Goal: Task Accomplishment & Management: Complete application form

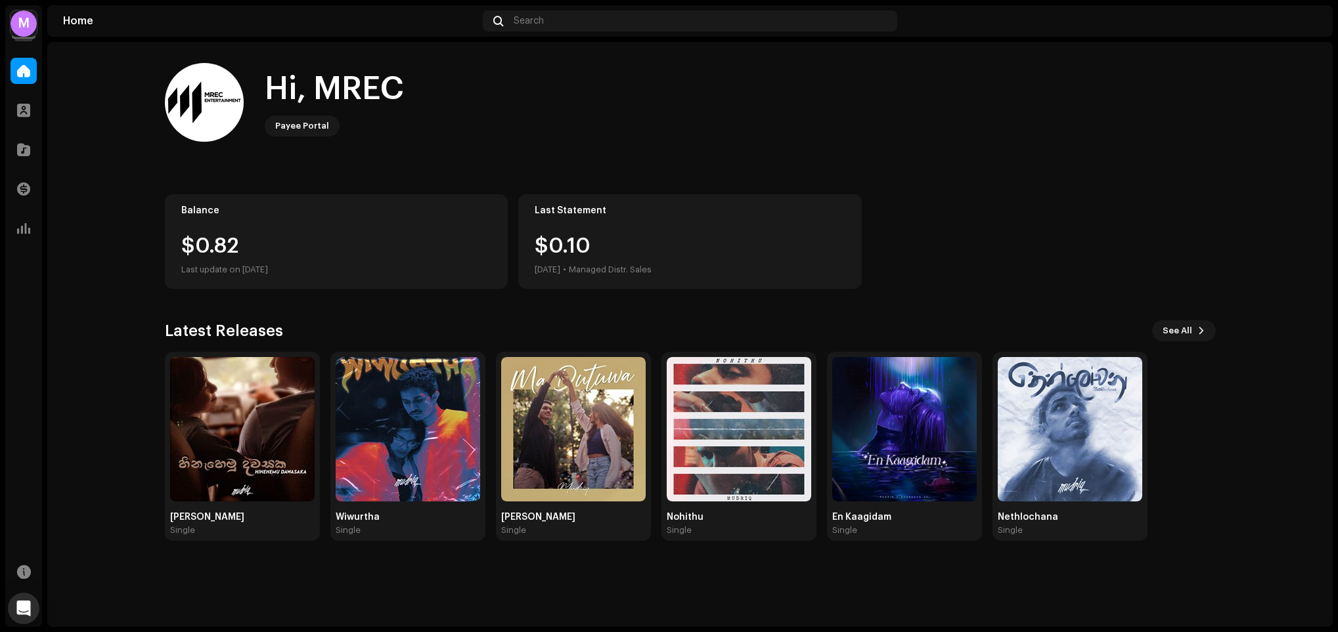
click at [24, 26] on div "M" at bounding box center [24, 24] width 26 height 26
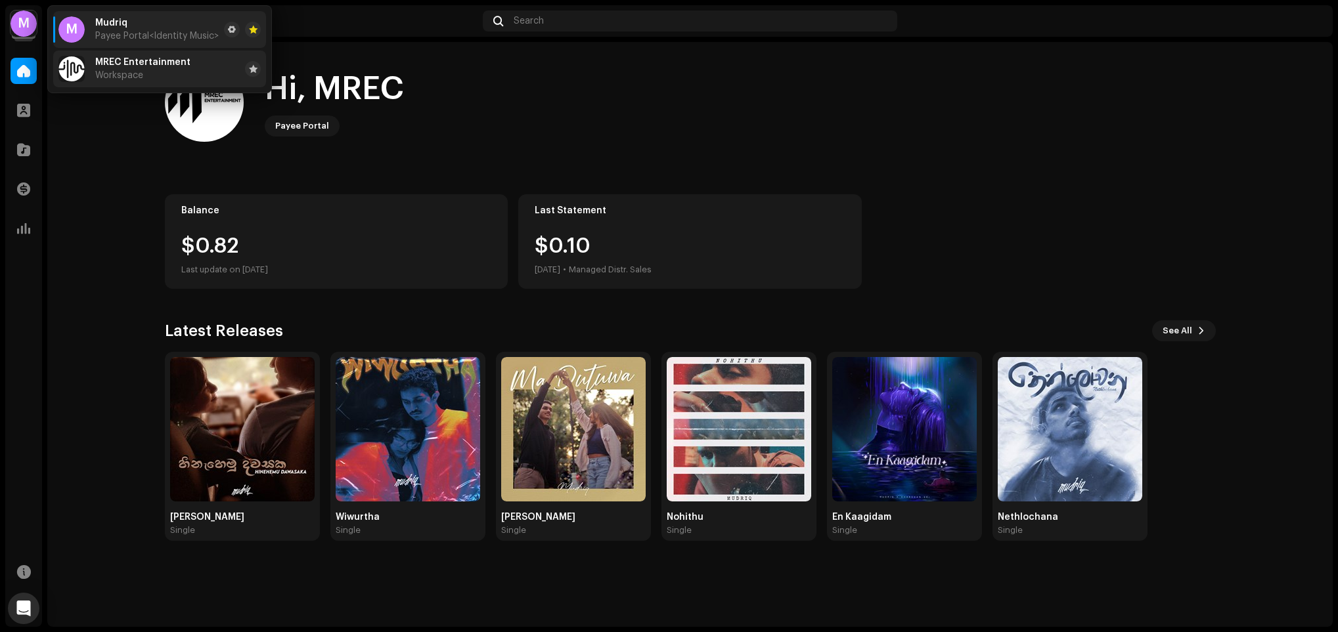
click at [104, 63] on span "MREC Entertainment" at bounding box center [142, 62] width 95 height 11
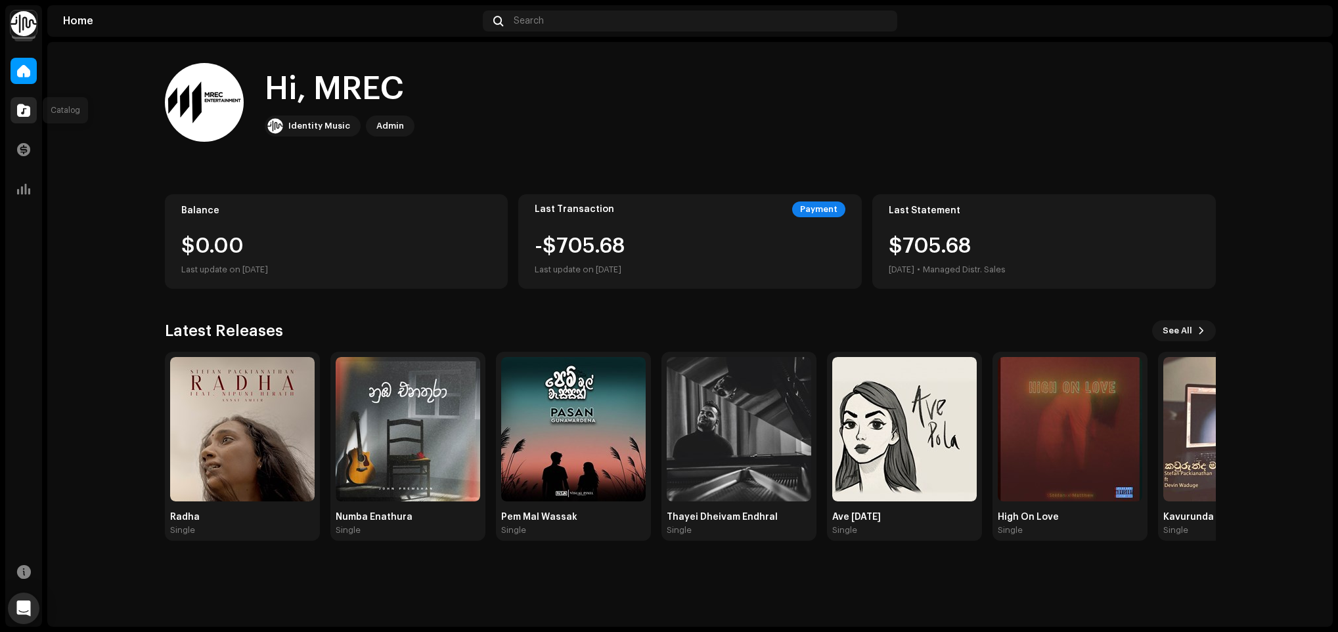
click at [24, 107] on span at bounding box center [23, 110] width 13 height 11
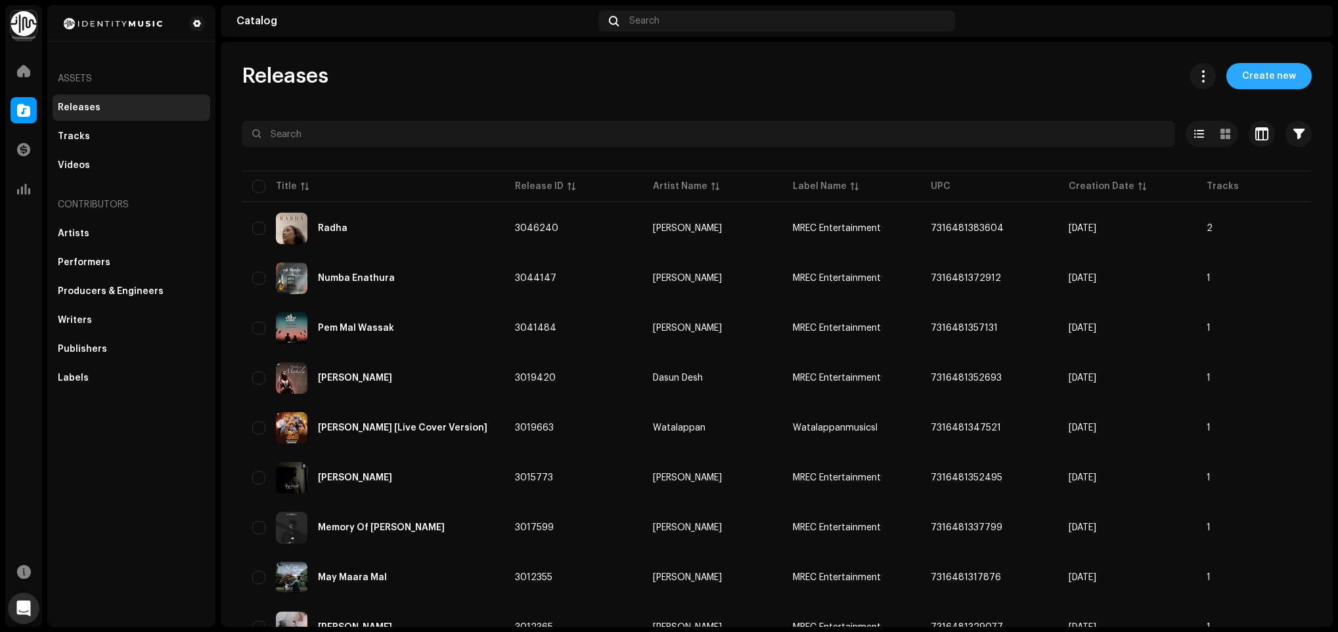
click at [1248, 81] on span "Create new" at bounding box center [1269, 76] width 54 height 26
click at [1265, 81] on span "Create new" at bounding box center [1269, 76] width 54 height 26
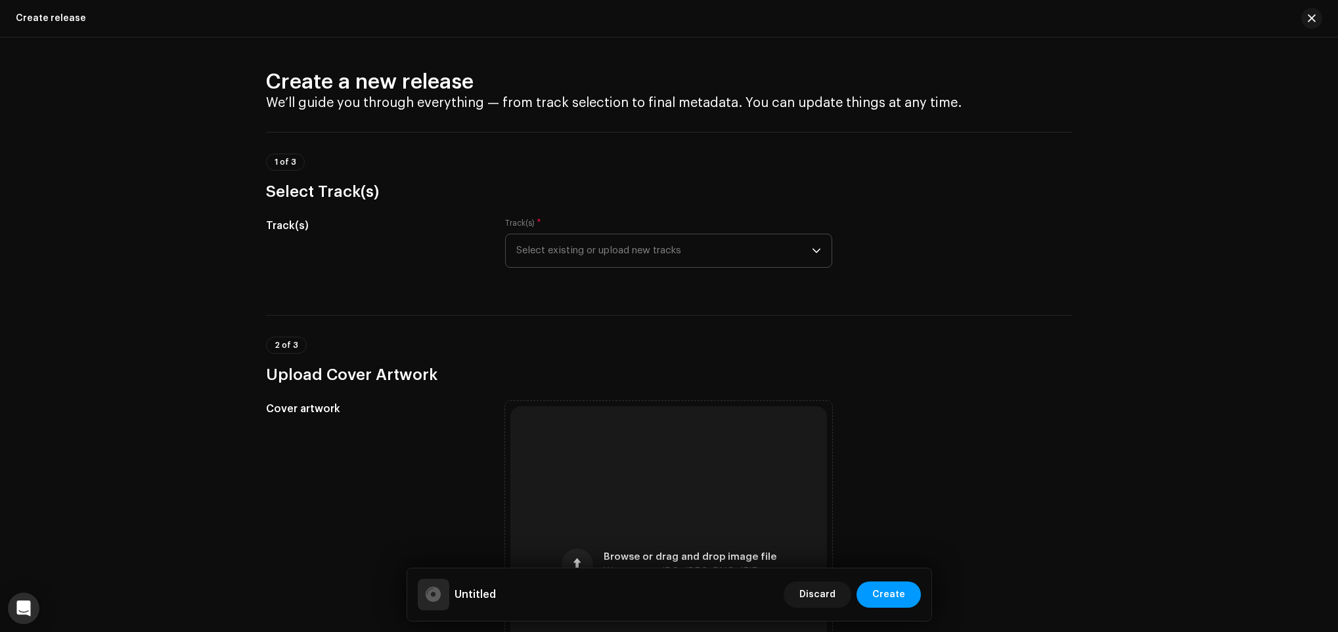
click at [562, 235] on span "Select existing or upload new tracks" at bounding box center [663, 250] width 295 height 33
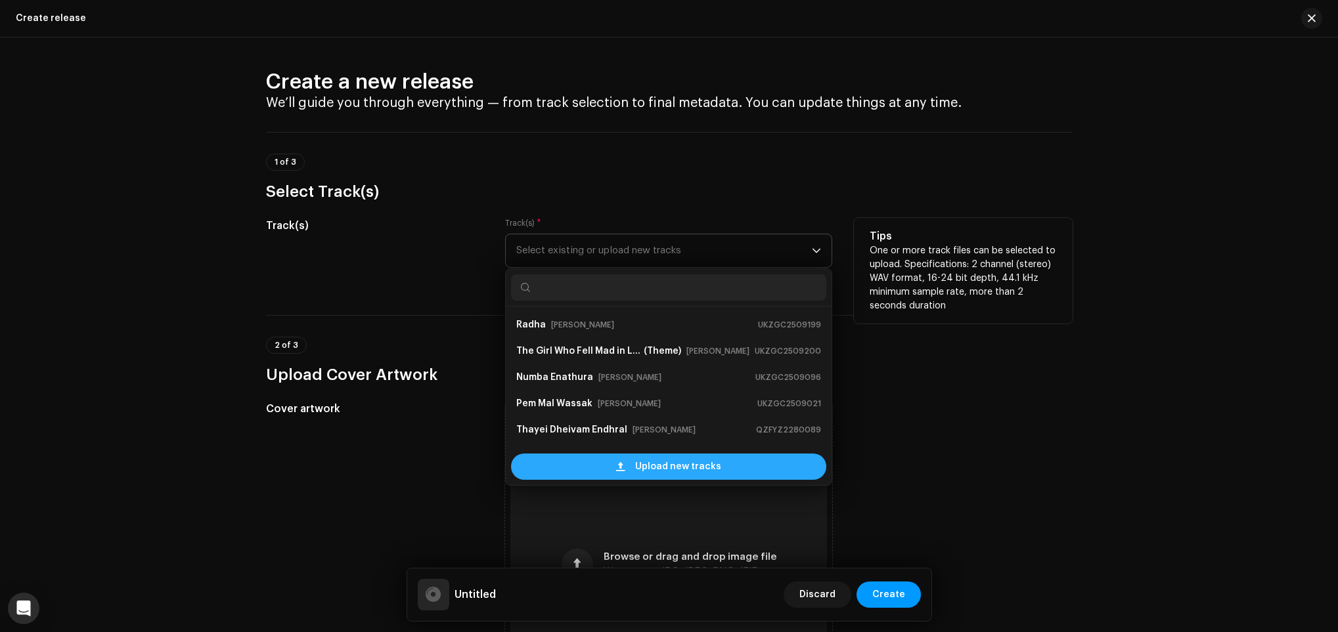
click at [609, 465] on div "Upload new tracks" at bounding box center [668, 467] width 315 height 26
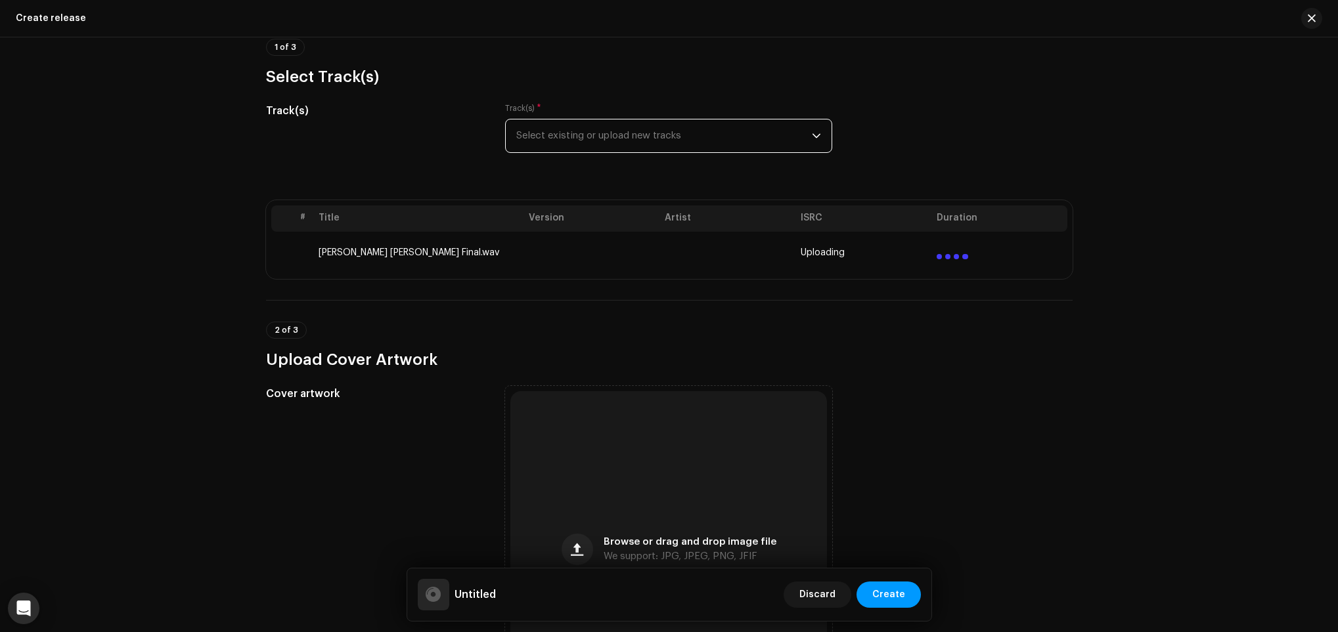
scroll to position [394, 0]
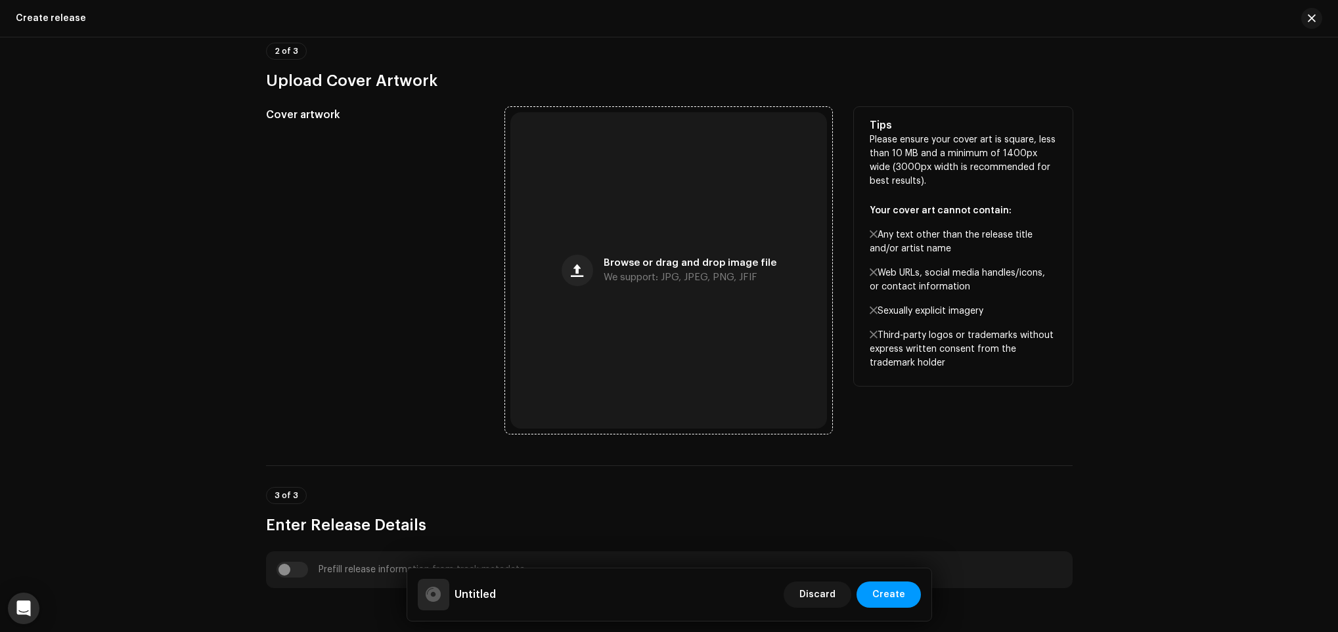
click at [632, 271] on div "Browse or drag and drop image file We support: JPG, JPEG, PNG, JFIF" at bounding box center [689, 271] width 173 height 24
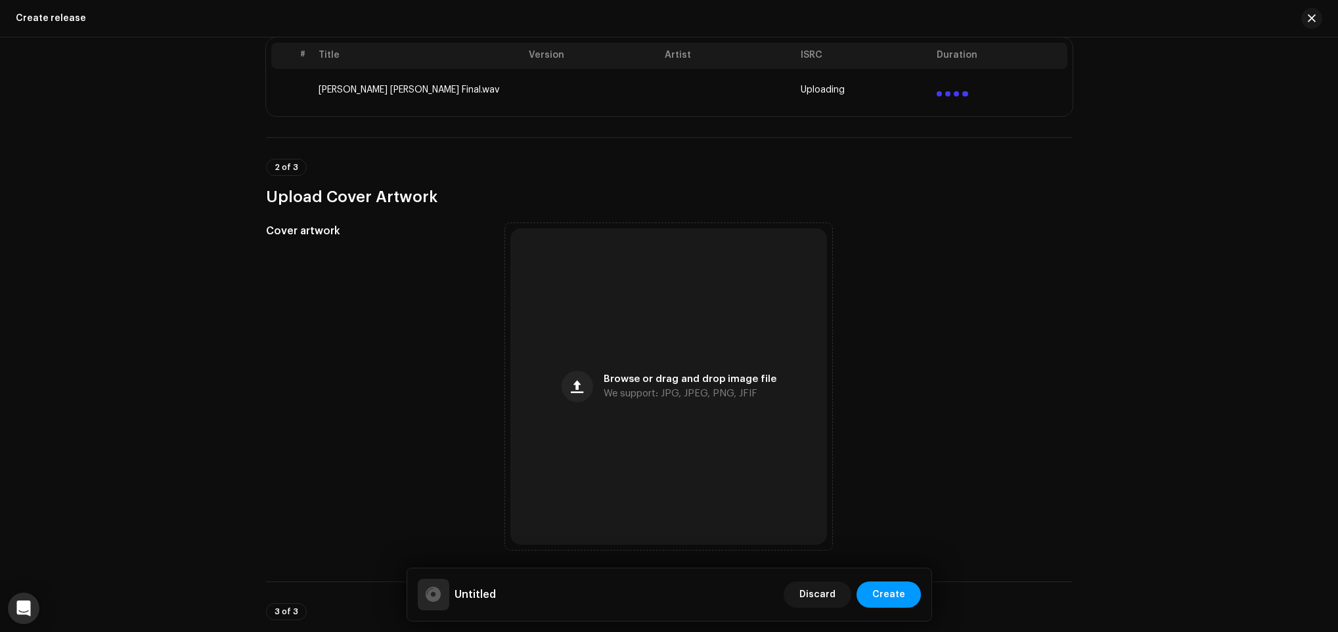
scroll to position [0, 0]
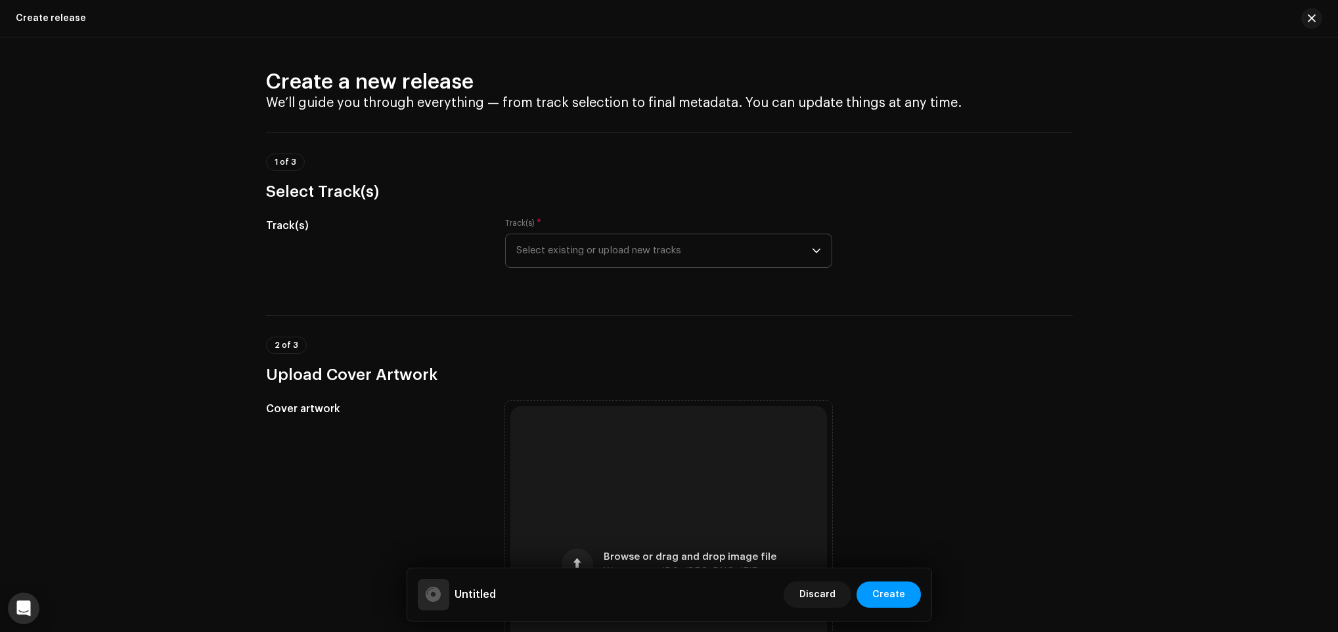
click at [784, 241] on span "Select existing or upload new tracks" at bounding box center [663, 250] width 295 height 33
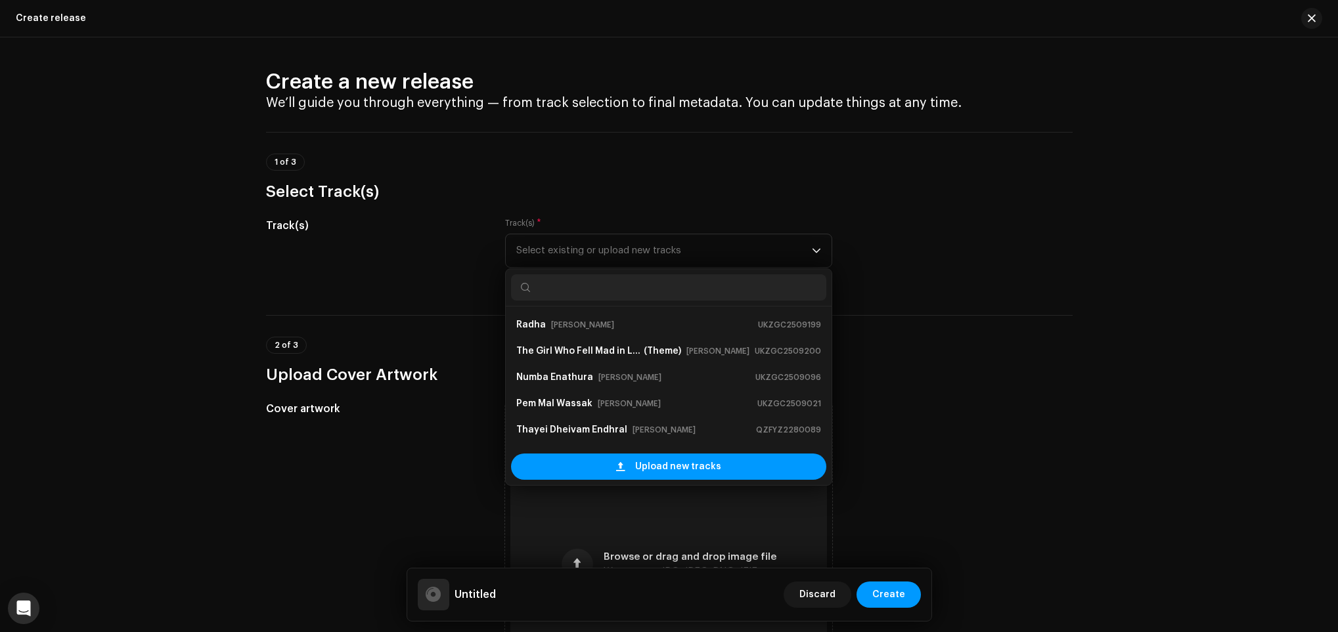
click at [732, 184] on h3 "Select Track(s)" at bounding box center [669, 191] width 806 height 21
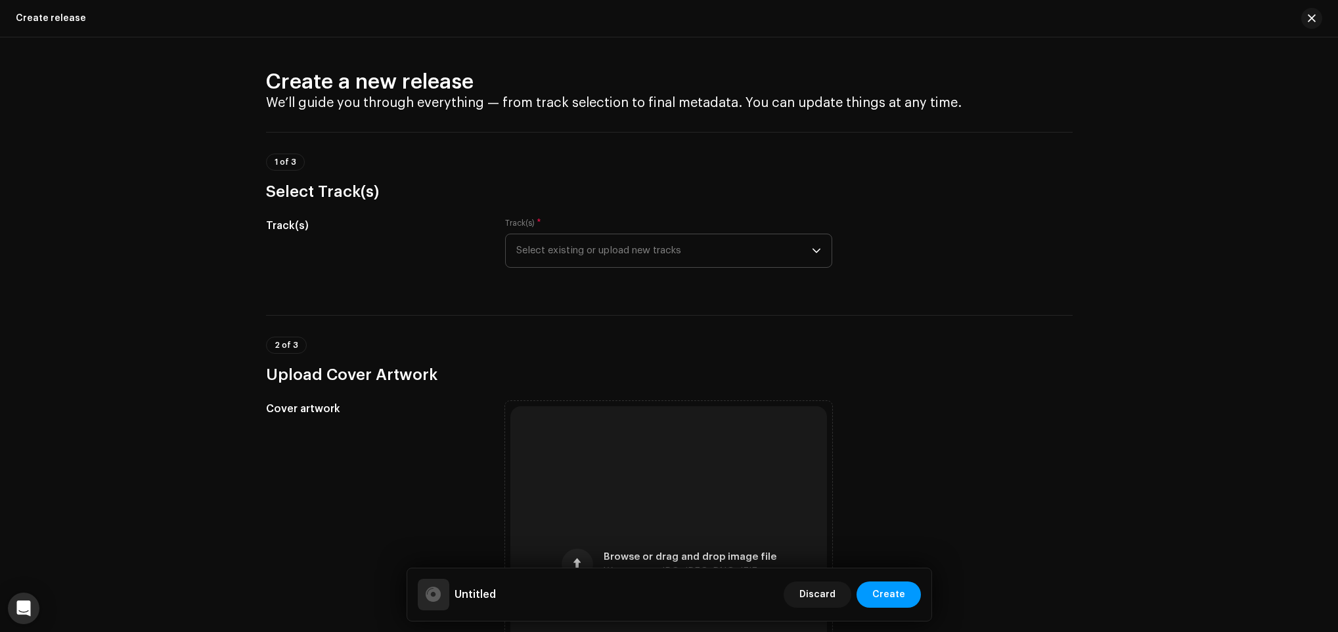
click at [699, 265] on span "Select existing or upload new tracks" at bounding box center [663, 250] width 295 height 33
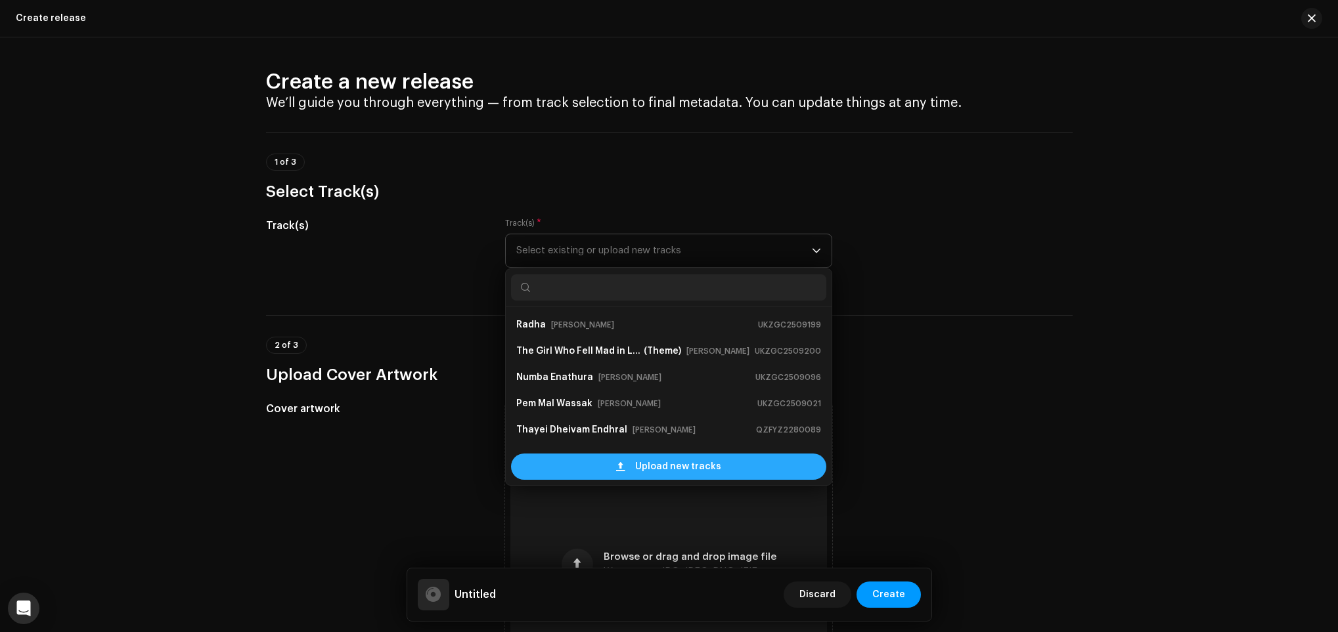
scroll to position [20, 0]
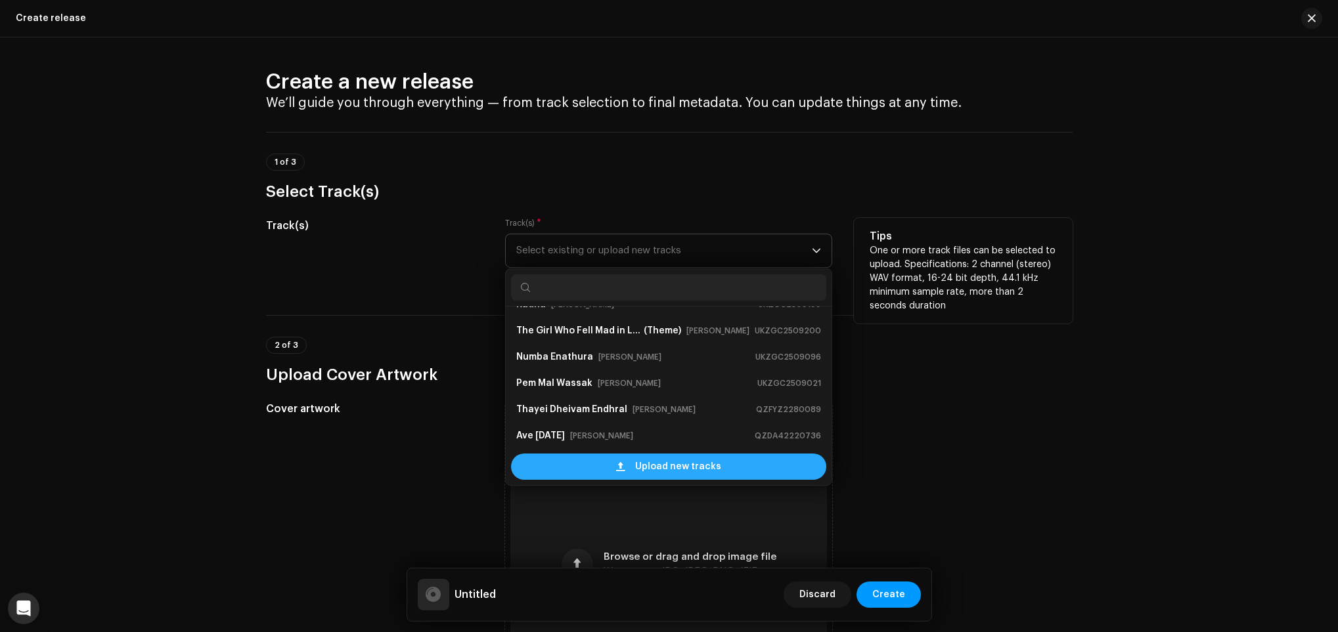
click at [703, 462] on span "Upload new tracks" at bounding box center [678, 467] width 86 height 26
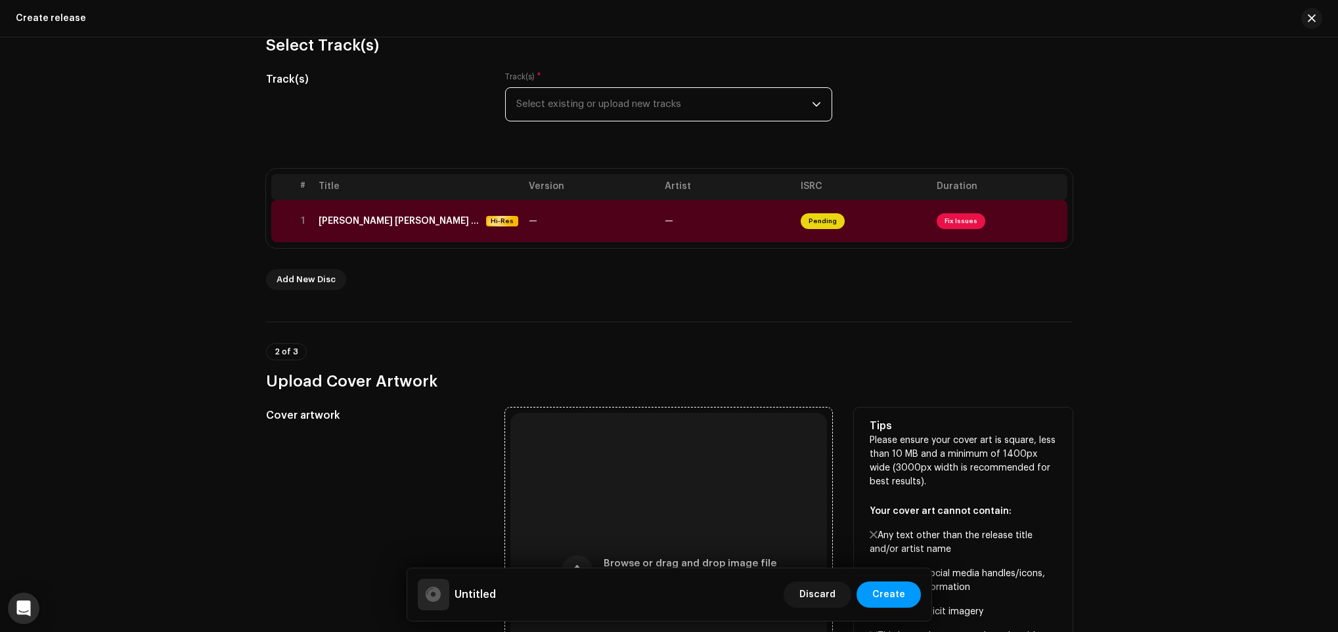
scroll to position [295, 0]
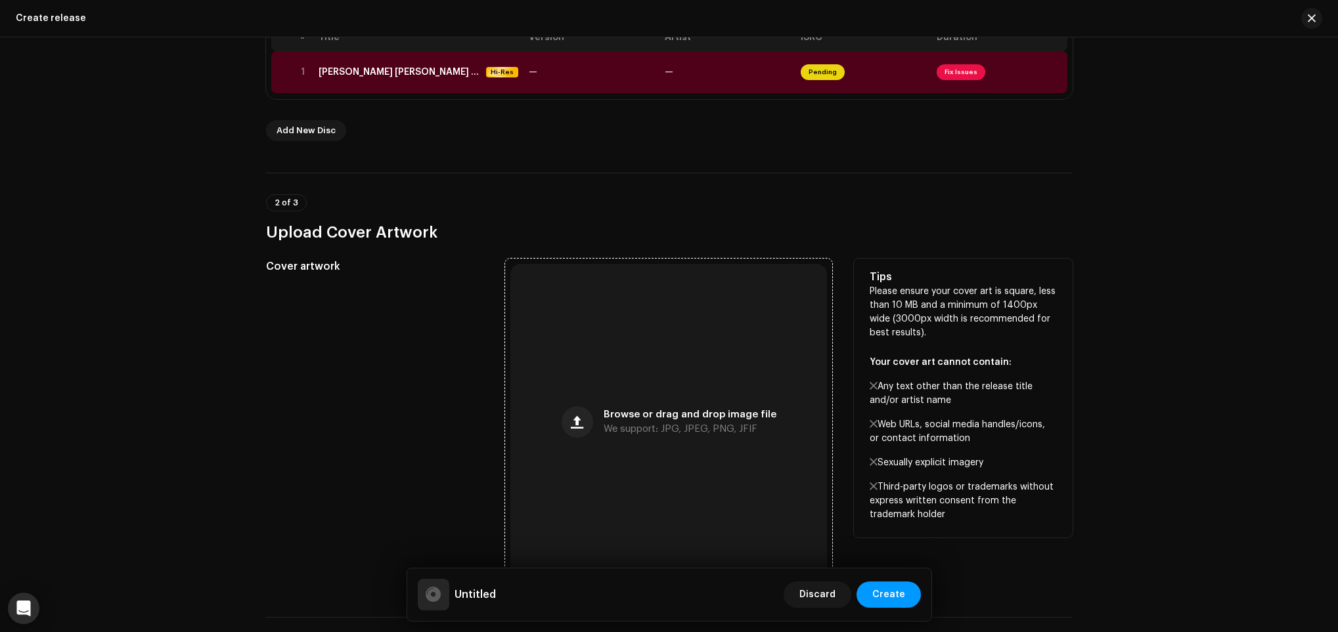
click at [663, 333] on div "Browse or drag and drop image file We support: JPG, JPEG, PNG, JFIF" at bounding box center [668, 422] width 317 height 317
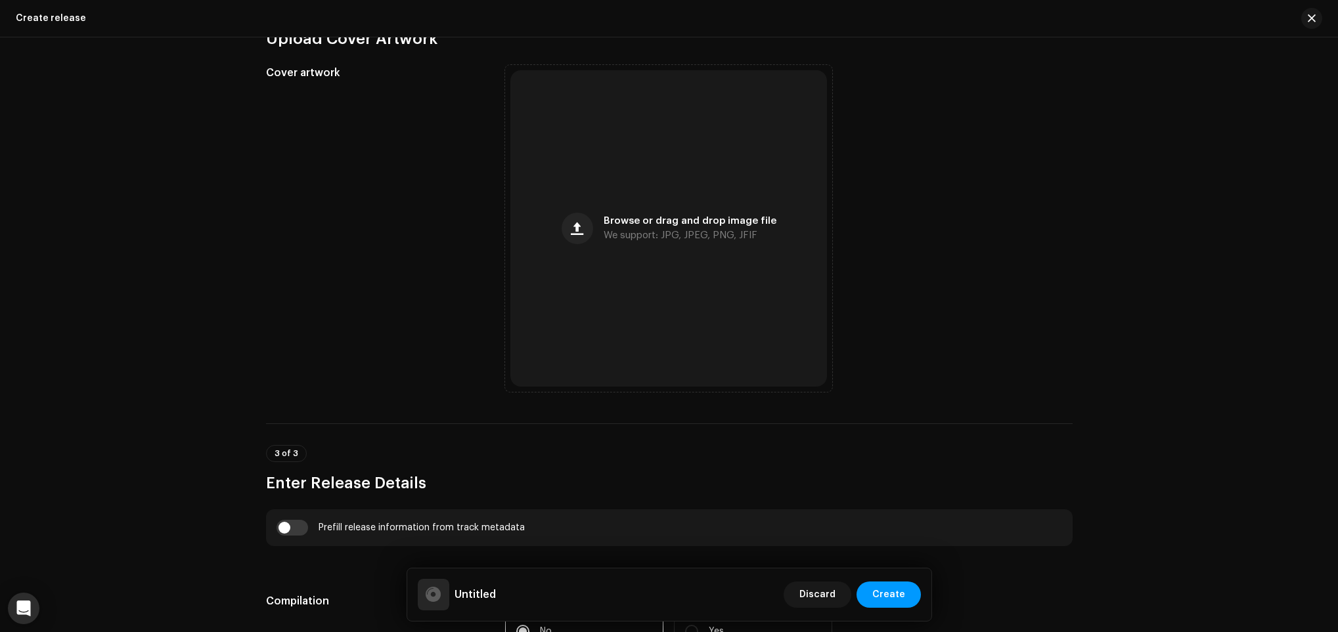
scroll to position [394, 0]
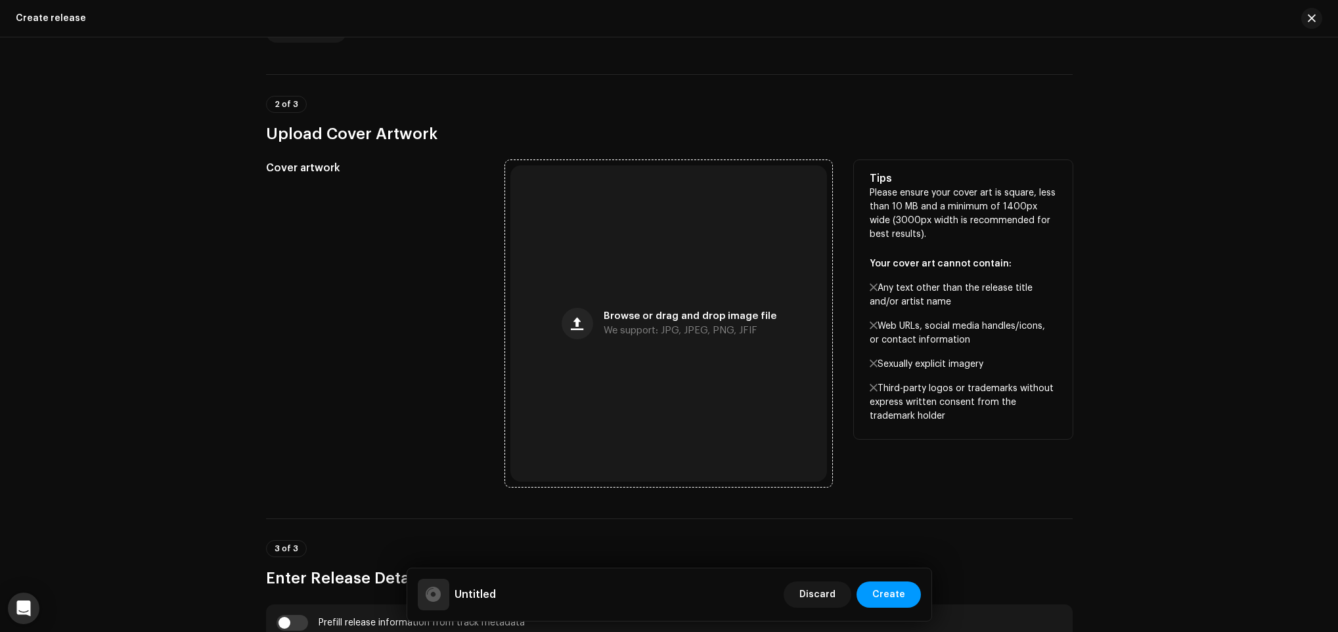
click at [645, 367] on div "Browse or drag and drop image file We support: JPG, JPEG, PNG, JFIF" at bounding box center [668, 323] width 317 height 317
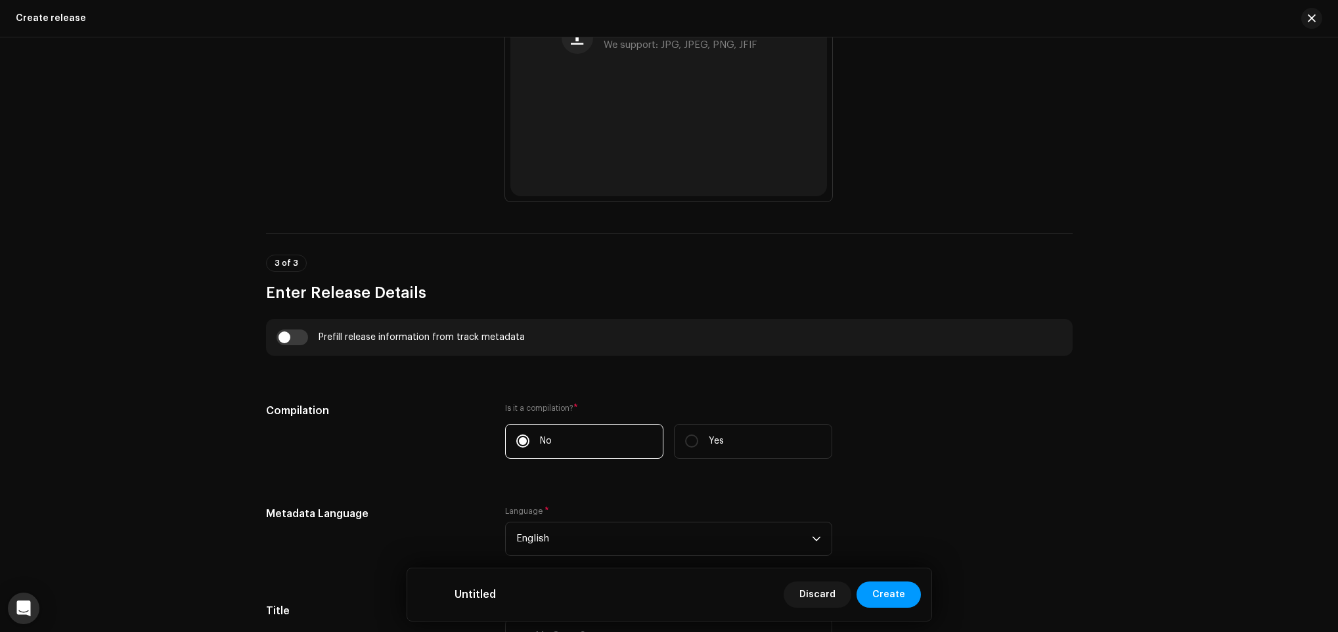
scroll to position [886, 0]
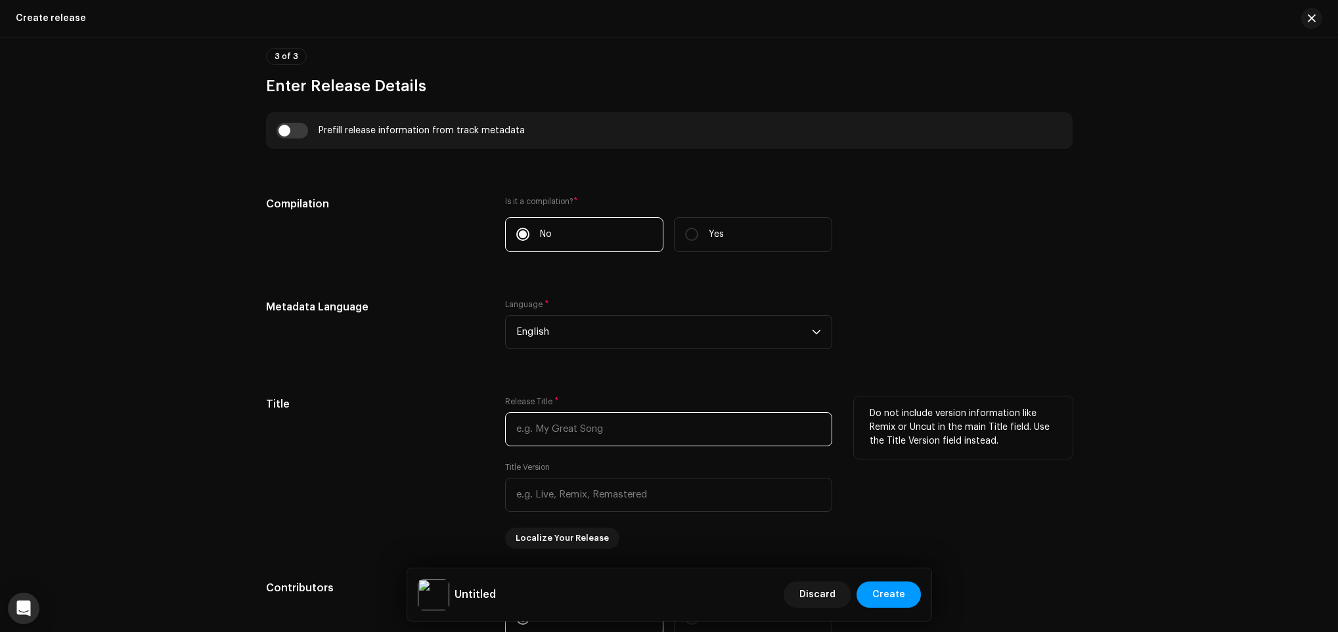
click at [617, 420] on input "text" at bounding box center [668, 429] width 327 height 34
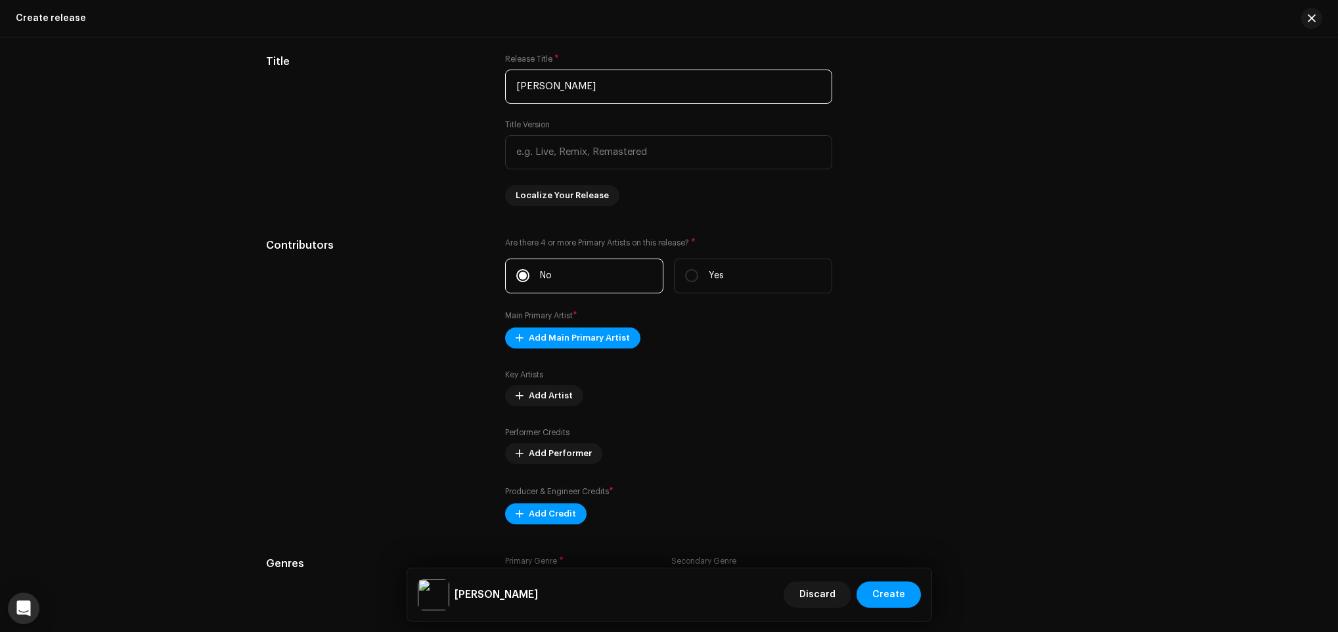
scroll to position [1477, 0]
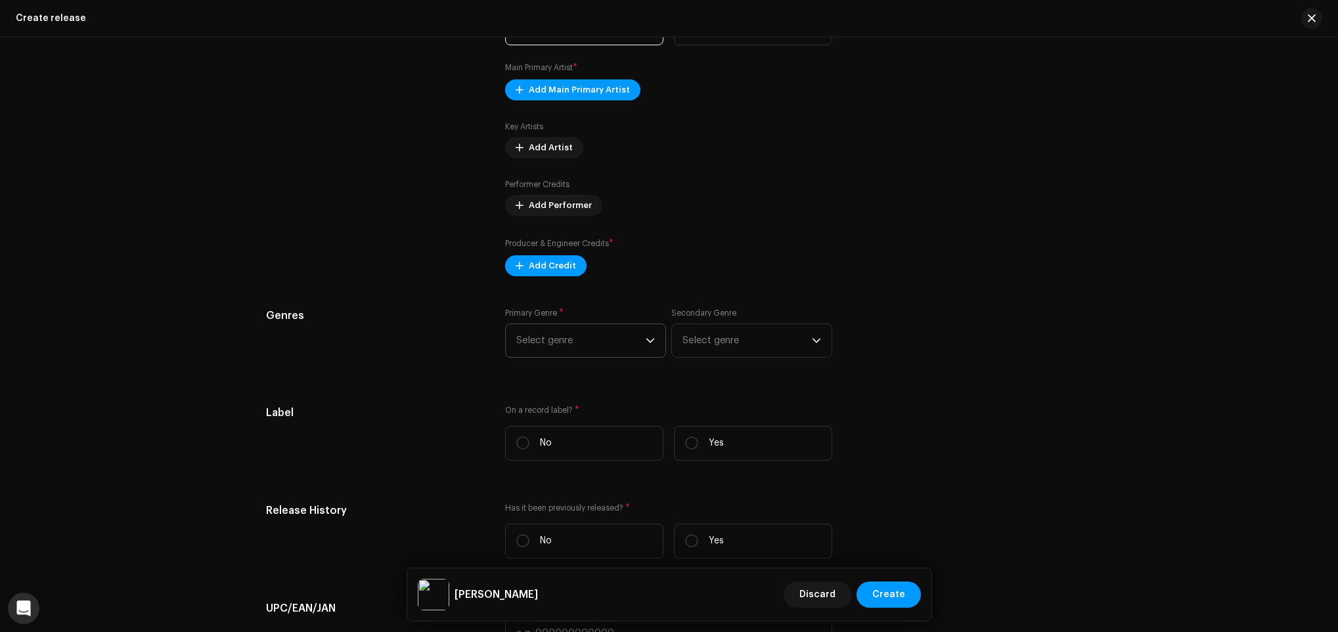
type input "[PERSON_NAME]"
click at [607, 329] on span "Select genre" at bounding box center [580, 340] width 129 height 33
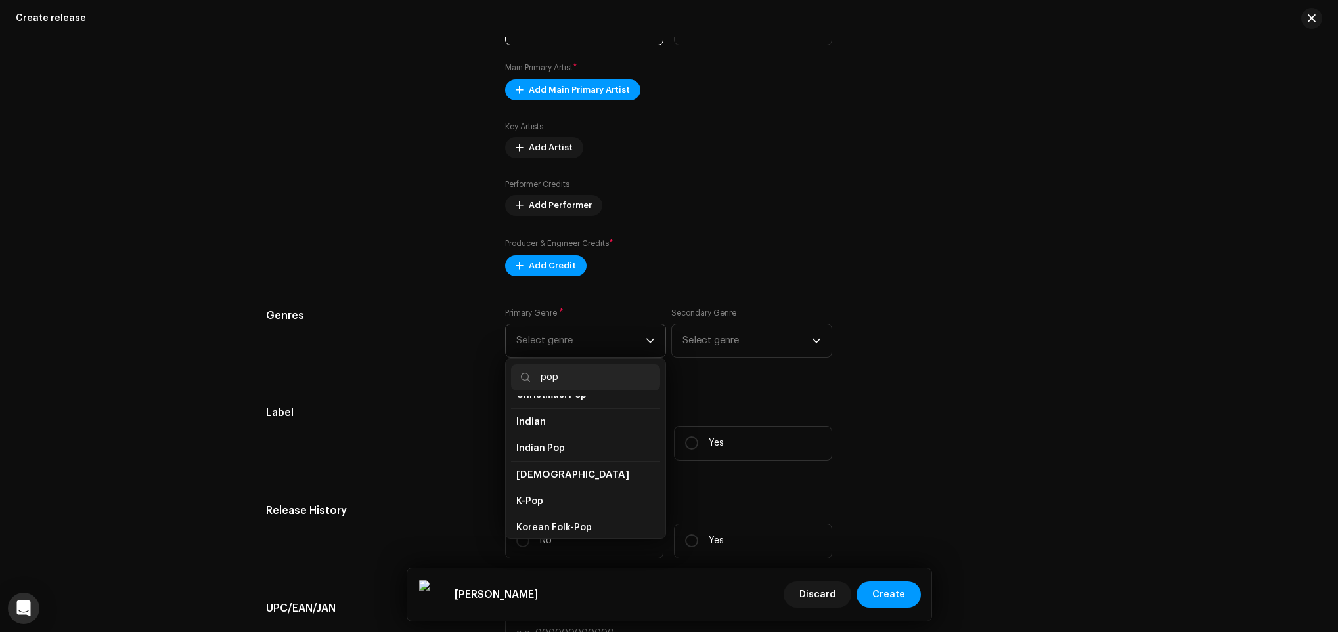
scroll to position [492, 0]
type input "pop"
click at [565, 440] on li "Pop" at bounding box center [585, 437] width 149 height 26
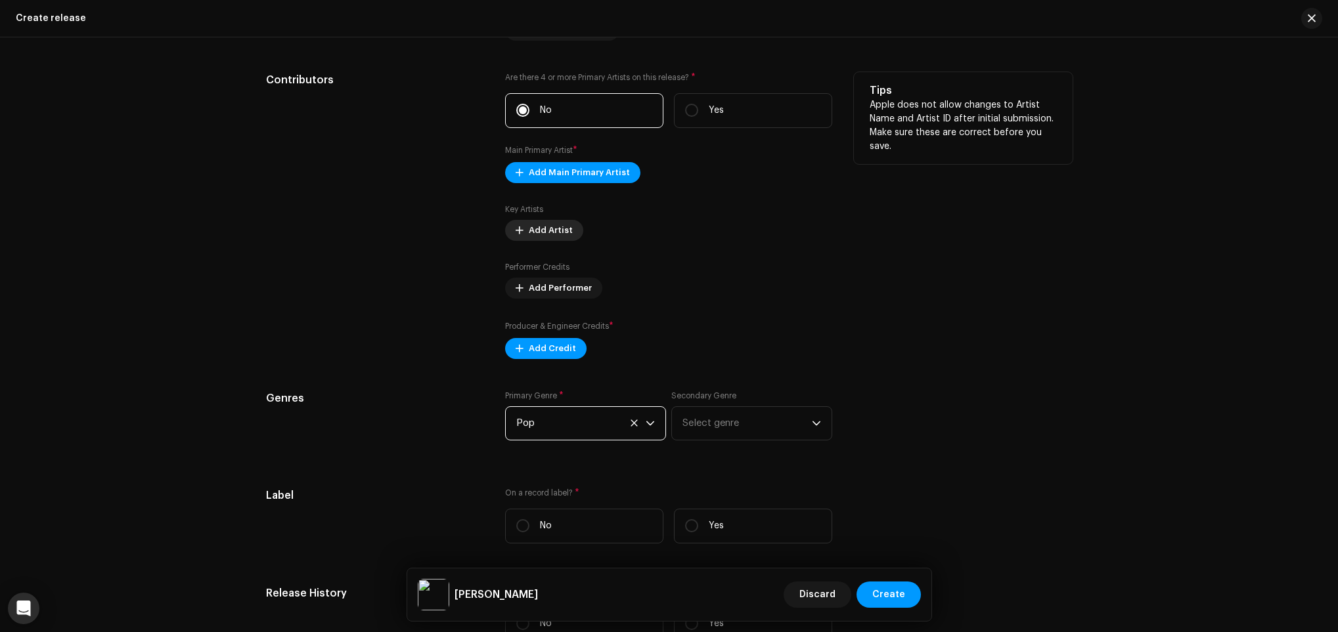
scroll to position [1576, 0]
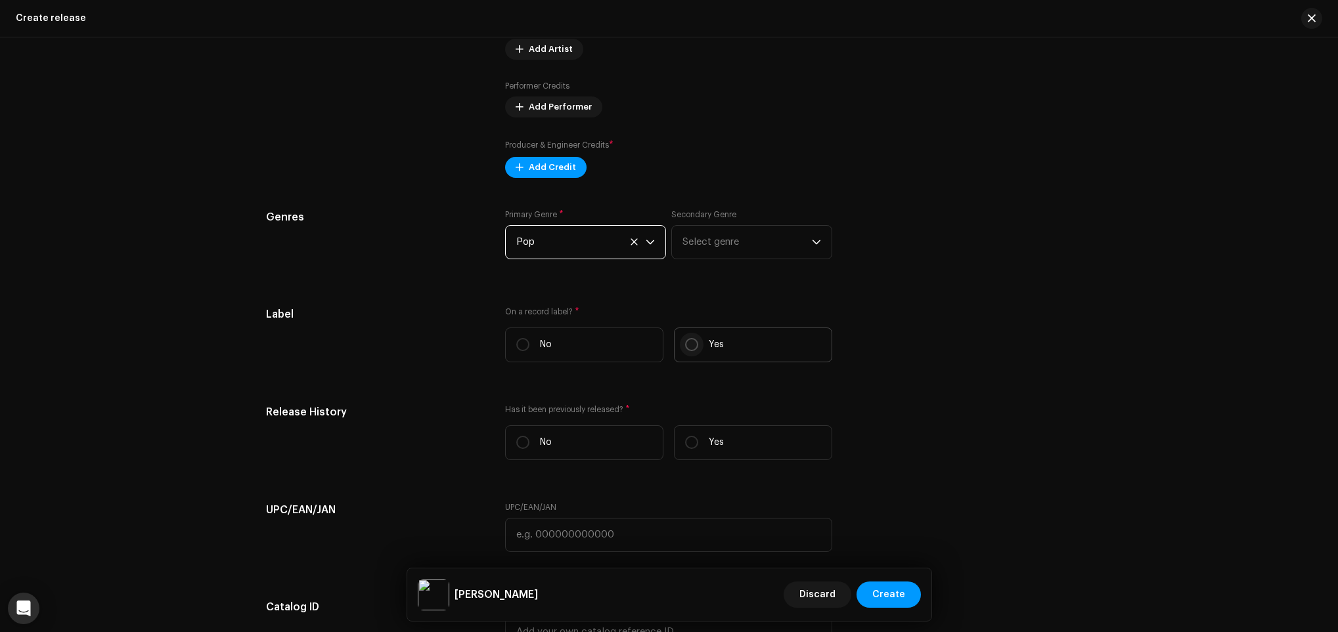
click at [695, 347] on input "Yes" at bounding box center [691, 344] width 13 height 13
radio input "true"
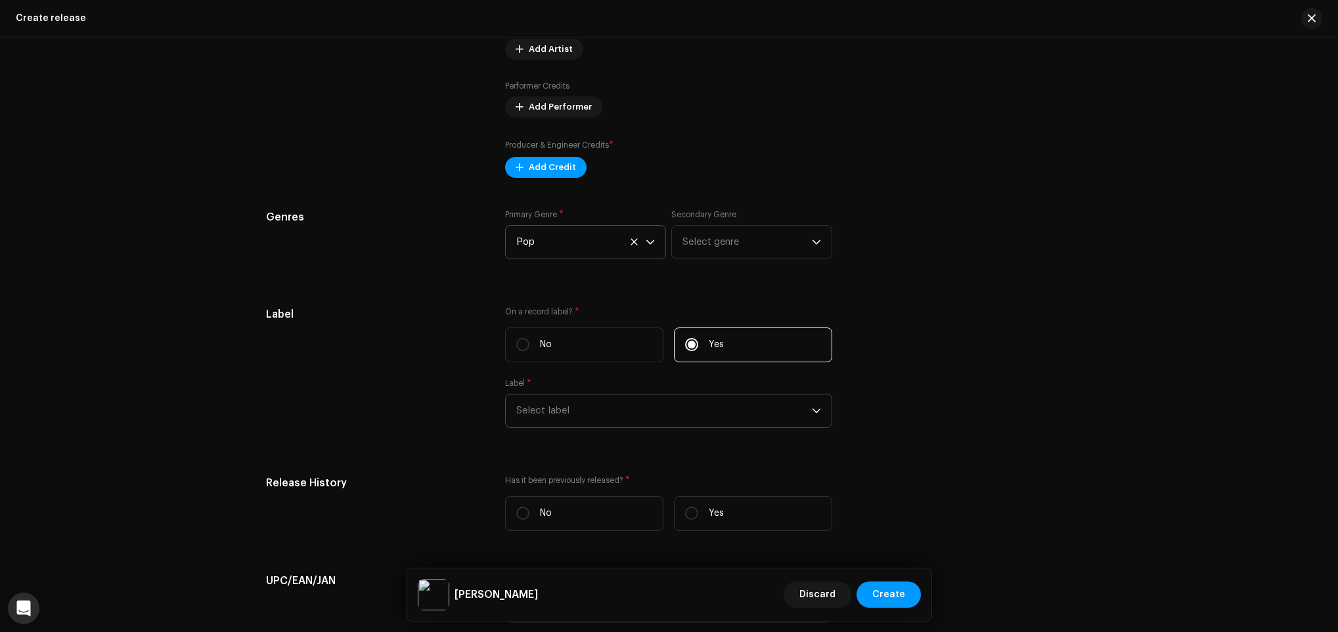
click at [661, 408] on span "Select label" at bounding box center [663, 411] width 295 height 33
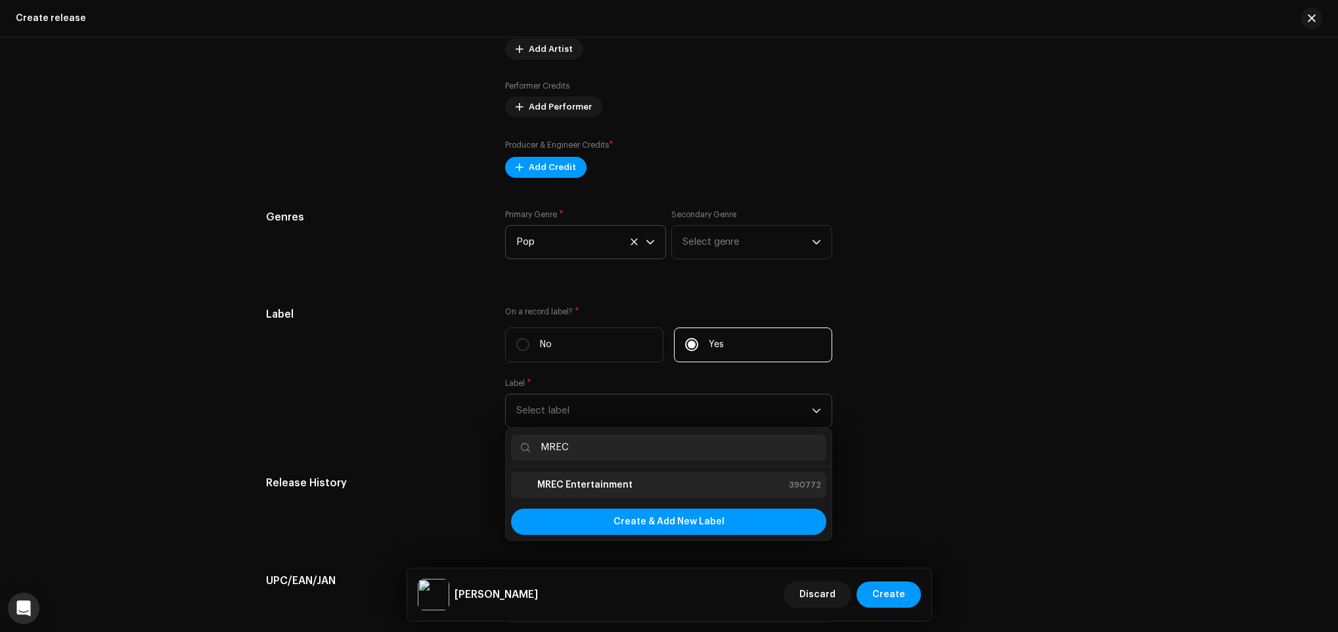
type input "MREC"
click at [627, 493] on div "MREC Entertainment 390772" at bounding box center [668, 485] width 305 height 16
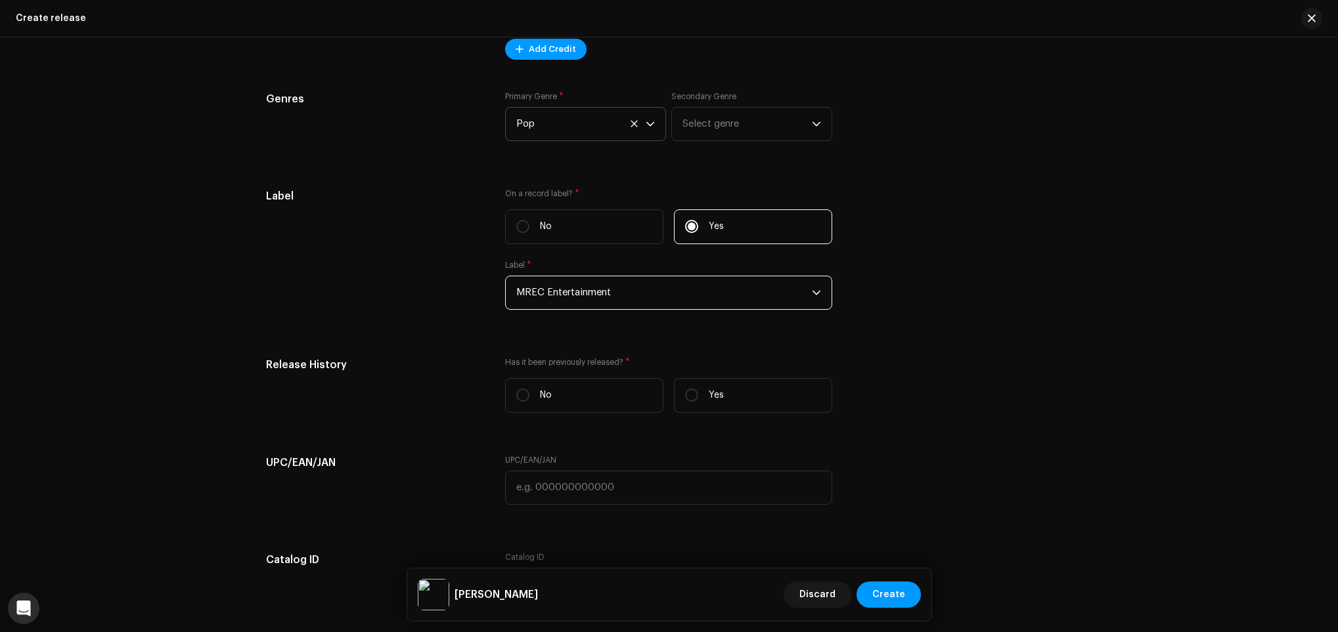
scroll to position [1871, 0]
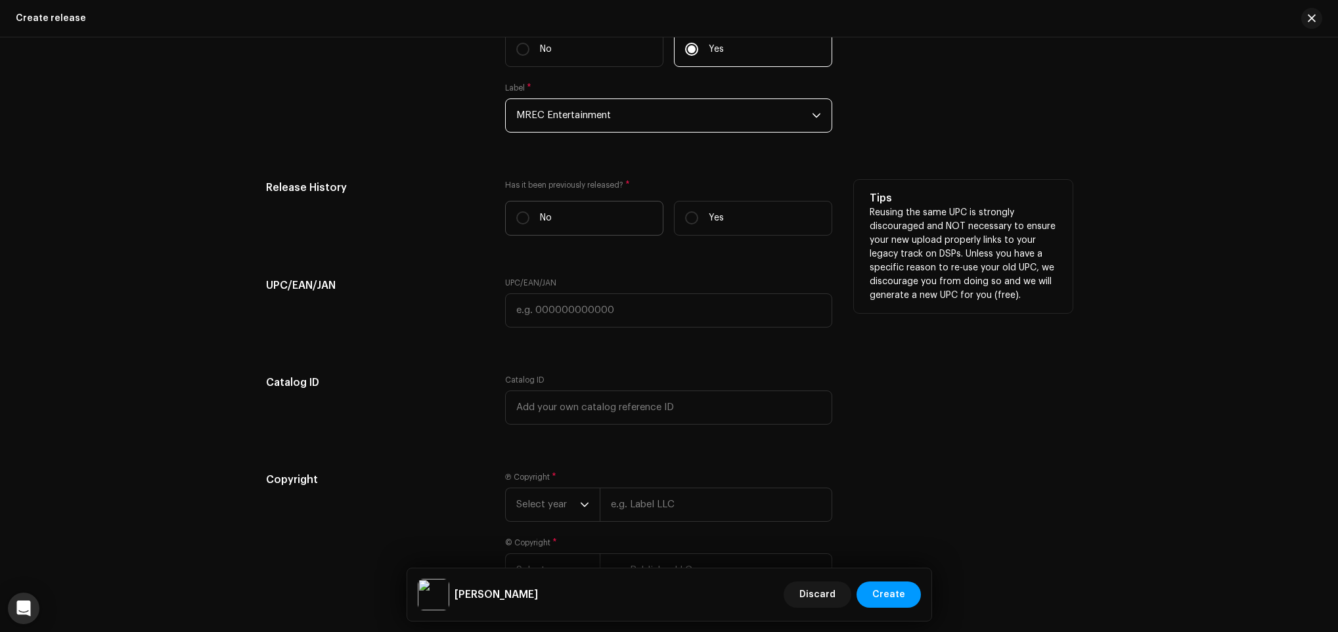
click at [552, 219] on label "No" at bounding box center [584, 218] width 158 height 35
click at [529, 219] on input "No" at bounding box center [522, 217] width 13 height 13
radio input "true"
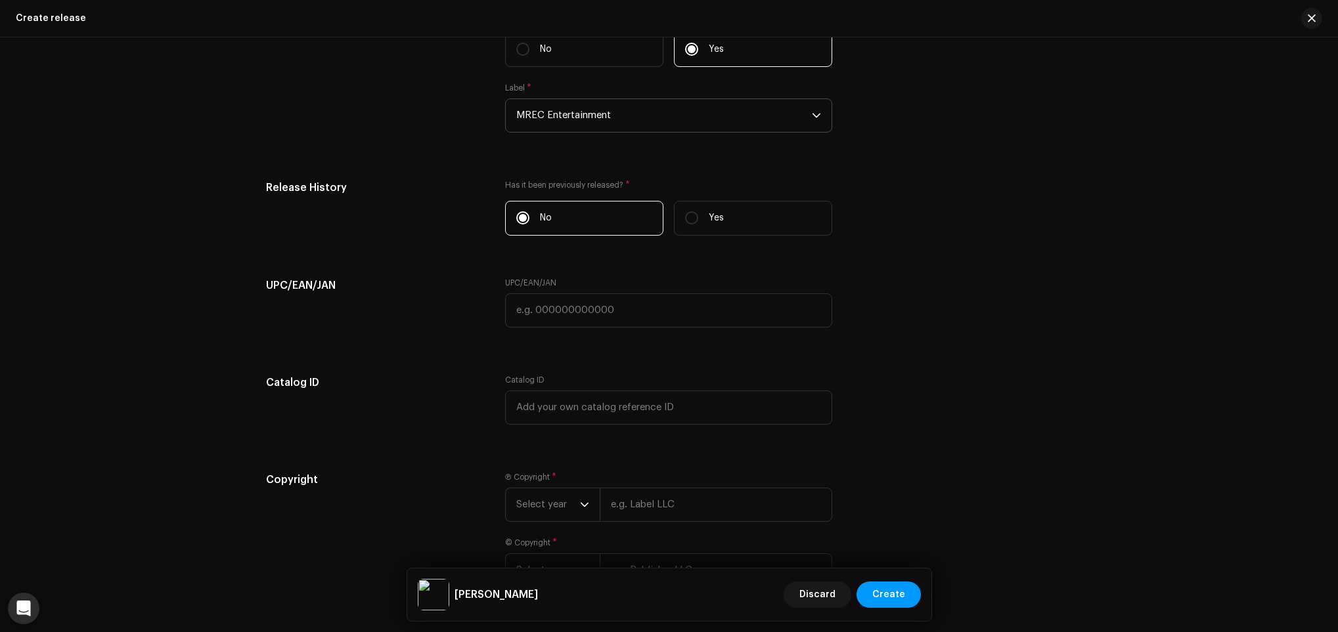
scroll to position [1973, 0]
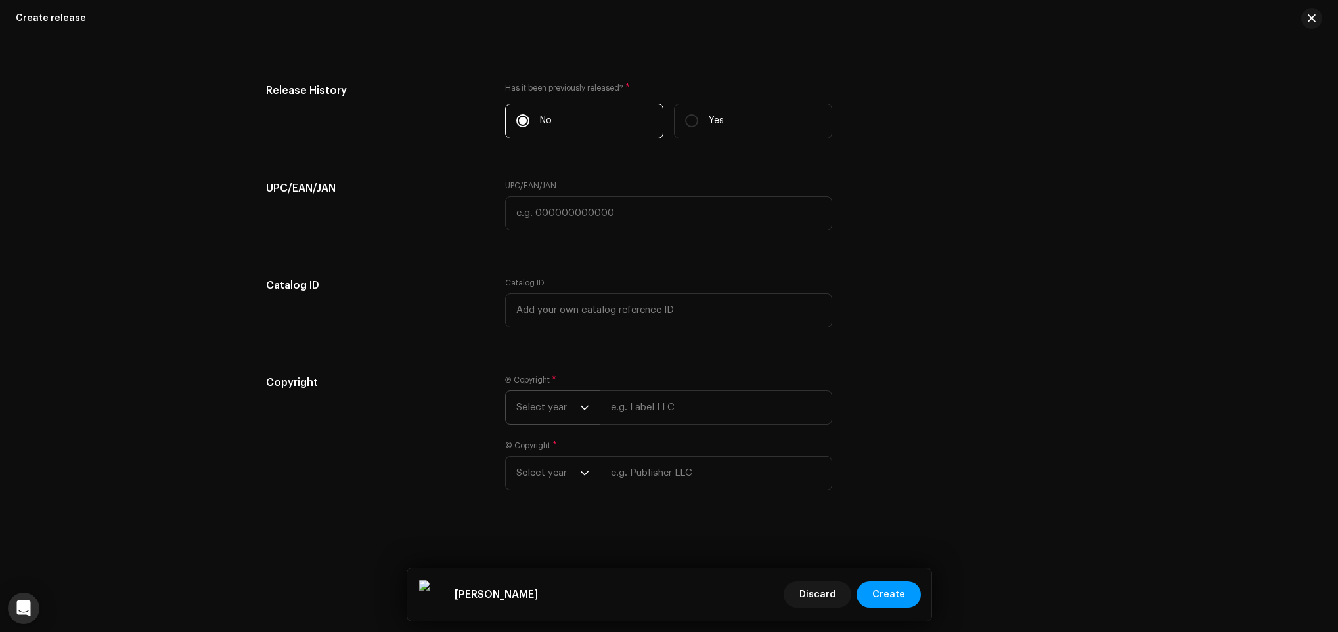
click at [558, 403] on span "Select year" at bounding box center [548, 407] width 64 height 33
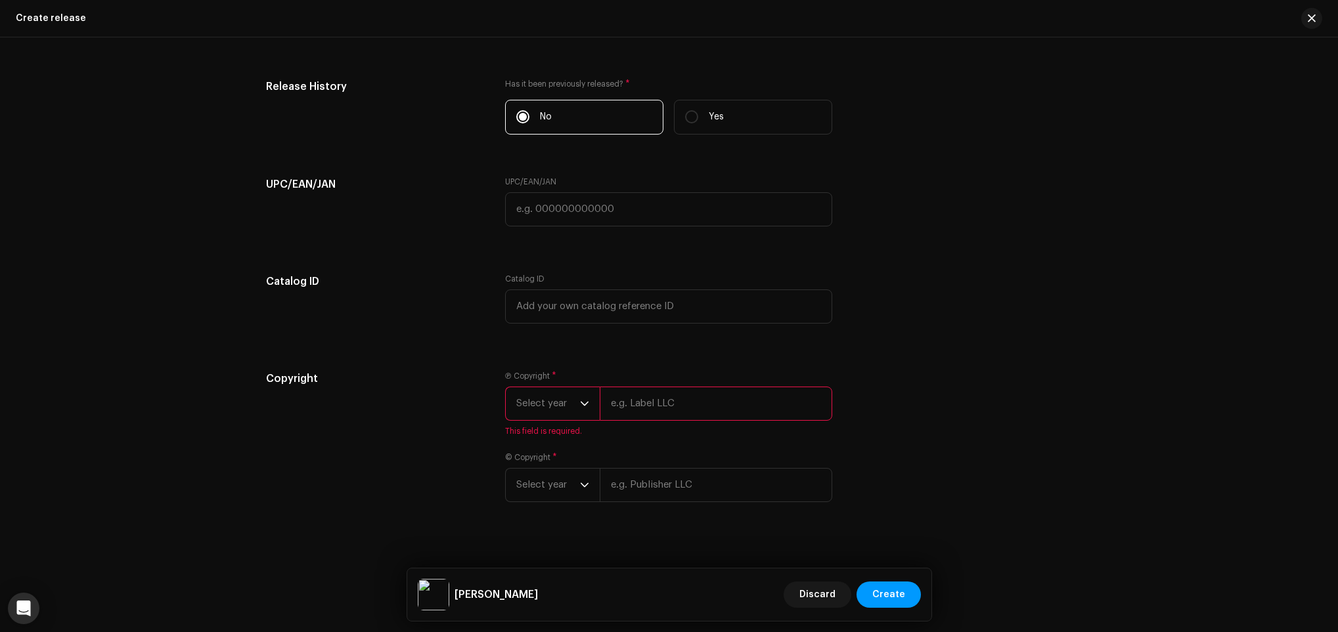
click at [651, 420] on input "text" at bounding box center [716, 404] width 232 height 34
type input "MREC Entertainment Pvt. Ltd."
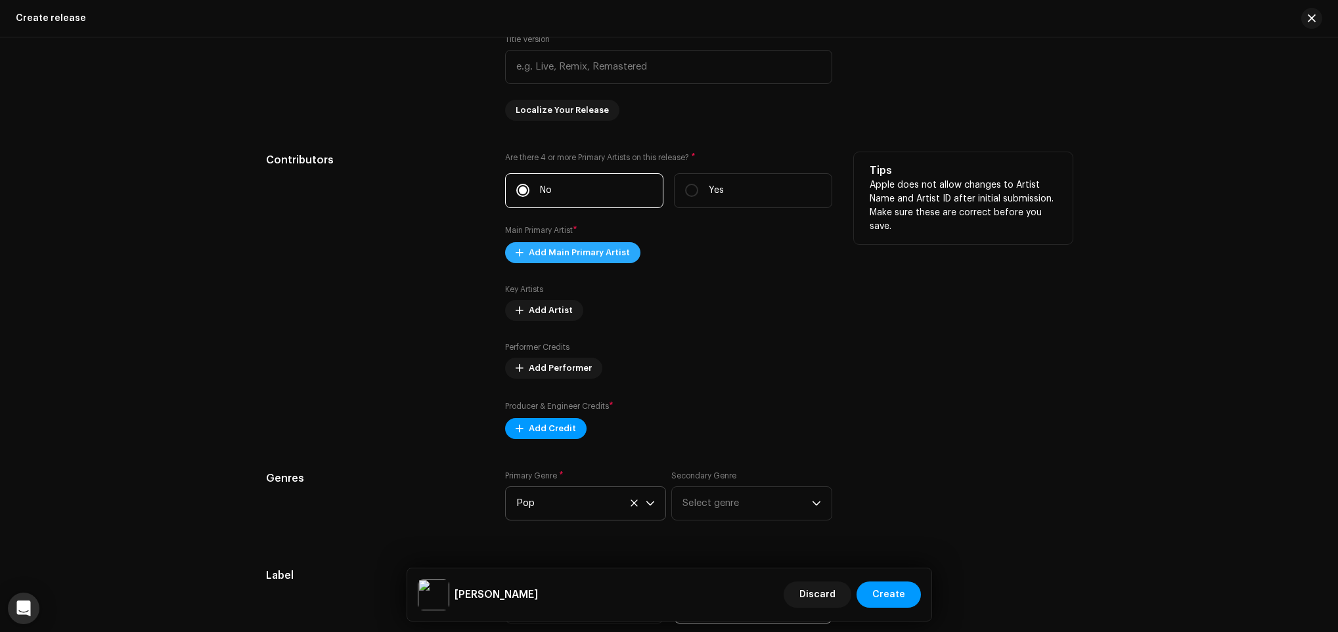
scroll to position [1185, 0]
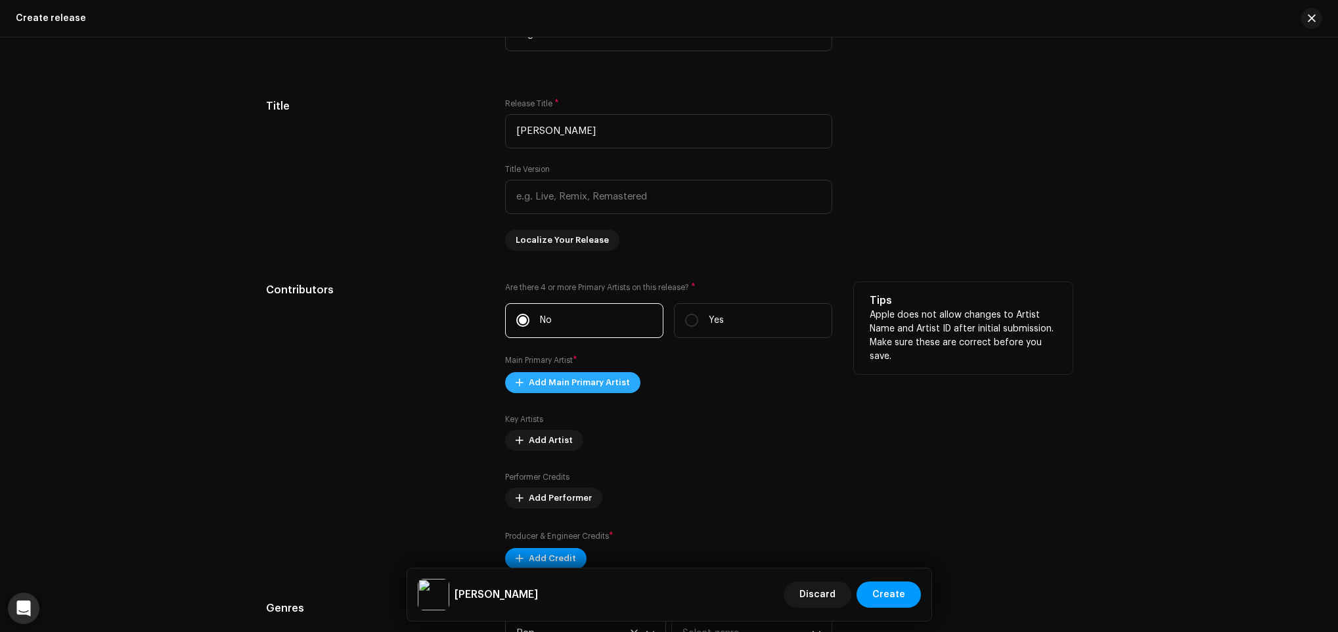
click at [558, 383] on span "Add Main Primary Artist" at bounding box center [579, 383] width 101 height 26
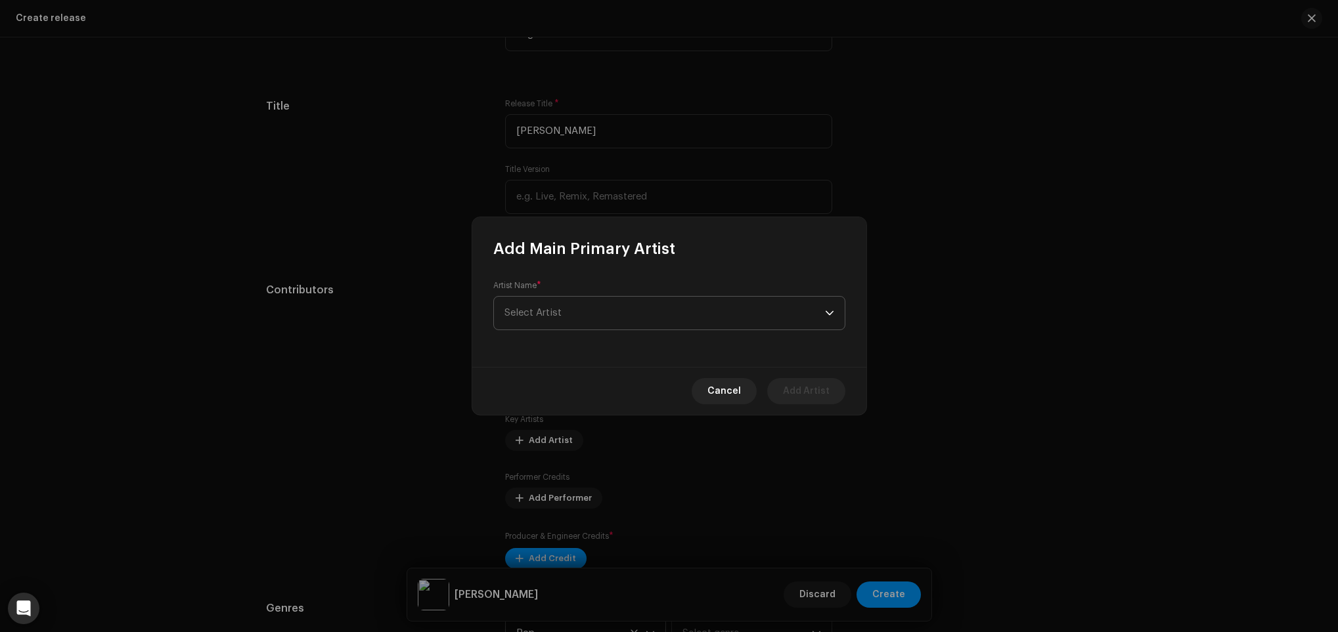
click at [593, 315] on span "Select Artist" at bounding box center [664, 313] width 320 height 33
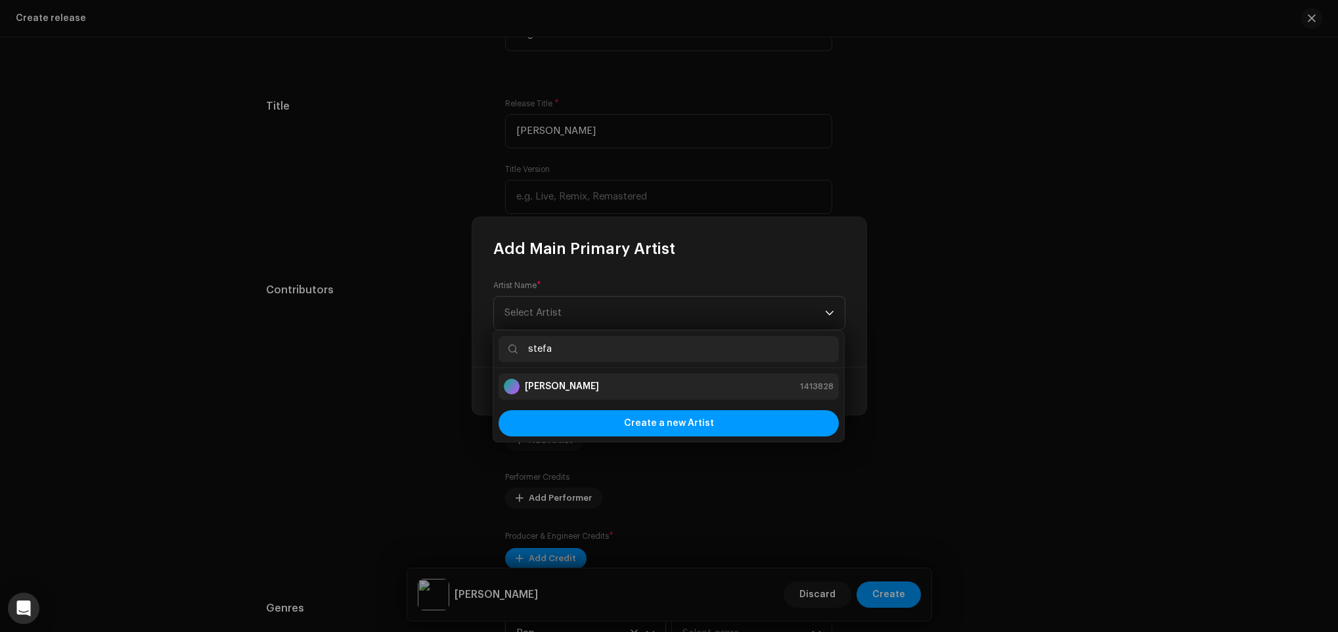
type input "stefa"
click at [599, 383] on strong "[PERSON_NAME]" at bounding box center [562, 386] width 74 height 13
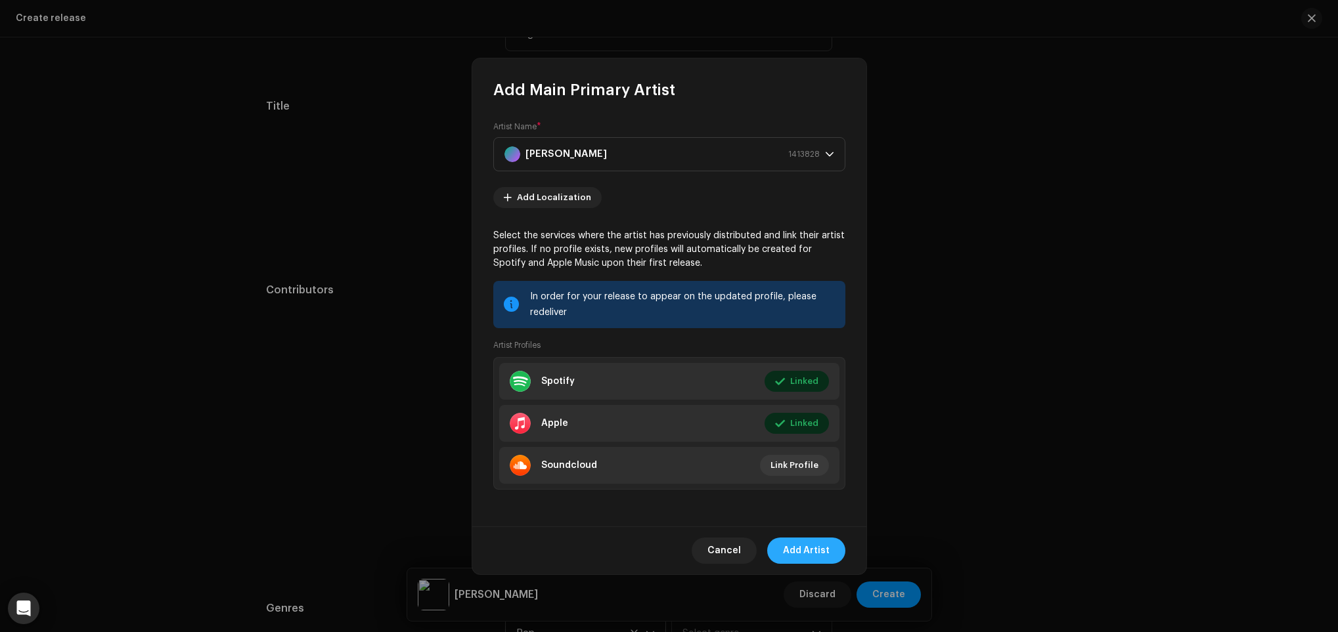
click at [808, 540] on span "Add Artist" at bounding box center [806, 551] width 47 height 26
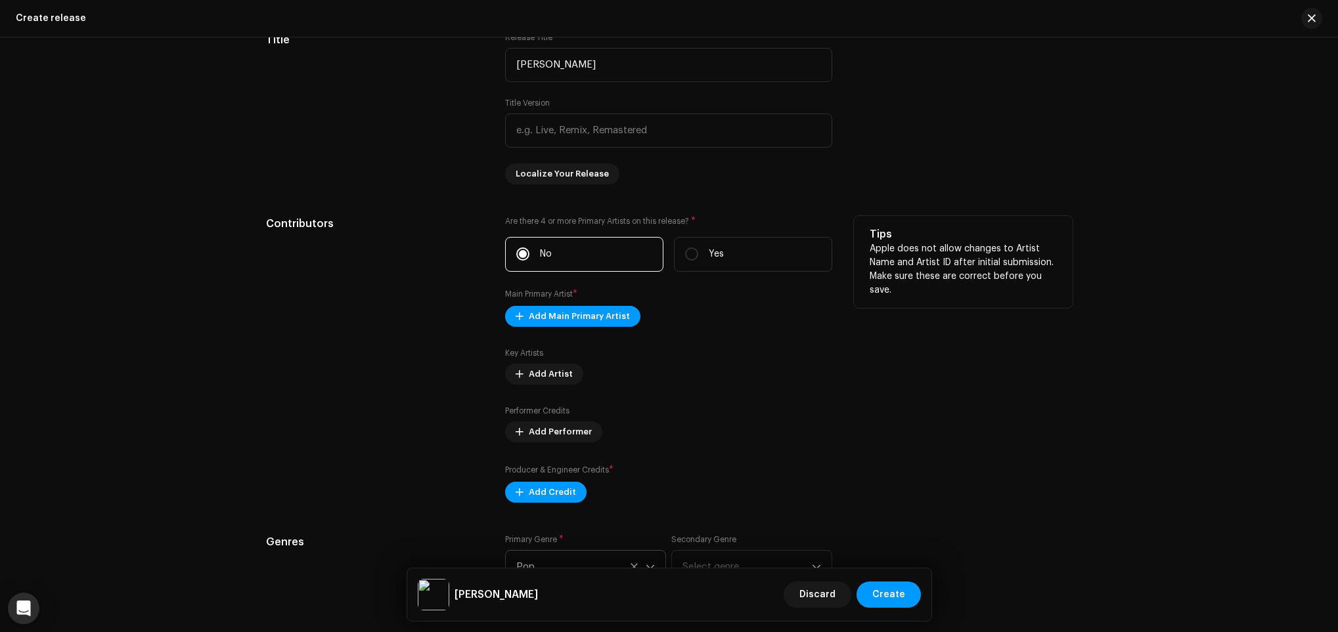
scroll to position [1283, 0]
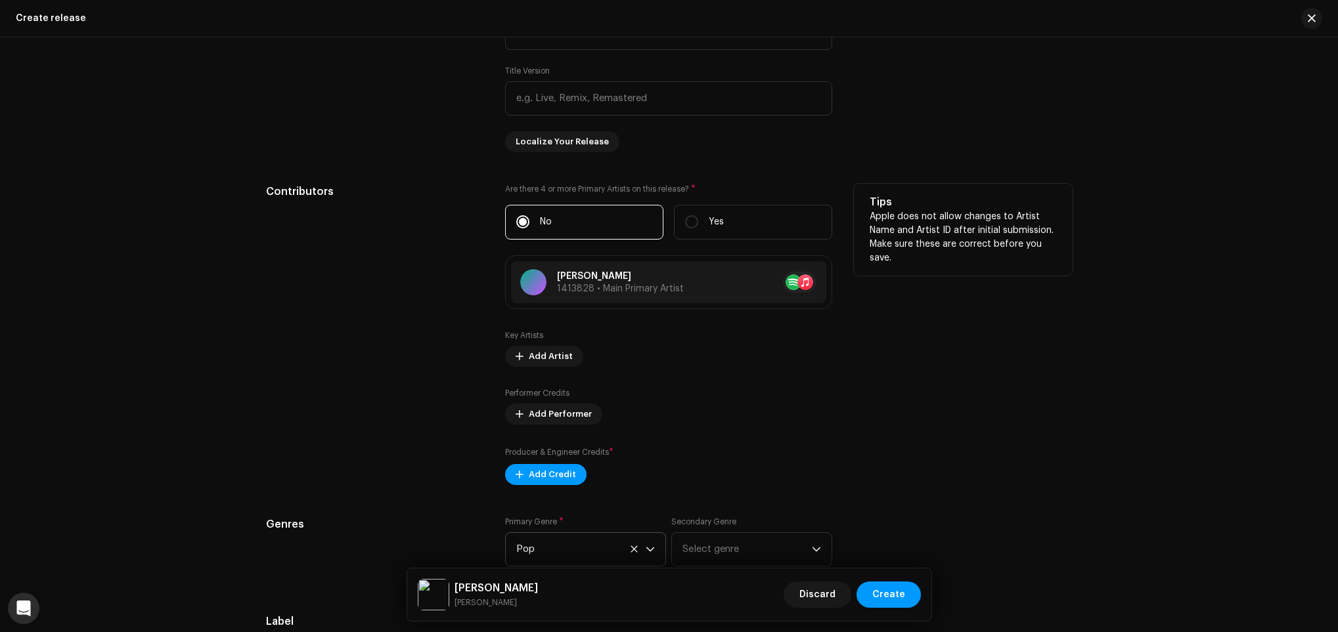
click at [559, 456] on small "Producer & Engineer Credits" at bounding box center [557, 452] width 104 height 8
click at [559, 475] on span "Add Credit" at bounding box center [552, 475] width 47 height 26
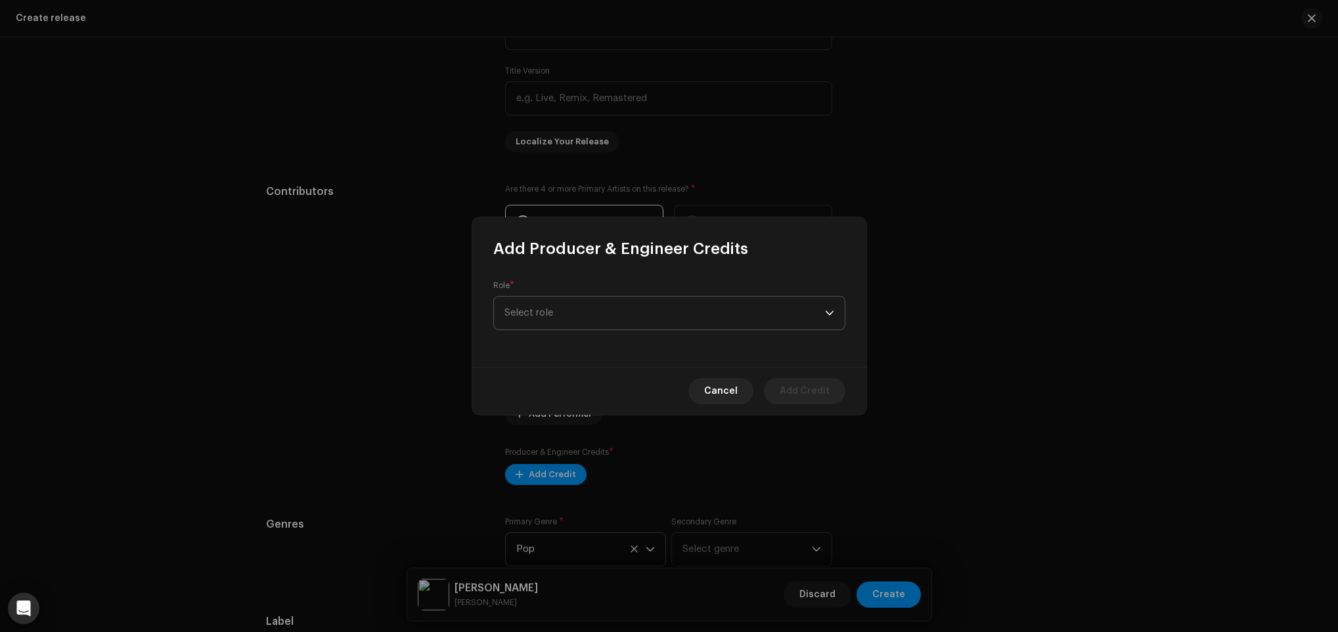
click at [597, 305] on span "Select role" at bounding box center [664, 313] width 320 height 33
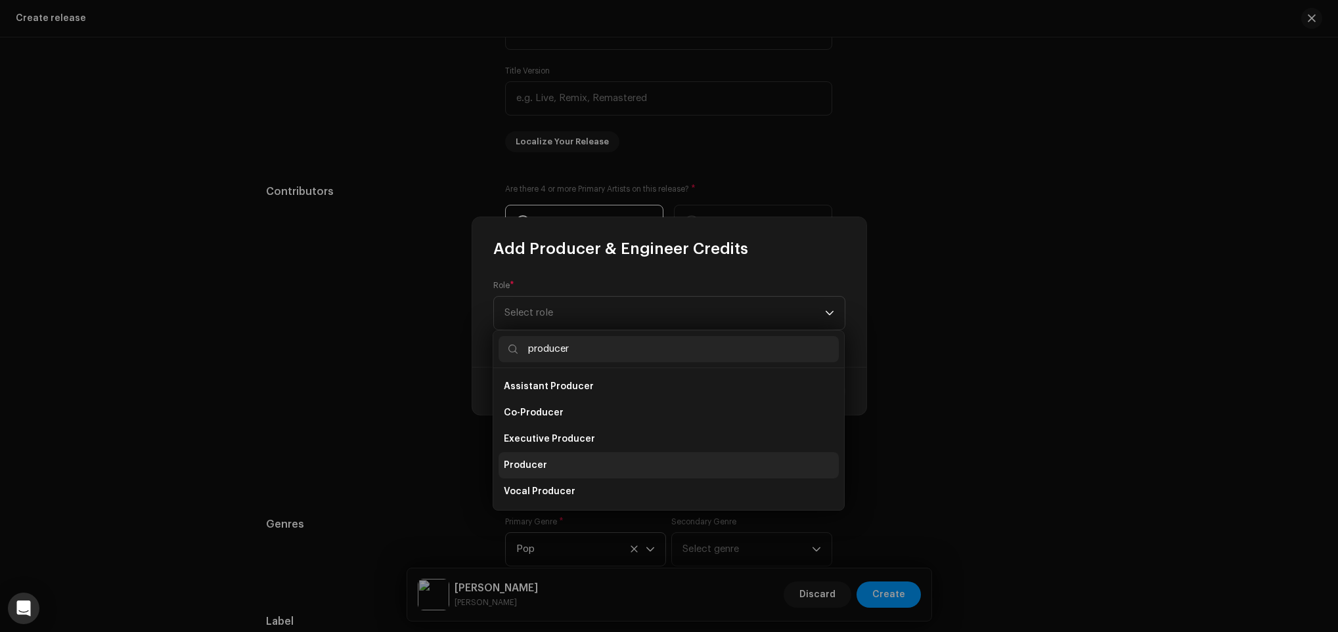
type input "producer"
click at [559, 456] on li "Producer" at bounding box center [668, 465] width 340 height 26
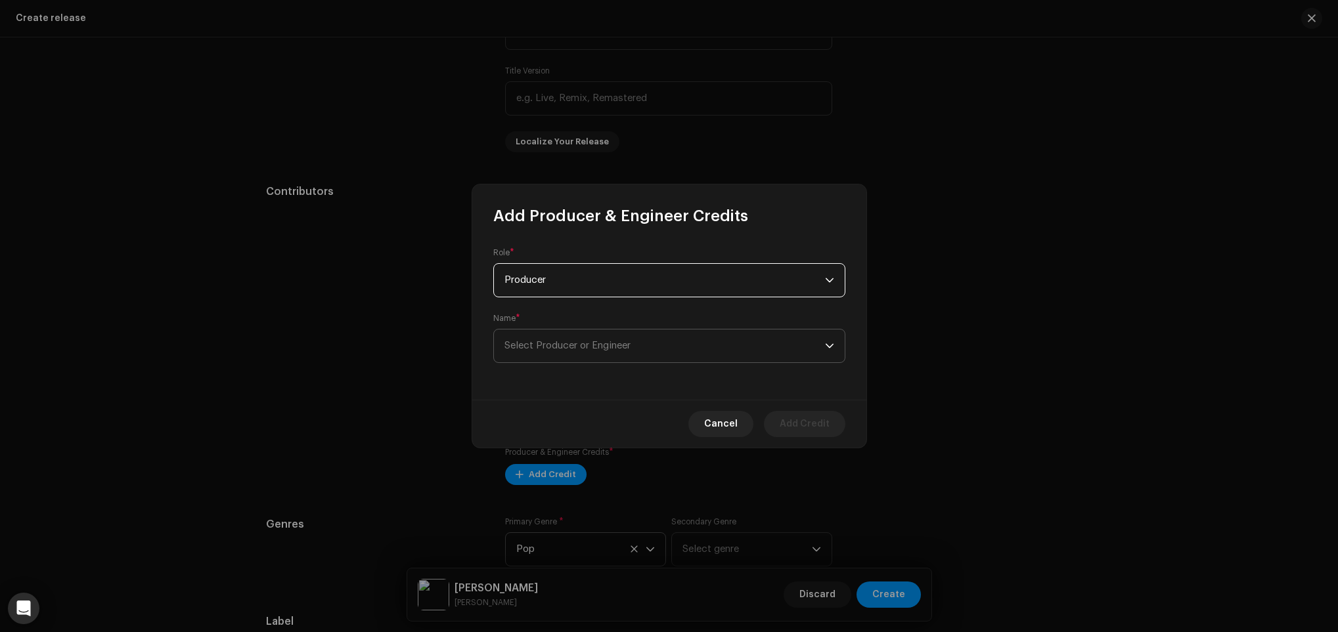
click at [591, 349] on span "Select Producer or Engineer" at bounding box center [567, 346] width 126 height 10
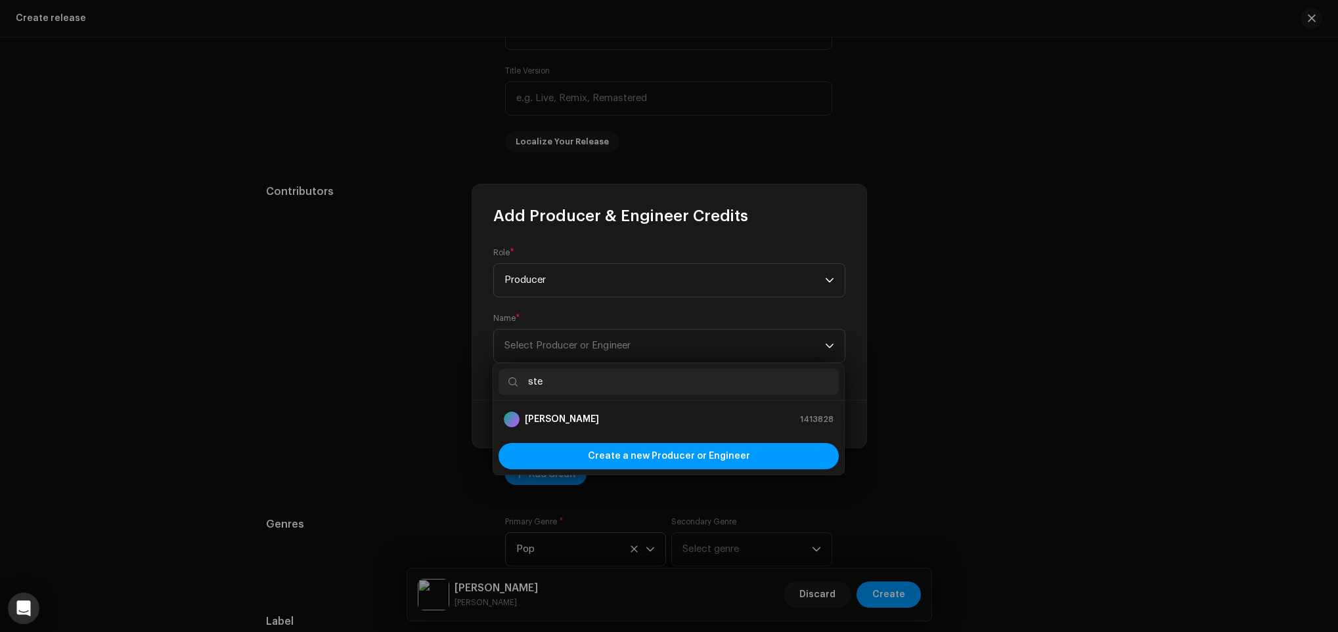
type input "ste"
click at [591, 433] on ul "[PERSON_NAME] 1413828" at bounding box center [668, 419] width 351 height 37
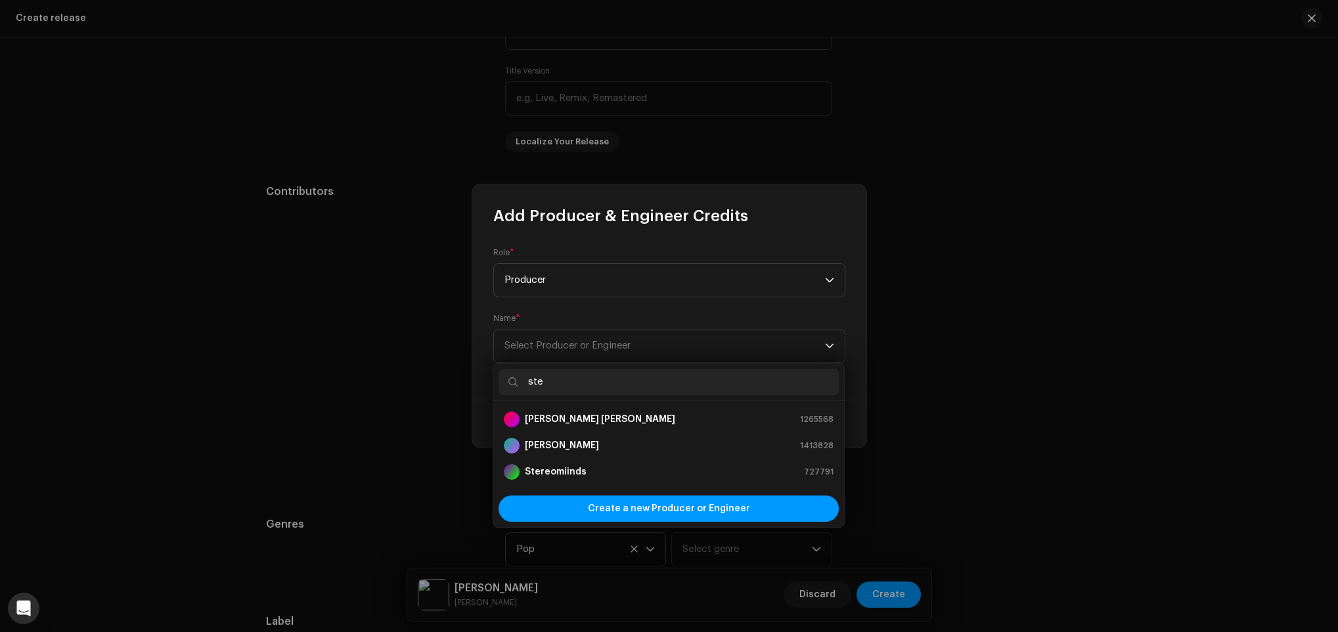
click at [591, 427] on div "[PERSON_NAME] [PERSON_NAME] 1265568" at bounding box center [669, 420] width 330 height 16
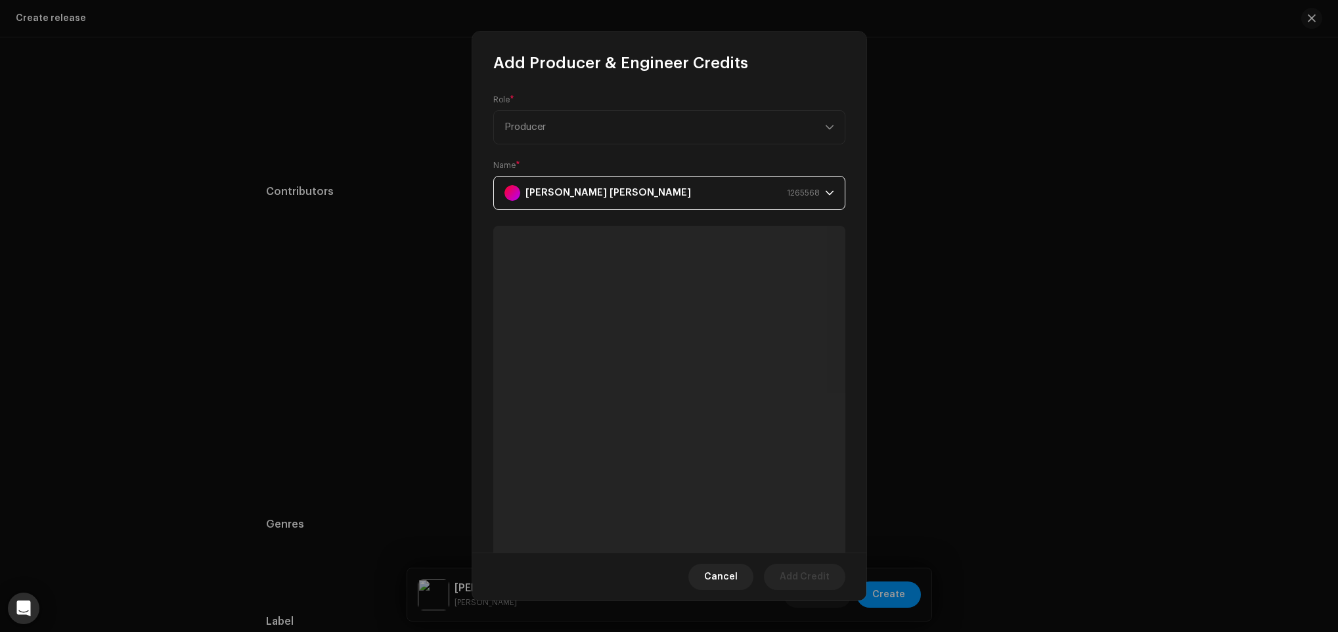
click at [674, 182] on div "[PERSON_NAME] [PERSON_NAME] 1265568" at bounding box center [661, 193] width 315 height 33
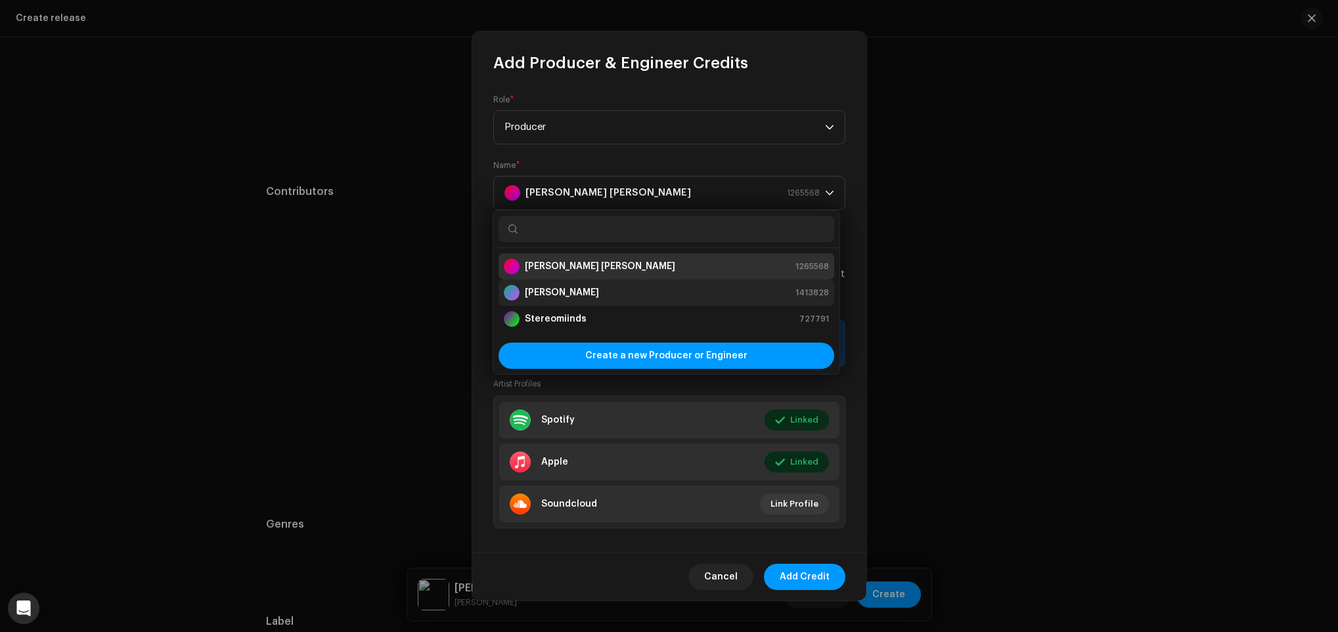
click at [631, 292] on div "[PERSON_NAME] 1413828" at bounding box center [666, 293] width 325 height 16
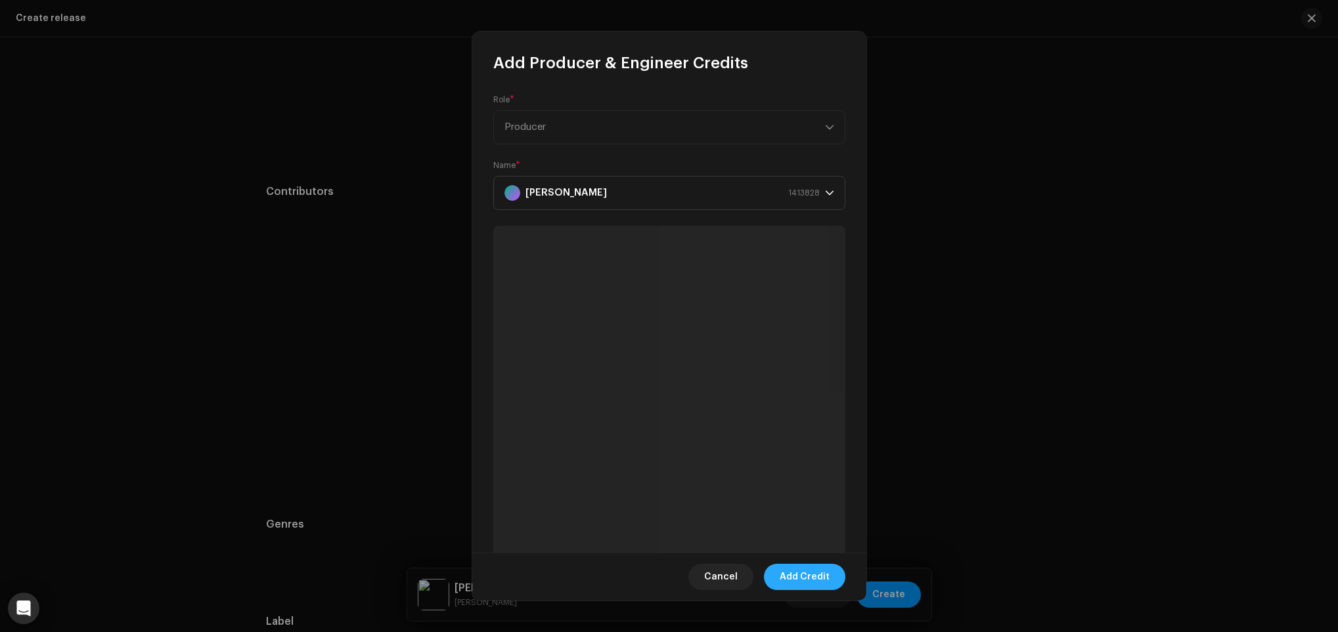
click at [818, 573] on span "Add Credit" at bounding box center [804, 577] width 50 height 26
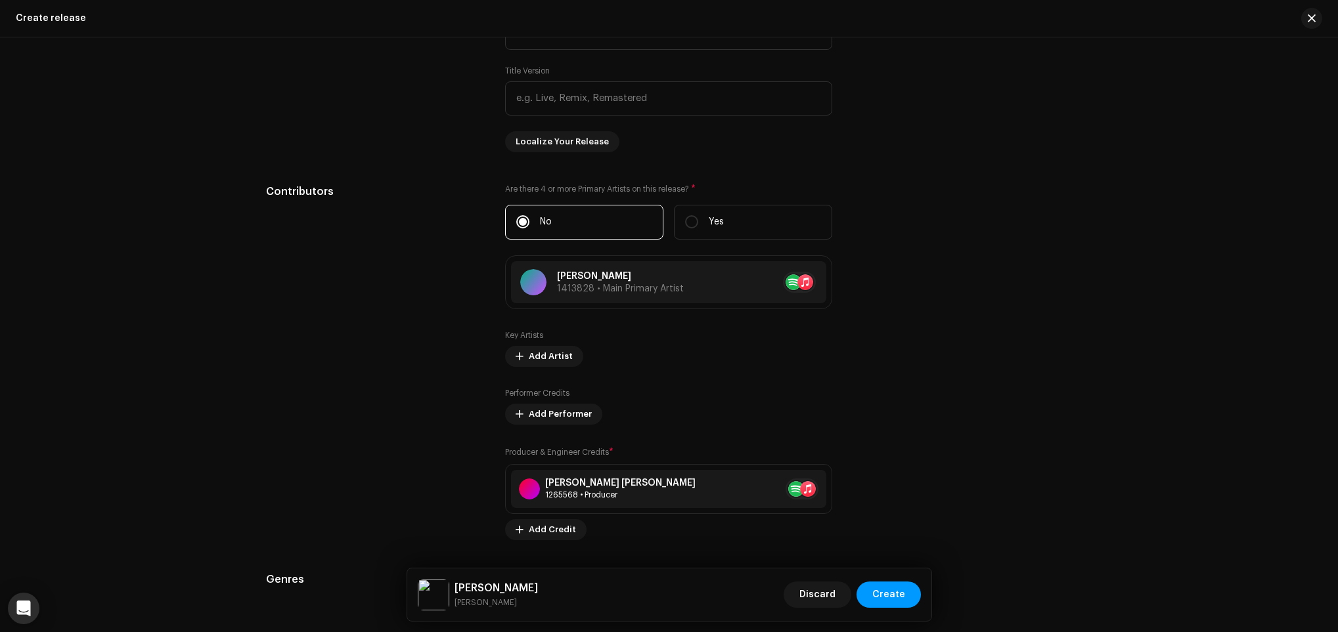
scroll to position [1579, 0]
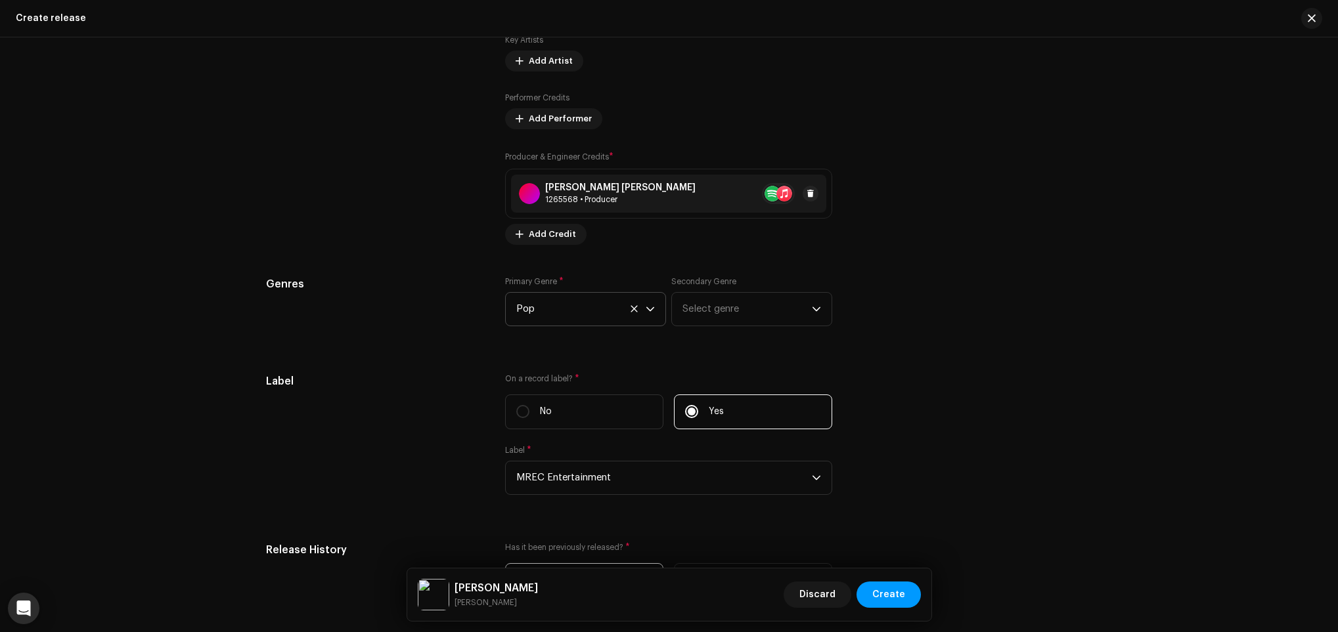
click at [586, 198] on div "1265568 • Producer" at bounding box center [620, 199] width 150 height 11
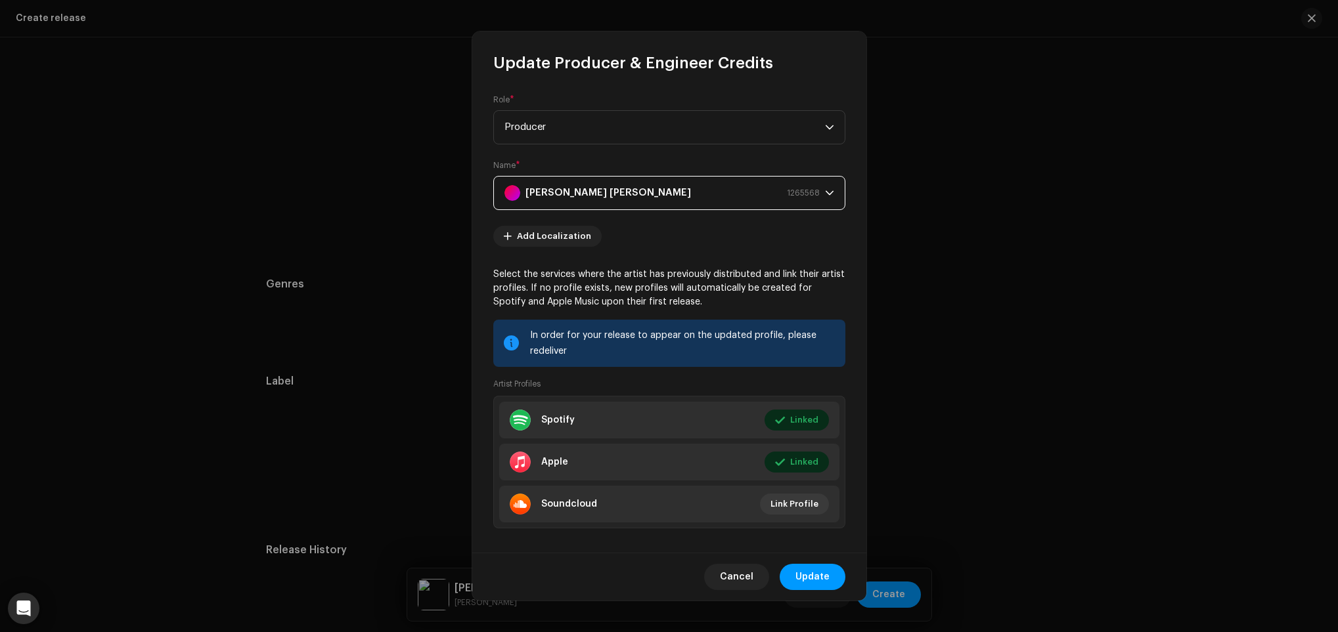
click at [615, 198] on div "[PERSON_NAME] [PERSON_NAME] 1265568" at bounding box center [661, 193] width 315 height 33
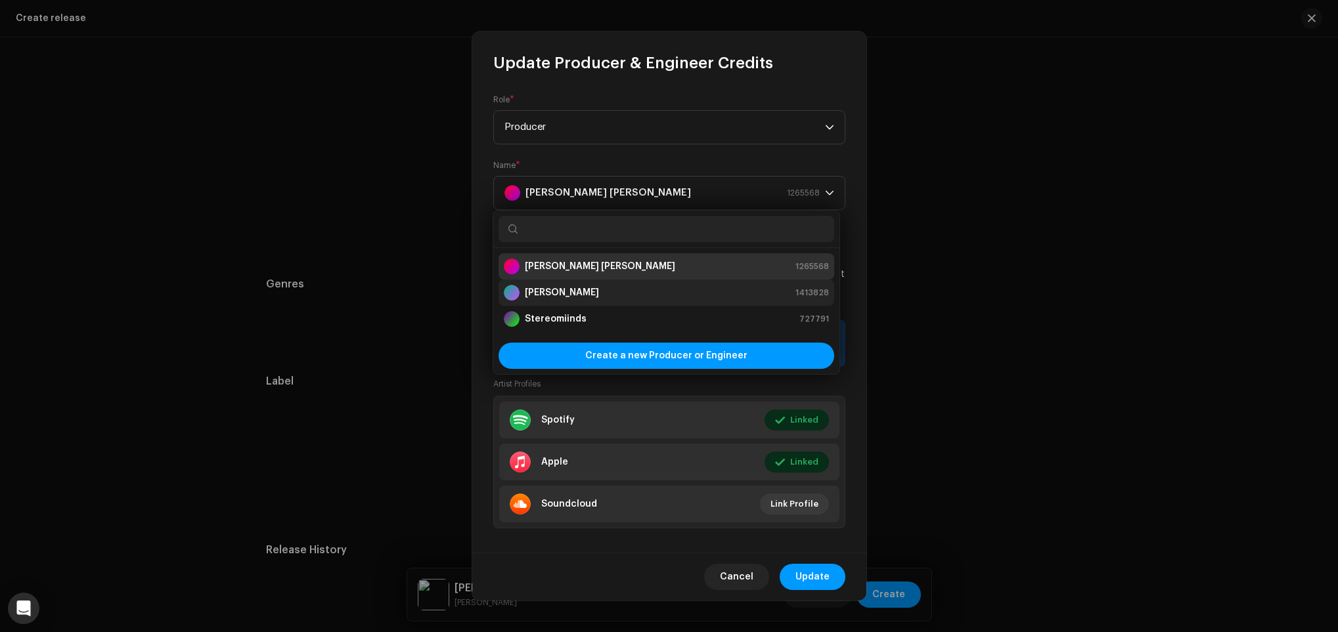
click at [589, 290] on strong "[PERSON_NAME]" at bounding box center [562, 292] width 74 height 13
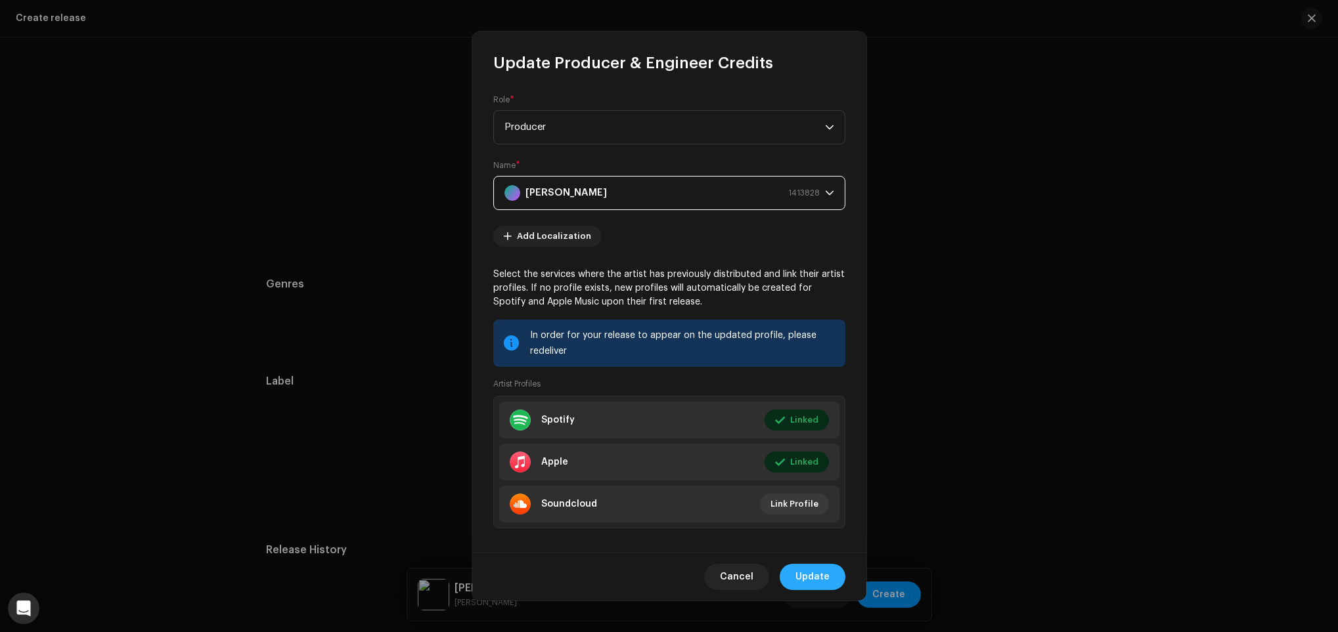
click at [823, 575] on span "Update" at bounding box center [812, 577] width 34 height 26
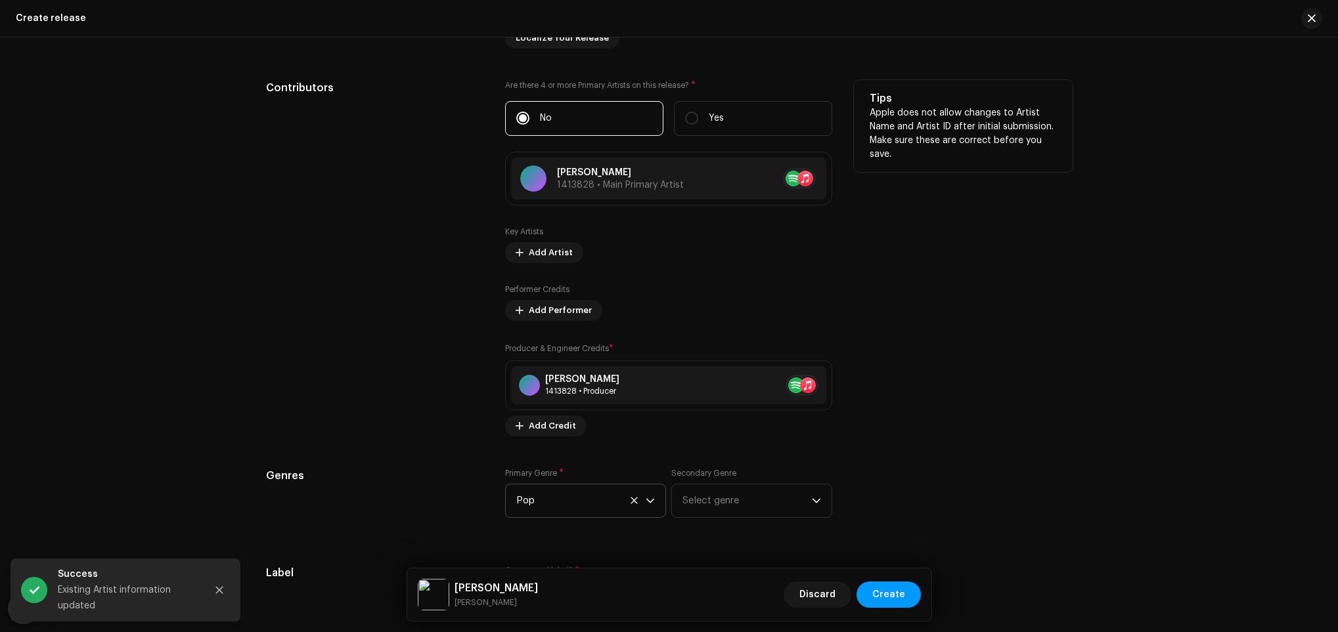
scroll to position [1382, 0]
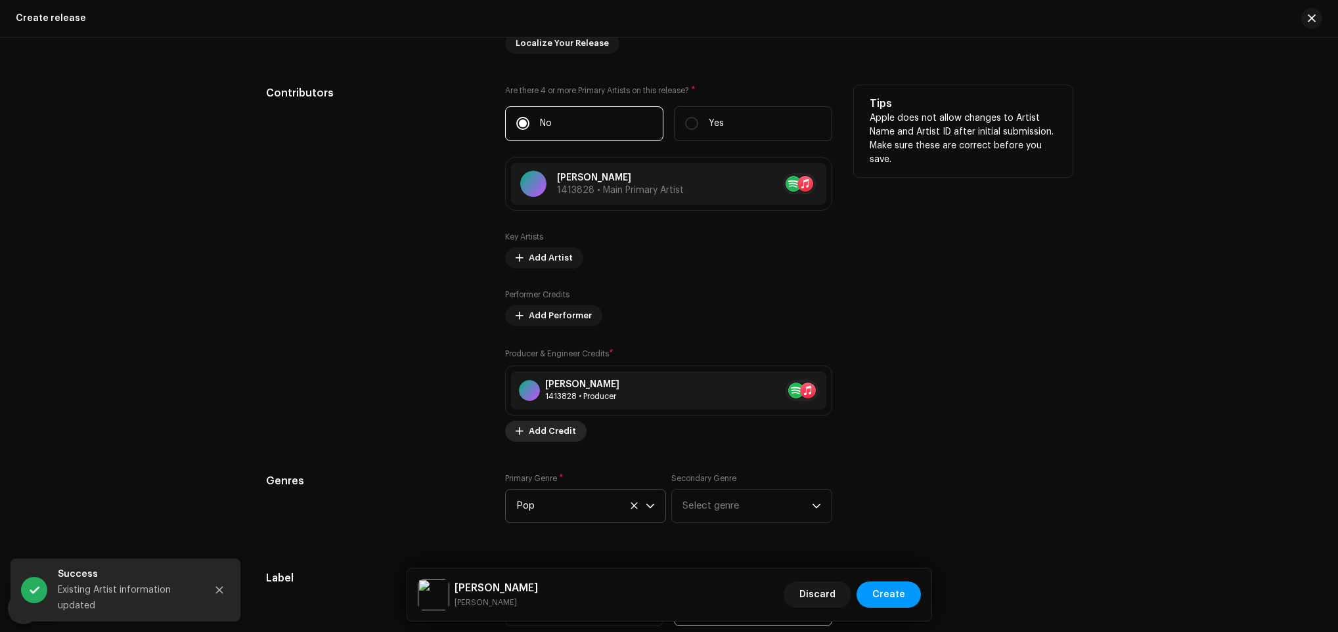
click at [564, 426] on span "Add Credit" at bounding box center [552, 431] width 47 height 26
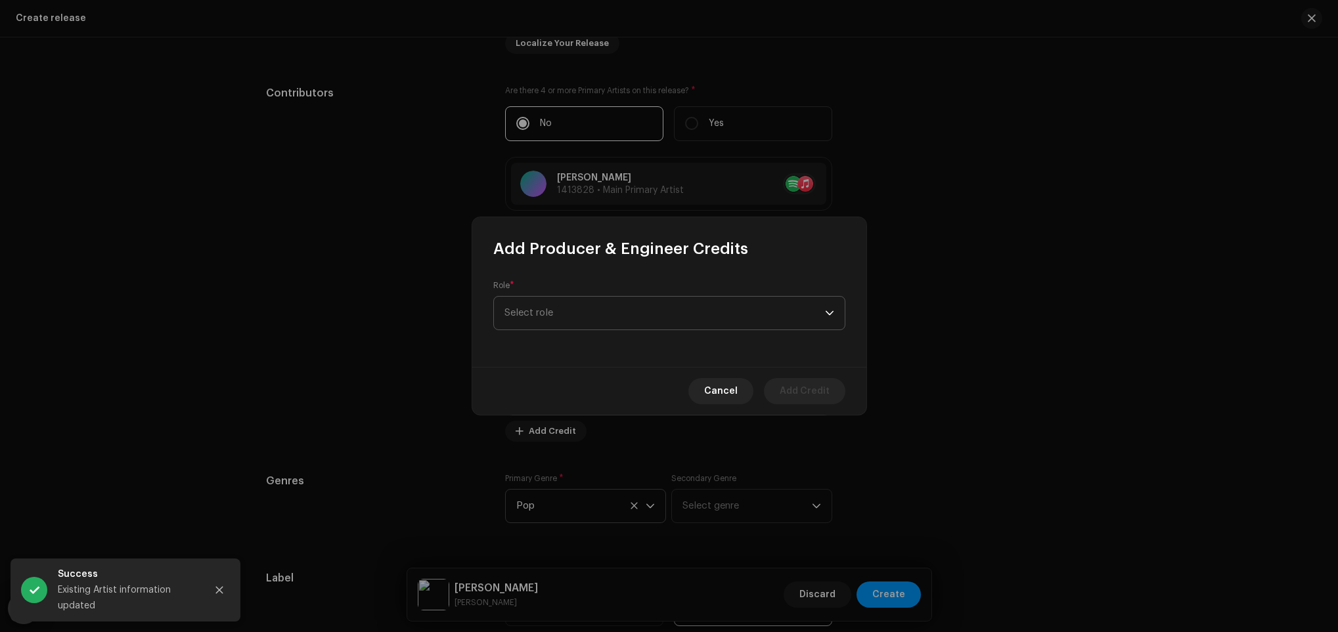
click at [569, 309] on span "Select role" at bounding box center [664, 313] width 320 height 33
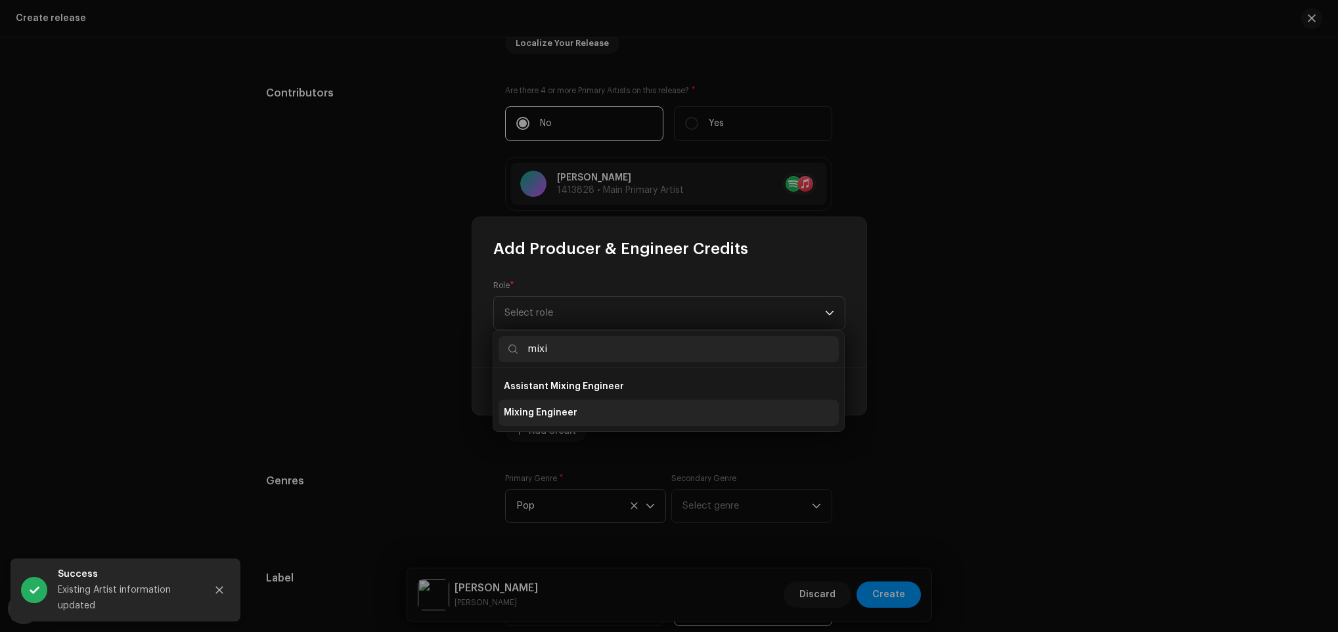
type input "mixi"
click at [584, 416] on li "Mixing Engineer" at bounding box center [668, 413] width 340 height 26
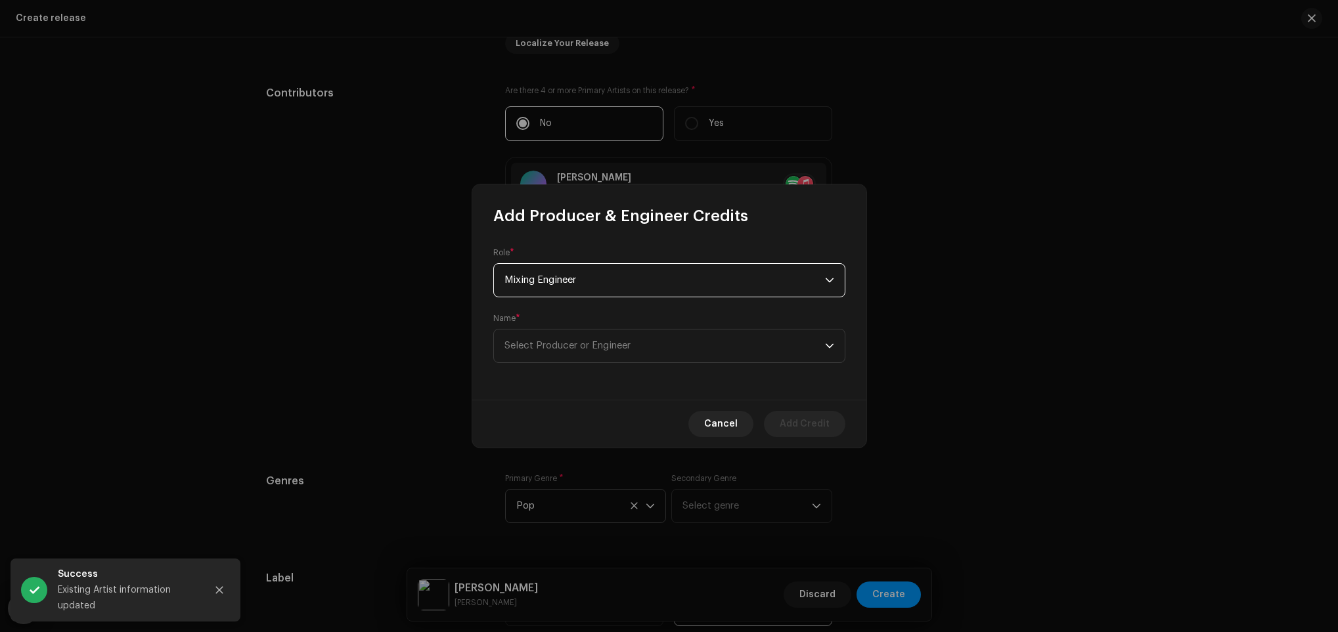
click at [587, 363] on div "Role * Mixing Engineer Name * Select Producer or Engineer" at bounding box center [669, 313] width 394 height 173
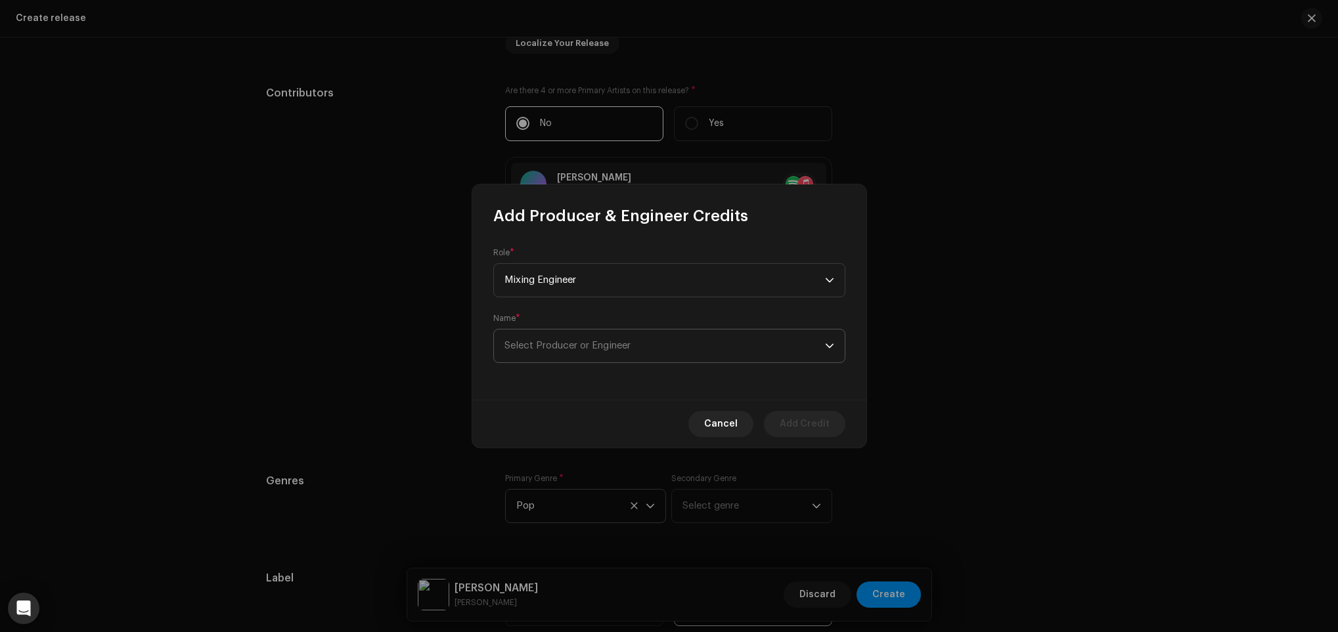
click at [591, 349] on span "Select Producer or Engineer" at bounding box center [567, 346] width 126 height 10
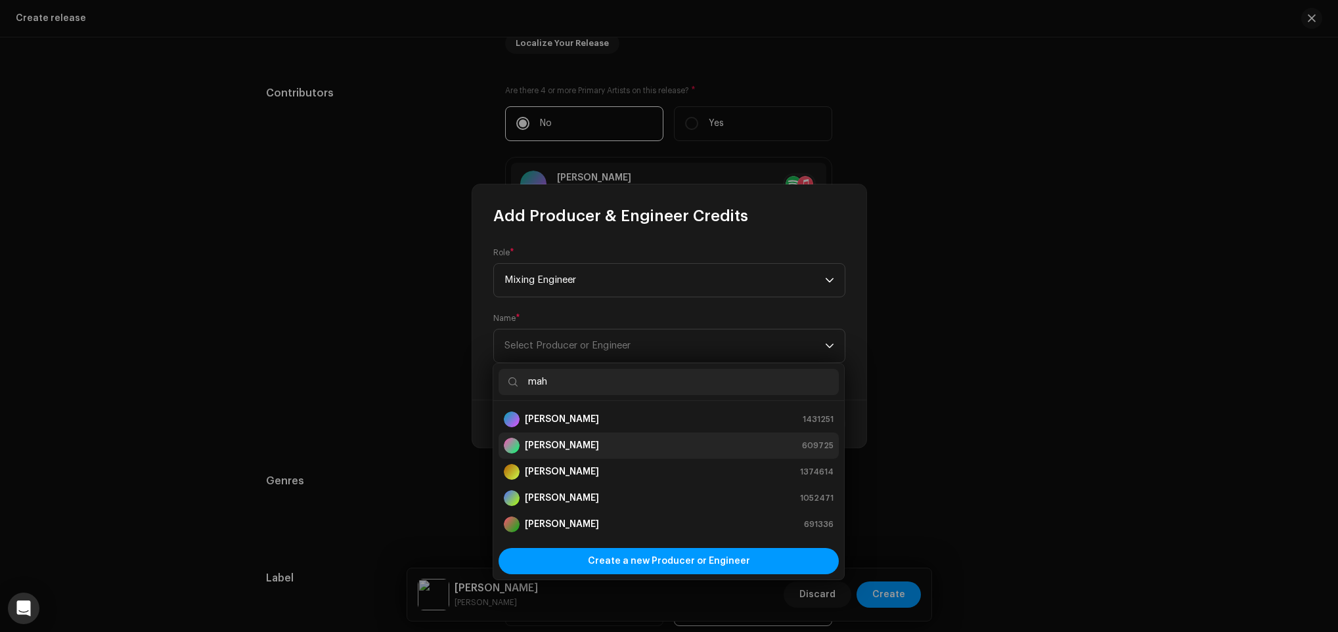
type input "mah"
click at [601, 437] on li "[PERSON_NAME] 609725" at bounding box center [668, 446] width 340 height 26
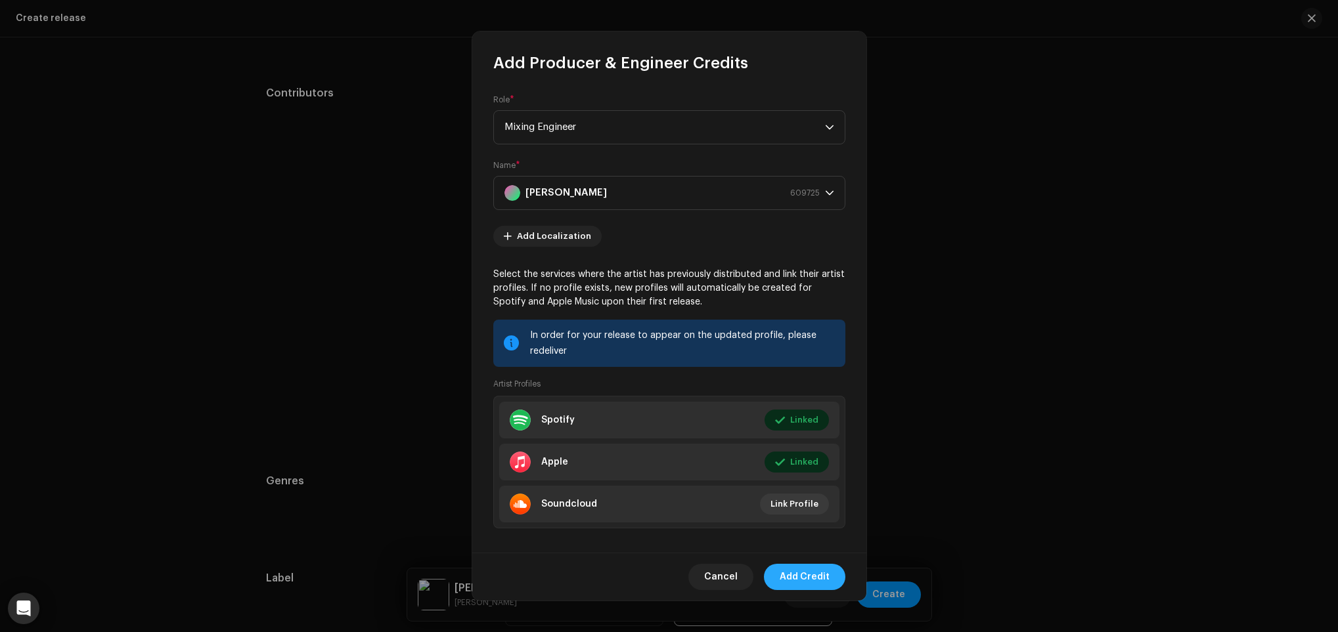
click at [808, 577] on span "Add Credit" at bounding box center [804, 577] width 50 height 26
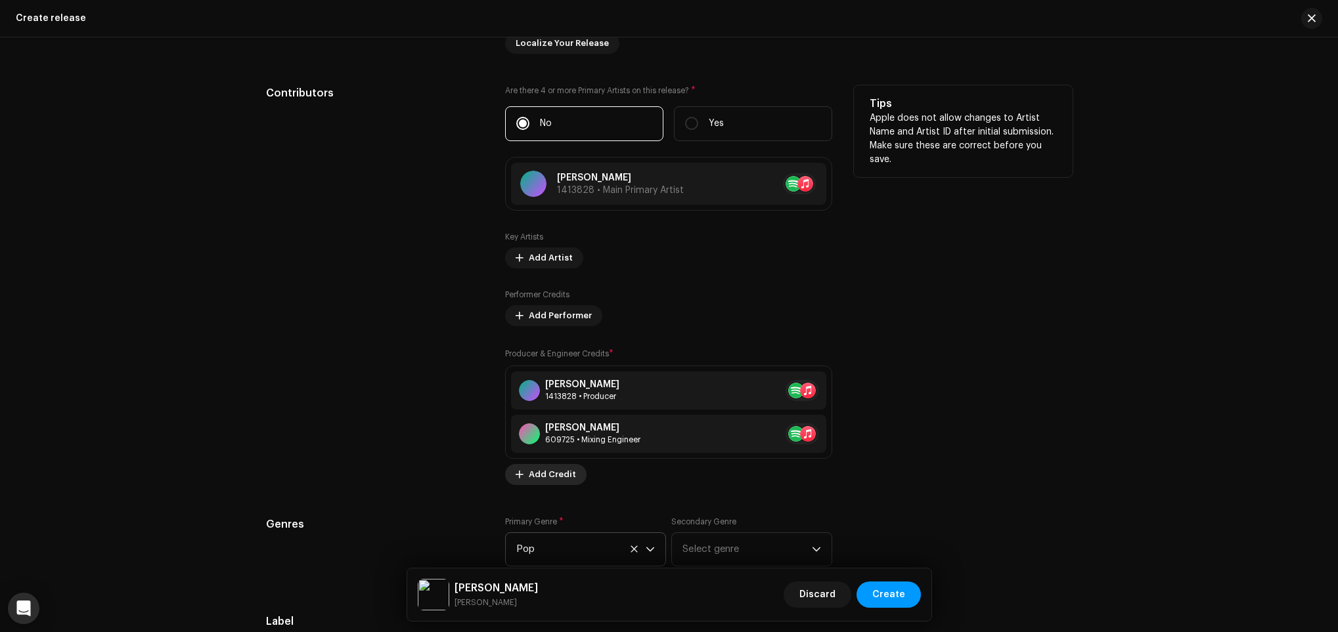
click at [538, 475] on span "Add Credit" at bounding box center [552, 475] width 47 height 26
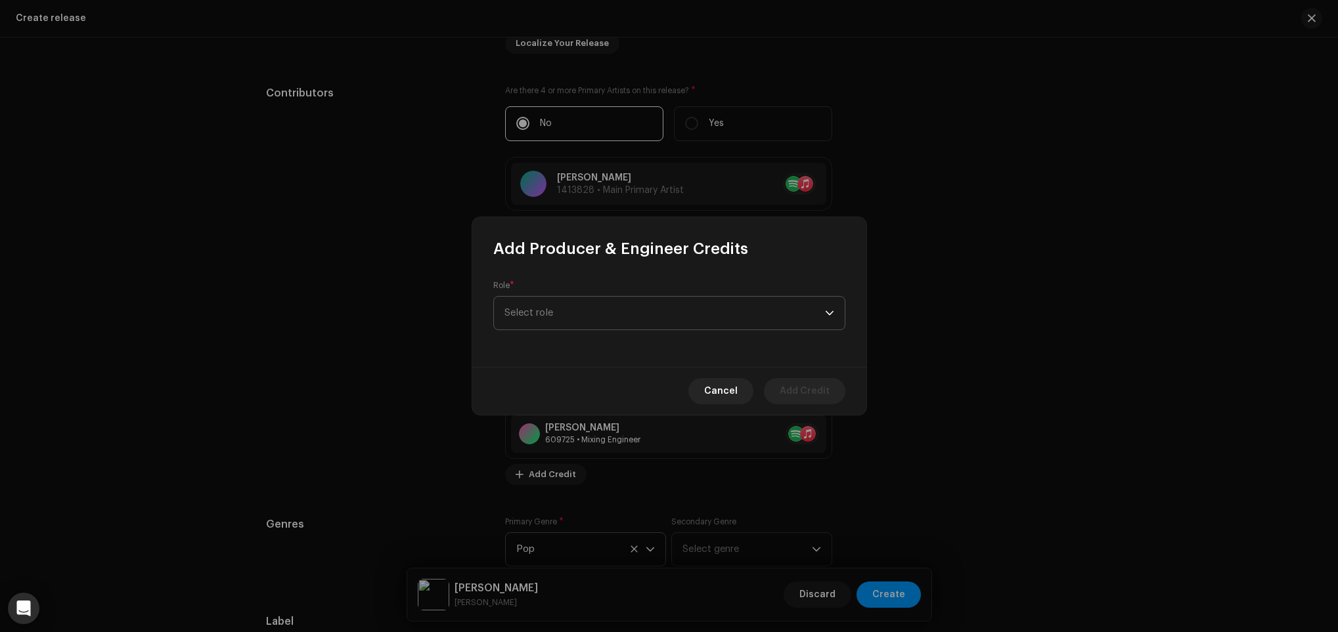
click at [584, 299] on span "Select role" at bounding box center [664, 313] width 320 height 33
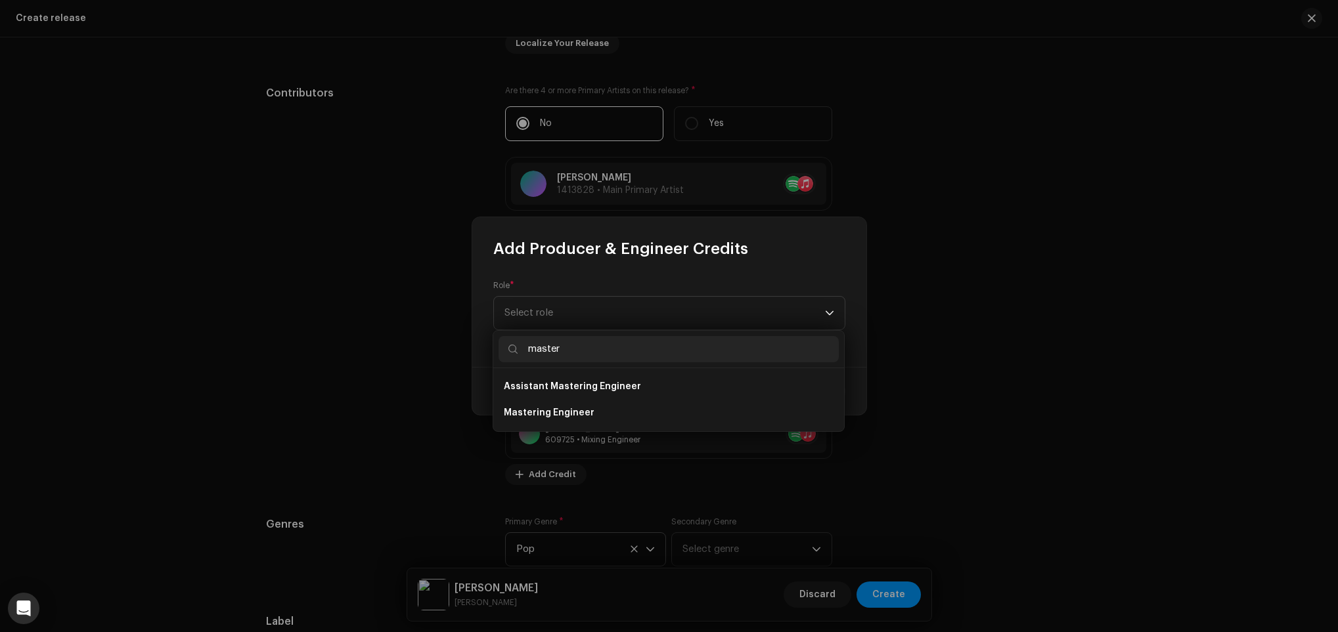
type input "master"
click at [596, 420] on li "Mastering Engineer" at bounding box center [668, 413] width 340 height 26
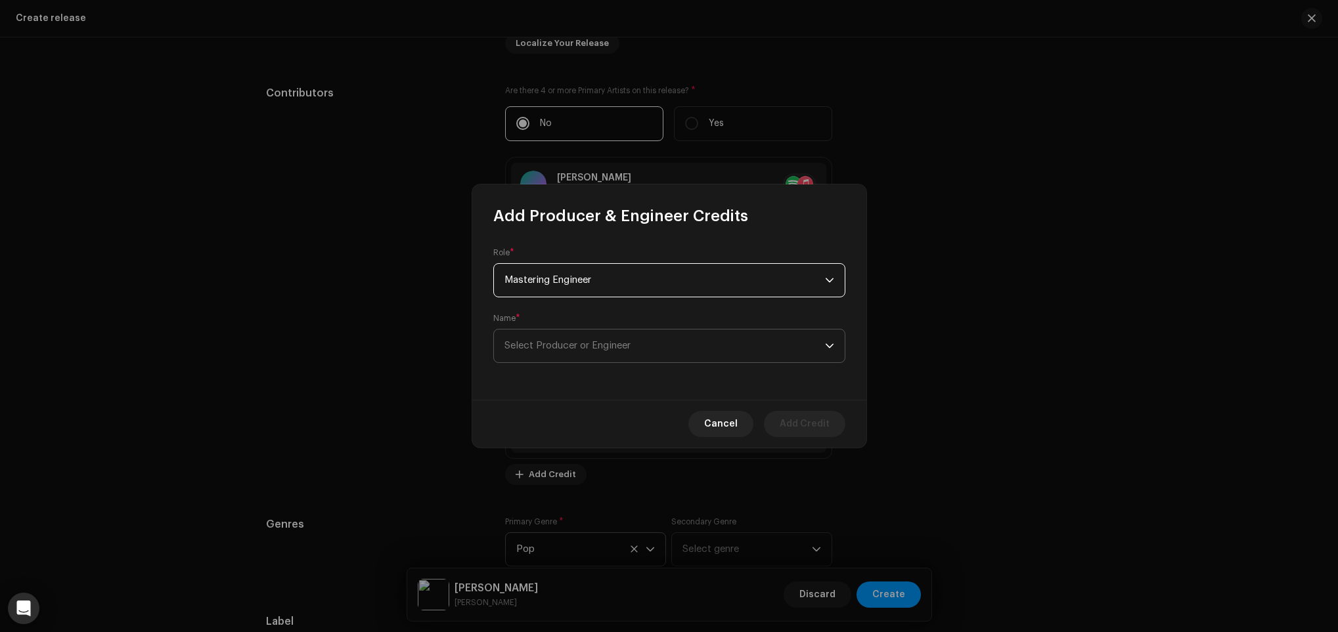
click at [607, 341] on span "Select Producer or Engineer" at bounding box center [567, 346] width 126 height 10
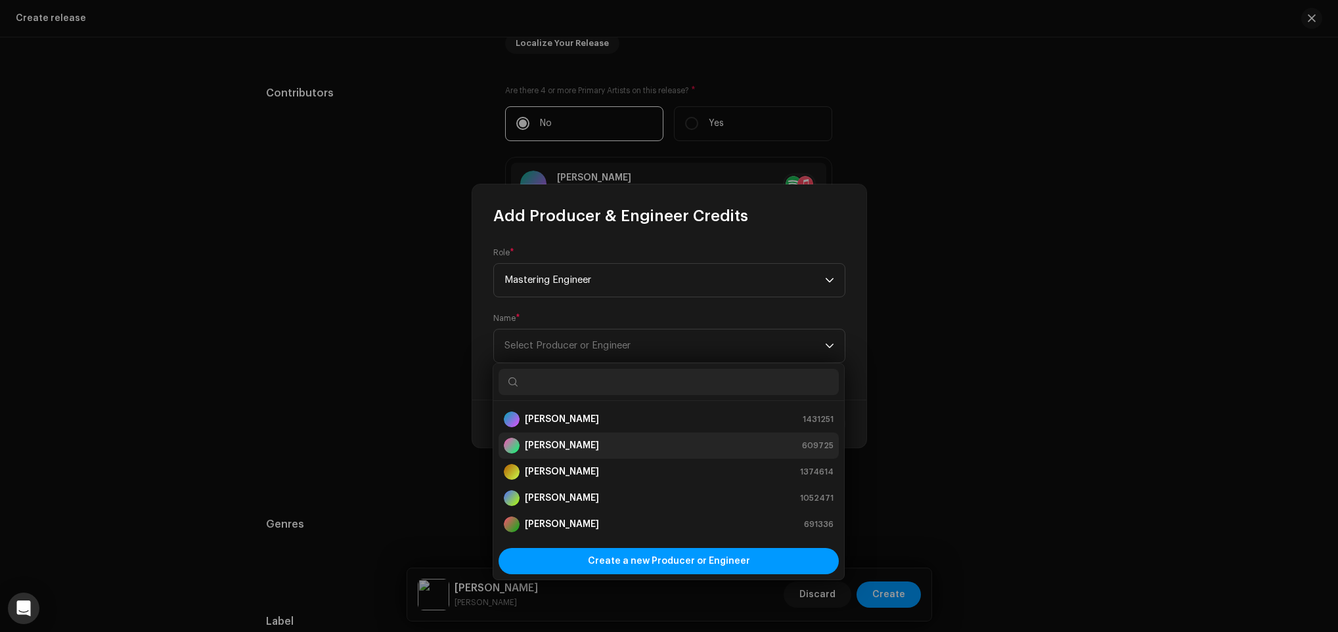
click at [599, 447] on strong "[PERSON_NAME]" at bounding box center [562, 445] width 74 height 13
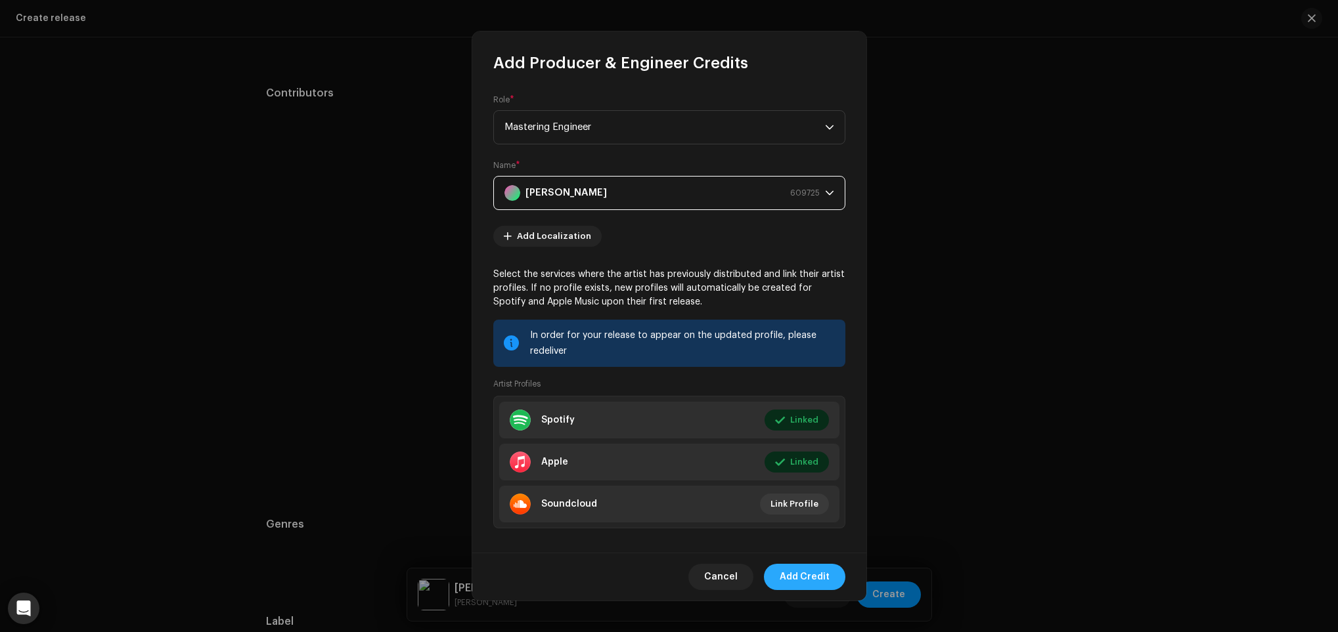
click at [812, 577] on span "Add Credit" at bounding box center [804, 577] width 50 height 26
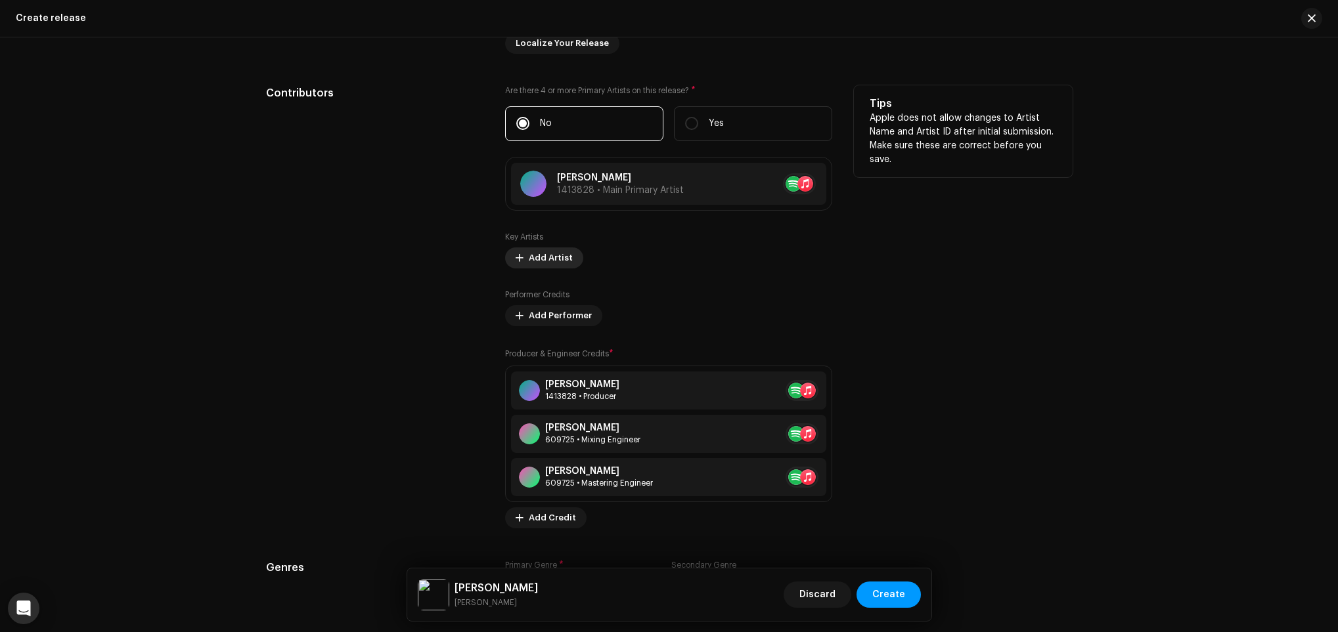
click at [556, 251] on span "Add Artist" at bounding box center [551, 258] width 44 height 26
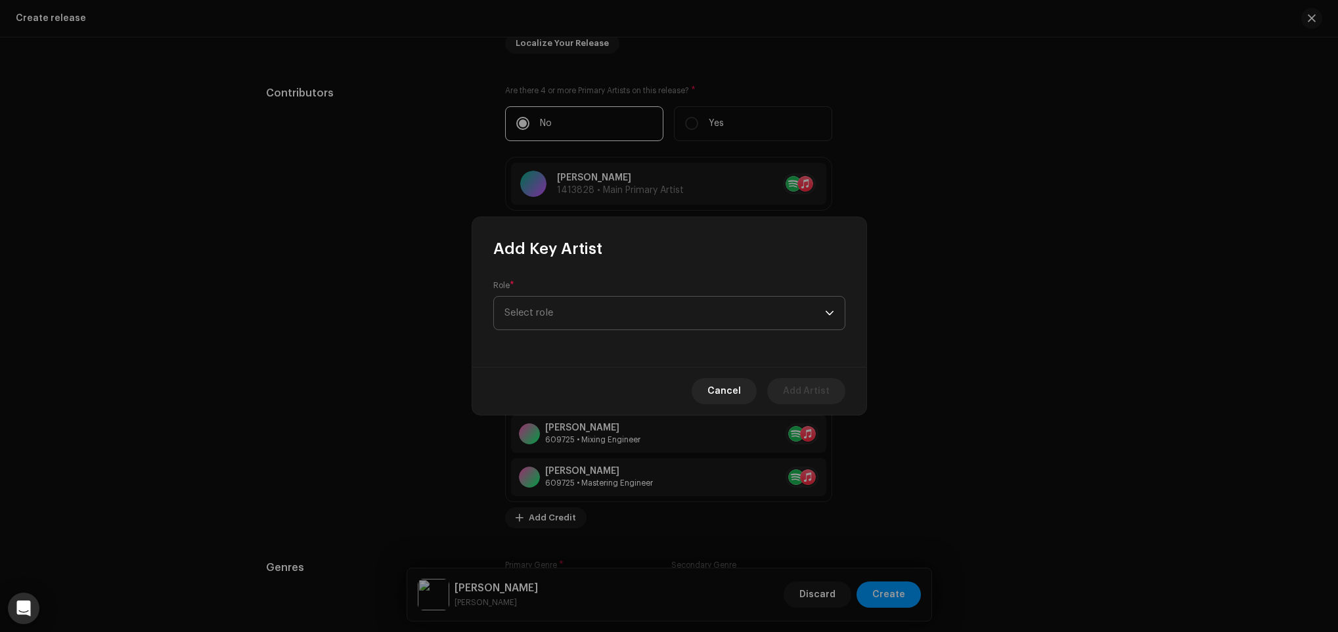
click at [594, 301] on span "Select role" at bounding box center [664, 313] width 320 height 33
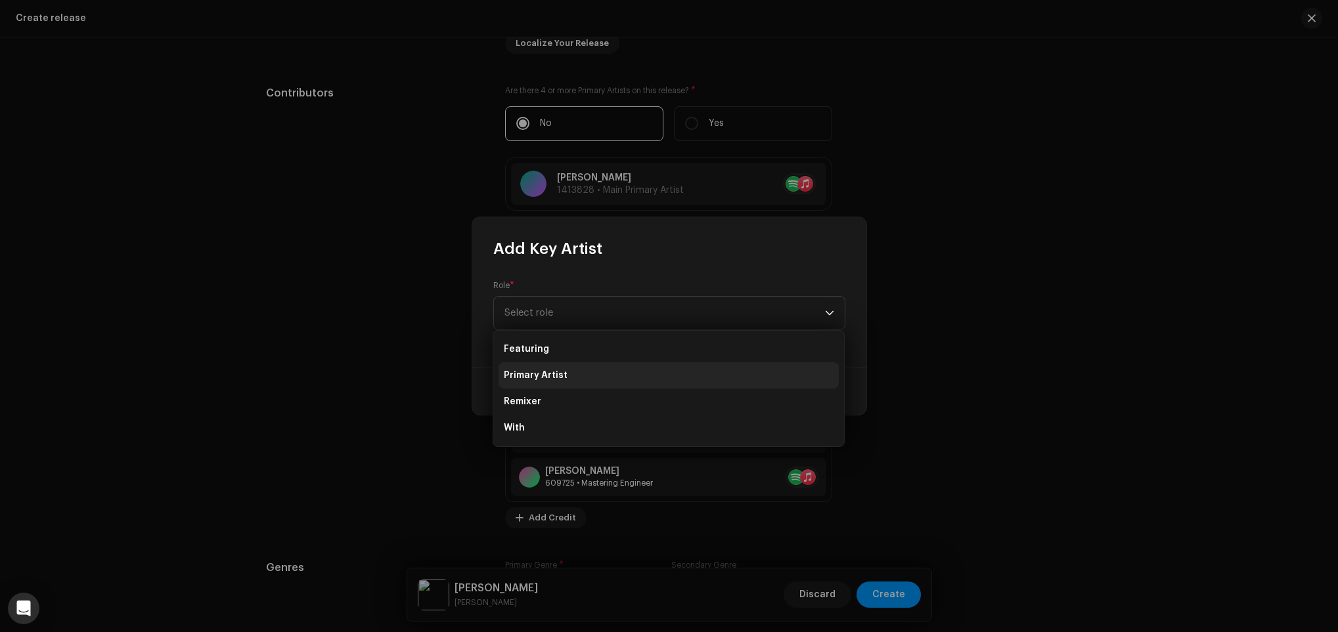
click at [569, 364] on li "Primary Artist" at bounding box center [668, 375] width 340 height 26
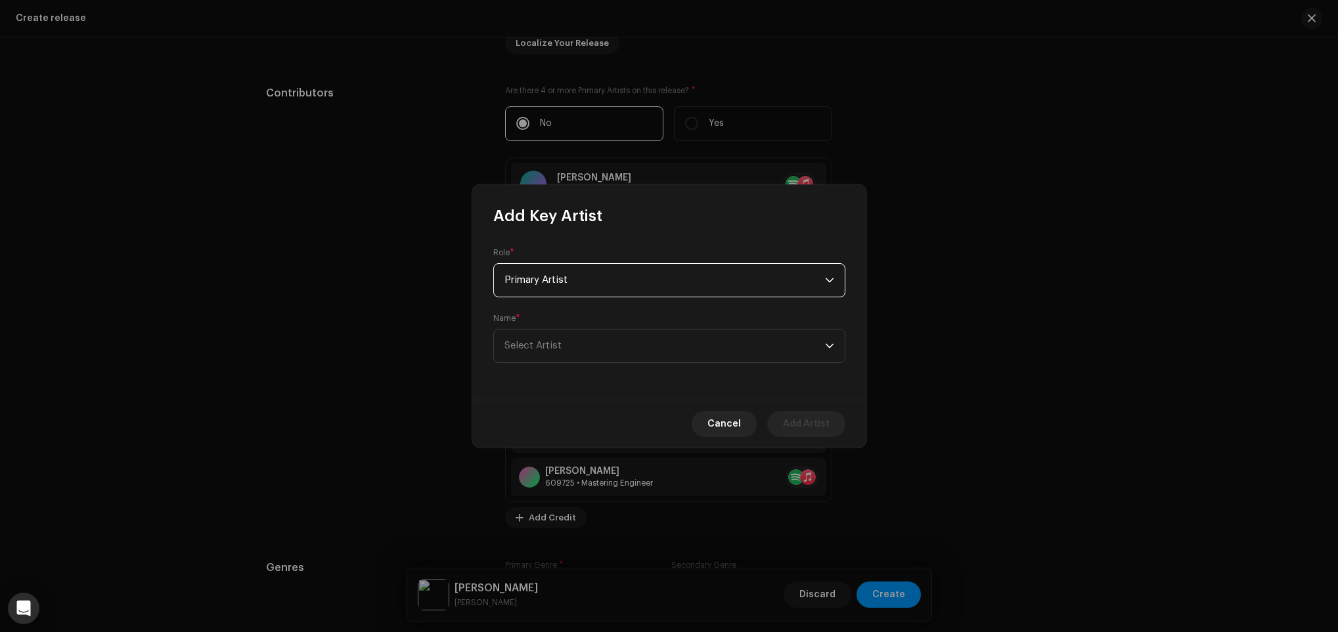
click at [617, 304] on form "Role * Primary Artist Name * [PERSON_NAME]" at bounding box center [669, 306] width 352 height 116
click at [611, 319] on div "Name * Select Artist" at bounding box center [669, 338] width 352 height 50
click at [605, 332] on span "Select Artist" at bounding box center [664, 346] width 320 height 33
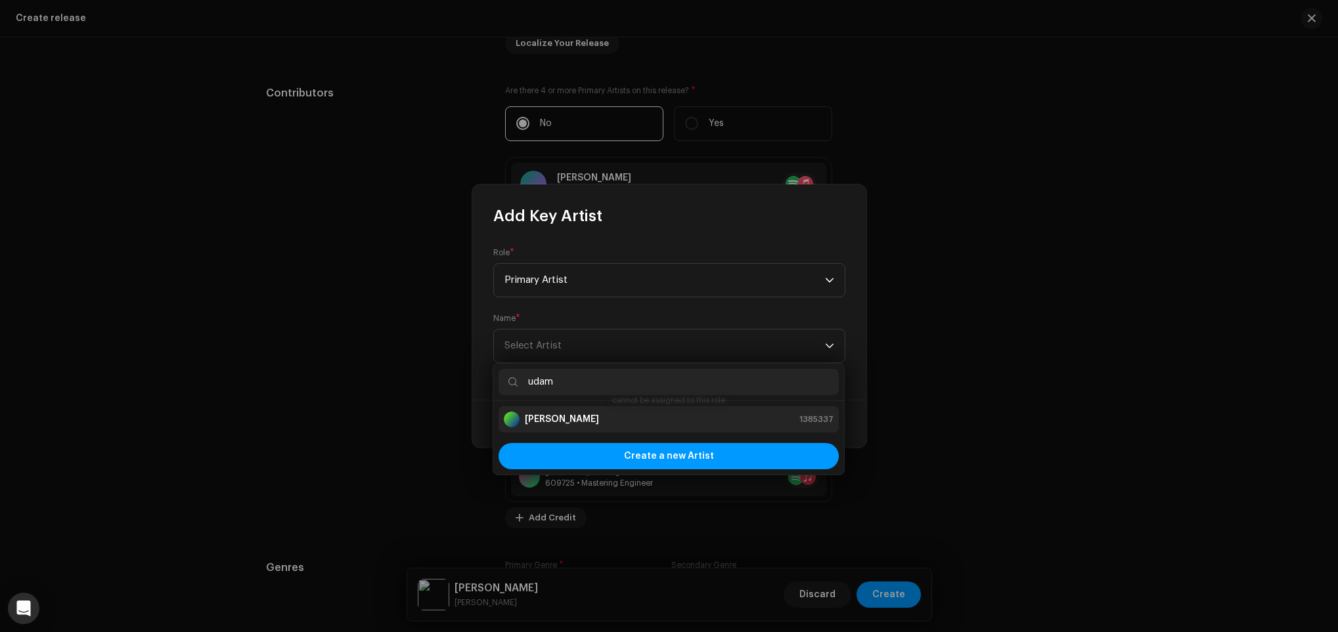
type input "udam"
click at [621, 428] on li "[PERSON_NAME] 1385337" at bounding box center [668, 419] width 340 height 26
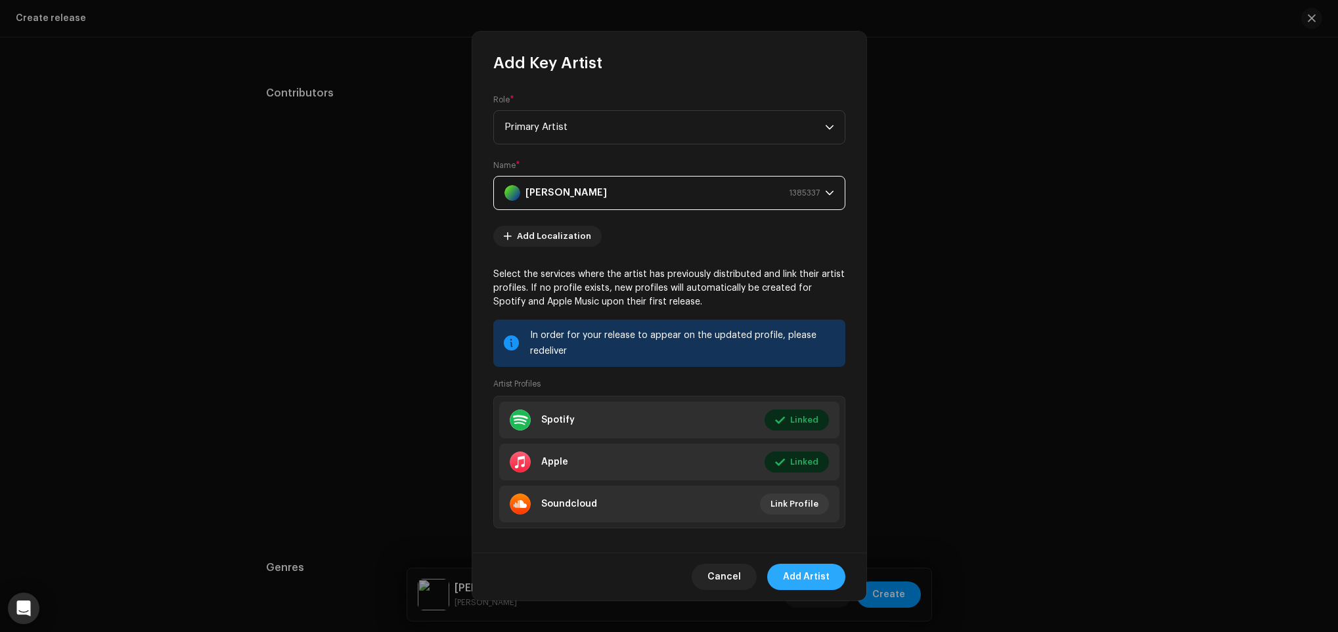
click at [830, 573] on button "Add Artist" at bounding box center [806, 577] width 78 height 26
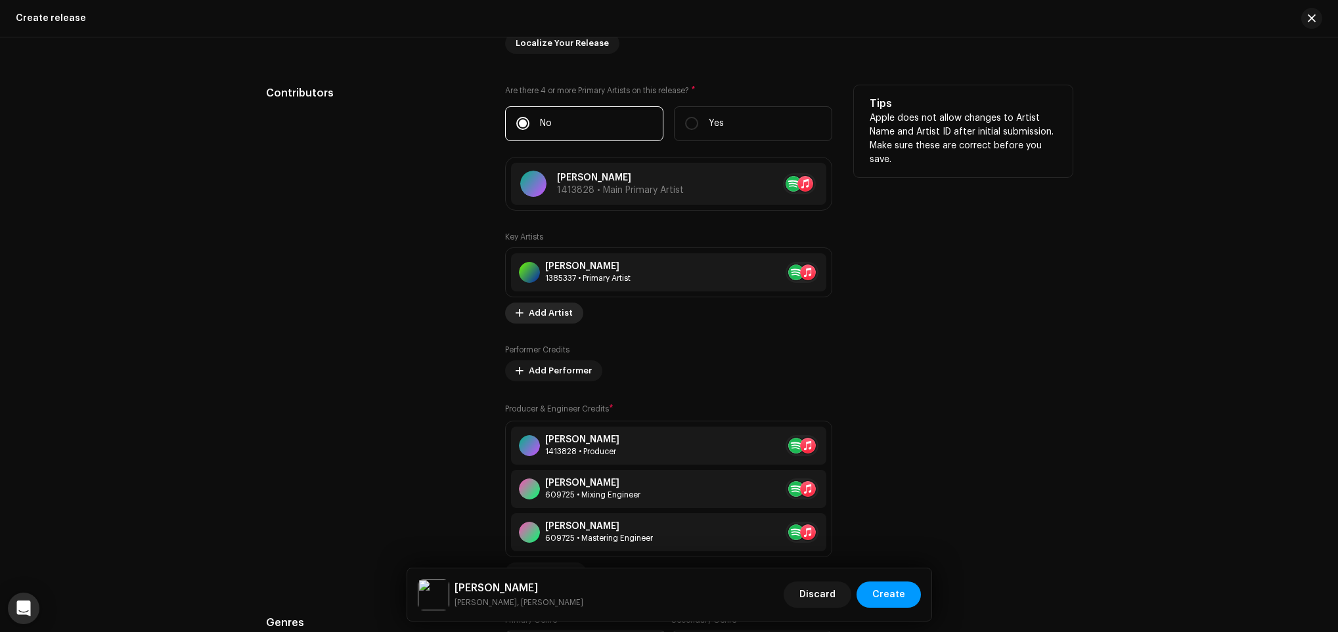
click at [570, 313] on button "Add Artist" at bounding box center [544, 313] width 78 height 21
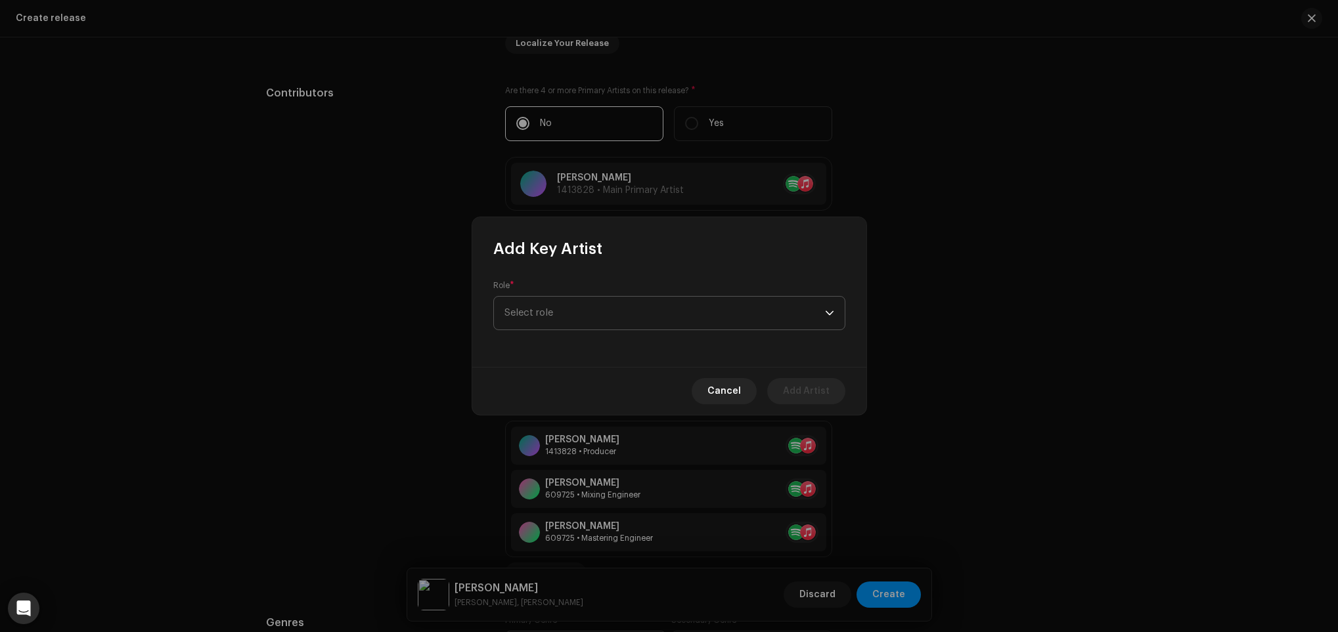
click at [576, 315] on span "Select role" at bounding box center [664, 313] width 320 height 33
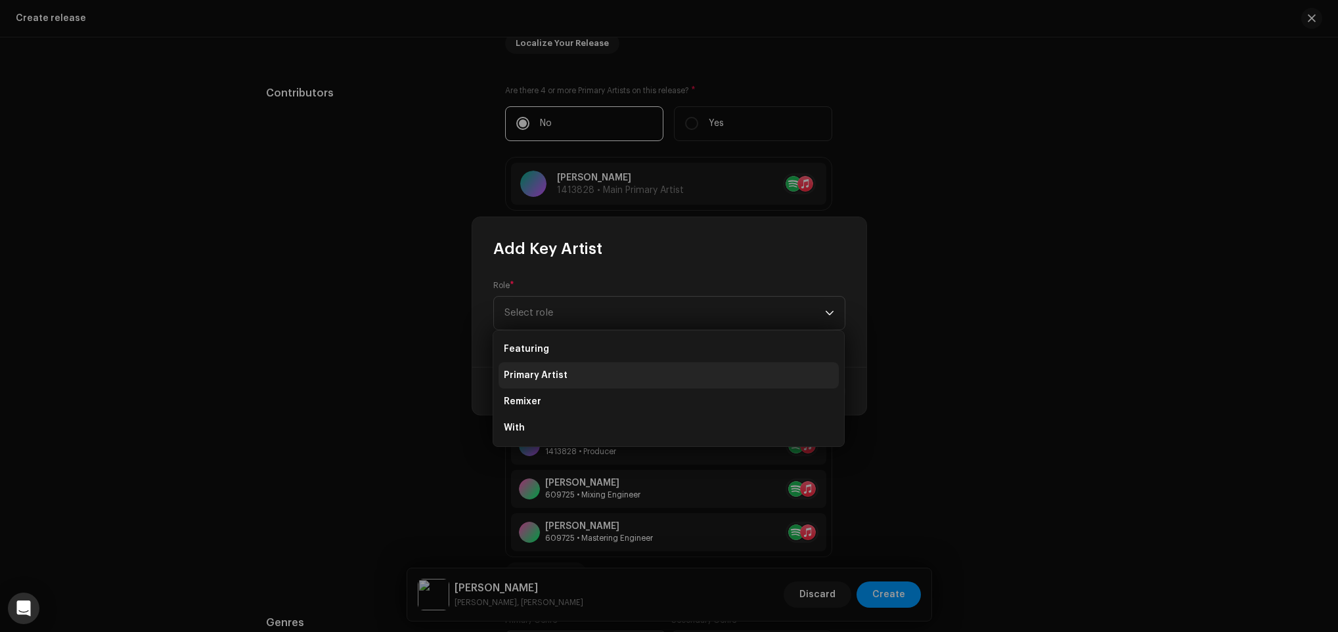
click at [592, 383] on li "Primary Artist" at bounding box center [668, 375] width 340 height 26
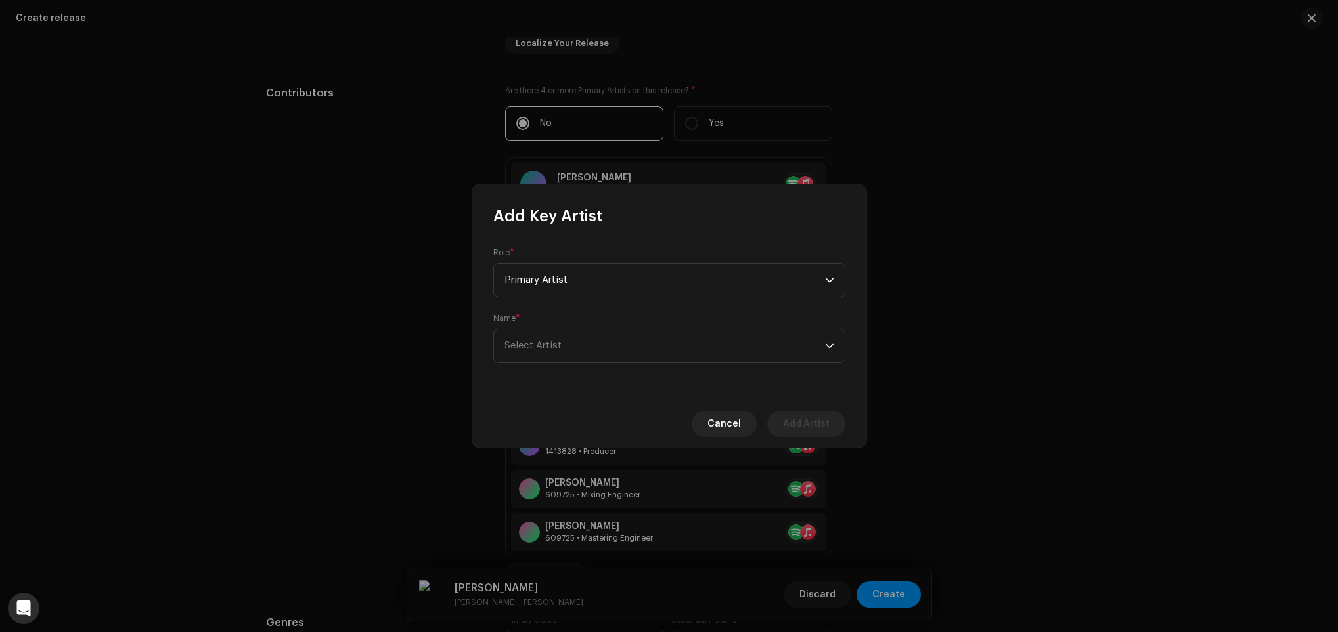
click at [609, 327] on div "Name * Select Artist" at bounding box center [669, 338] width 352 height 50
click at [597, 355] on span "Select Artist" at bounding box center [664, 346] width 320 height 33
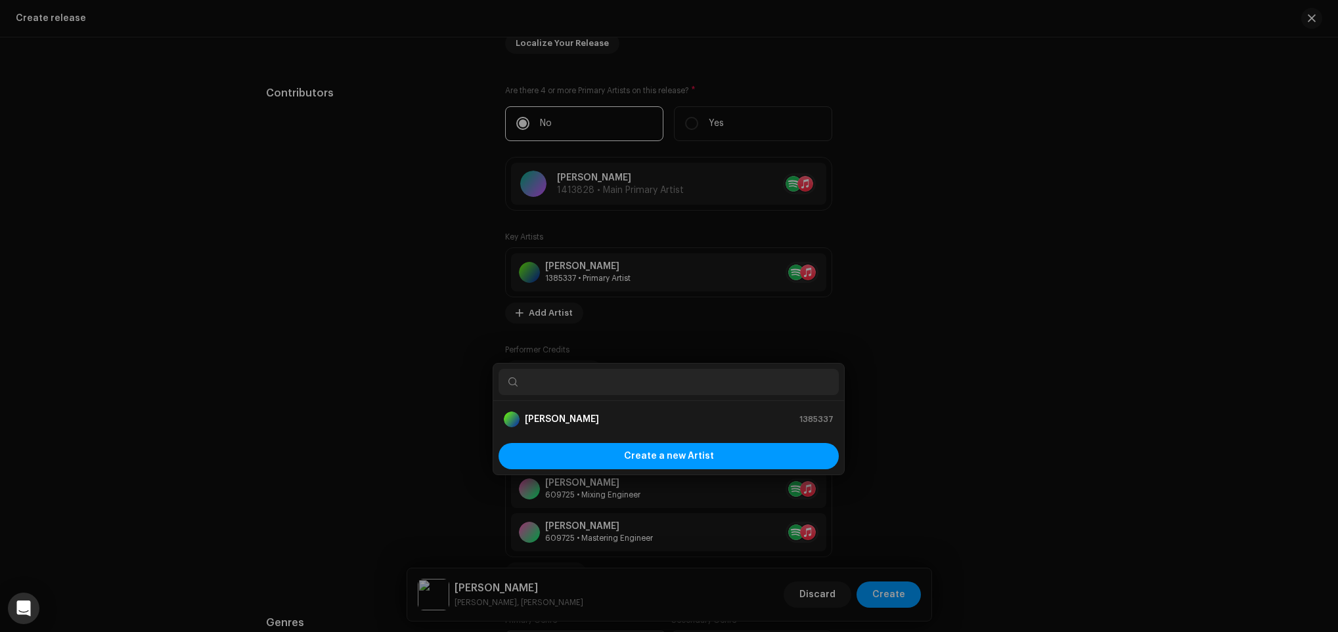
click at [1062, 294] on div "Add Key Artist Role * Primary Artist Name * [PERSON_NAME] Cancel Add Artist" at bounding box center [669, 316] width 1338 height 632
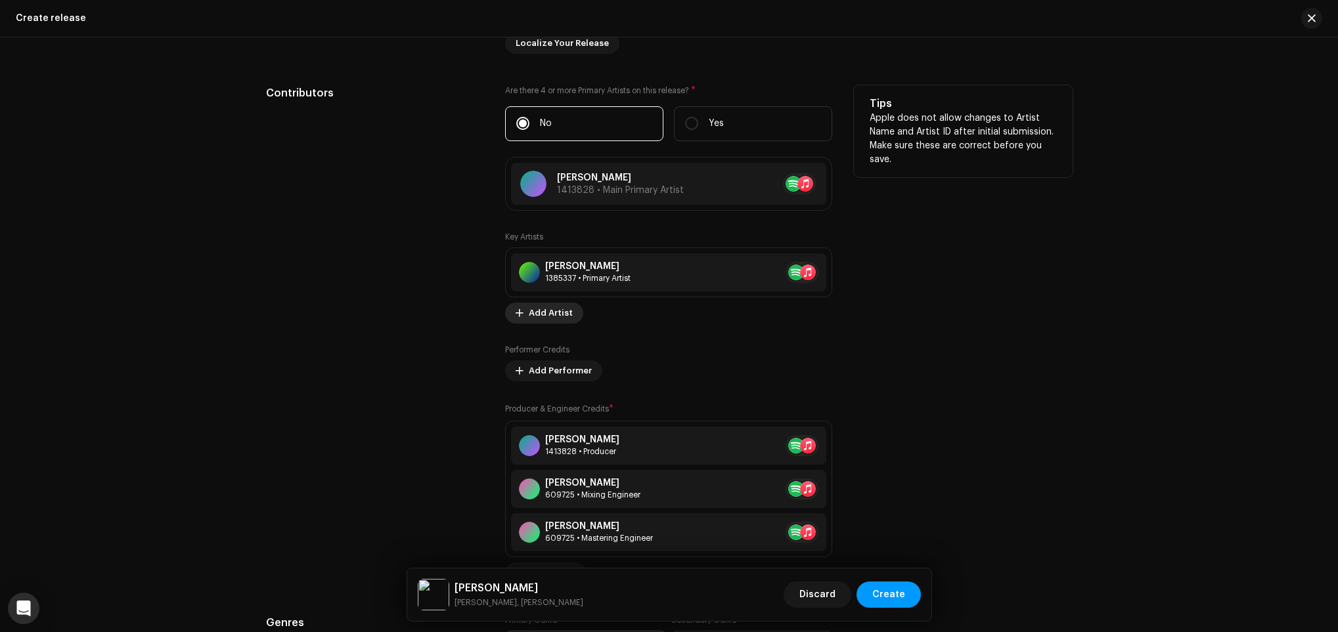
click at [558, 317] on span "Add Artist" at bounding box center [551, 313] width 44 height 26
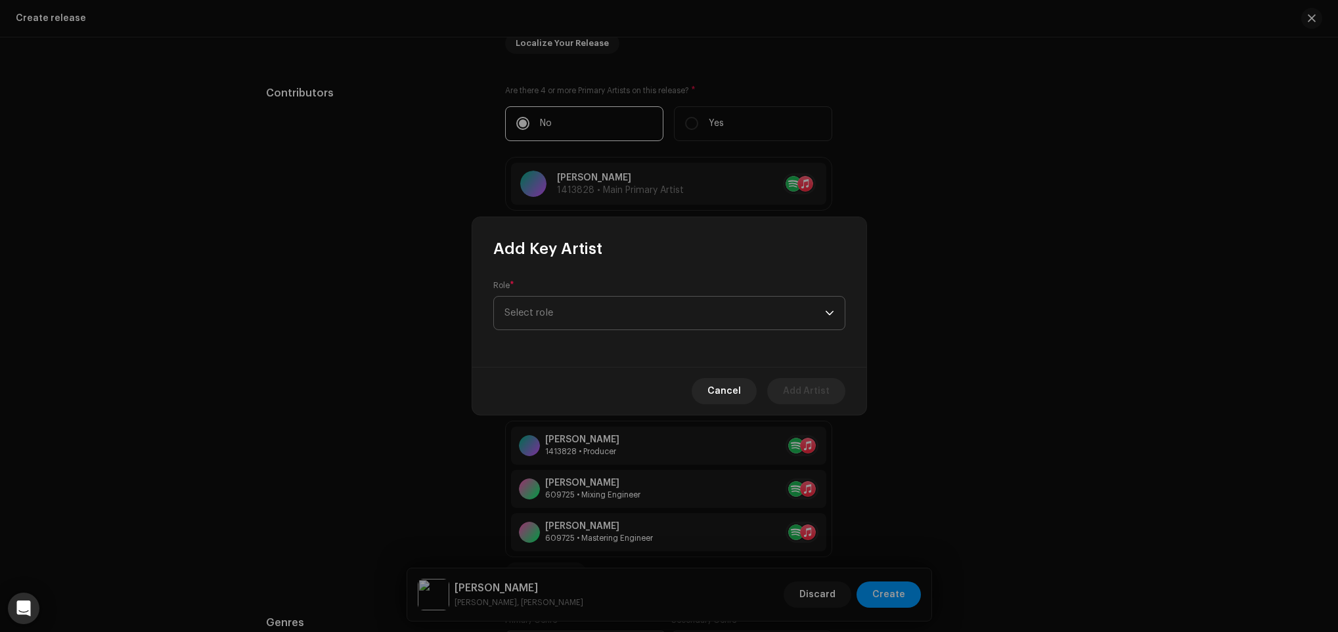
click at [605, 319] on span "Select role" at bounding box center [664, 313] width 320 height 33
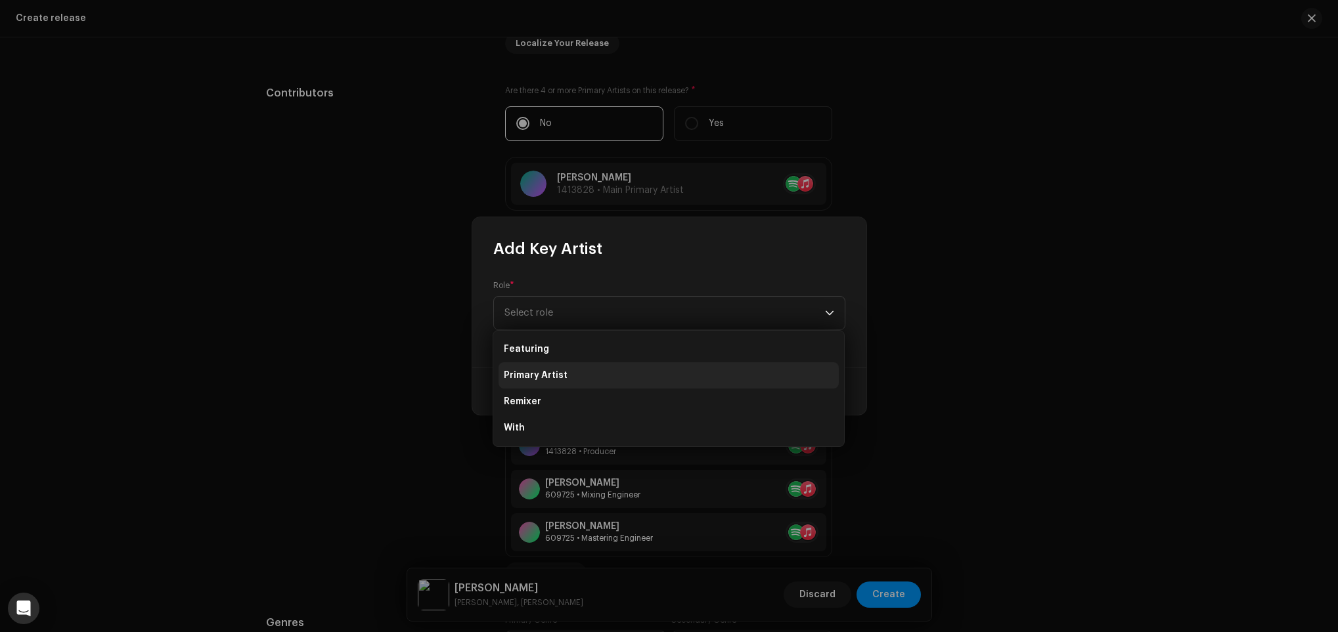
click at [559, 377] on span "Primary Artist" at bounding box center [536, 375] width 64 height 13
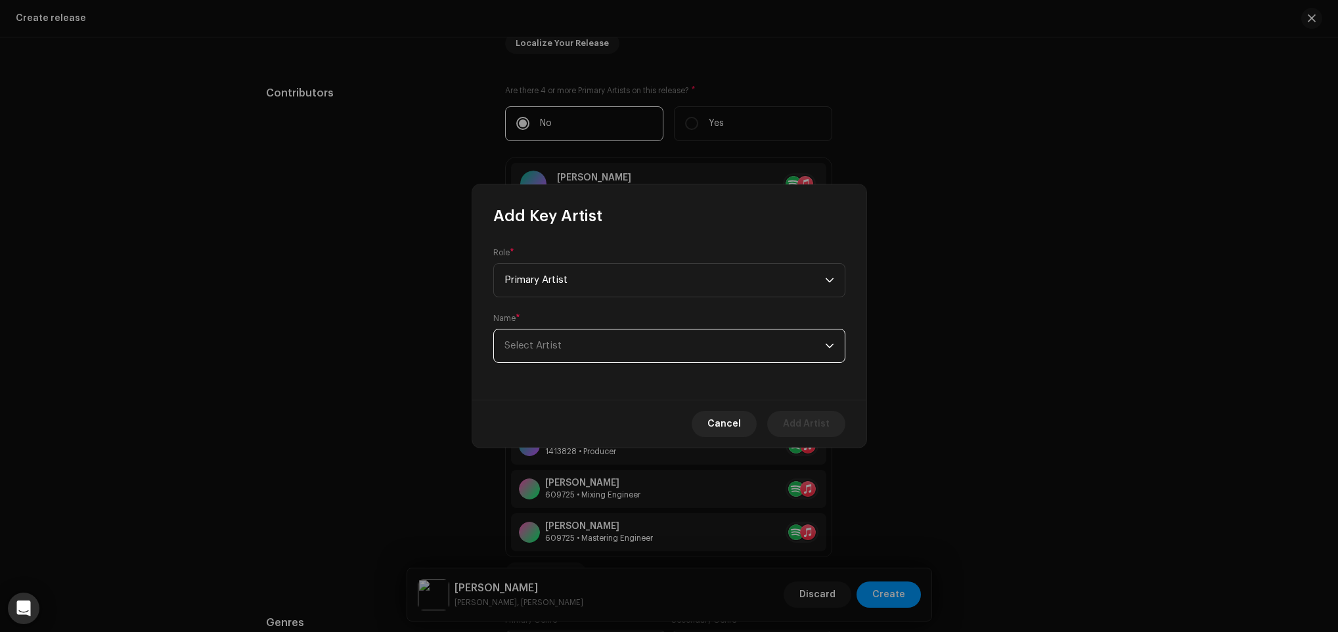
click at [584, 332] on span "Select Artist" at bounding box center [664, 346] width 320 height 33
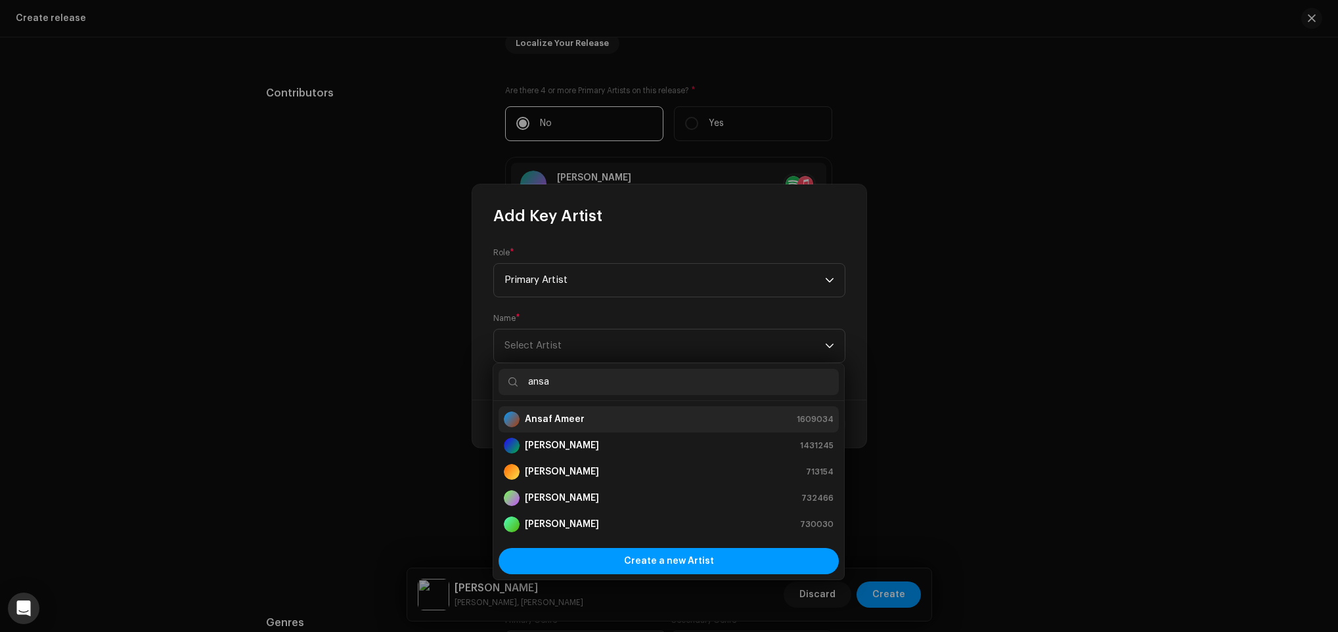
type input "ansa"
click at [568, 410] on li "Ansaf Ameer 1609034" at bounding box center [668, 419] width 340 height 26
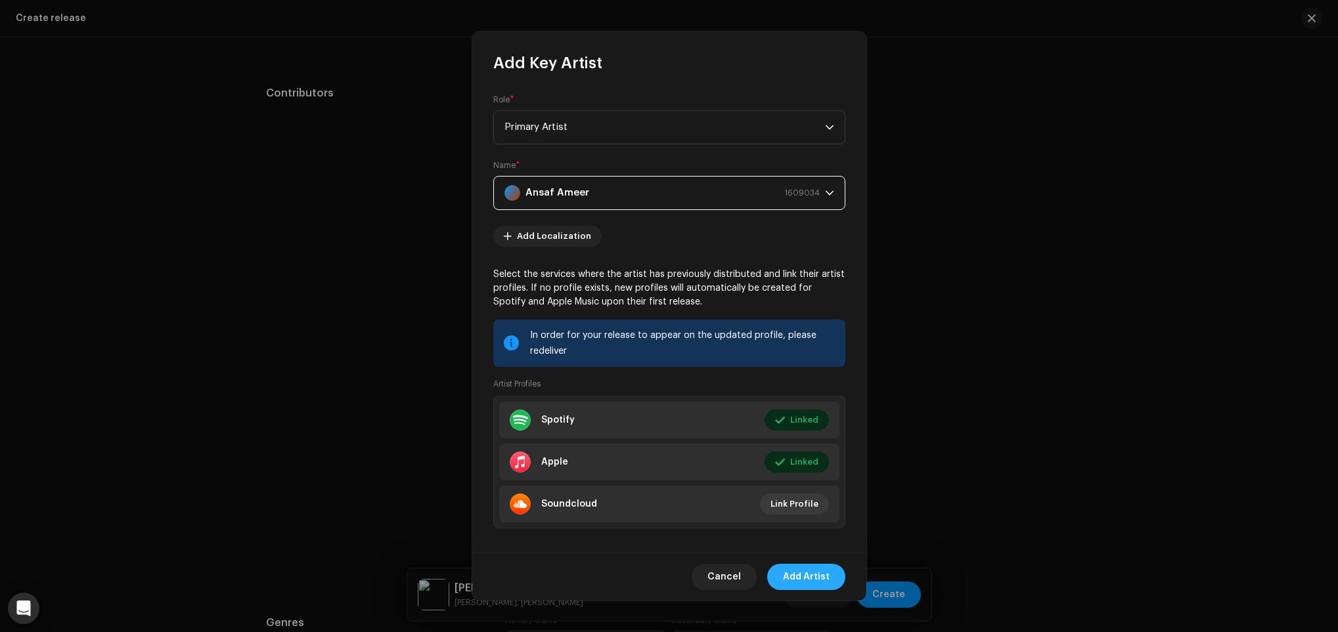
click at [838, 576] on button "Add Artist" at bounding box center [806, 577] width 78 height 26
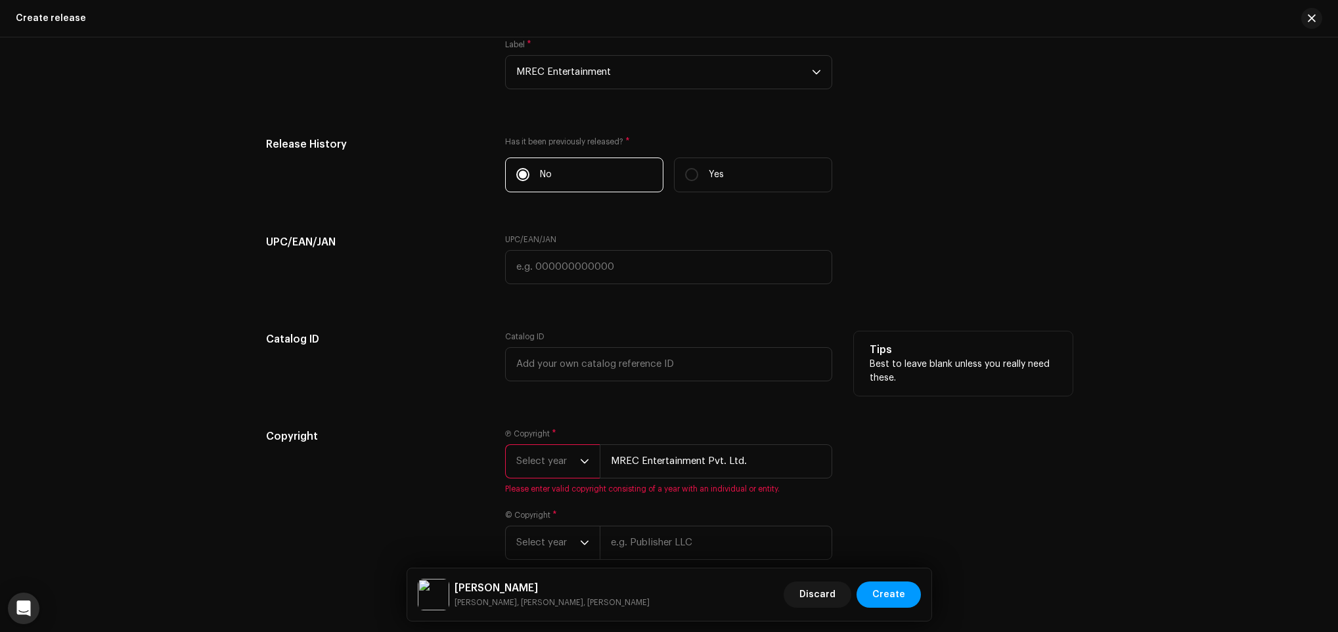
scroll to position [2244, 0]
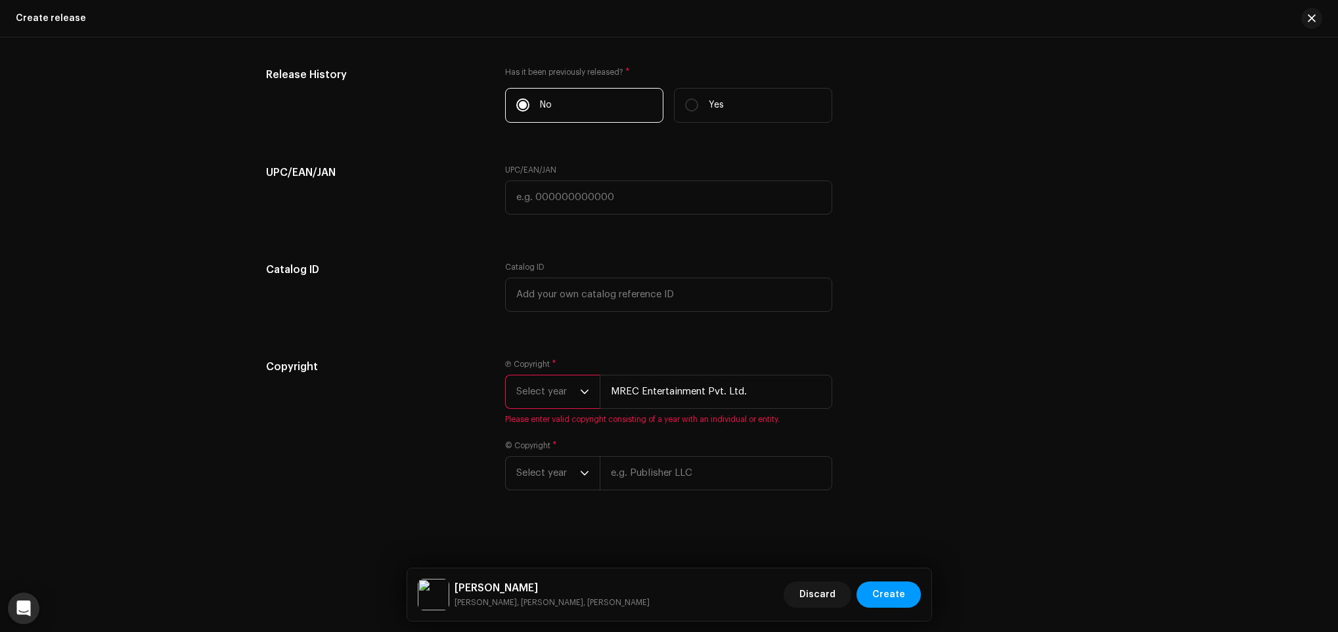
click at [531, 382] on span "Select year" at bounding box center [548, 392] width 64 height 33
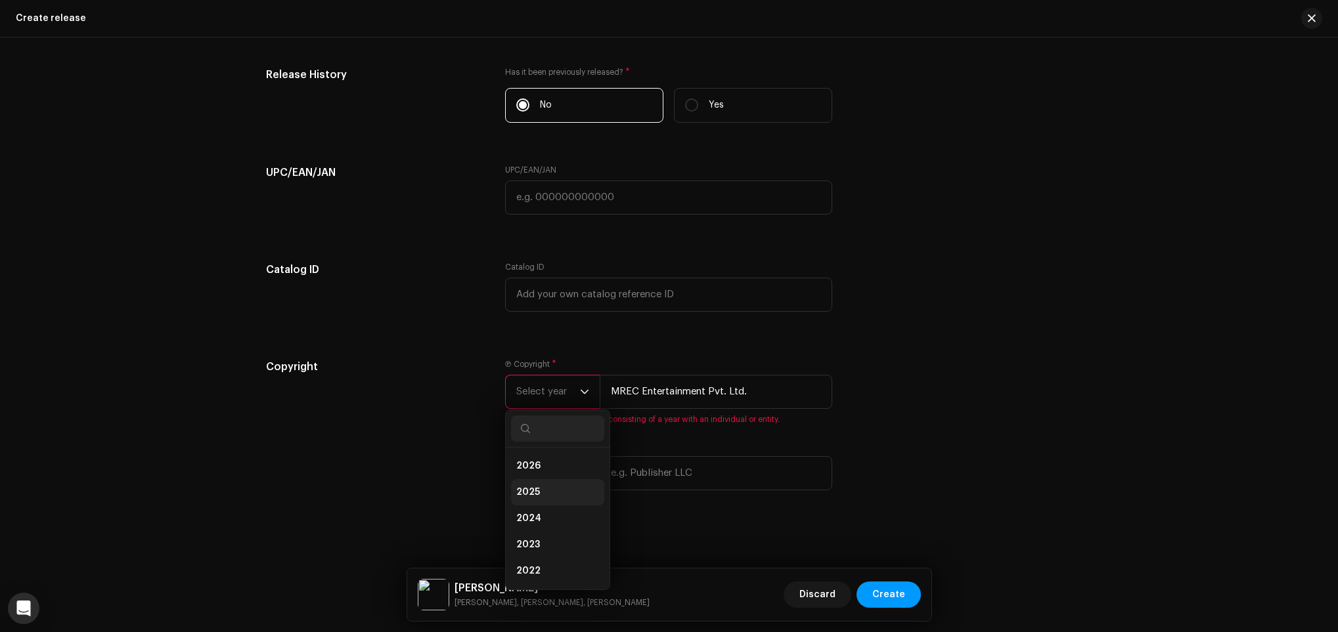
click at [548, 483] on li "2025" at bounding box center [557, 492] width 93 height 26
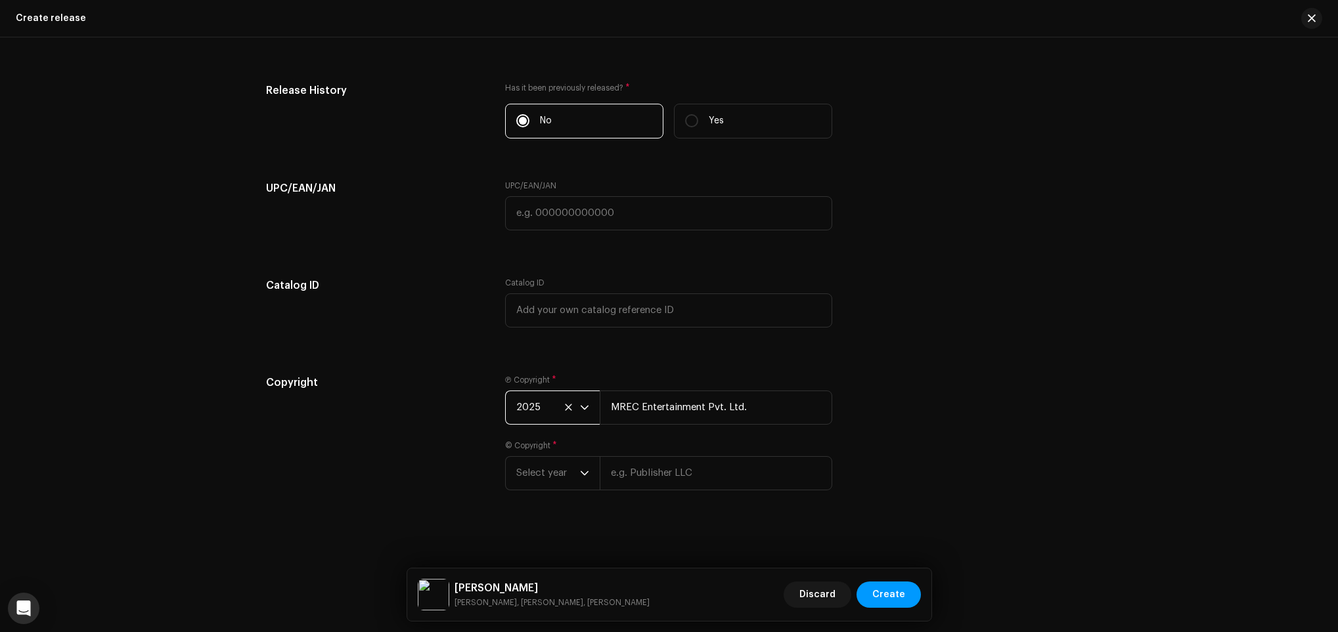
scroll to position [2229, 0]
click at [667, 475] on input "text" at bounding box center [716, 473] width 232 height 34
type input "[PERSON_NAME], [PERSON_NAME]"
click at [570, 459] on span "Select year" at bounding box center [548, 473] width 64 height 33
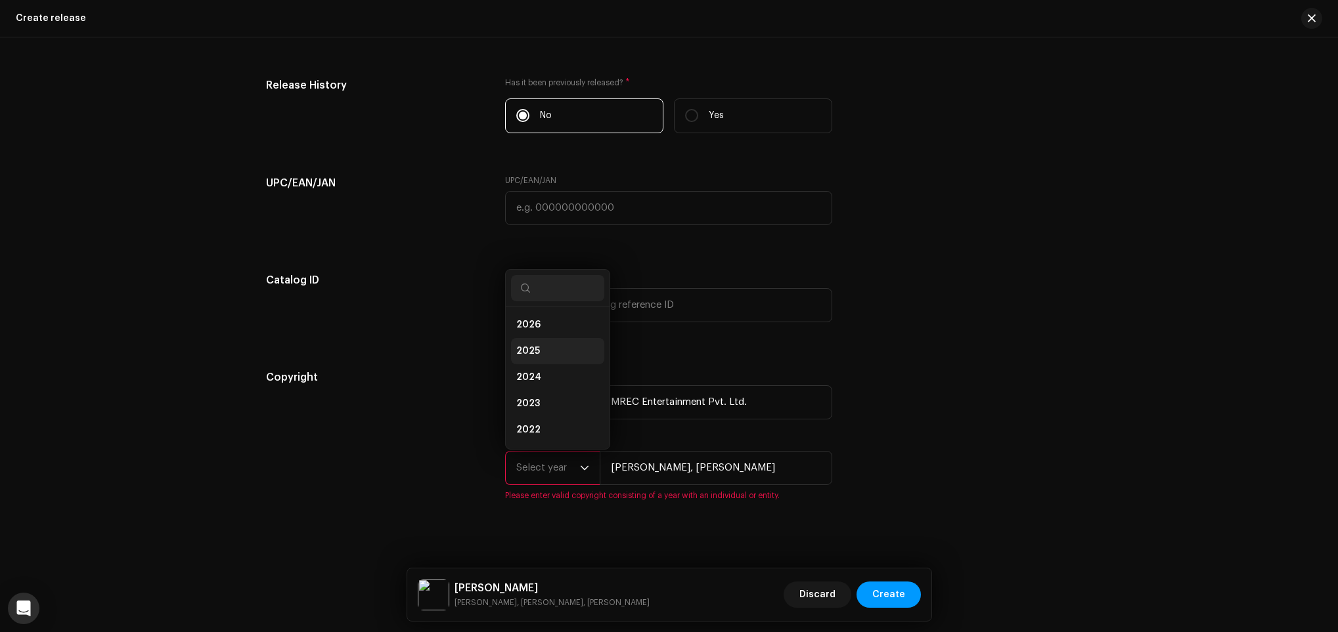
scroll to position [0, 0]
click at [565, 357] on li "2025" at bounding box center [557, 352] width 93 height 26
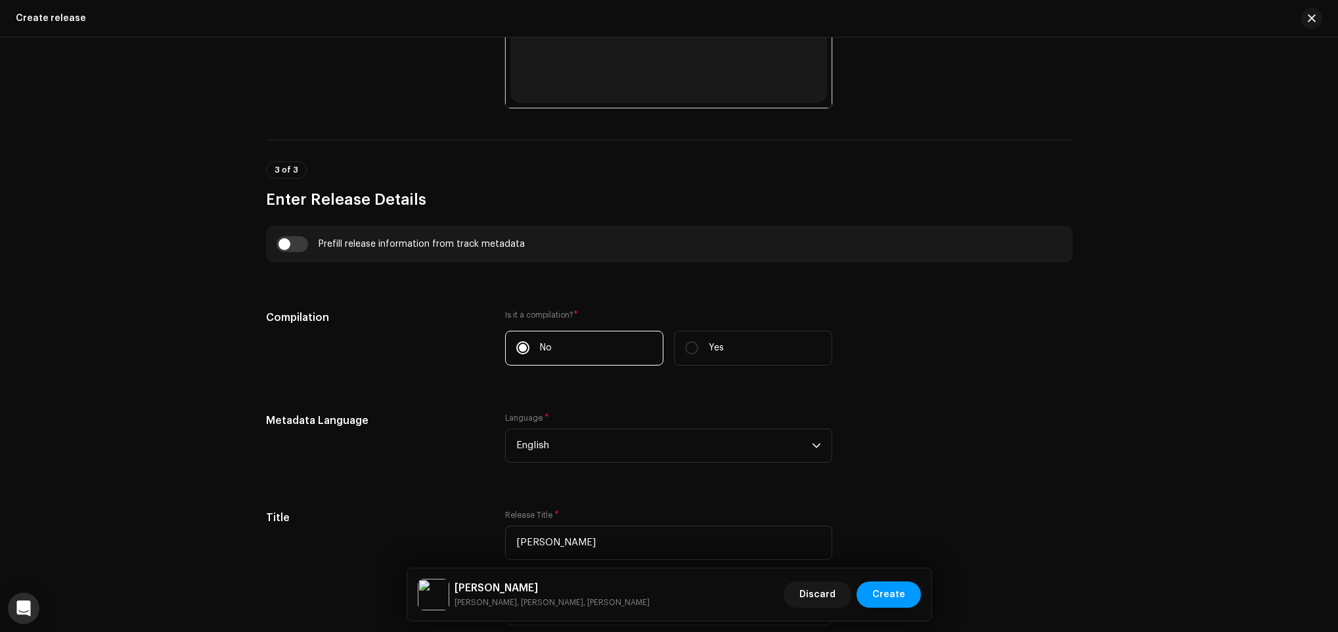
scroll to position [948, 0]
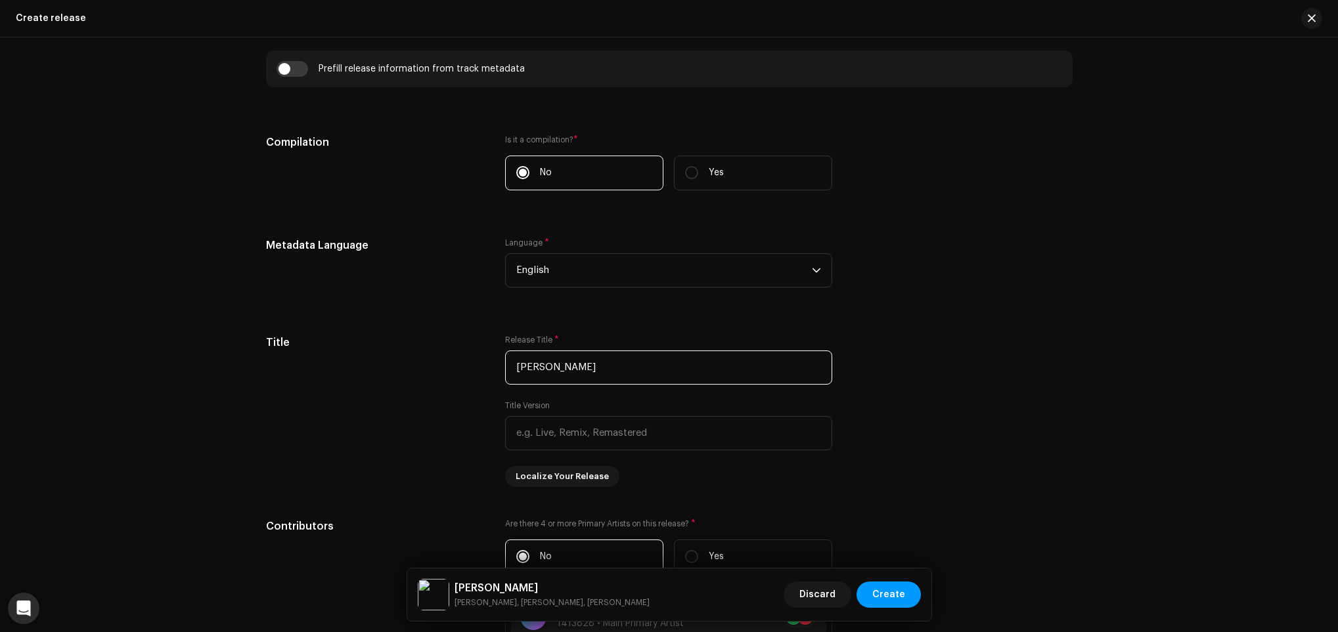
drag, startPoint x: 644, startPoint y: 367, endPoint x: 100, endPoint y: 329, distance: 545.0
click at [100, 329] on div "Create a new release We’ll guide you through everything — from track selection …" at bounding box center [669, 334] width 1338 height 595
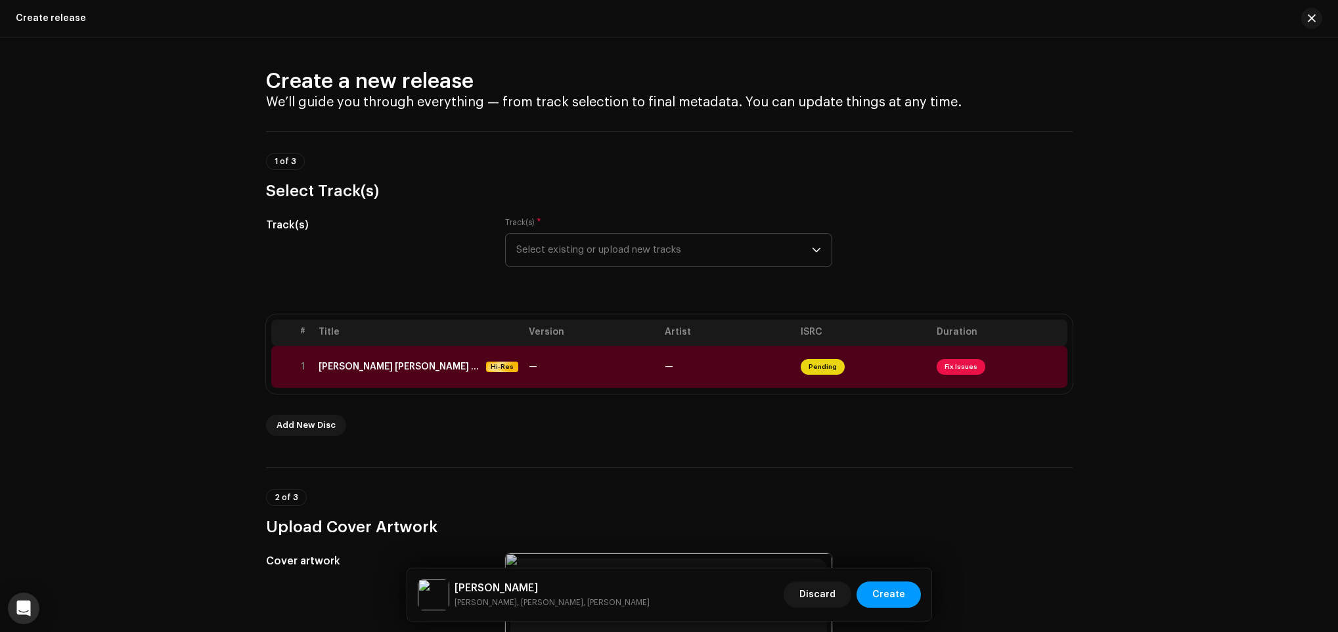
scroll to position [0, 0]
click at [506, 368] on div "[PERSON_NAME] [PERSON_NAME] Final.wav Hi-Res" at bounding box center [418, 367] width 200 height 11
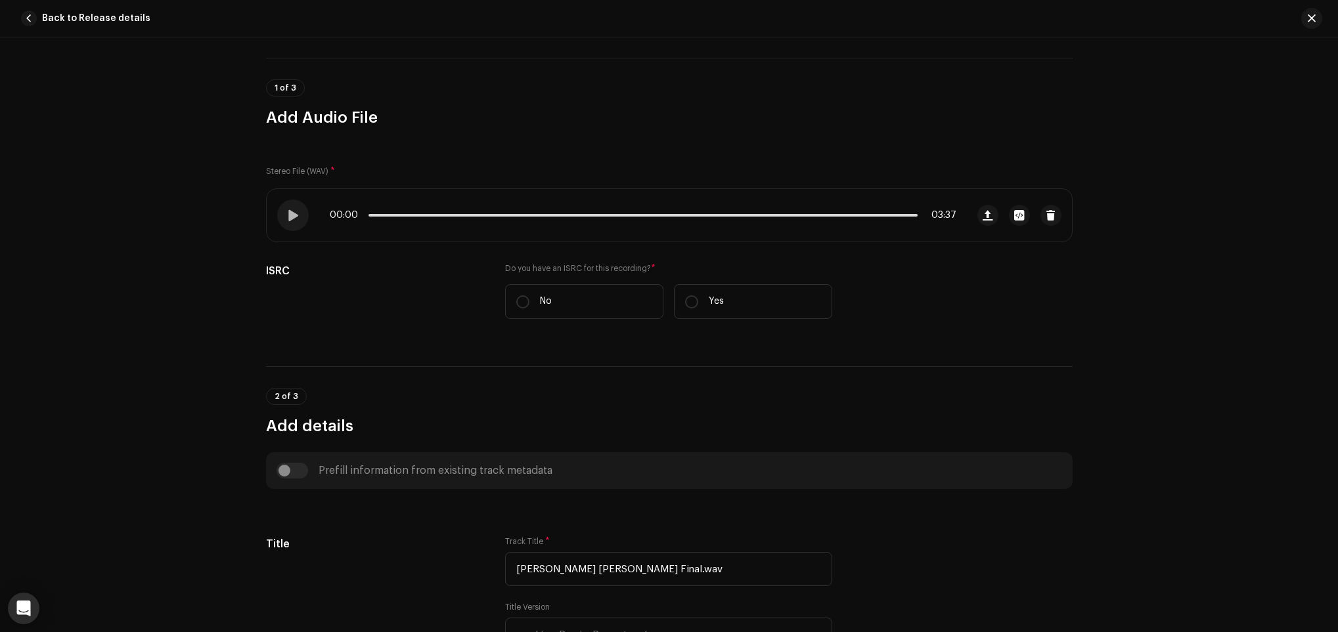
scroll to position [295, 0]
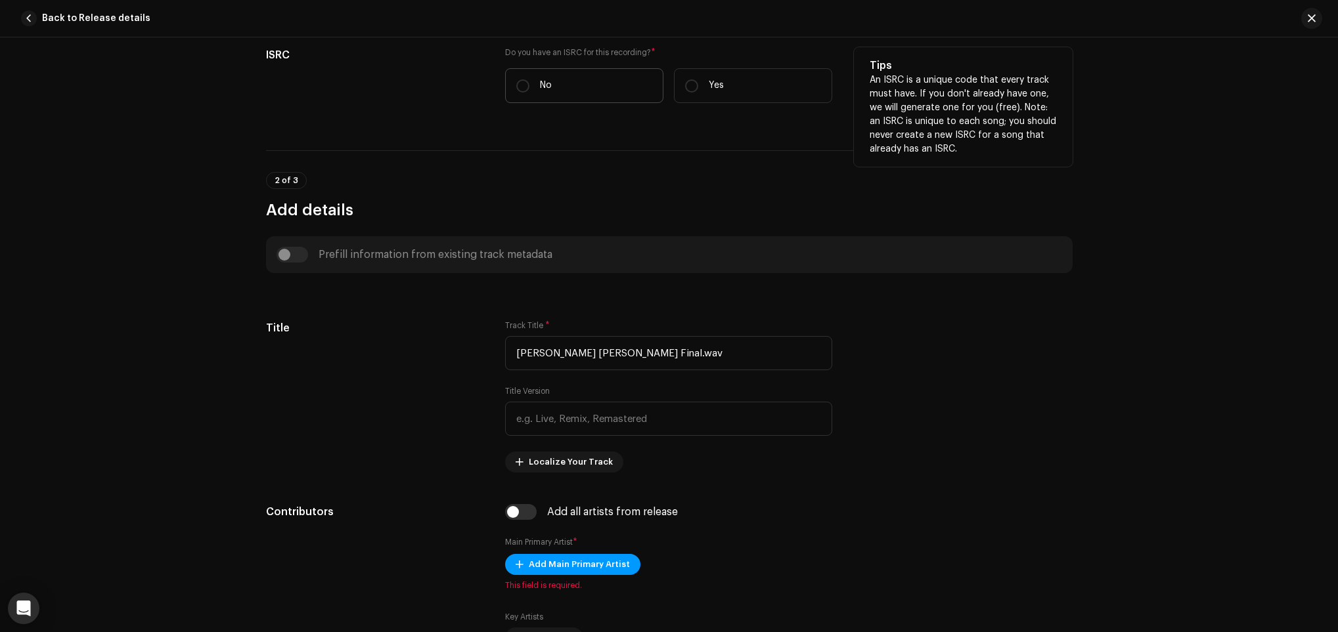
click at [565, 91] on label "No" at bounding box center [584, 85] width 158 height 35
click at [529, 91] on input "No" at bounding box center [522, 85] width 13 height 13
radio input "true"
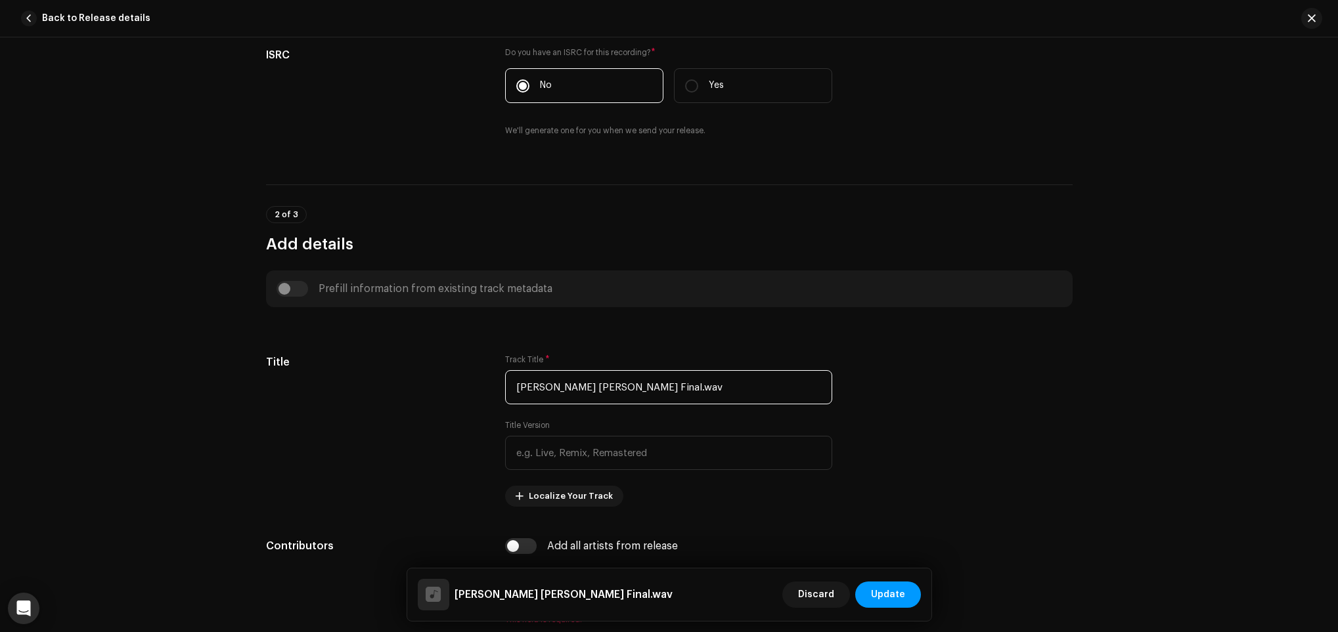
drag, startPoint x: 665, startPoint y: 393, endPoint x: 0, endPoint y: 376, distance: 664.7
click at [0, 376] on html "MREC Entertainment Home Catalog Transactions Analytics Resources Assets Release…" at bounding box center [669, 316] width 1338 height 632
click at [728, 390] on input "[PERSON_NAME] [PERSON_NAME] Final.wav" at bounding box center [668, 387] width 327 height 34
drag, startPoint x: 728, startPoint y: 390, endPoint x: -4, endPoint y: 368, distance: 731.8
click at [0, 368] on html "MREC Entertainment Home Catalog Transactions Analytics Resources Assets Release…" at bounding box center [669, 316] width 1338 height 632
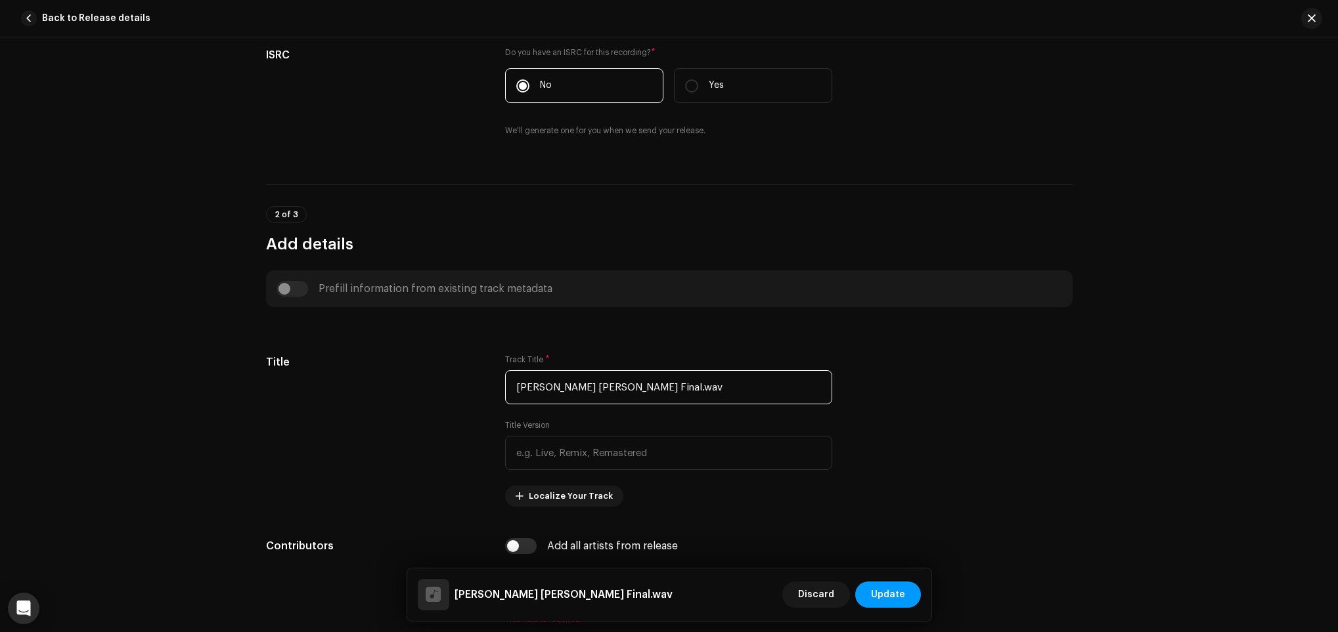
paste input "[PERSON_NAME]"
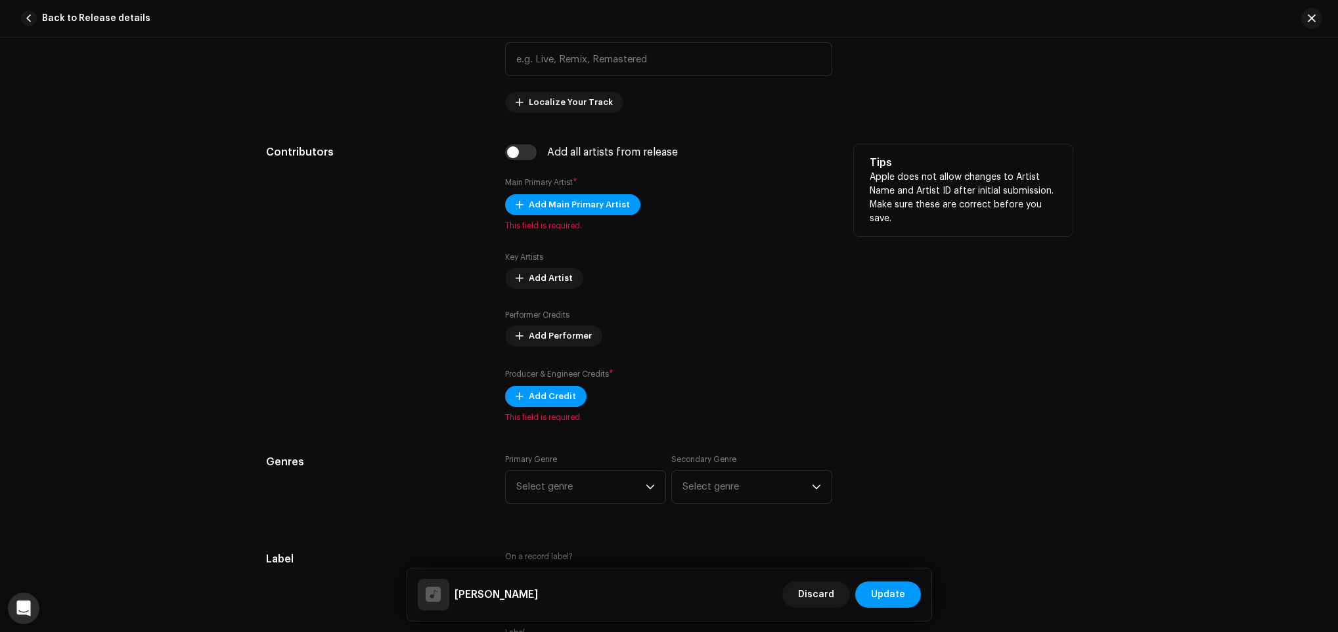
type input "[PERSON_NAME]"
click at [581, 185] on div "Add all artists from release Main Primary Artist * Add Main Primary Artist This…" at bounding box center [668, 283] width 327 height 278
click at [583, 204] on span "Add Main Primary Artist" at bounding box center [579, 205] width 101 height 26
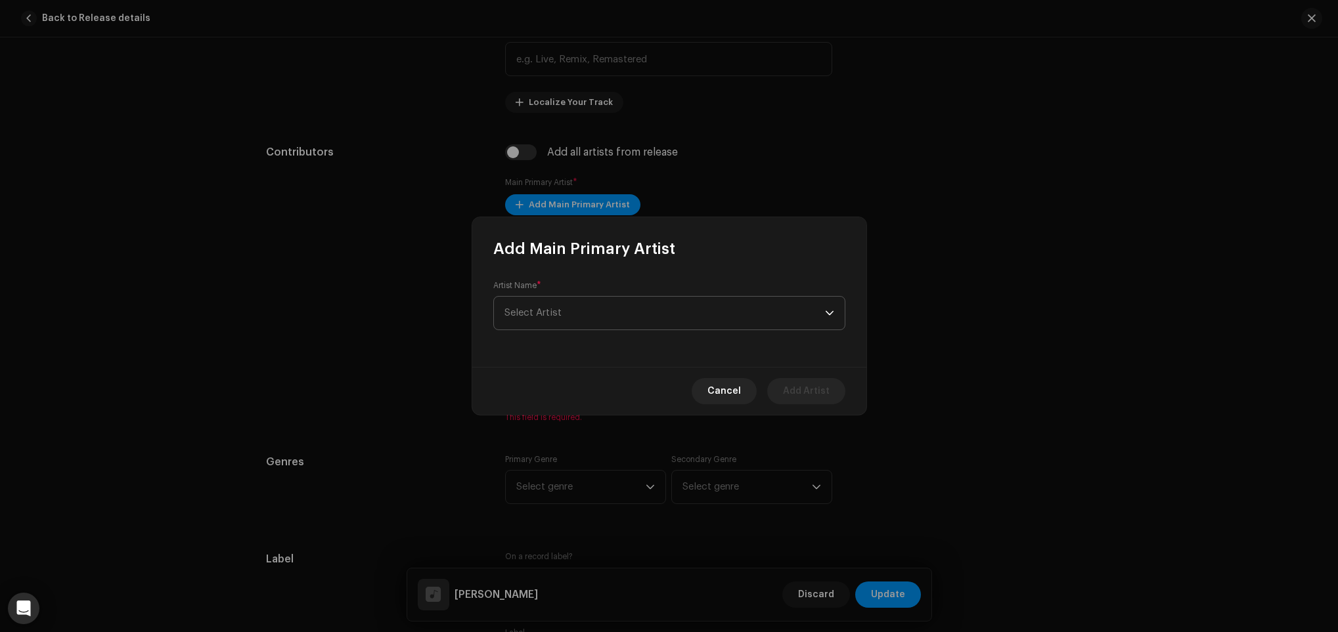
click at [578, 307] on span "Select Artist" at bounding box center [664, 313] width 320 height 33
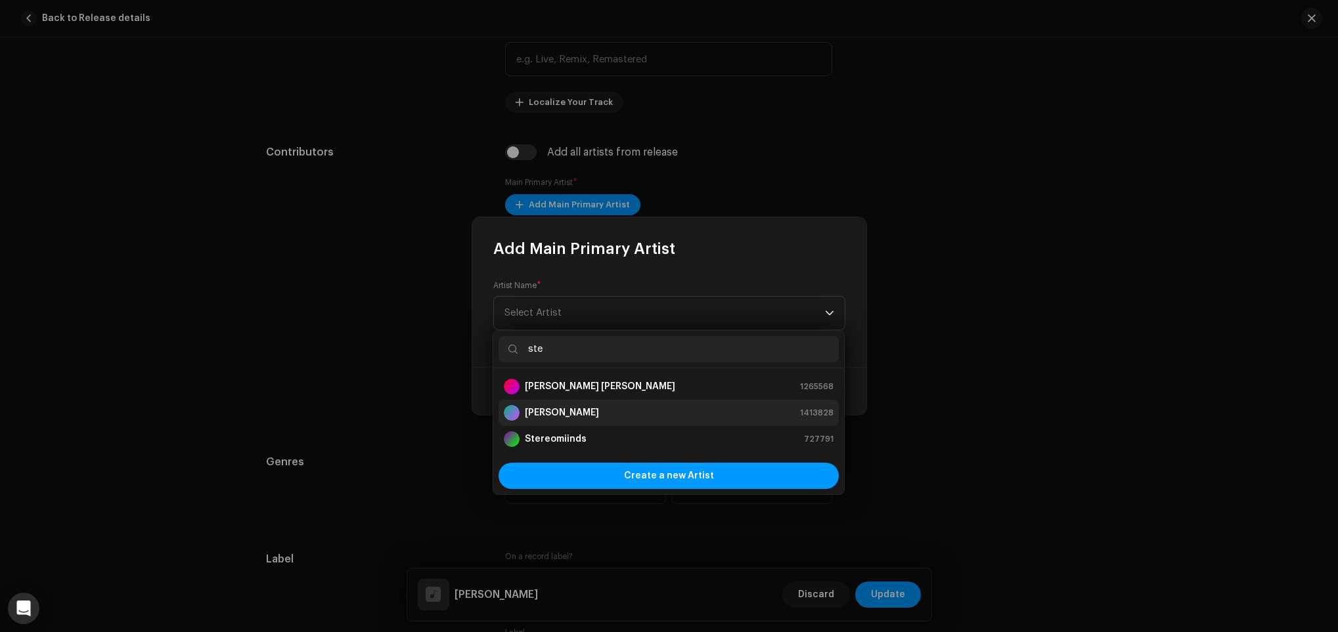
type input "ste"
click at [599, 416] on strong "[PERSON_NAME]" at bounding box center [562, 412] width 74 height 13
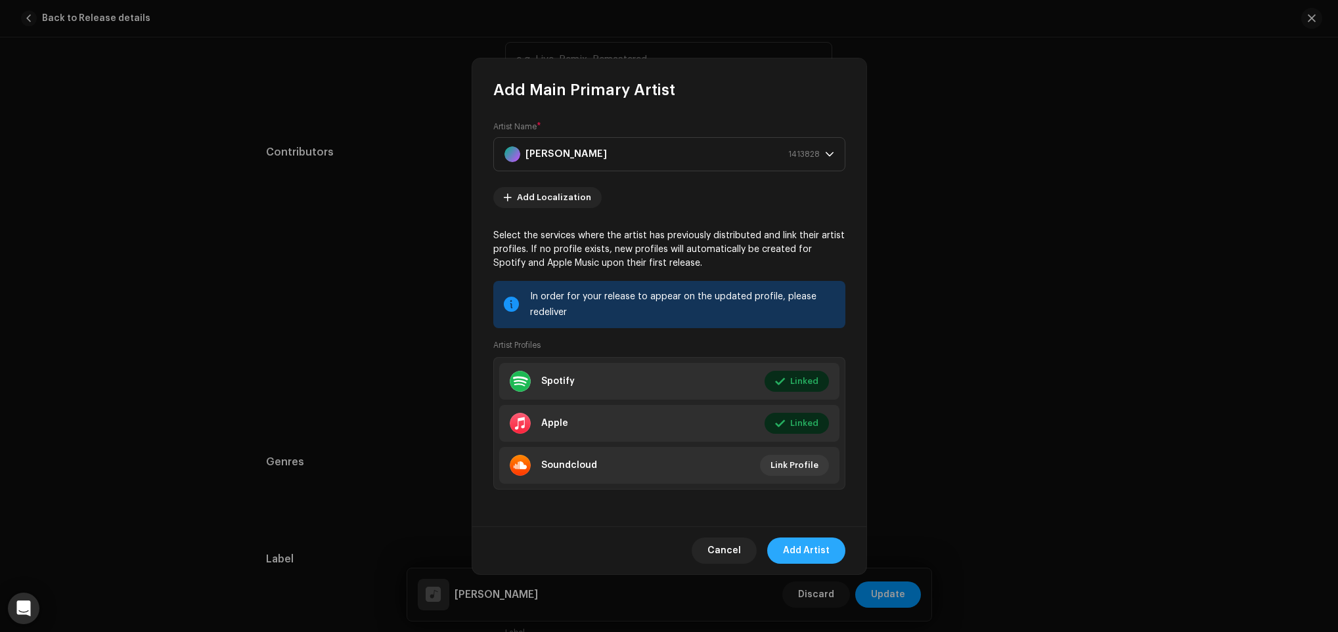
click at [823, 533] on div "Cancel Add Artist" at bounding box center [669, 551] width 394 height 48
click at [810, 538] on span "Add Artist" at bounding box center [806, 551] width 47 height 26
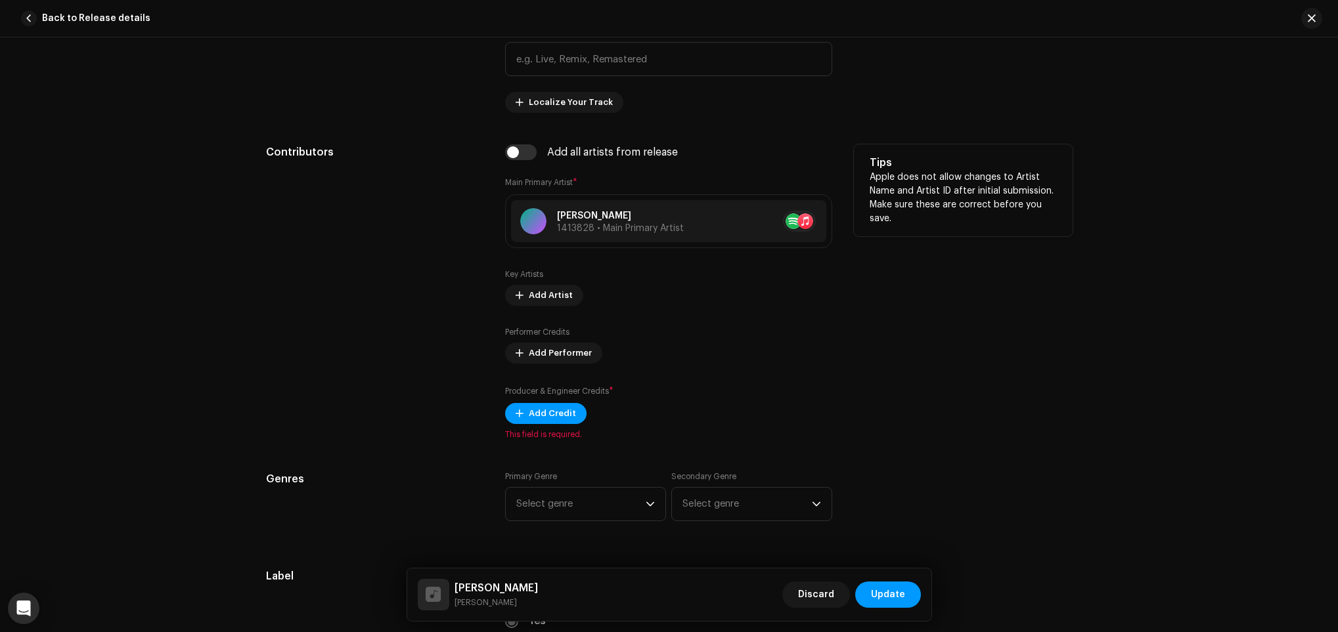
click at [567, 405] on div "Producer & Engineer Credits * Add Credit" at bounding box center [668, 404] width 327 height 39
click at [560, 408] on span "Add Credit" at bounding box center [552, 414] width 47 height 26
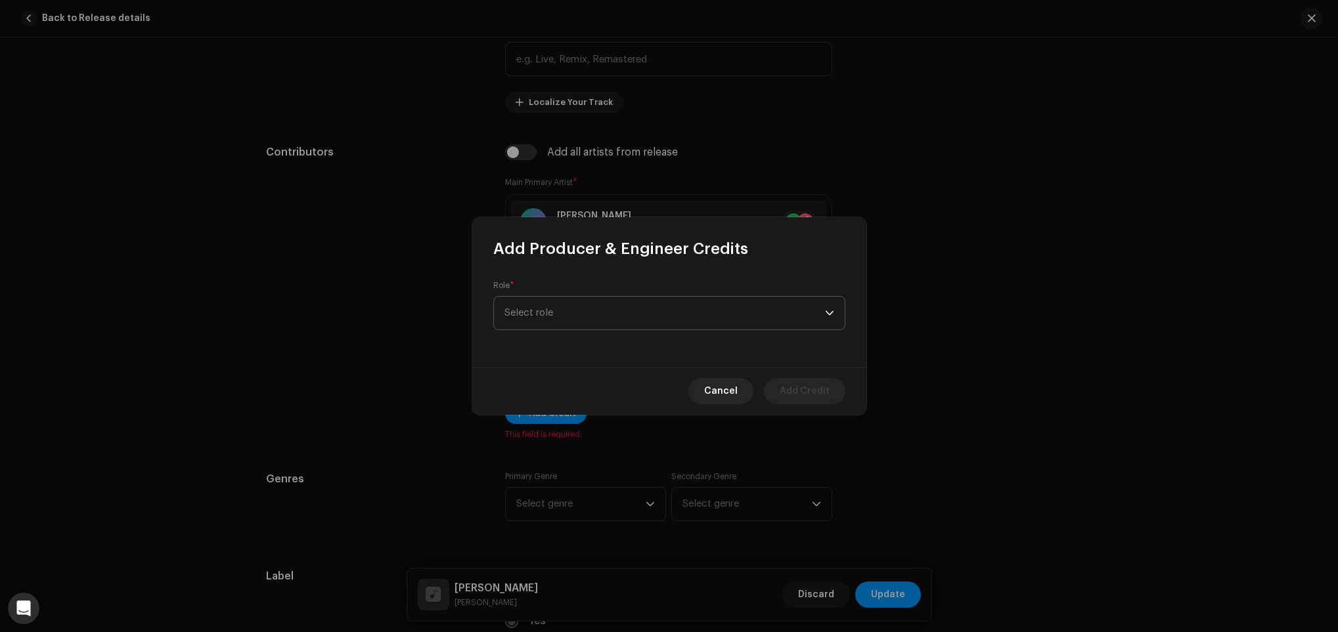
click at [605, 302] on span "Select role" at bounding box center [664, 313] width 320 height 33
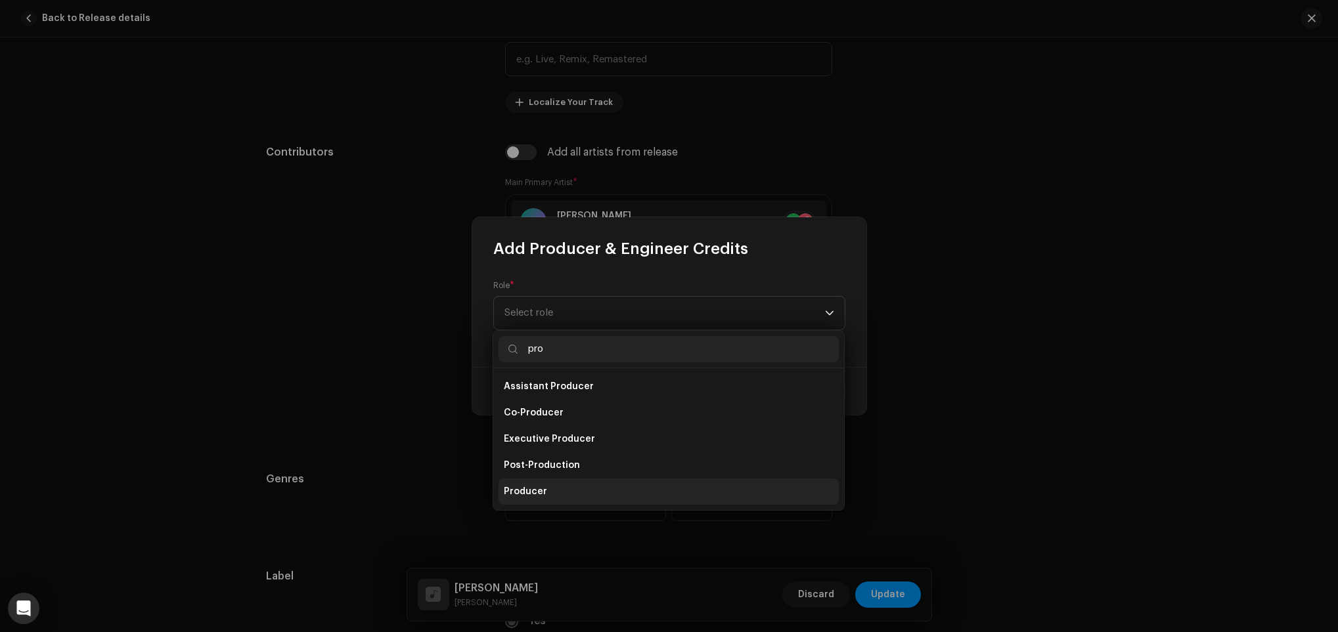
type input "pro"
click at [563, 483] on li "Producer" at bounding box center [668, 492] width 340 height 26
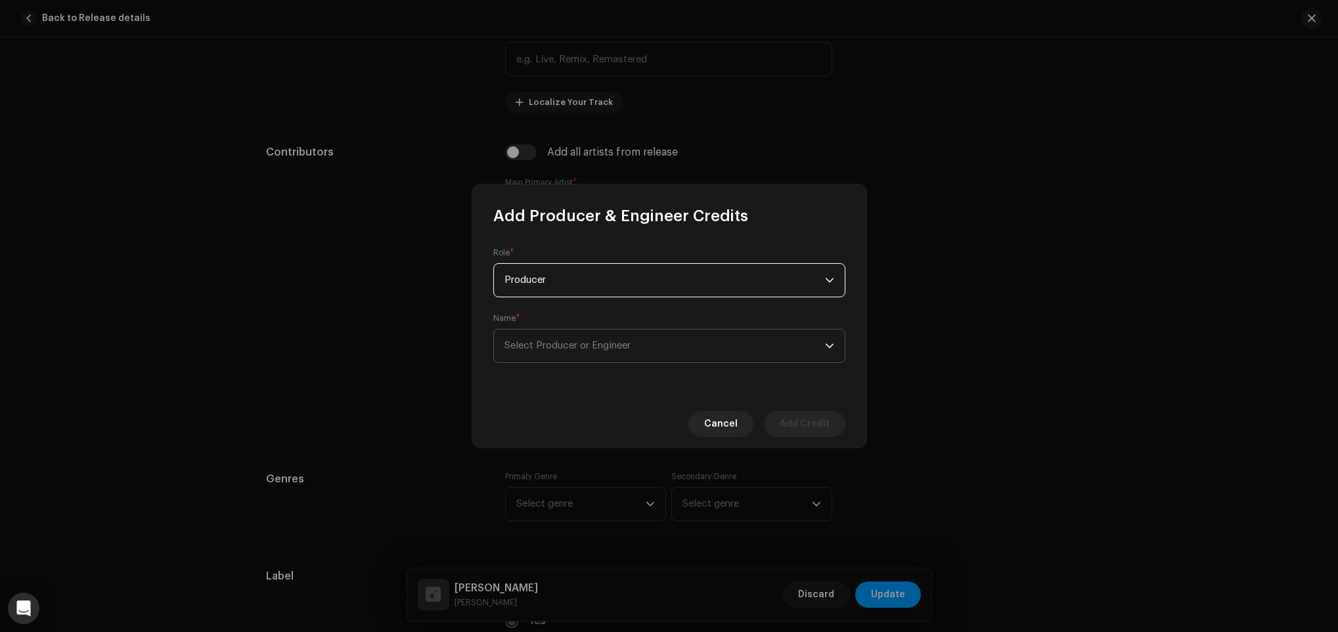
click at [594, 351] on span "Select Producer or Engineer" at bounding box center [567, 346] width 126 height 10
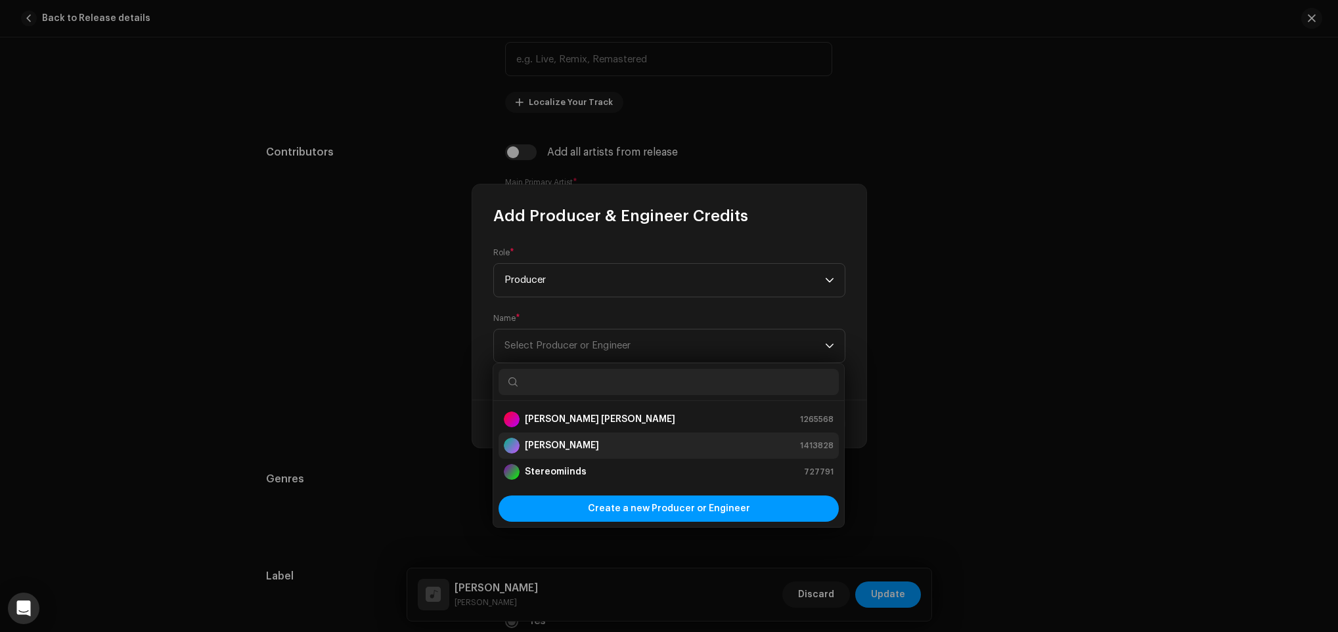
click at [597, 441] on strong "[PERSON_NAME]" at bounding box center [562, 445] width 74 height 13
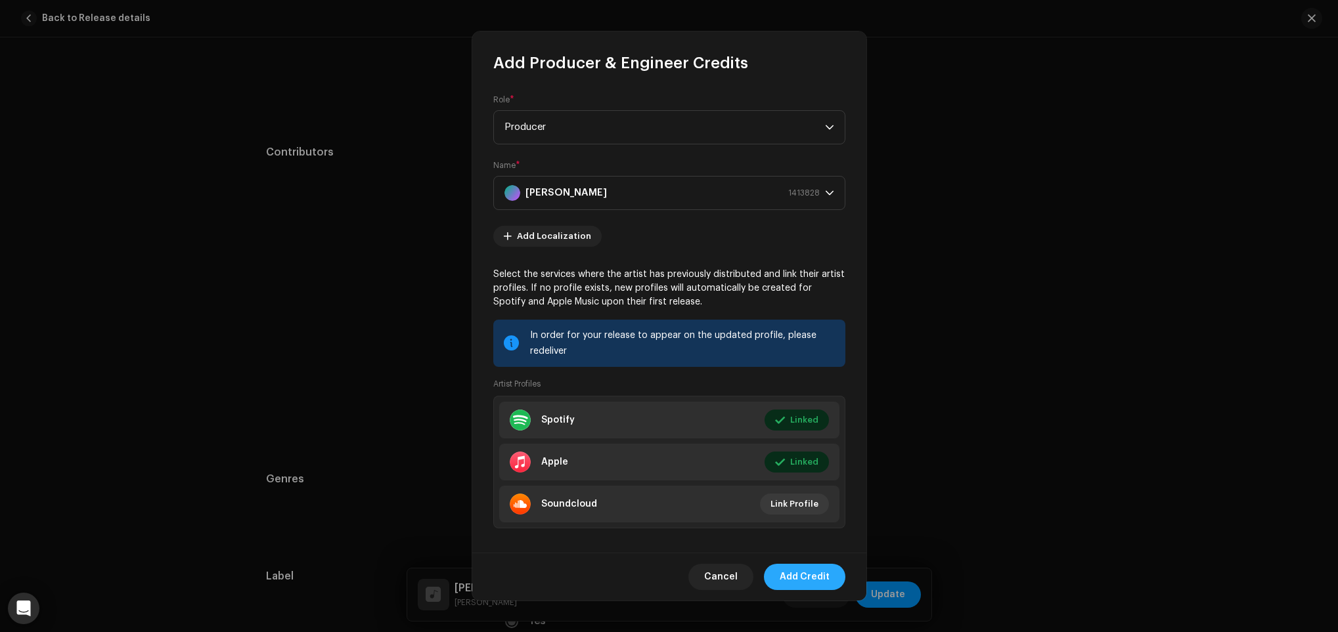
click at [826, 576] on span "Add Credit" at bounding box center [804, 577] width 50 height 26
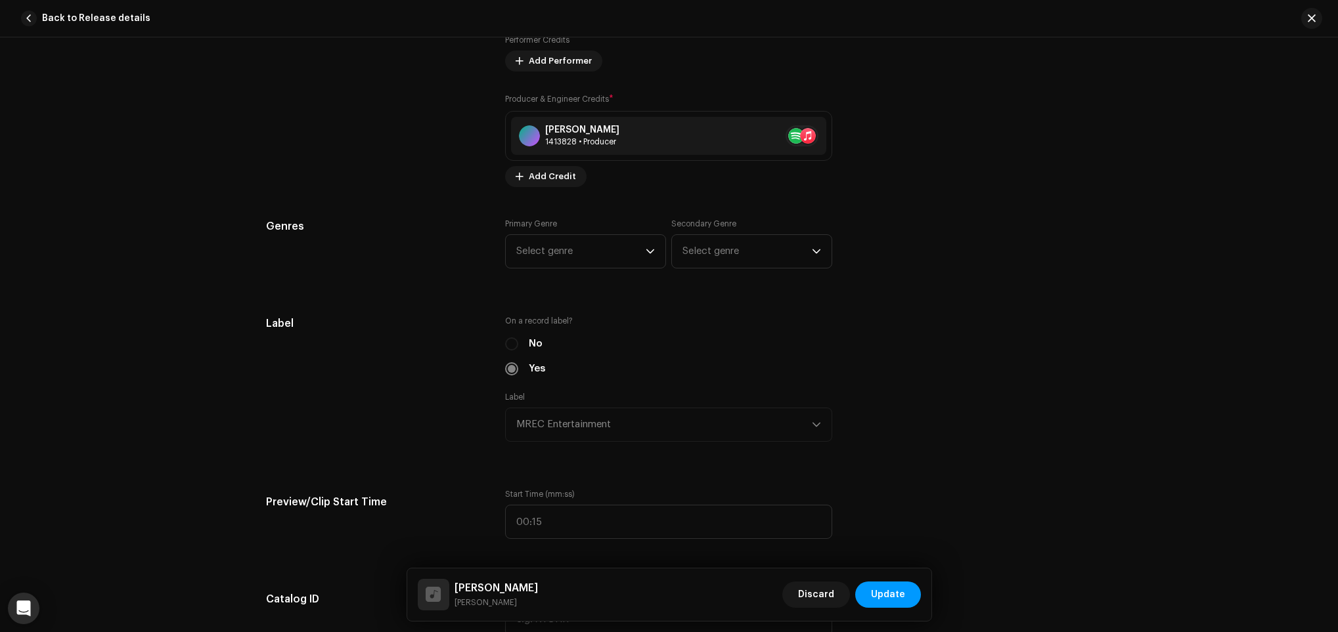
scroll to position [985, 0]
click at [646, 261] on div "dropdown trigger" at bounding box center [649, 248] width 9 height 33
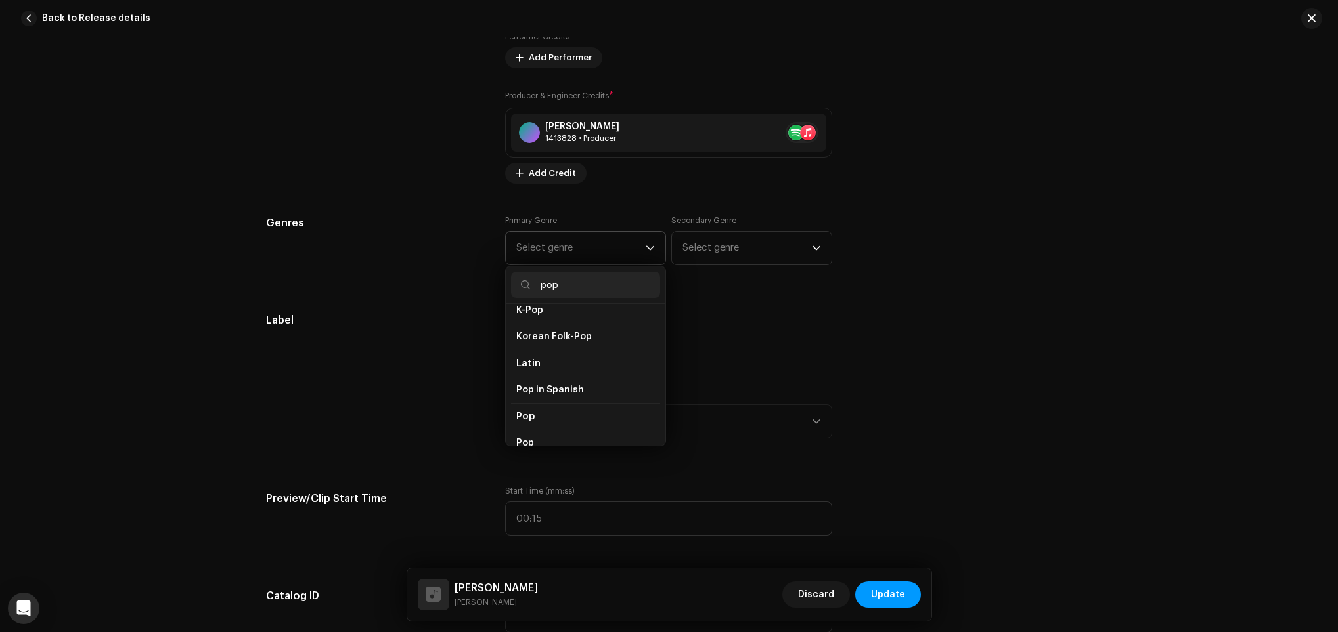
scroll to position [492, 0]
type input "pop"
click at [567, 327] on li "Pop" at bounding box center [585, 318] width 149 height 27
click at [567, 335] on li "Pop" at bounding box center [585, 345] width 149 height 26
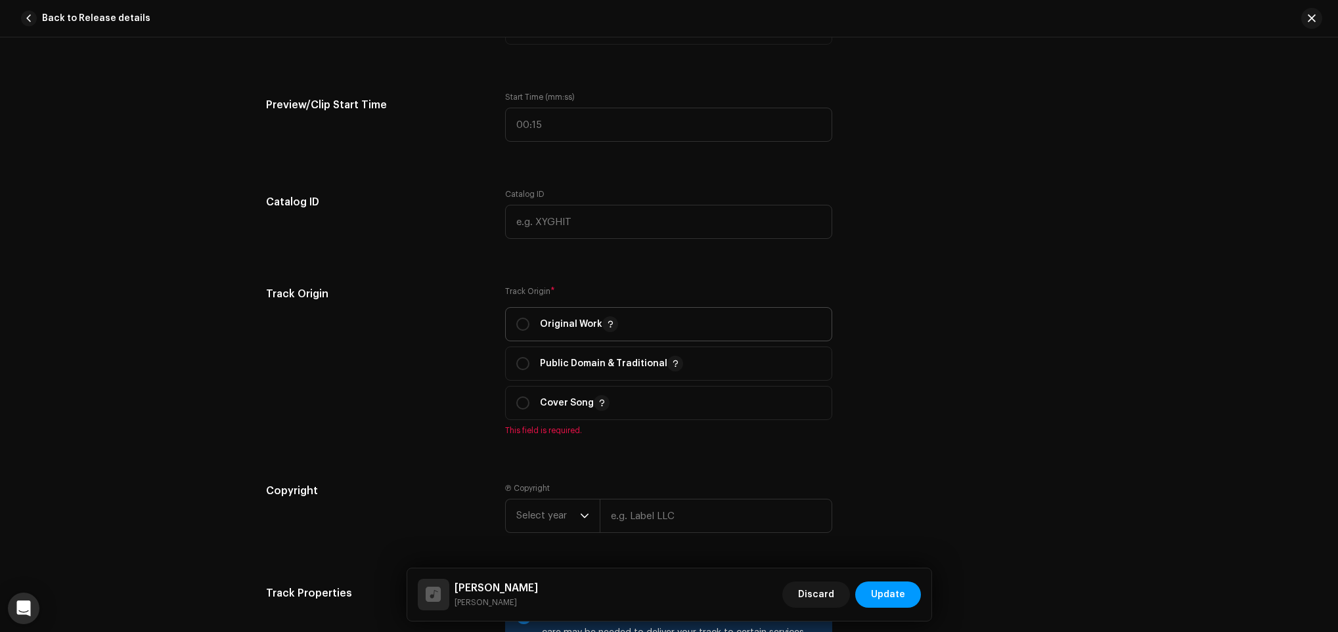
click at [567, 337] on span "Original Work" at bounding box center [668, 324] width 305 height 33
radio input "true"
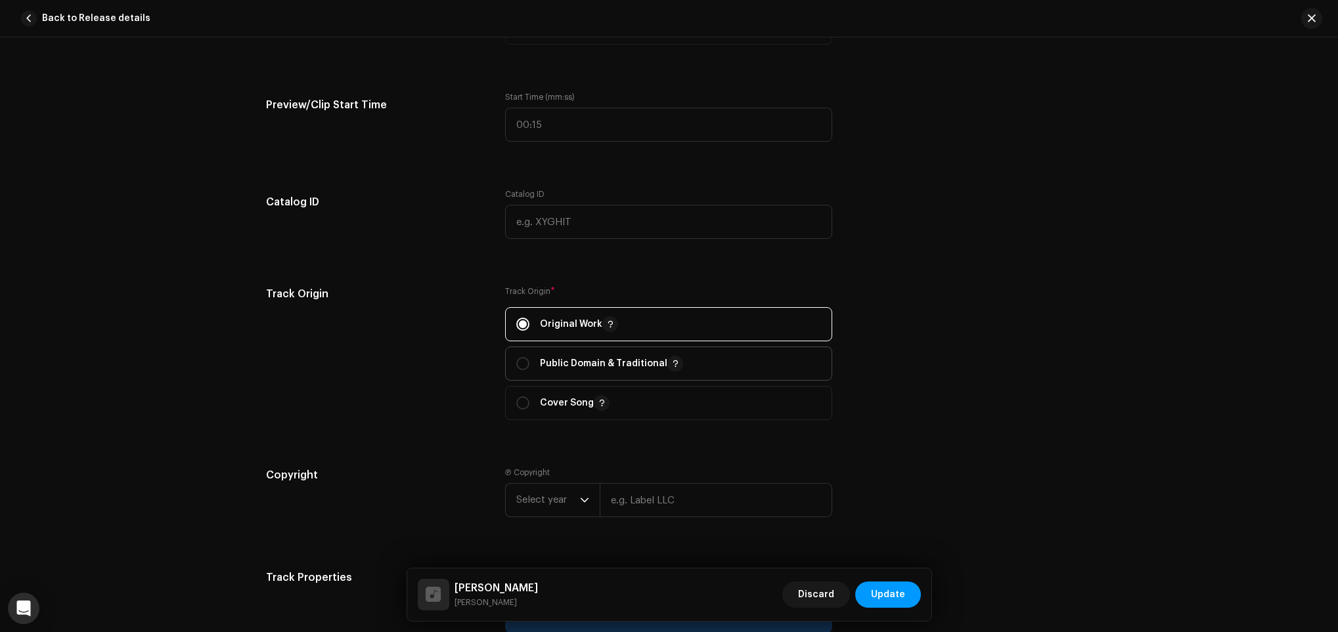
scroll to position [1576, 0]
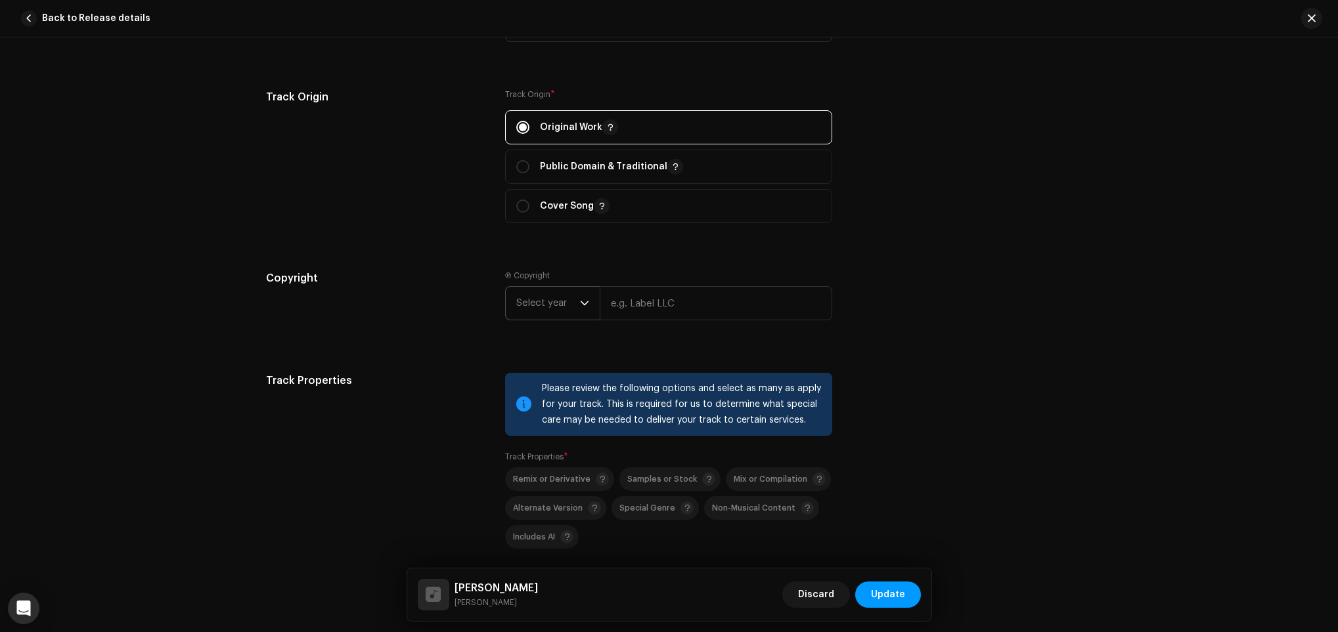
click at [567, 304] on span "Select year" at bounding box center [548, 303] width 64 height 33
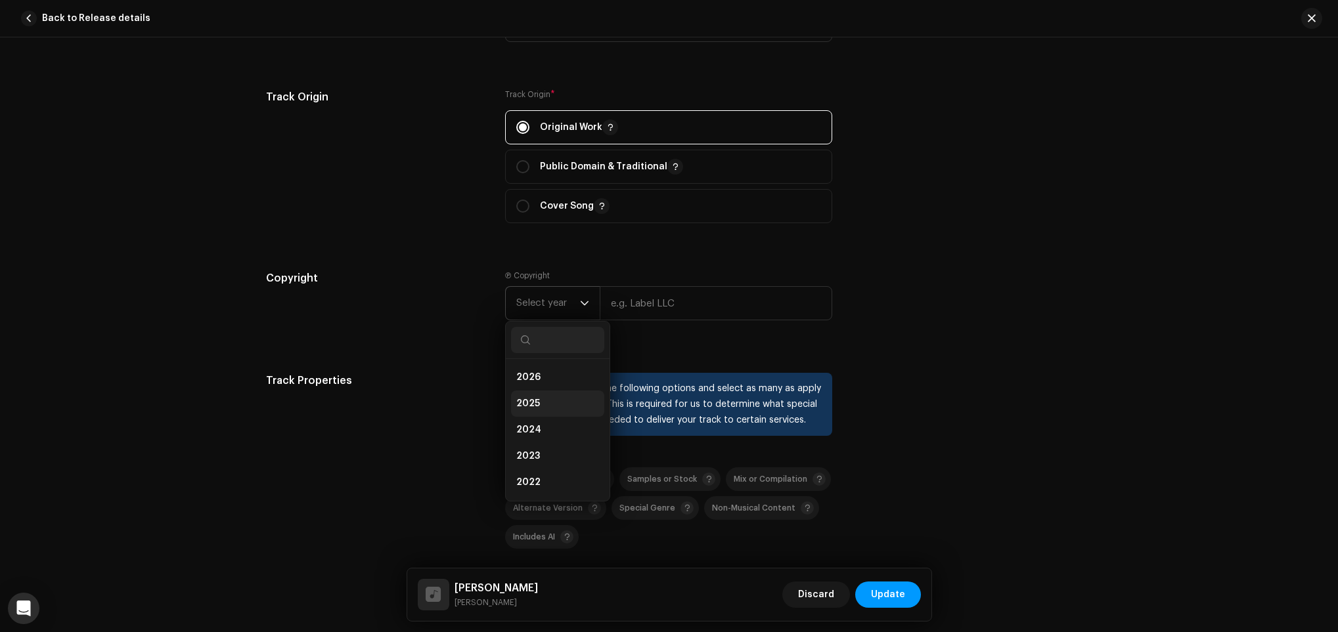
click at [558, 403] on li "2025" at bounding box center [557, 404] width 93 height 26
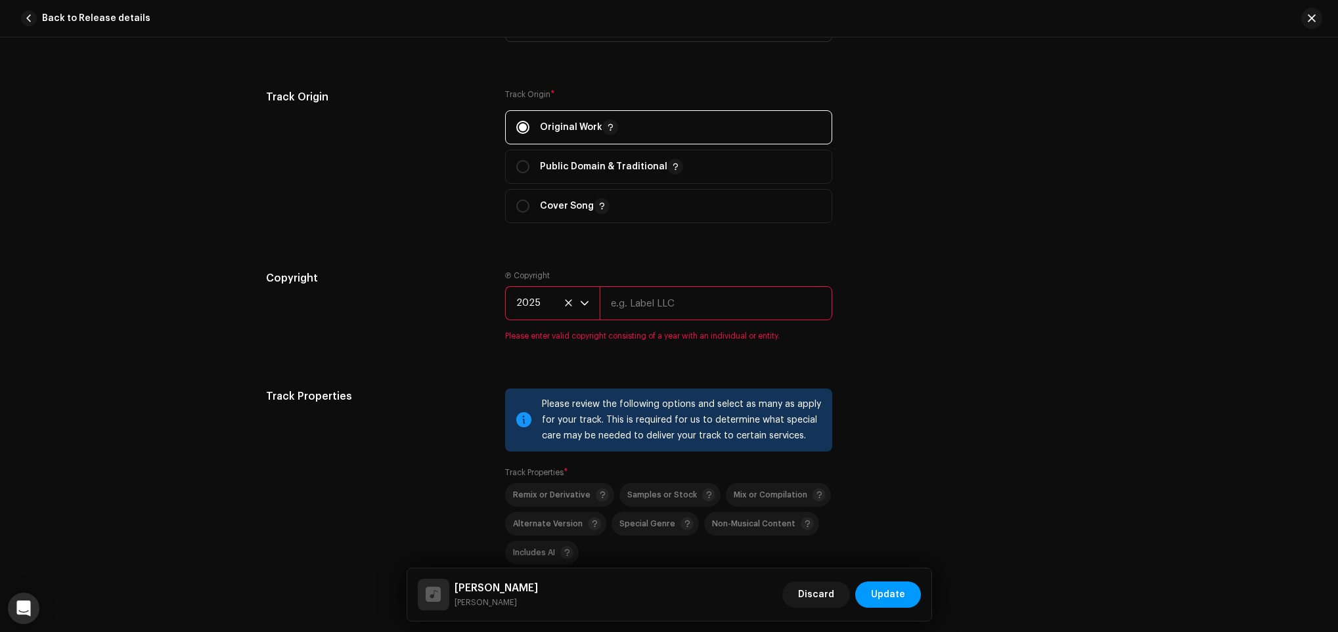
click at [700, 294] on input "text" at bounding box center [716, 303] width 232 height 34
type input "MREC Entertainment Pvt. Ltd."
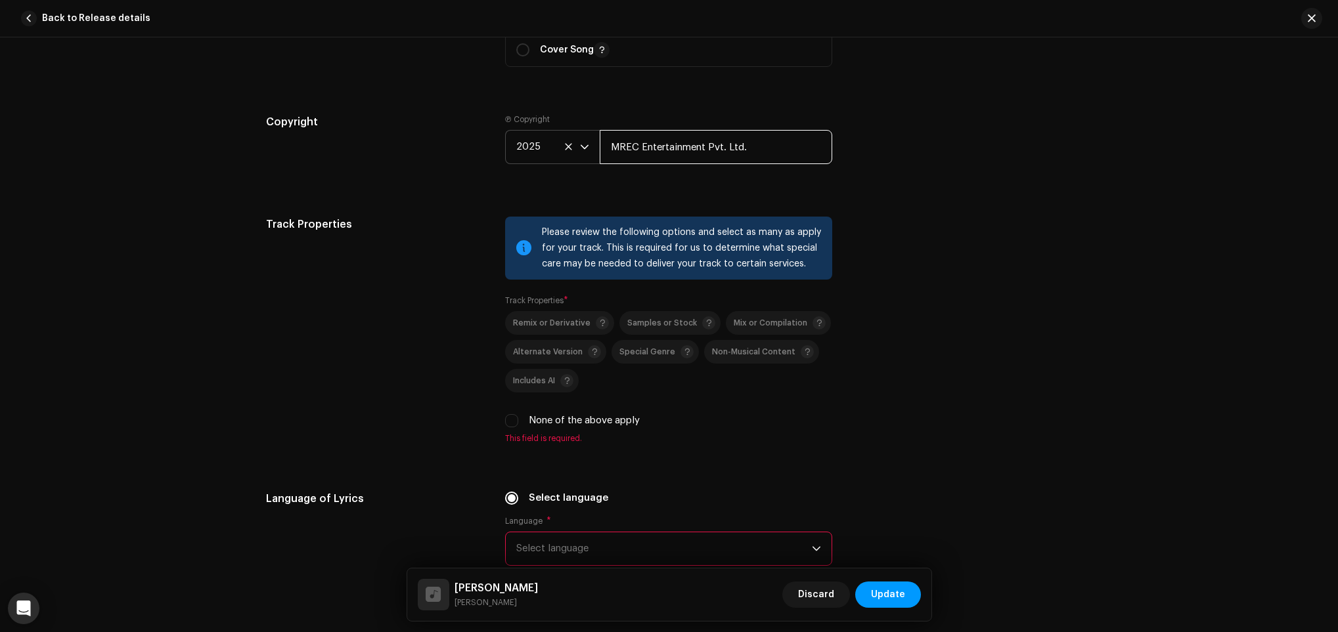
scroll to position [1871, 0]
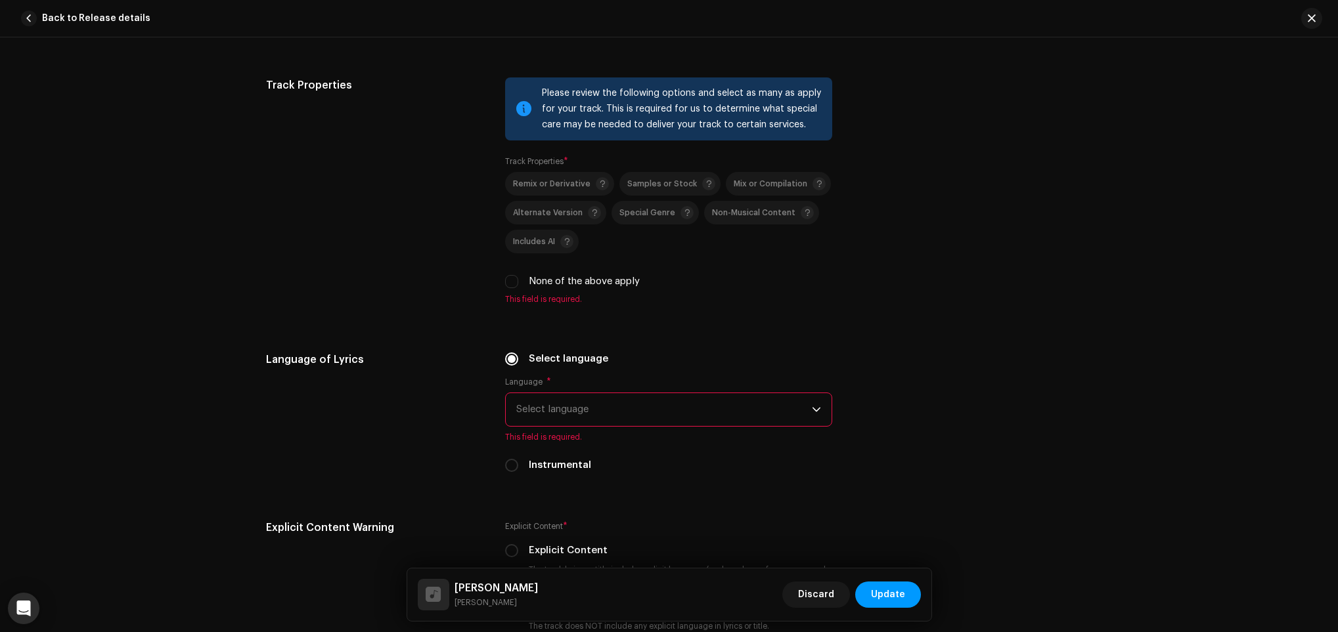
click at [583, 284] on label "None of the above apply" at bounding box center [584, 281] width 111 height 14
click at [518, 284] on input "None of the above apply" at bounding box center [511, 281] width 13 height 13
checkbox input "true"
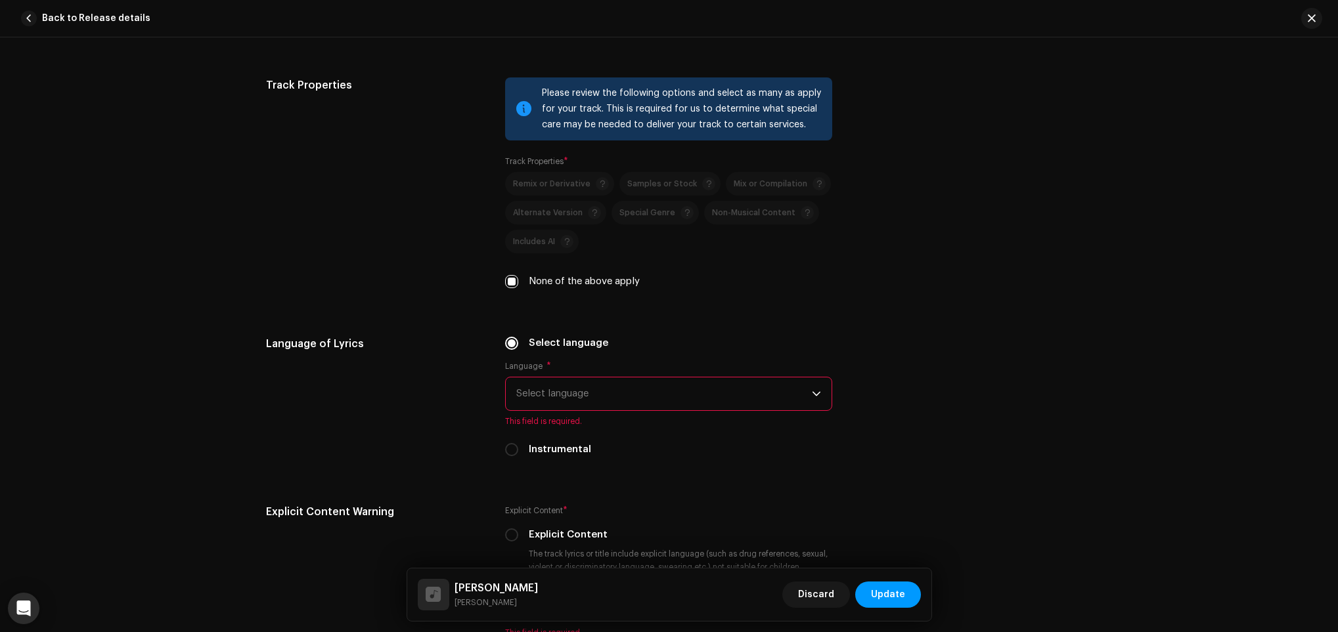
click at [585, 414] on div "Language * Select language This field is required." at bounding box center [668, 394] width 327 height 66
click at [584, 398] on span "Select language" at bounding box center [663, 394] width 295 height 33
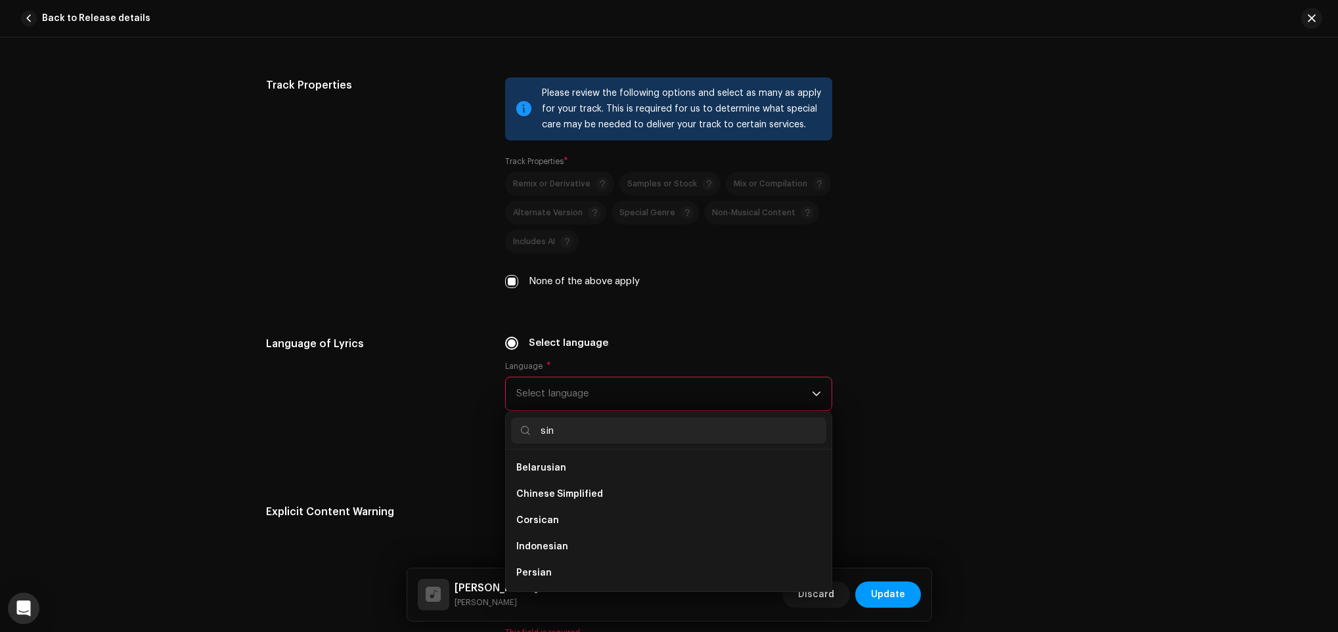
scroll to position [0, 0]
type input "sinh"
click at [609, 471] on li "Sinhala" at bounding box center [668, 468] width 315 height 26
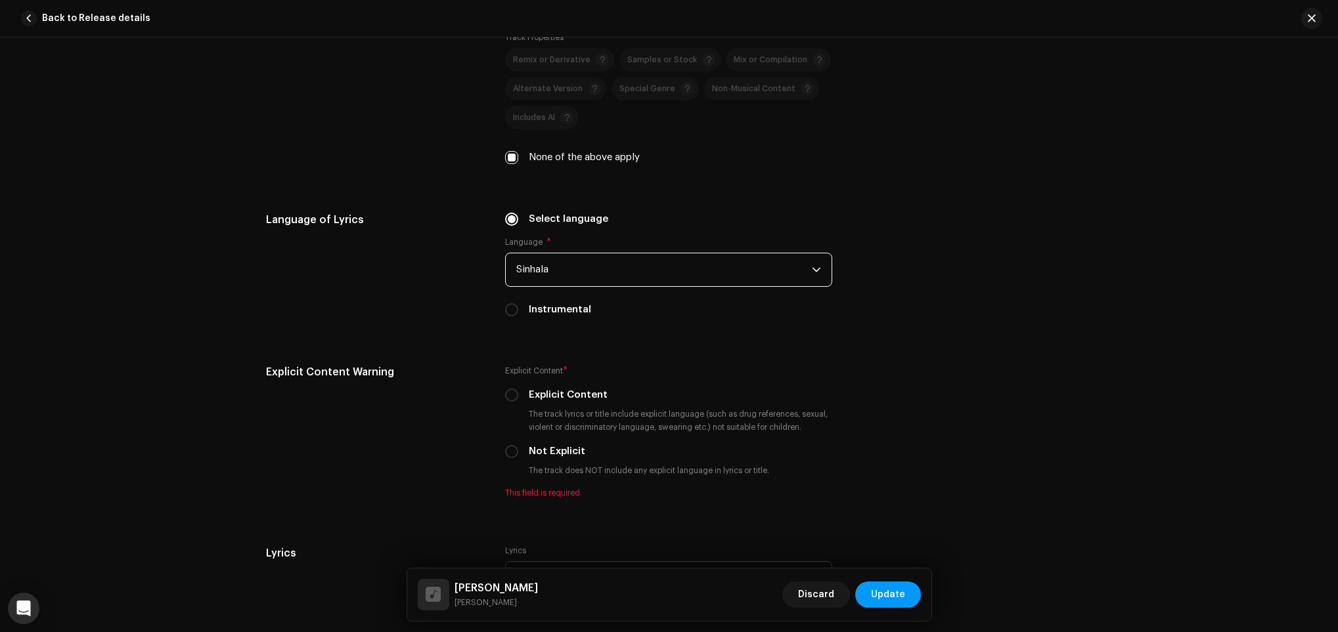
scroll to position [2167, 0]
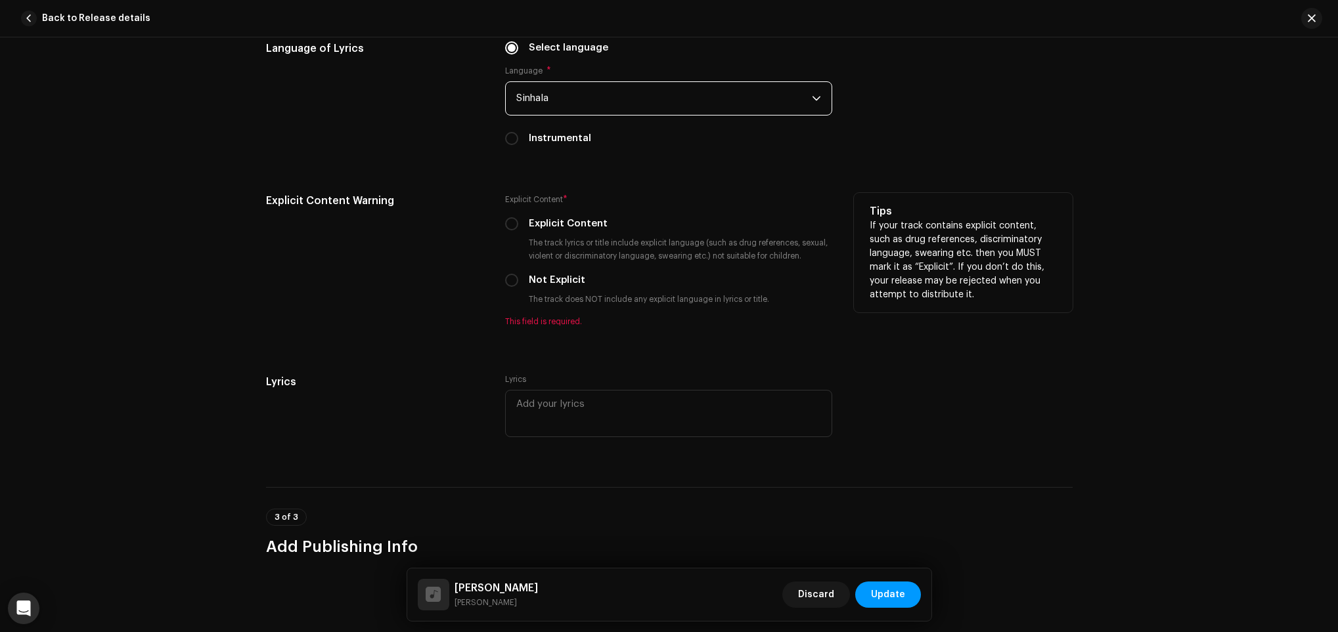
click at [536, 284] on label "Not Explicit" at bounding box center [557, 280] width 56 height 14
click at [518, 284] on input "Not Explicit" at bounding box center [511, 280] width 13 height 13
radio input "true"
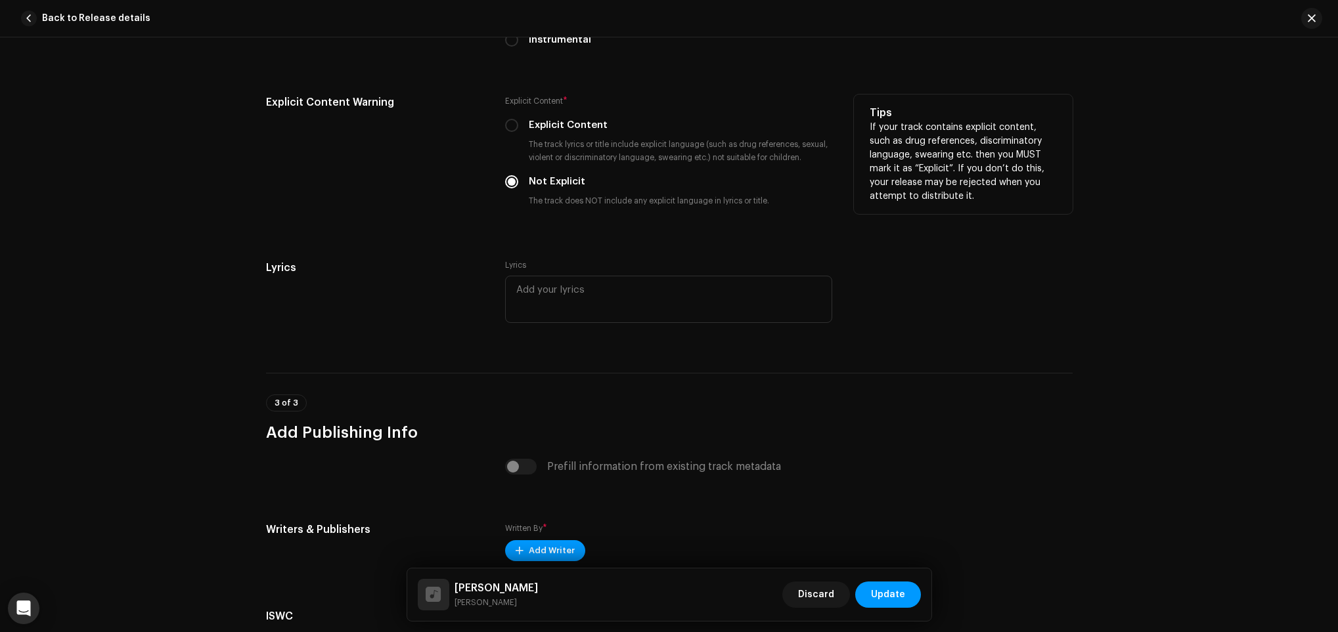
scroll to position [2430, 0]
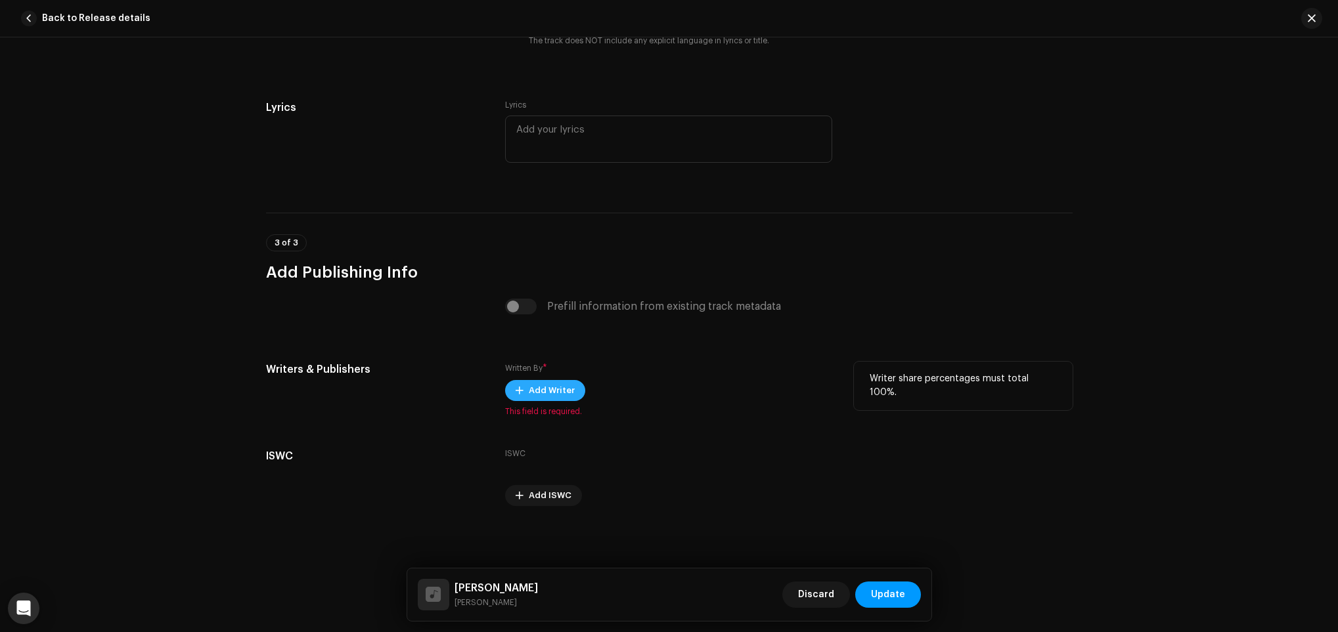
click at [559, 380] on span "Add Writer" at bounding box center [552, 391] width 46 height 26
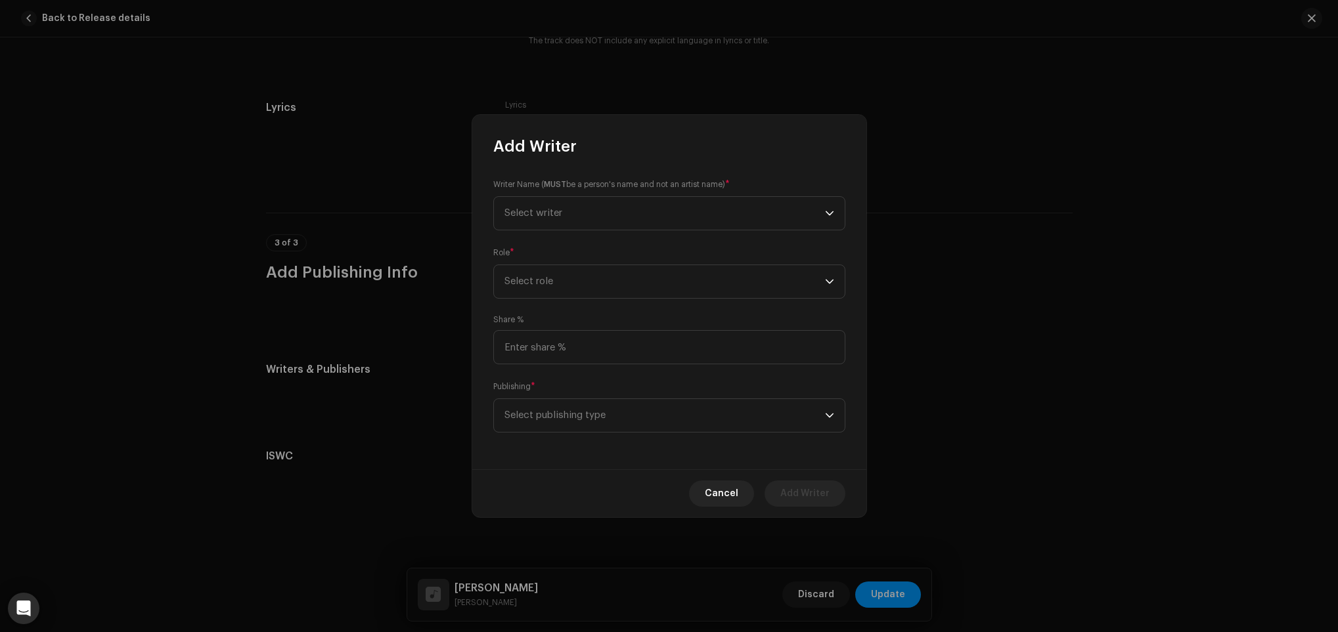
click at [615, 234] on div "Writer Name ( MUST be a person's name and not an artist name) * Select writer R…" at bounding box center [669, 313] width 394 height 313
click at [615, 231] on div "Writer Name ( MUST be a person's name and not an artist name) * Select writer R…" at bounding box center [669, 313] width 394 height 313
click at [613, 213] on span "Select writer" at bounding box center [664, 213] width 320 height 33
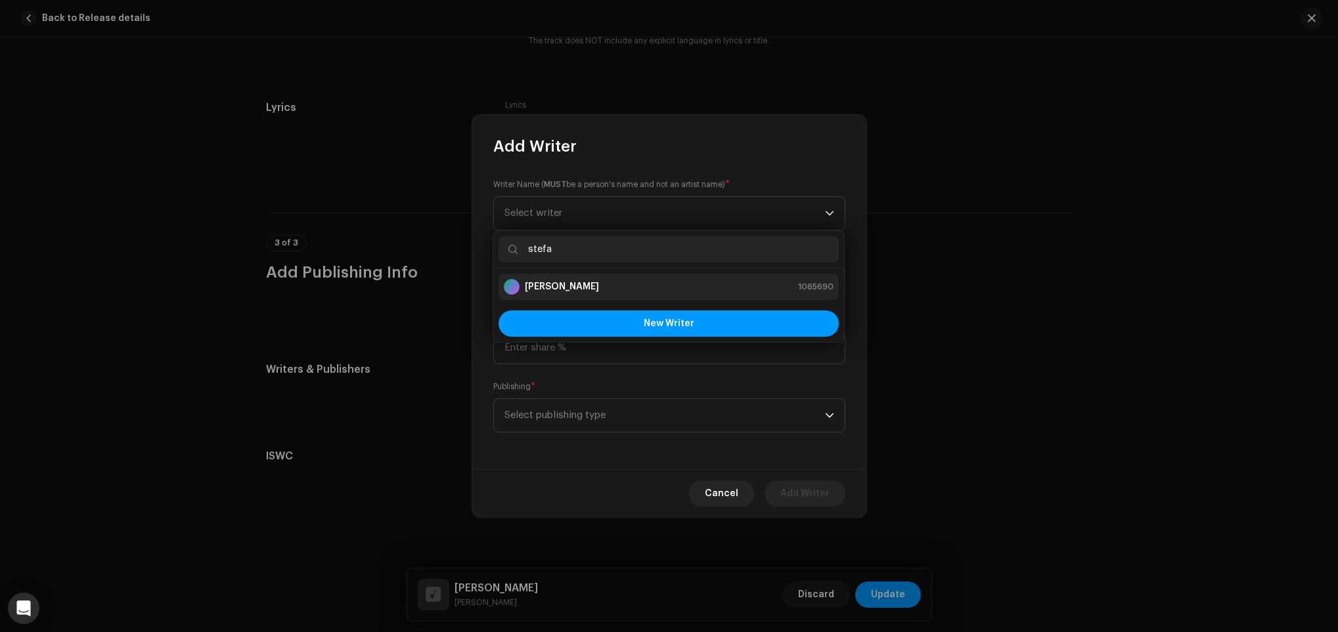
type input "stefa"
click at [615, 298] on li "[PERSON_NAME] 1065690" at bounding box center [668, 287] width 340 height 26
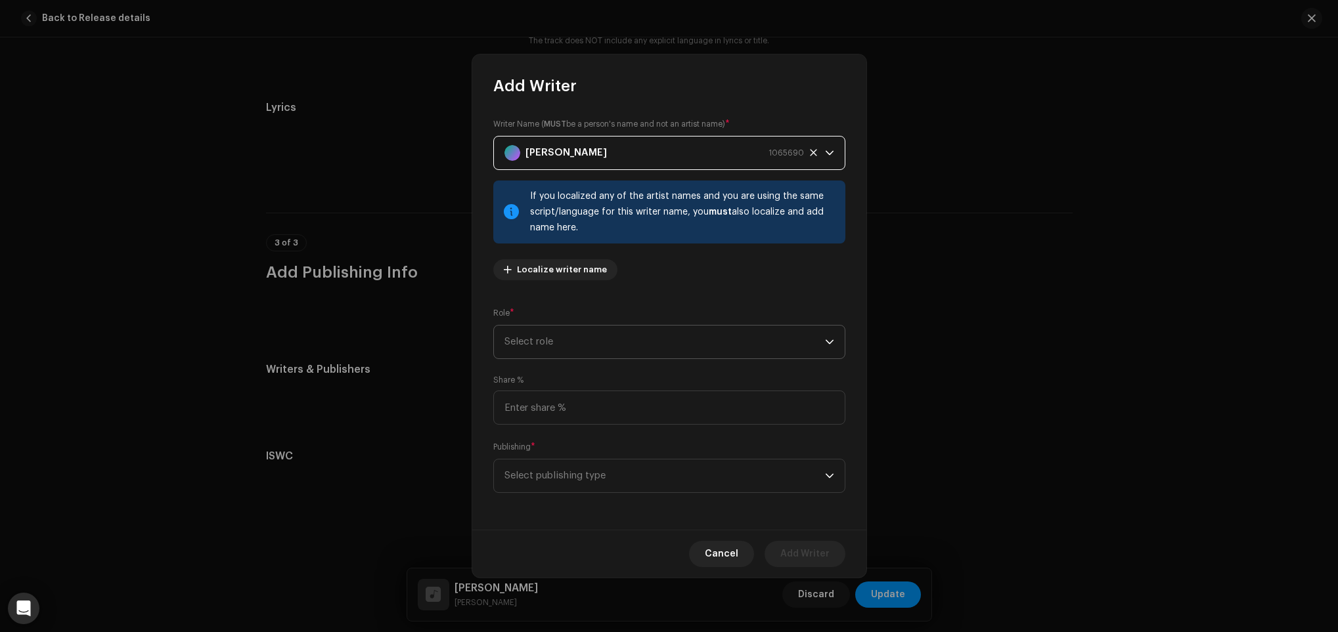
click at [607, 328] on span "Select role" at bounding box center [664, 342] width 320 height 33
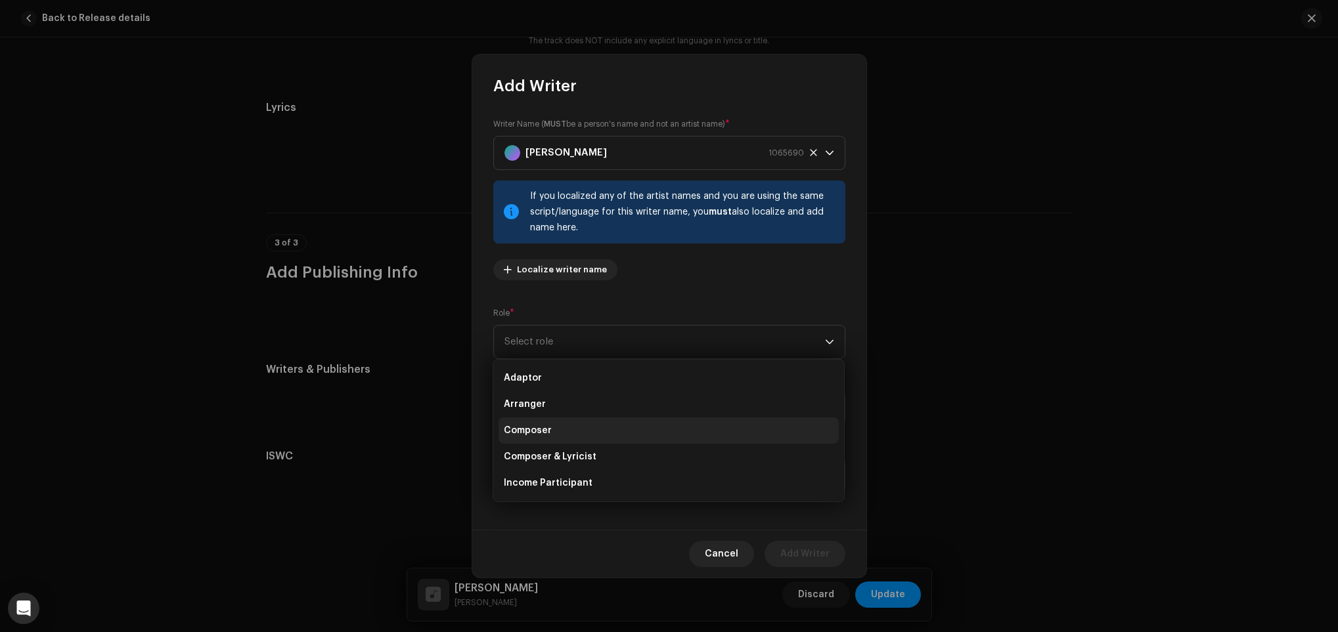
click at [595, 424] on li "Composer" at bounding box center [668, 431] width 340 height 26
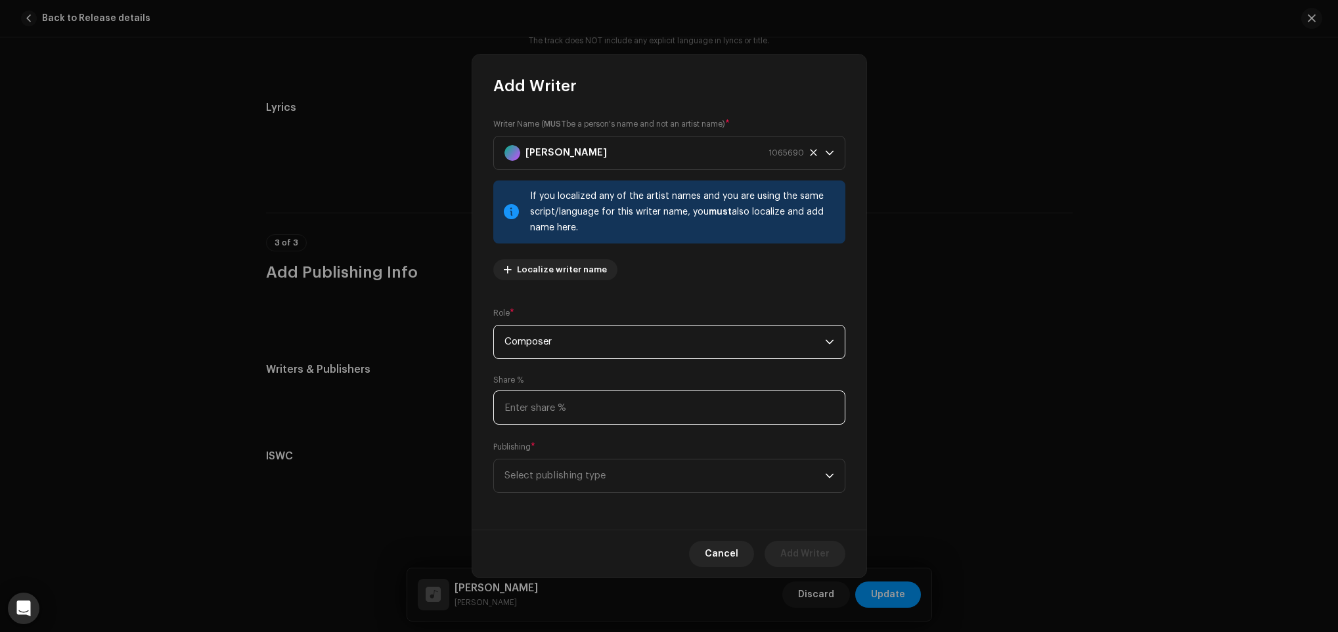
click at [605, 406] on input at bounding box center [669, 408] width 352 height 34
type input "50.00"
click at [587, 473] on span "Select publishing type" at bounding box center [664, 476] width 320 height 33
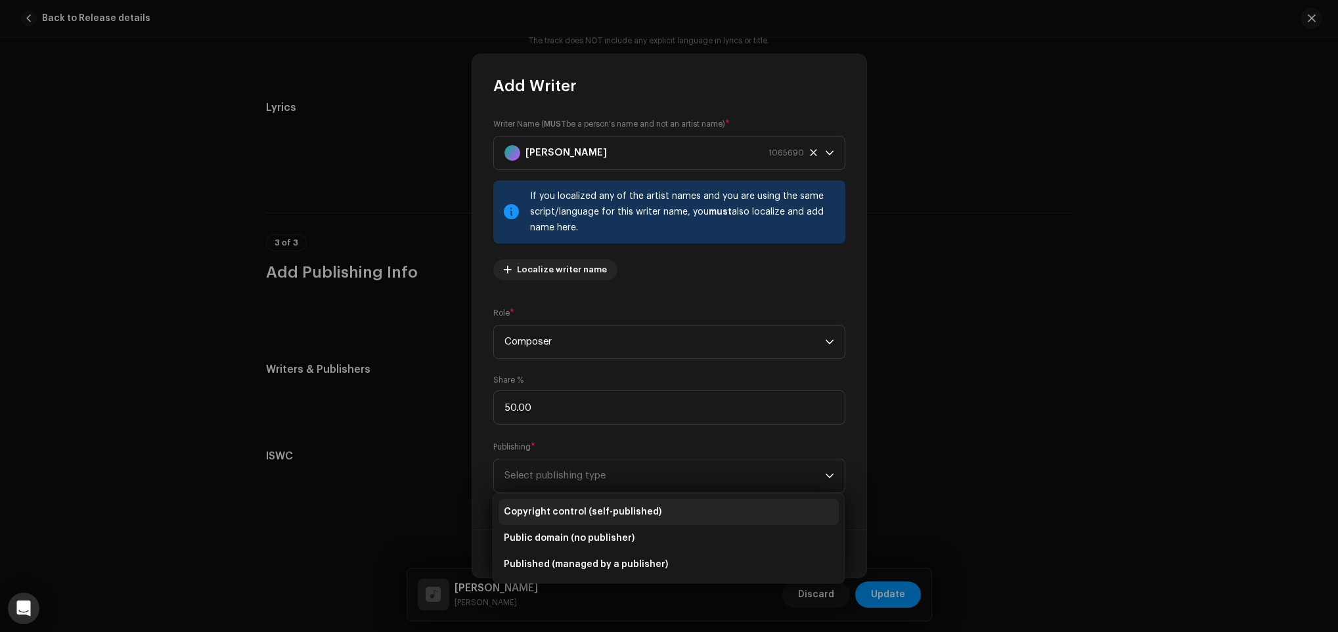
click at [599, 508] on span "Copyright control (self-published)" at bounding box center [583, 512] width 158 height 13
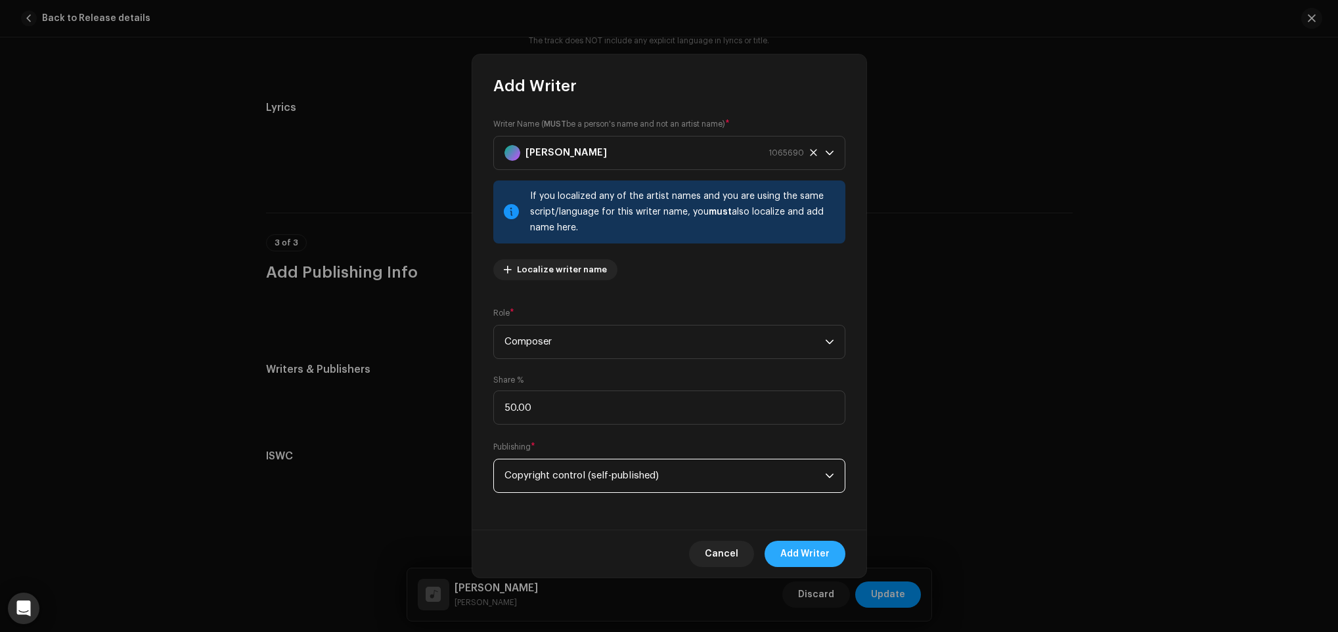
click at [797, 550] on span "Add Writer" at bounding box center [804, 554] width 49 height 26
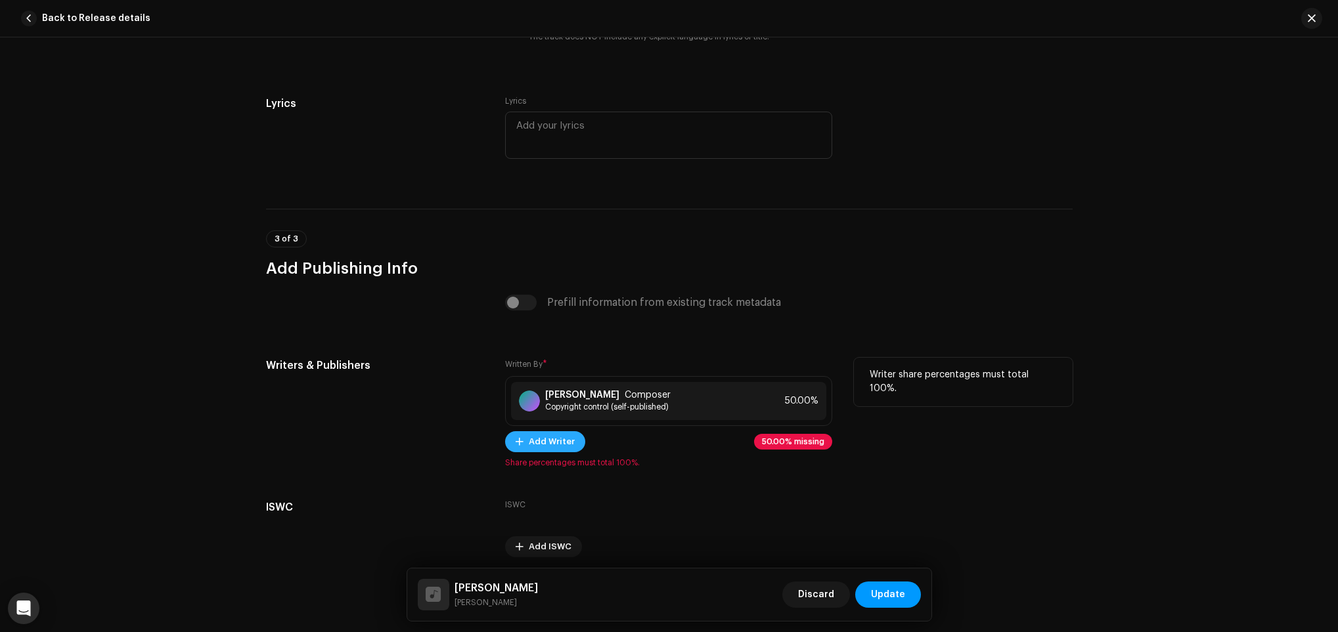
click at [567, 454] on span "Add Writer" at bounding box center [552, 442] width 46 height 26
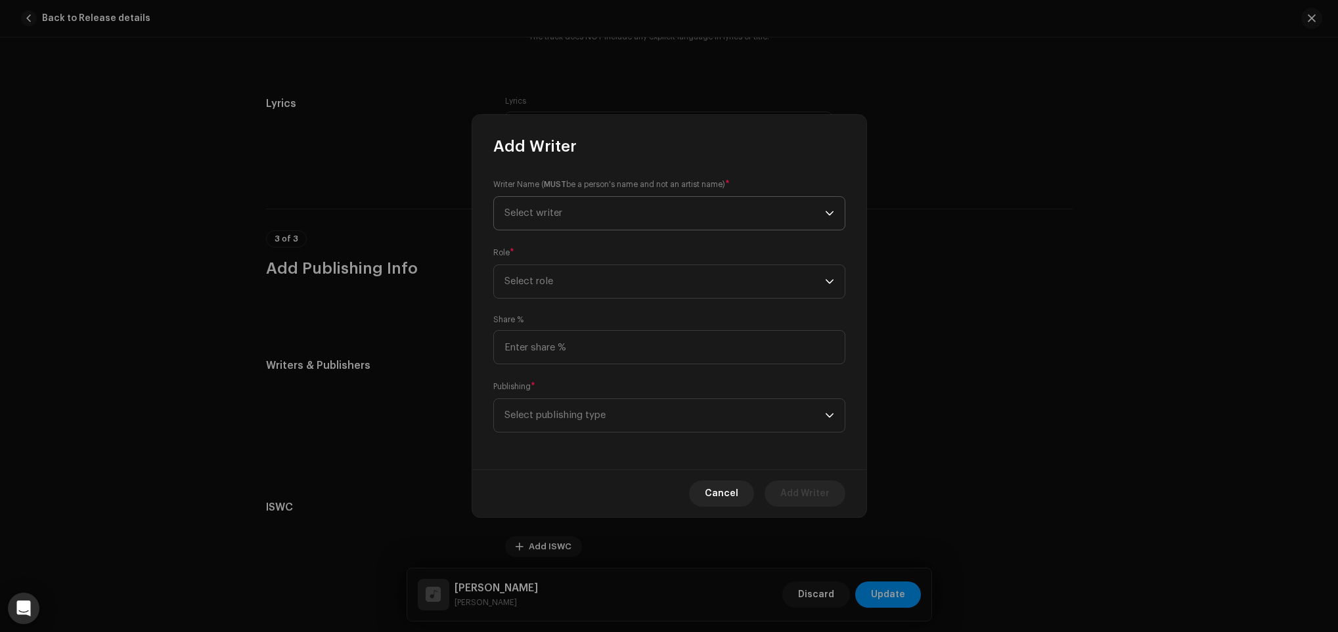
click at [601, 213] on span "Select writer" at bounding box center [664, 213] width 320 height 33
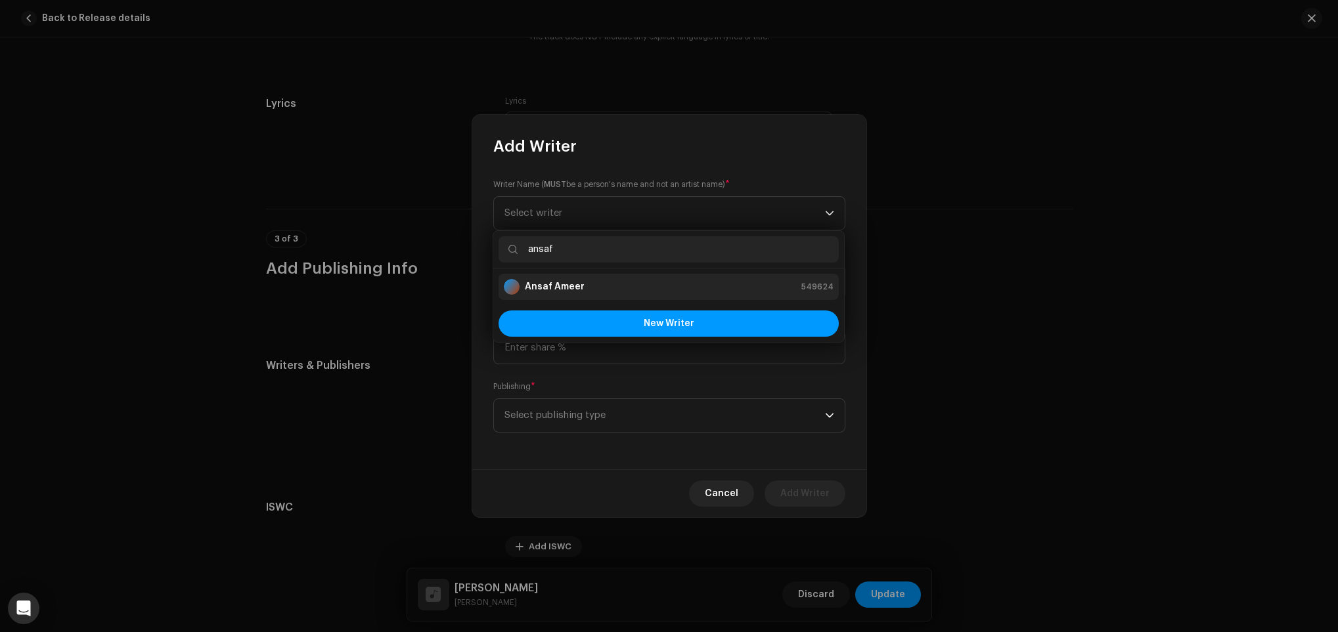
type input "ansaf"
click at [629, 279] on div "Ansaf Ameer 549624" at bounding box center [669, 287] width 330 height 16
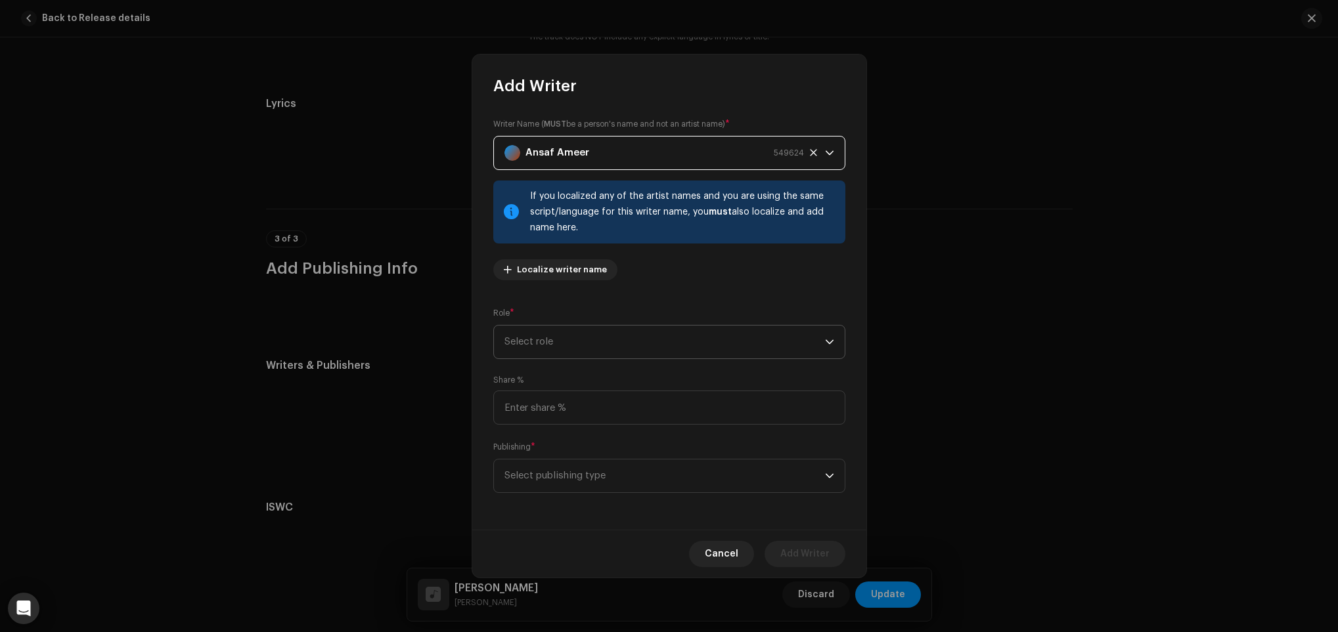
click at [627, 347] on span "Select role" at bounding box center [664, 342] width 320 height 33
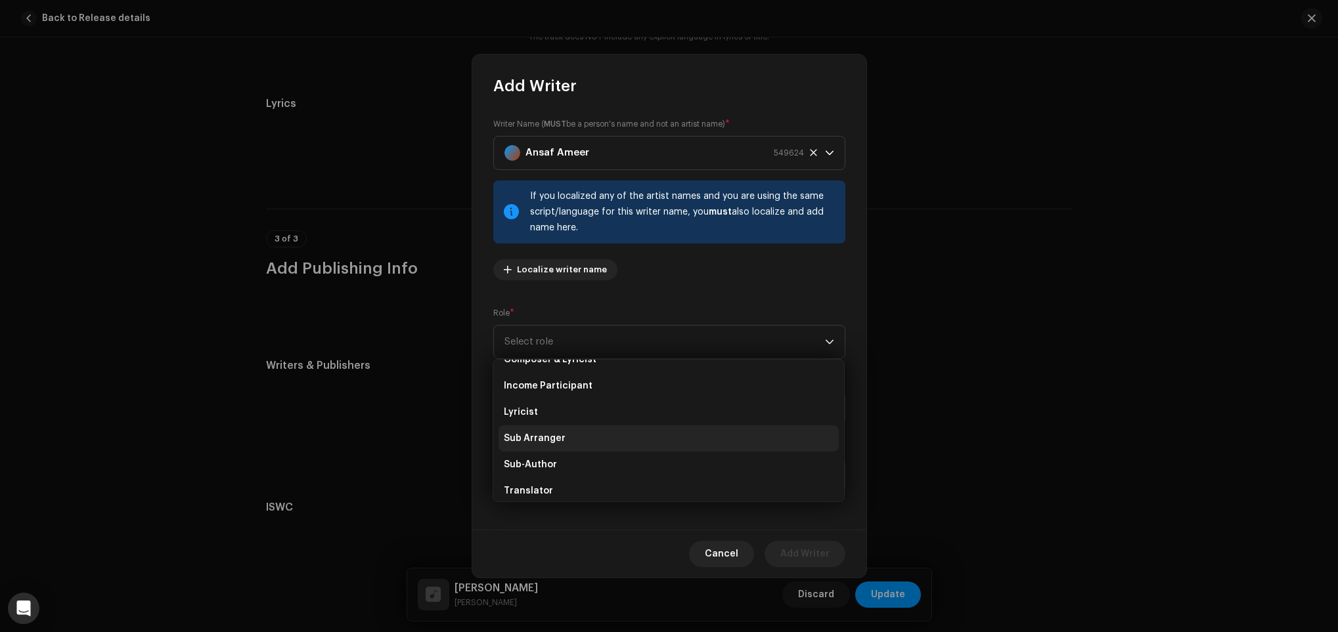
scroll to position [98, 0]
click at [578, 418] on li "Lyricist" at bounding box center [668, 411] width 340 height 26
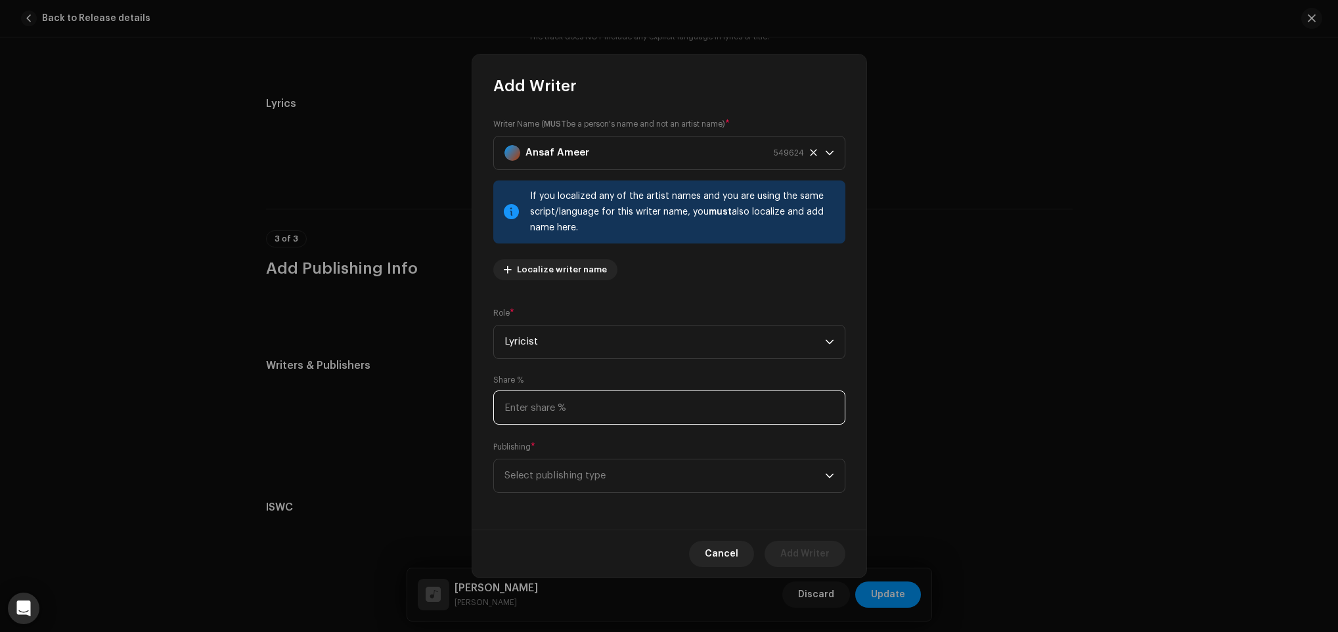
click at [581, 418] on input at bounding box center [669, 408] width 352 height 34
type input "50.00"
click at [542, 485] on span "Select publishing type" at bounding box center [664, 476] width 320 height 33
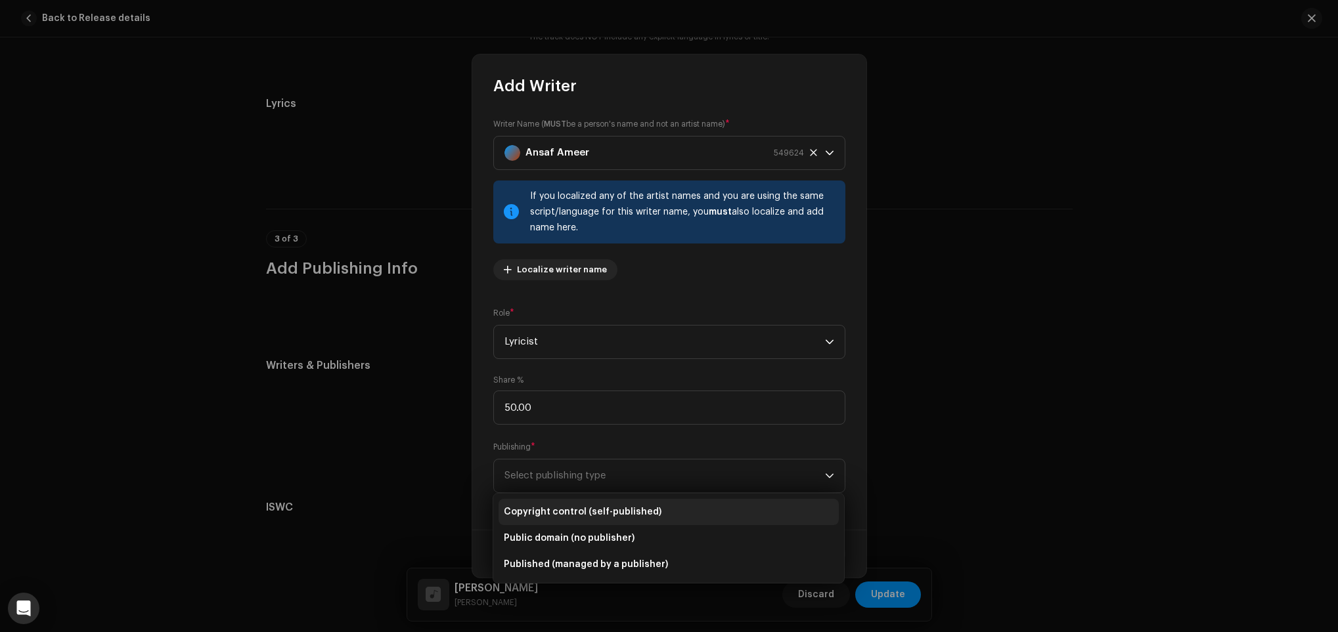
click at [565, 506] on span "Copyright control (self-published)" at bounding box center [583, 512] width 158 height 13
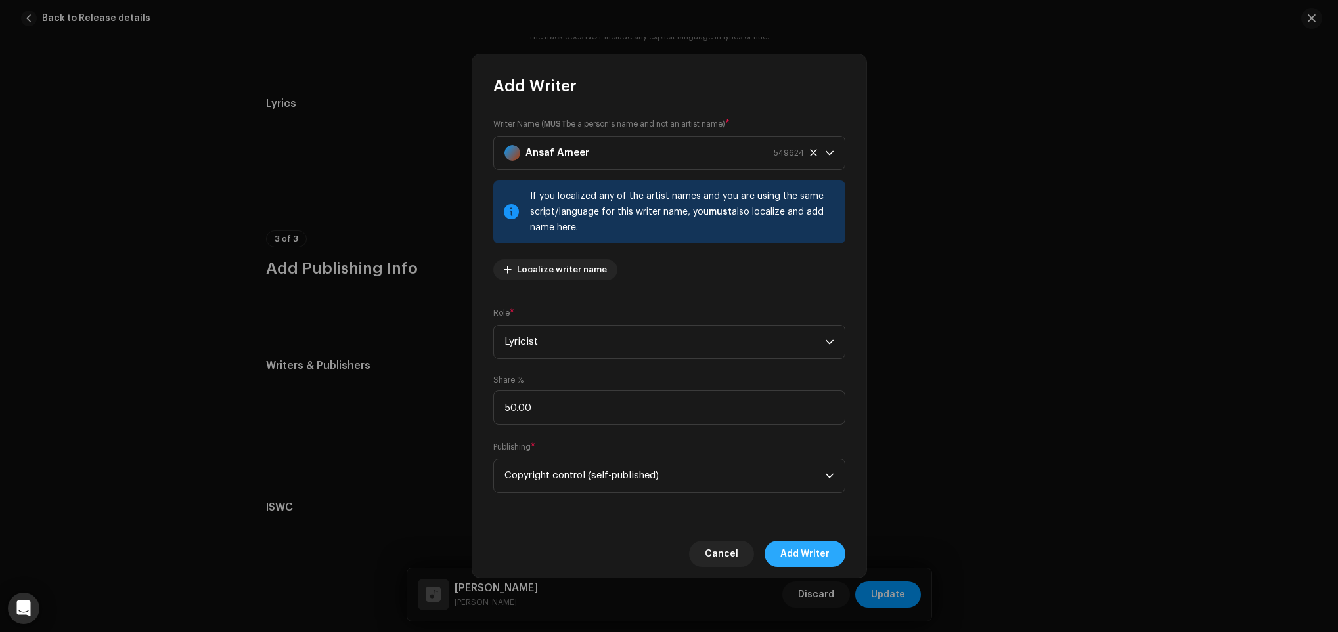
click at [834, 558] on button "Add Writer" at bounding box center [804, 554] width 81 height 26
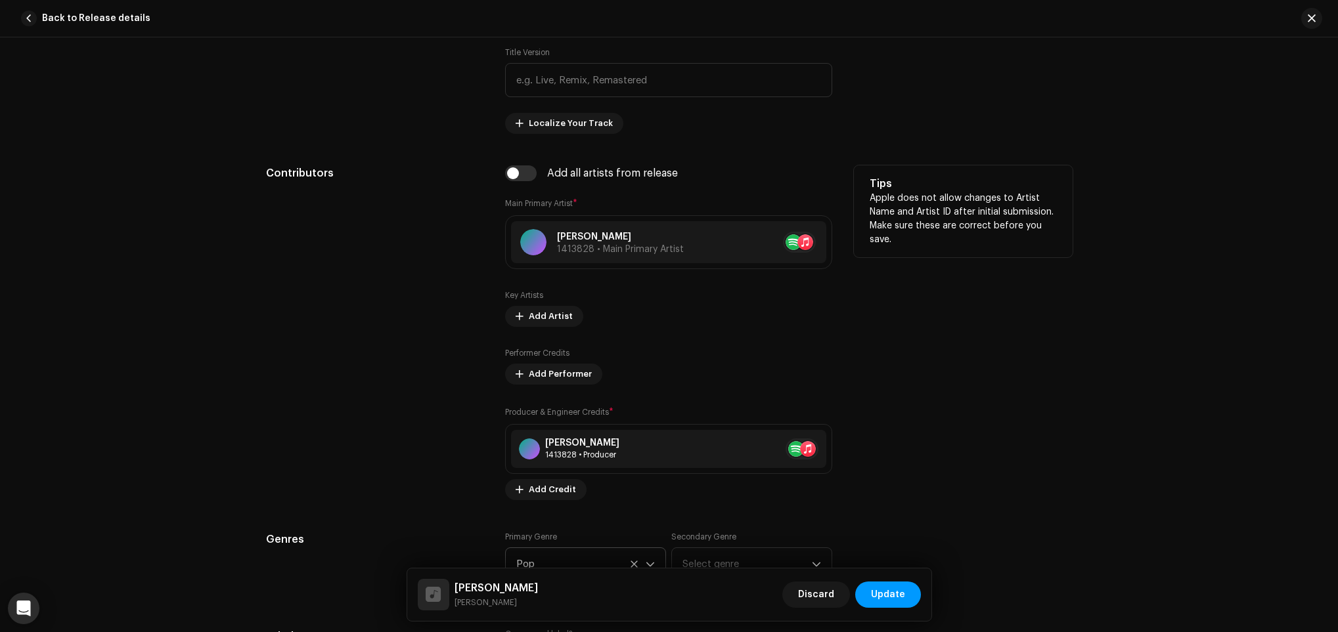
scroll to position [755, 0]
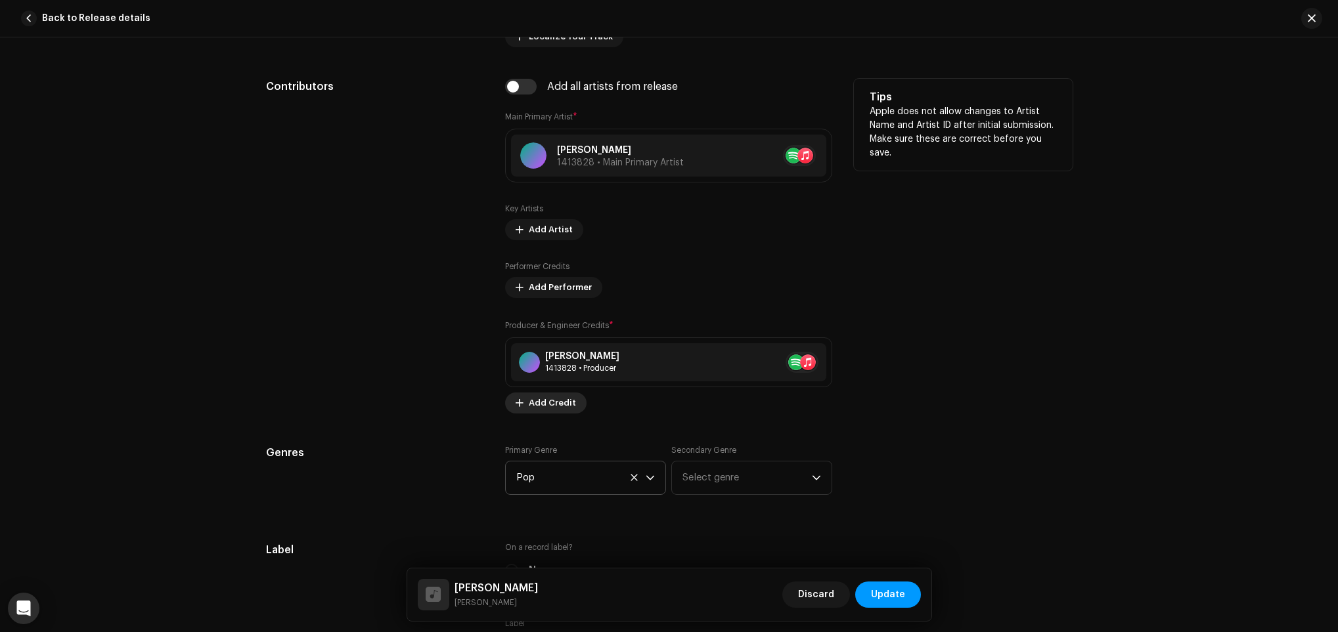
click at [546, 405] on span "Add Credit" at bounding box center [552, 403] width 47 height 26
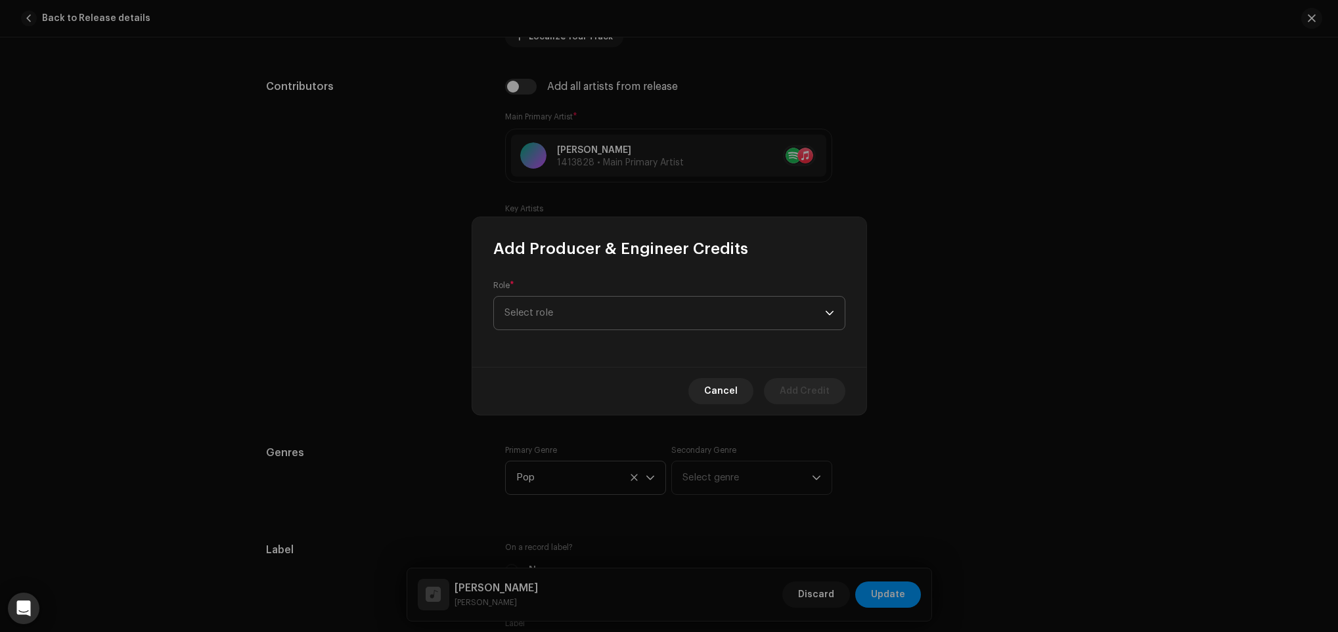
click at [577, 314] on span "Select role" at bounding box center [664, 313] width 320 height 33
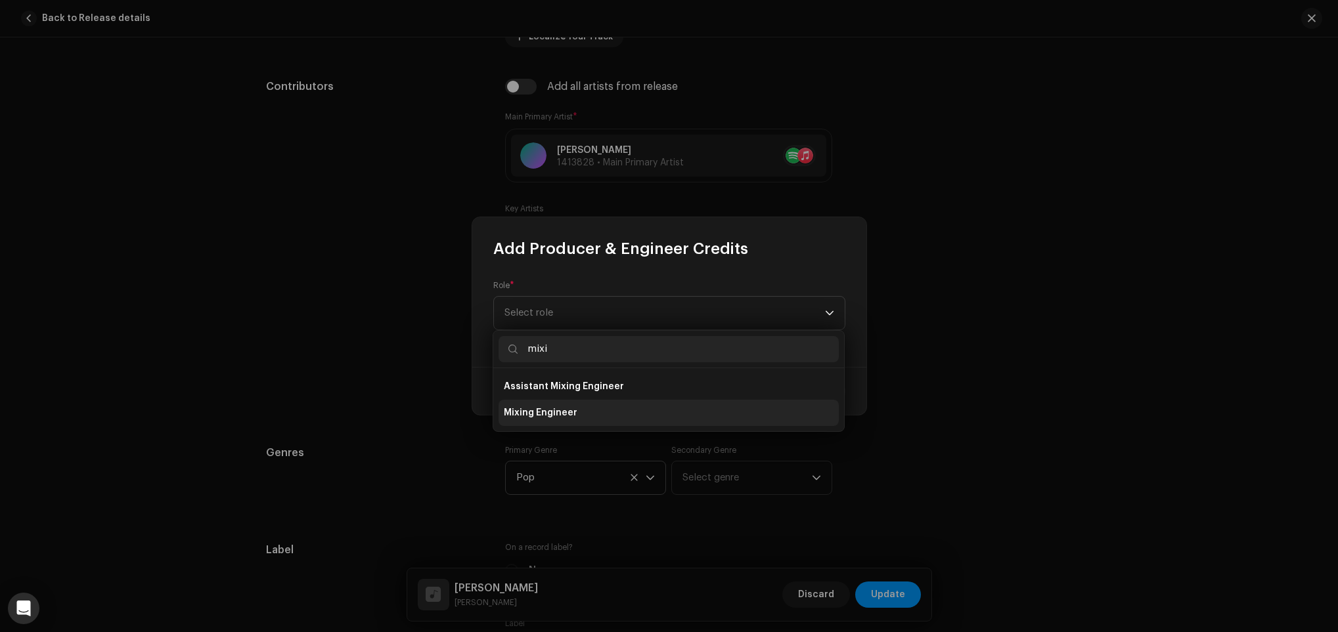
type input "mixi"
click at [571, 408] on span "Mixing Engineer" at bounding box center [541, 412] width 74 height 13
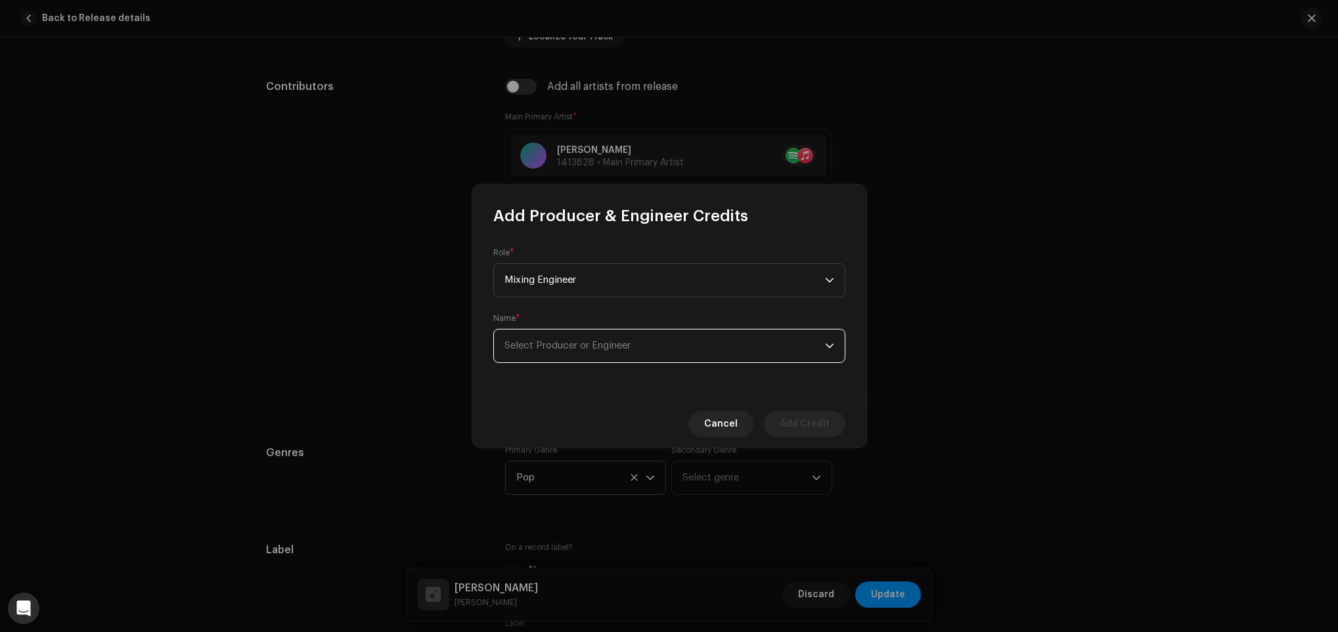
click at [581, 349] on span "Select Producer or Engineer" at bounding box center [567, 346] width 126 height 10
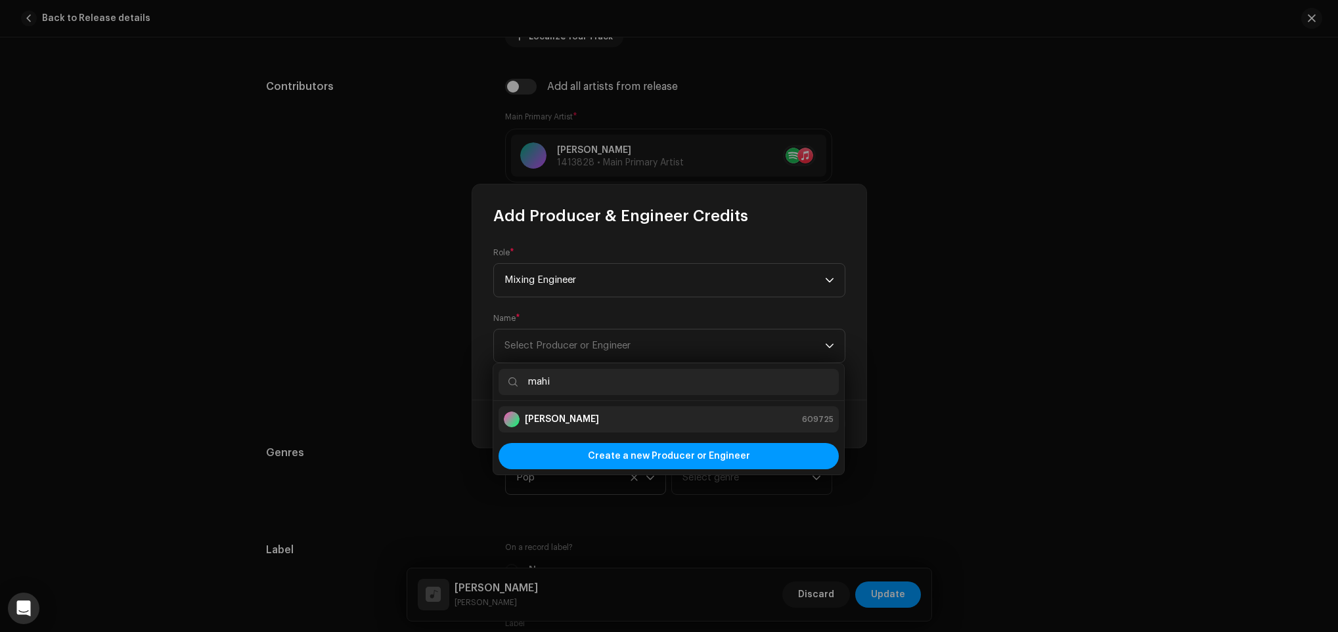
type input "mahi"
click at [609, 410] on li "[PERSON_NAME] 609725" at bounding box center [668, 419] width 340 height 26
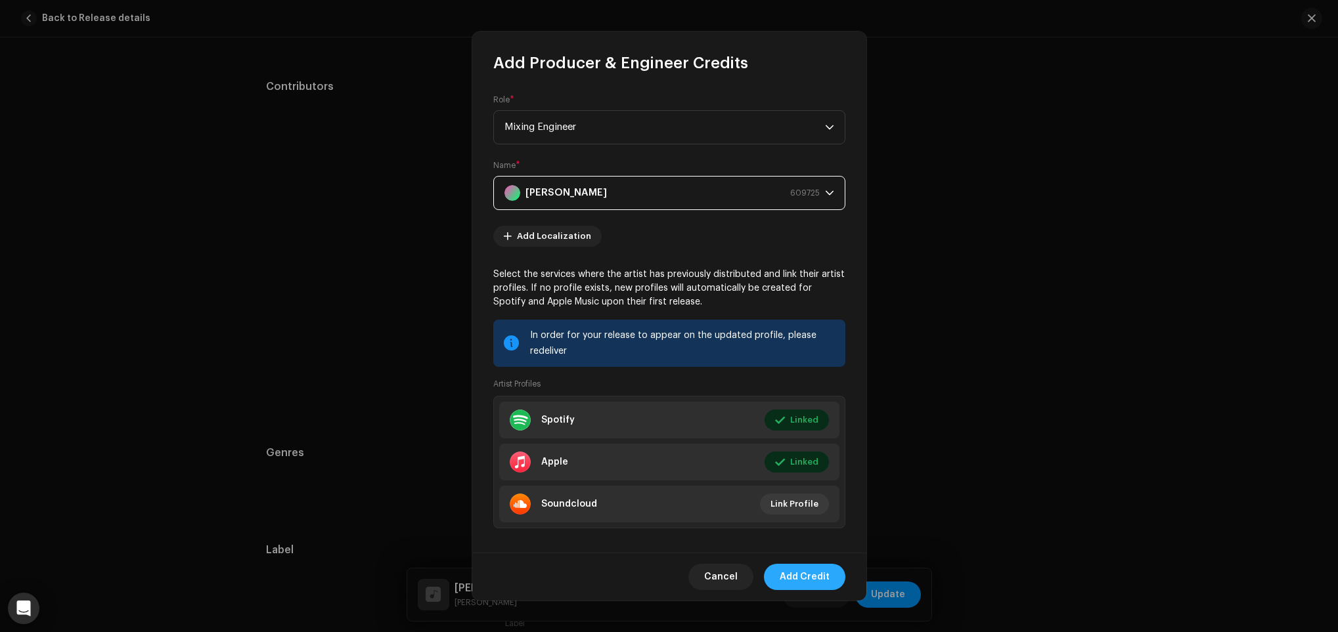
click at [827, 564] on span "Add Credit" at bounding box center [804, 577] width 50 height 26
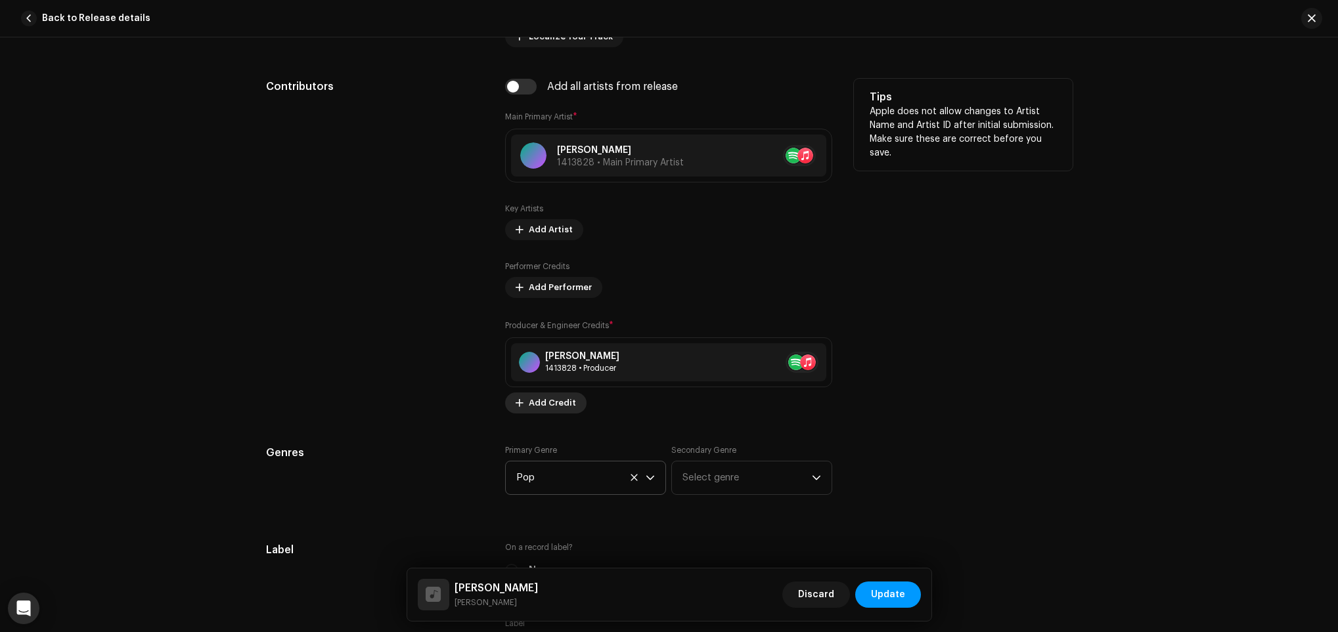
click at [552, 401] on span "Add Credit" at bounding box center [552, 403] width 47 height 26
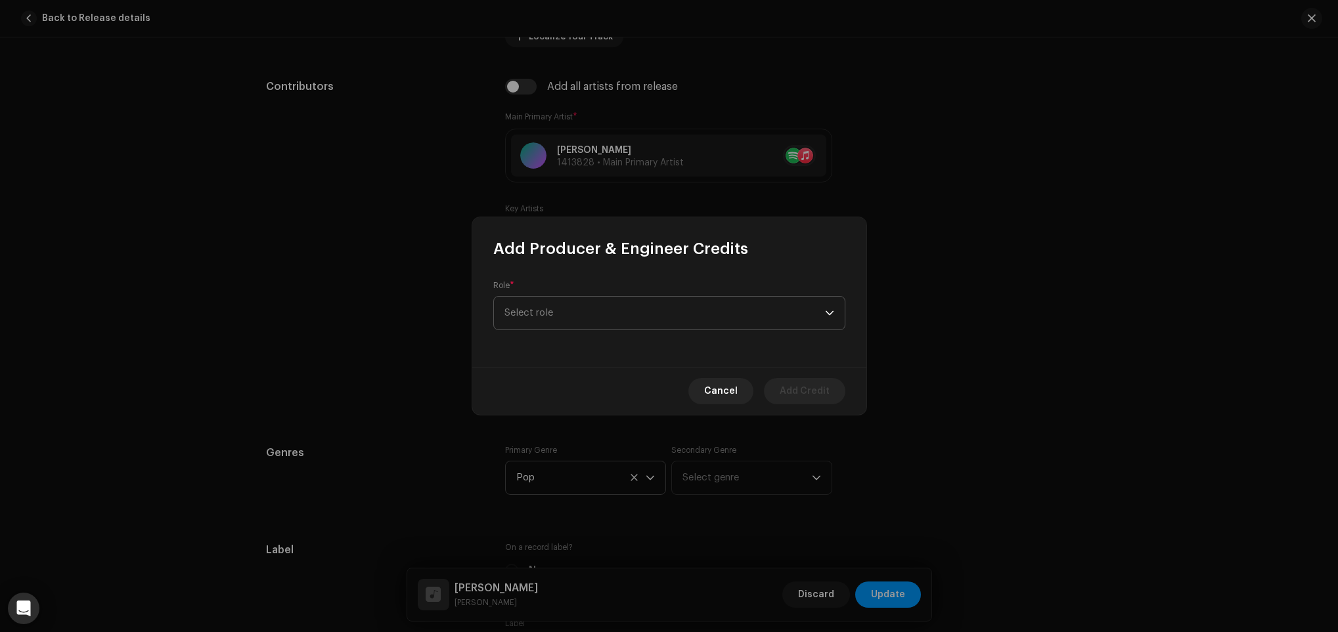
click at [573, 321] on span "Select role" at bounding box center [664, 313] width 320 height 33
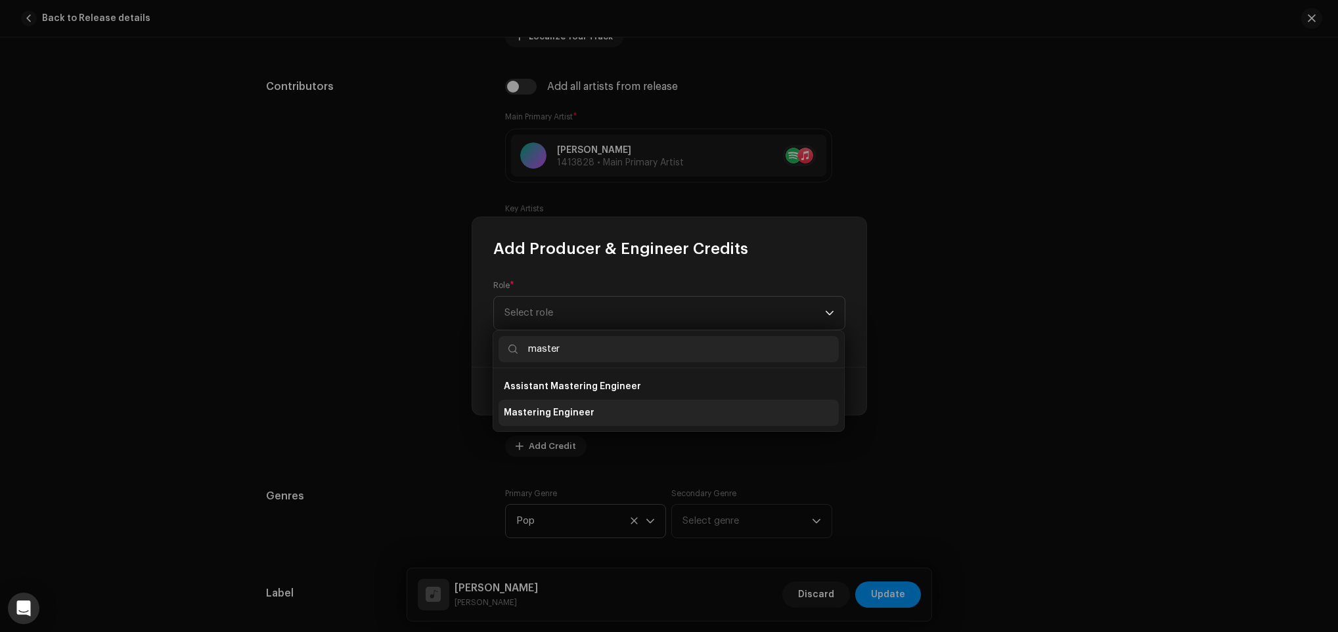
type input "master"
click at [567, 406] on li "Mastering Engineer" at bounding box center [668, 413] width 340 height 26
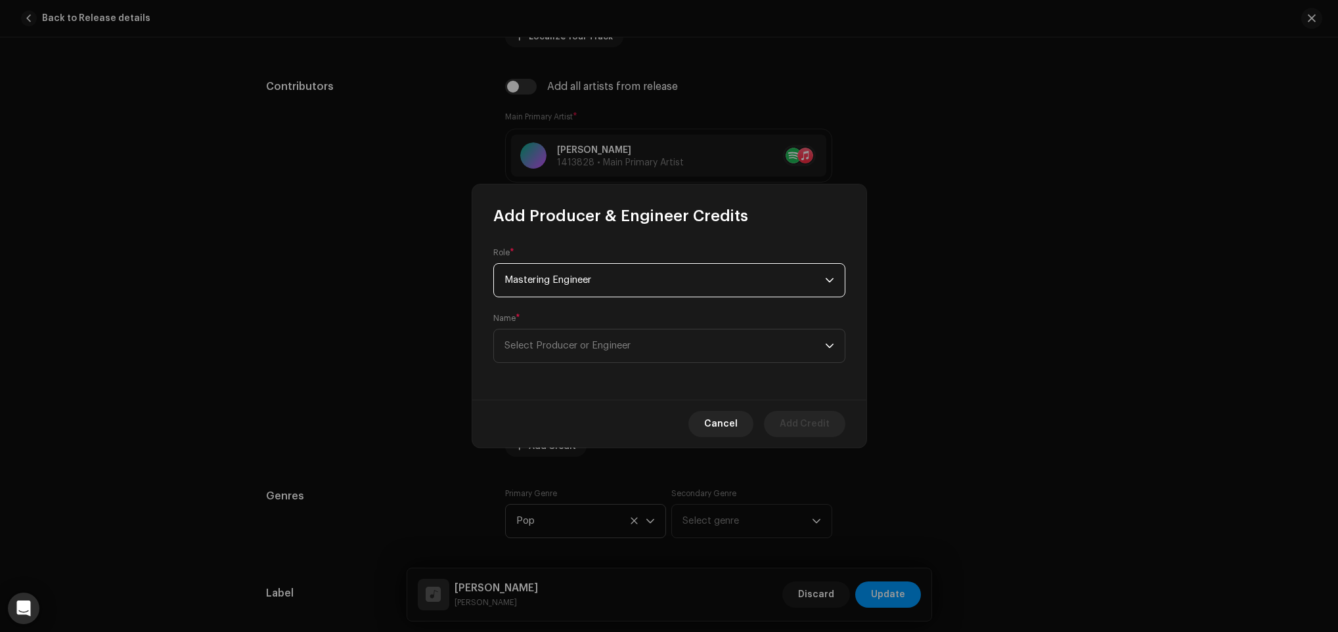
click at [569, 363] on div "Role * Mastering Engineer Name * Select Producer or Engineer" at bounding box center [669, 313] width 394 height 173
click at [569, 347] on span "Select Producer or Engineer" at bounding box center [567, 346] width 126 height 10
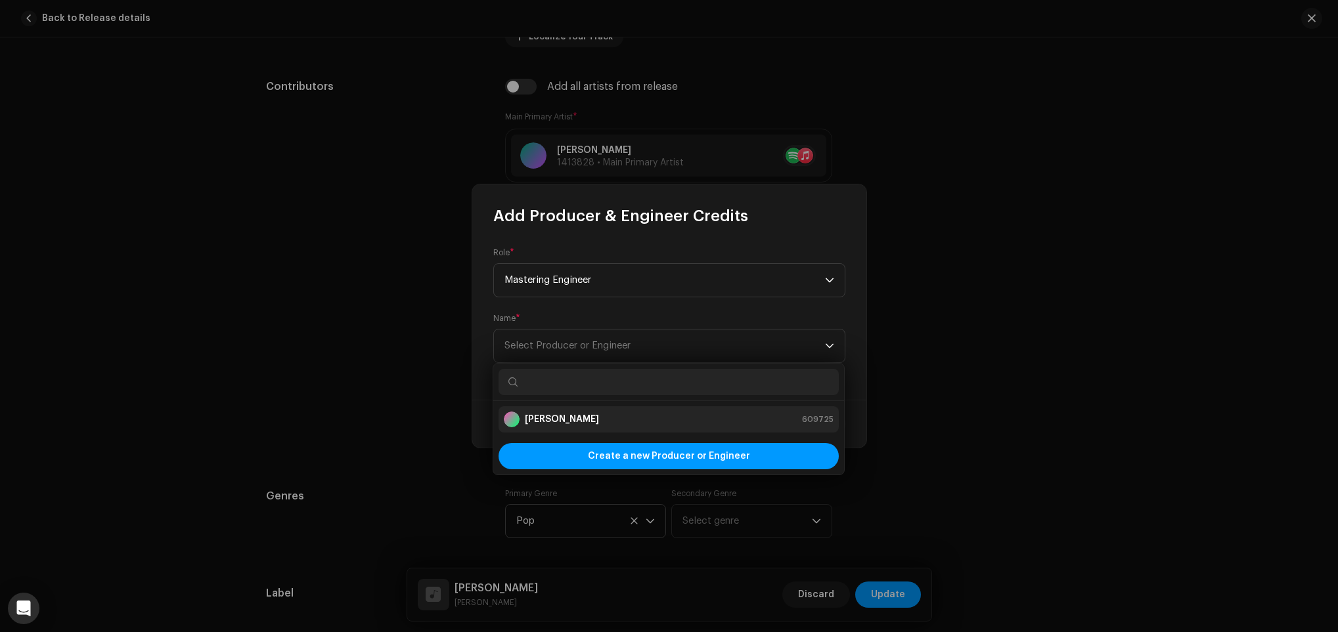
click at [569, 414] on strong "[PERSON_NAME]" at bounding box center [562, 419] width 74 height 13
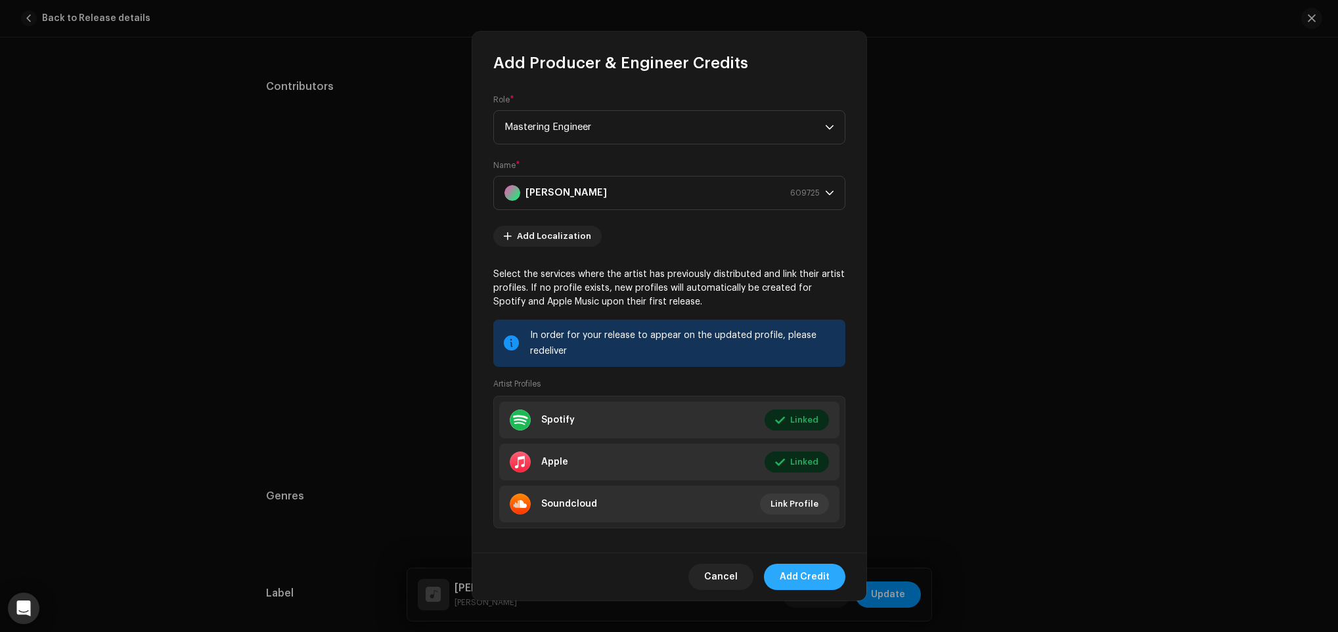
click at [806, 577] on span "Add Credit" at bounding box center [804, 577] width 50 height 26
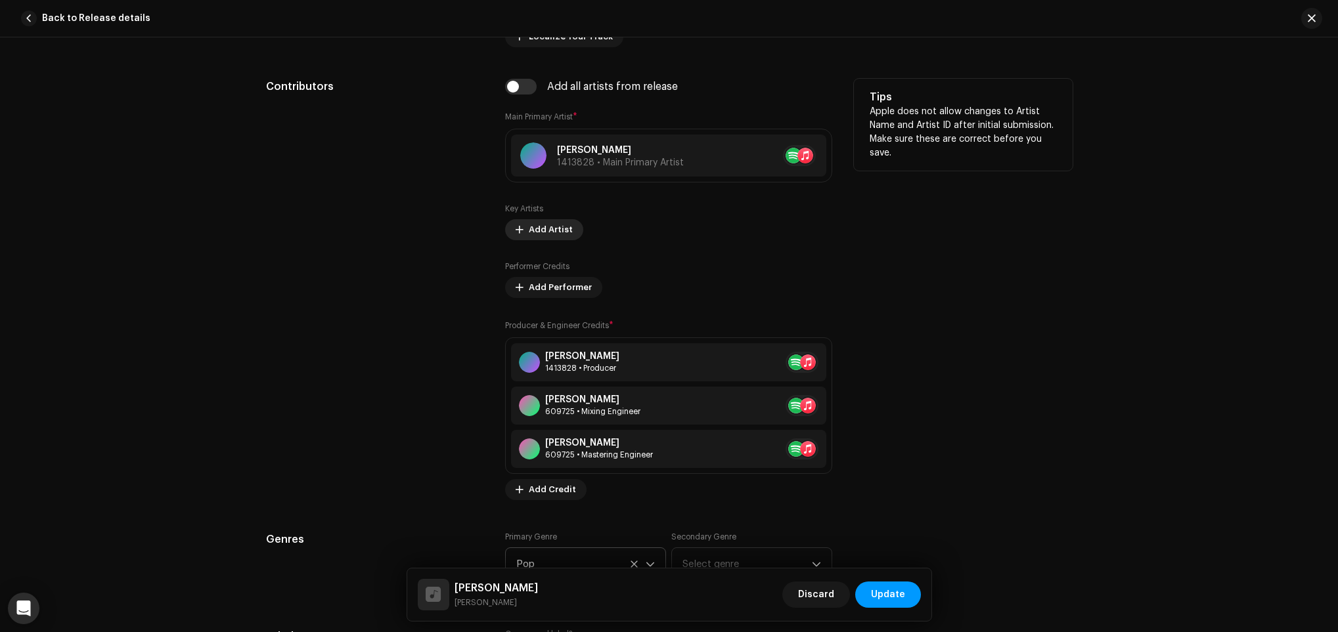
click at [560, 225] on span "Add Artist" at bounding box center [551, 230] width 44 height 26
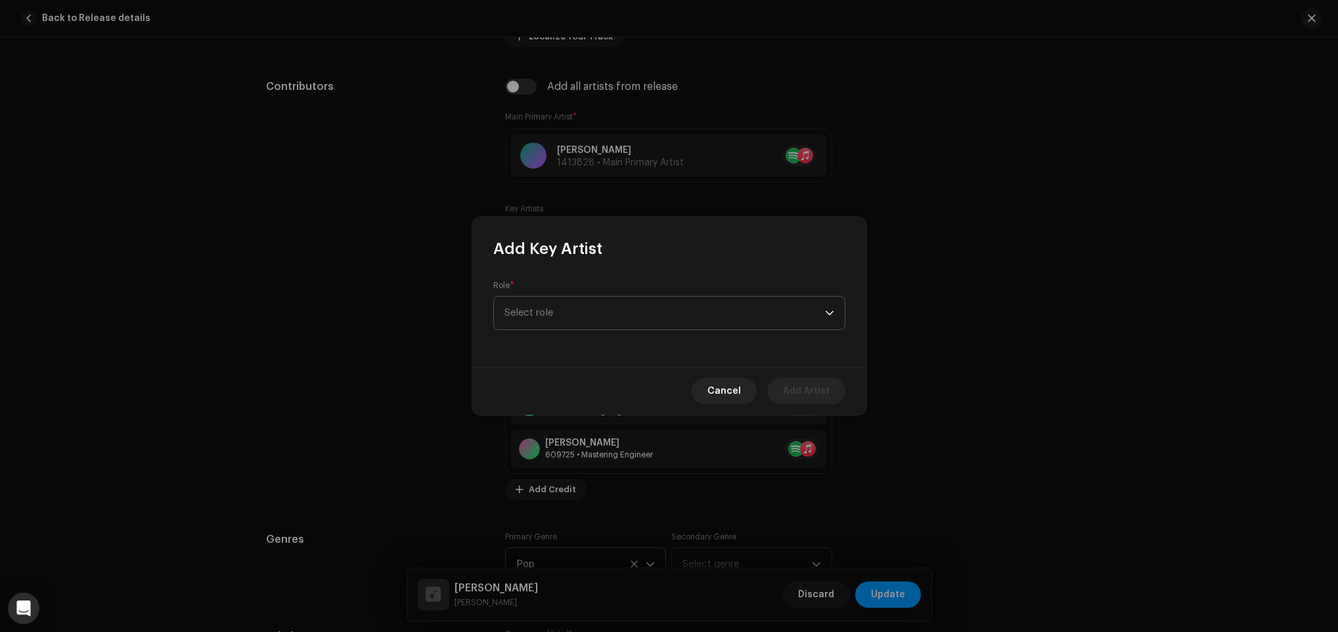
click at [599, 299] on span "Select role" at bounding box center [664, 313] width 320 height 33
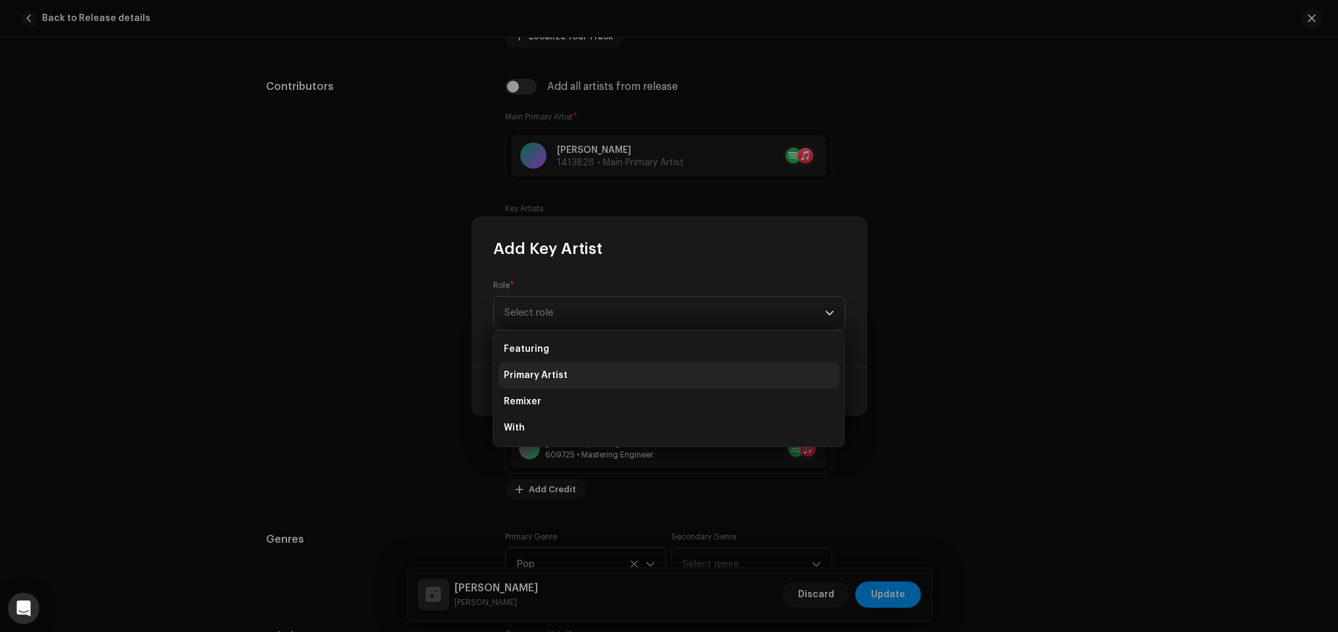
click at [569, 374] on li "Primary Artist" at bounding box center [668, 375] width 340 height 26
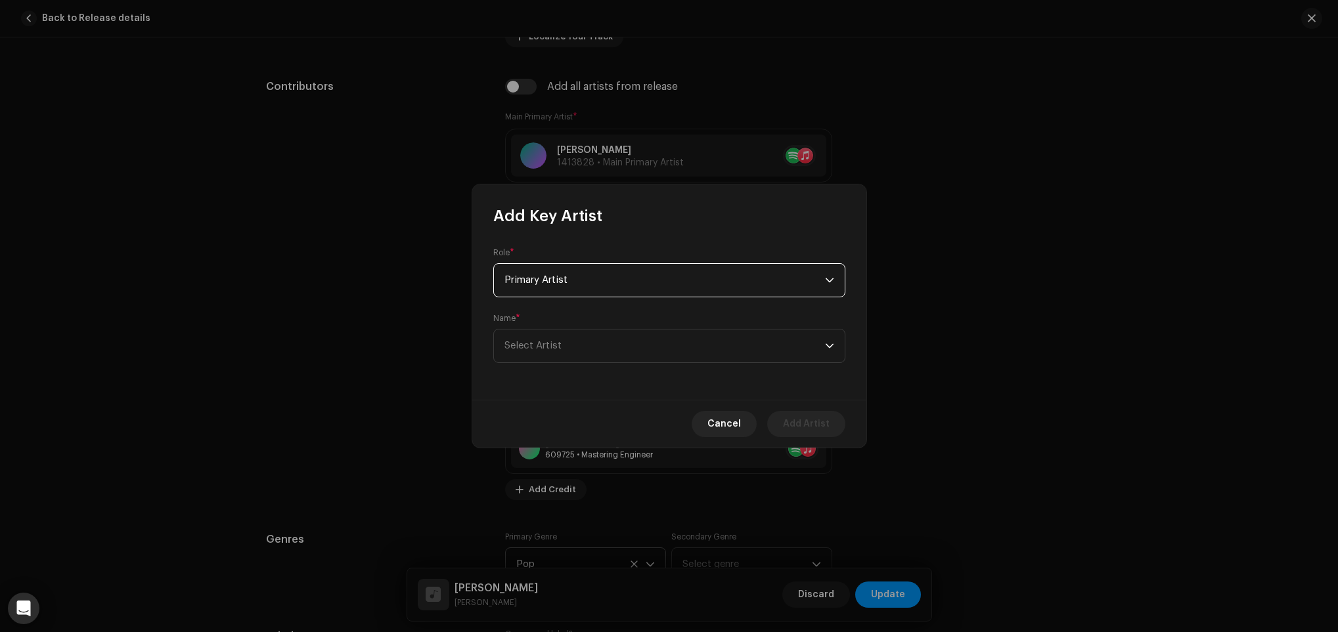
drag, startPoint x: 589, startPoint y: 315, endPoint x: 590, endPoint y: 331, distance: 15.8
click at [589, 320] on div "Name * Select Artist" at bounding box center [669, 338] width 352 height 50
click at [590, 331] on span "Select Artist" at bounding box center [664, 346] width 320 height 33
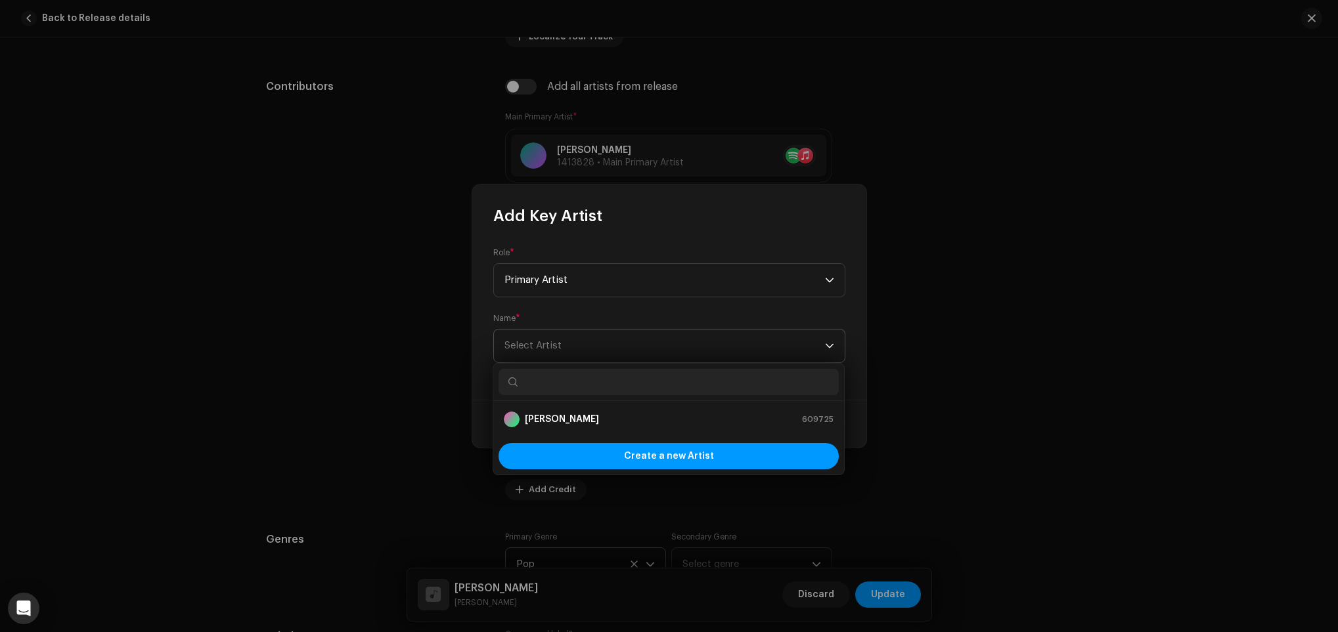
click at [584, 333] on span "Select Artist" at bounding box center [664, 346] width 320 height 33
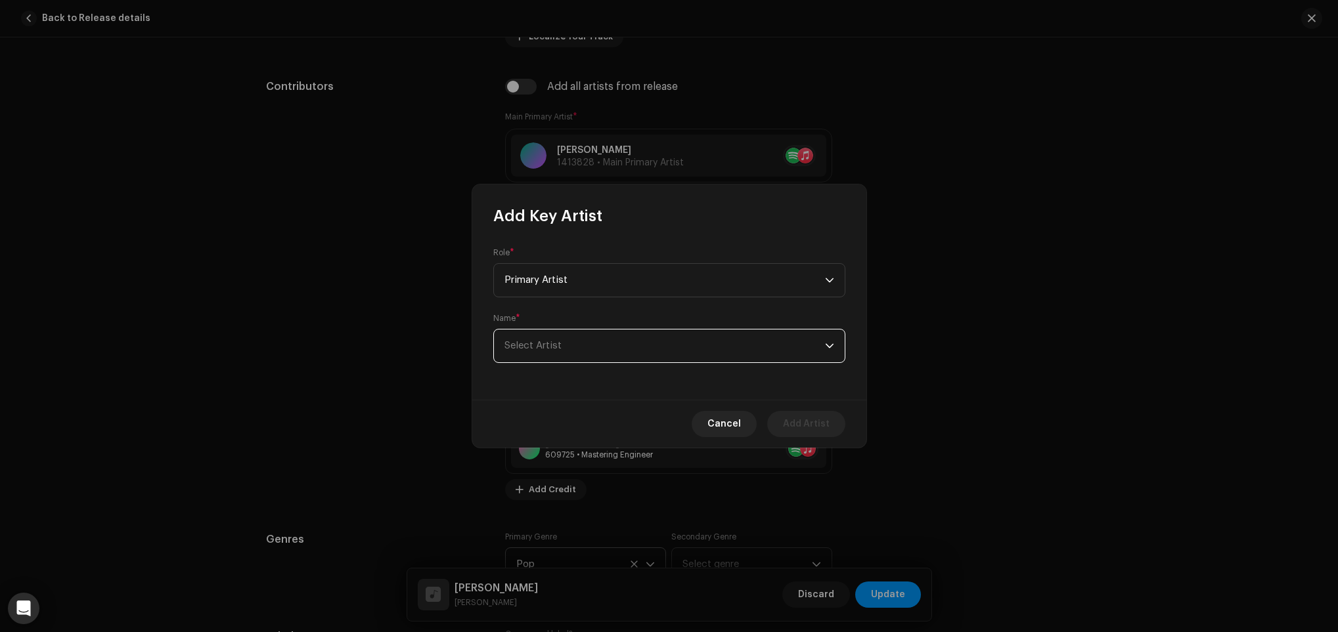
click at [584, 333] on span "Select Artist" at bounding box center [664, 346] width 320 height 33
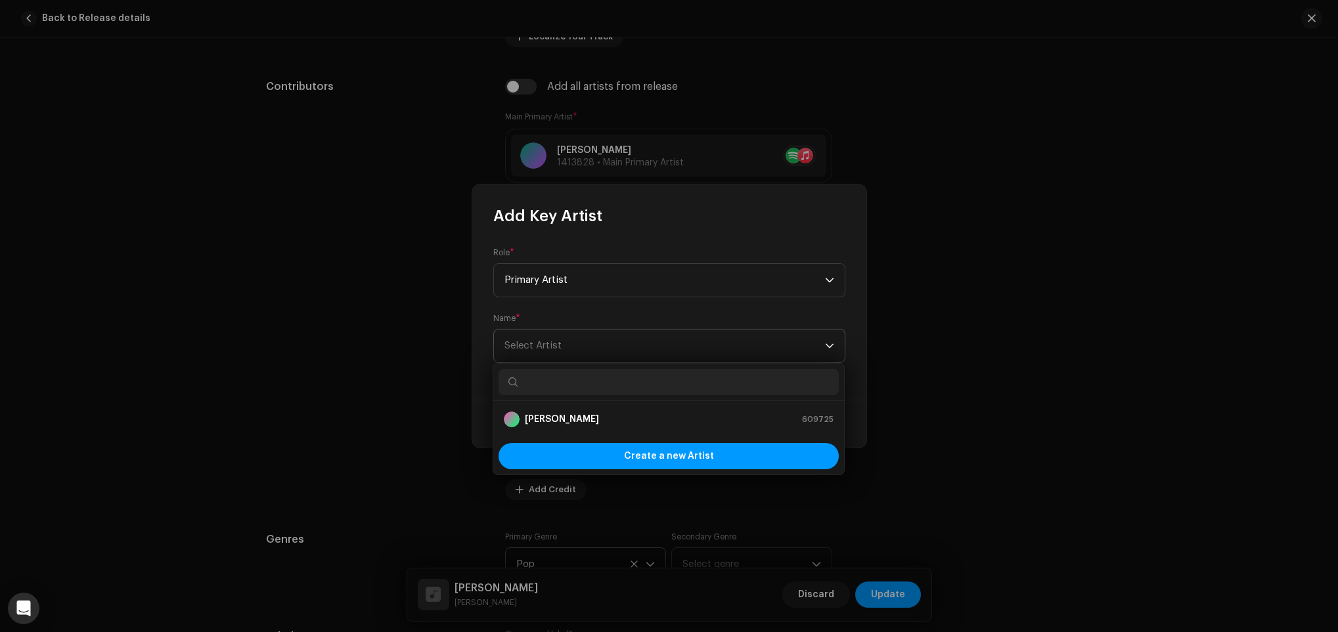
click at [584, 333] on span "Select Artist" at bounding box center [664, 346] width 320 height 33
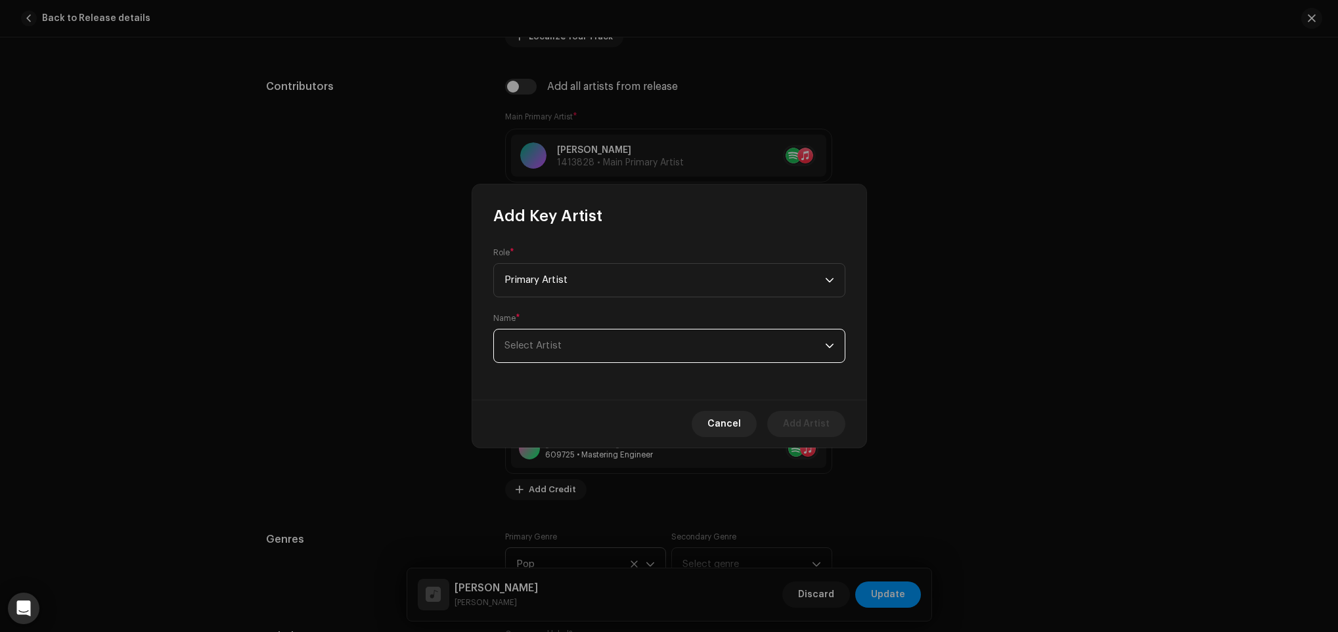
click at [584, 333] on span "Select Artist" at bounding box center [664, 346] width 320 height 33
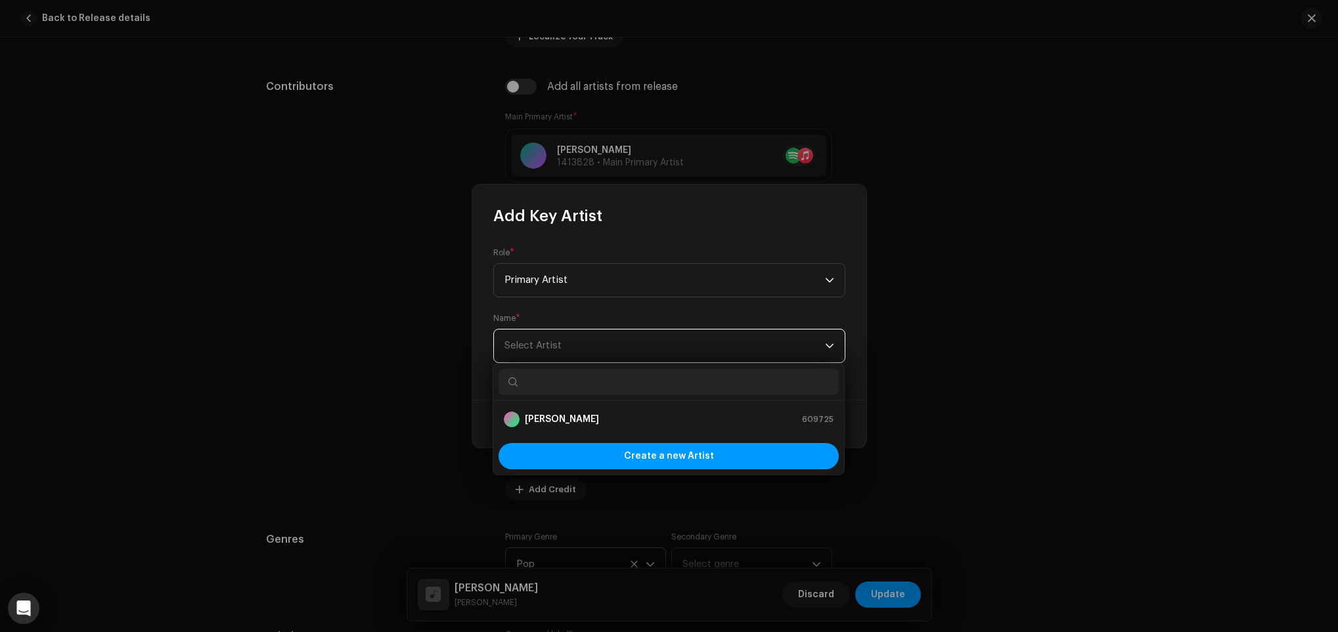
click at [584, 333] on span "Select Artist" at bounding box center [664, 346] width 320 height 33
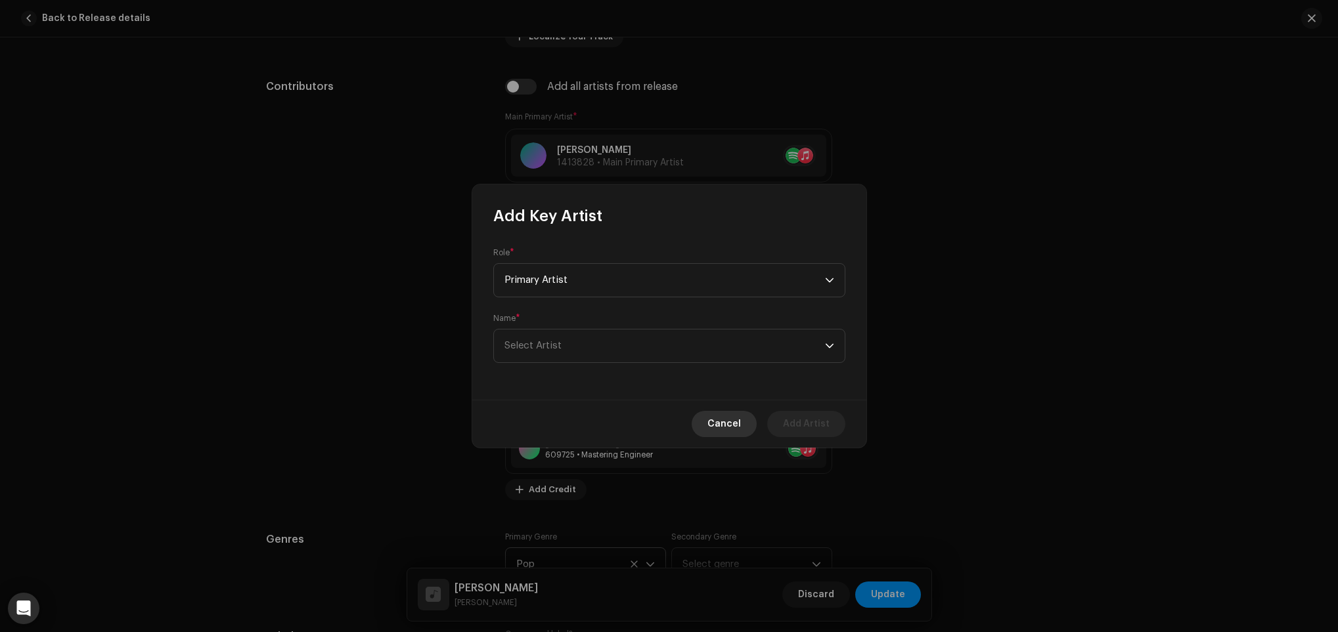
click at [753, 420] on button "Cancel" at bounding box center [723, 424] width 65 height 26
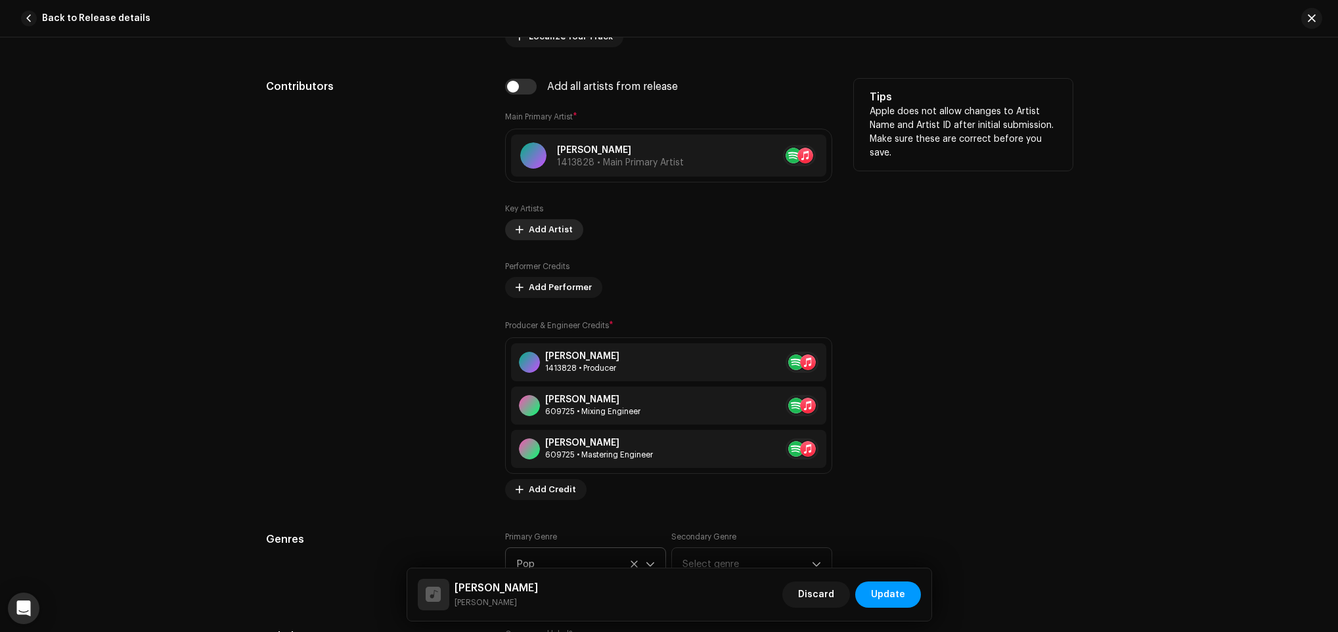
click at [533, 223] on span "Add Artist" at bounding box center [551, 230] width 44 height 26
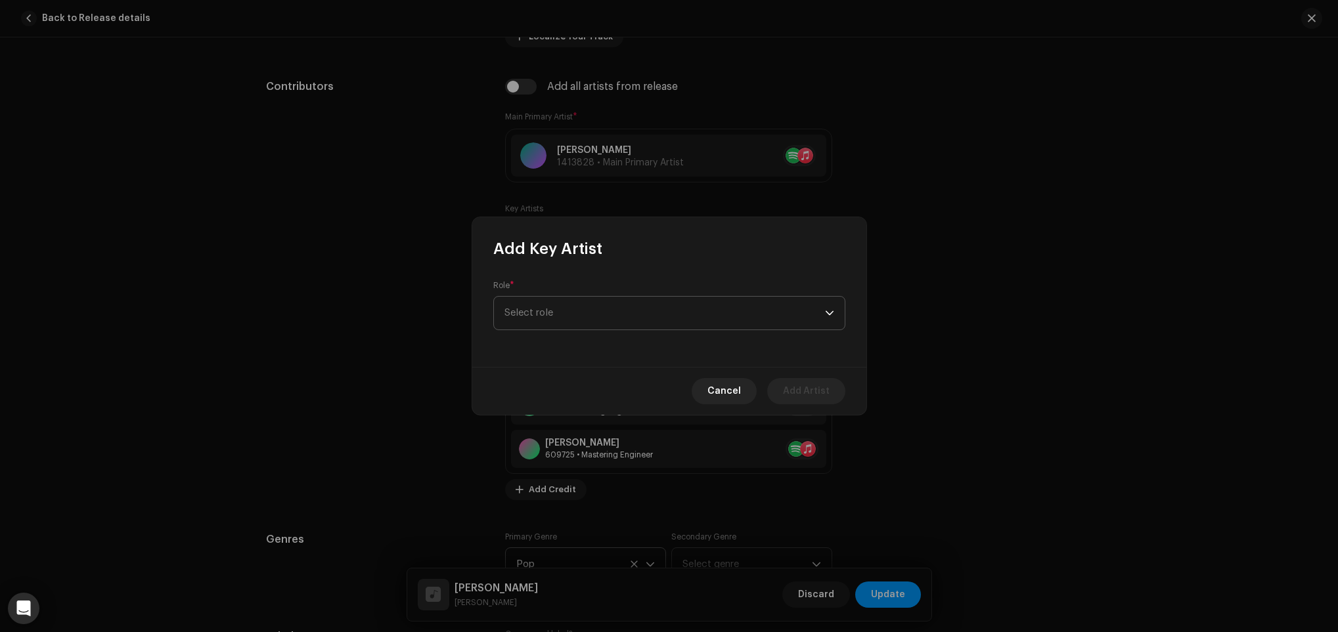
click at [590, 296] on p-select "Select role" at bounding box center [669, 313] width 352 height 34
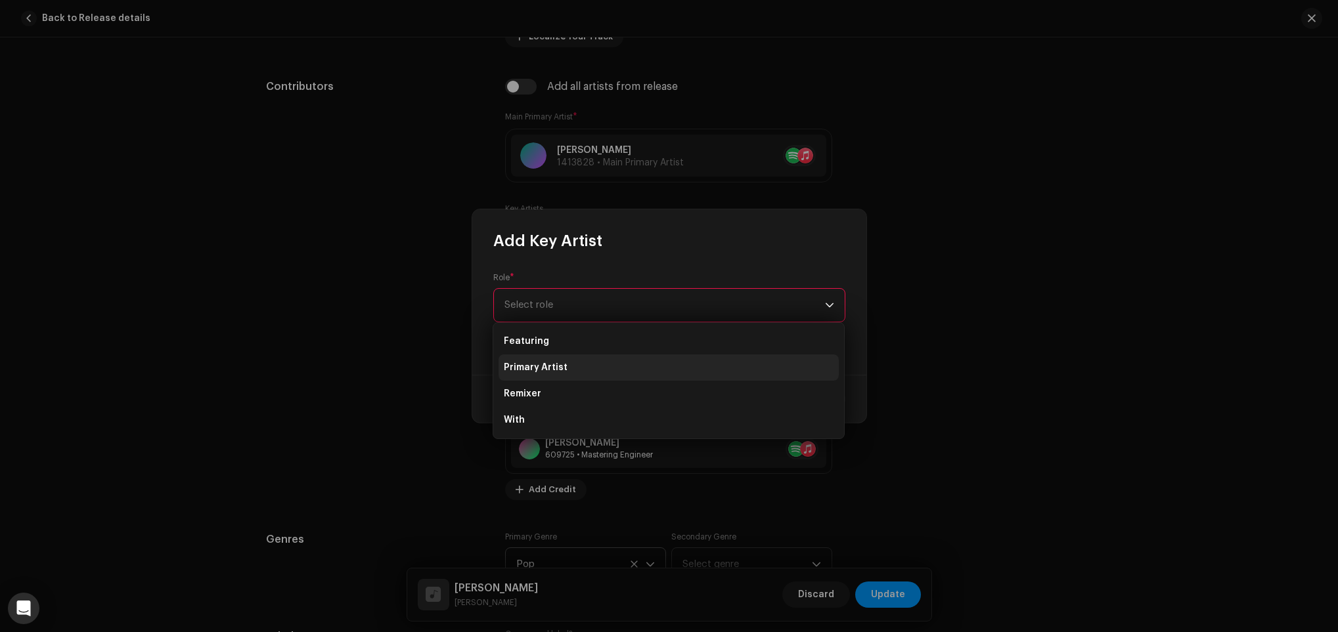
click at [591, 372] on li "Primary Artist" at bounding box center [668, 368] width 340 height 26
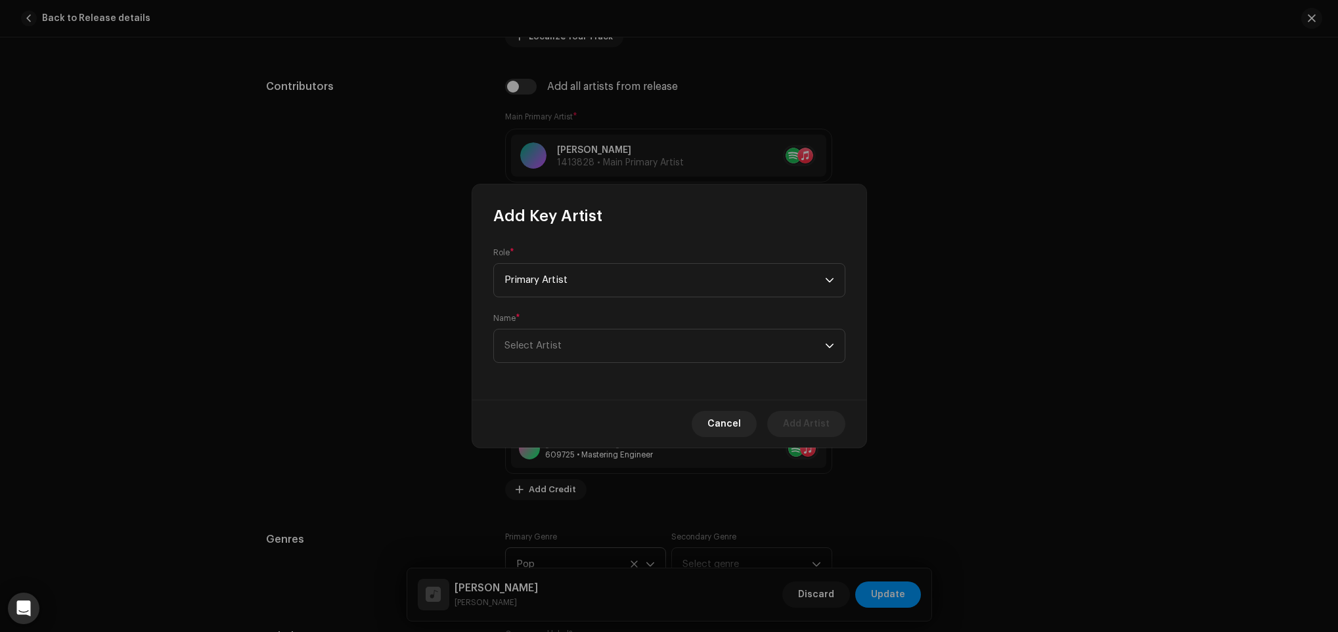
click at [593, 323] on div "Name * Select Artist" at bounding box center [669, 338] width 352 height 50
click at [599, 339] on span "Select Artist" at bounding box center [664, 346] width 320 height 33
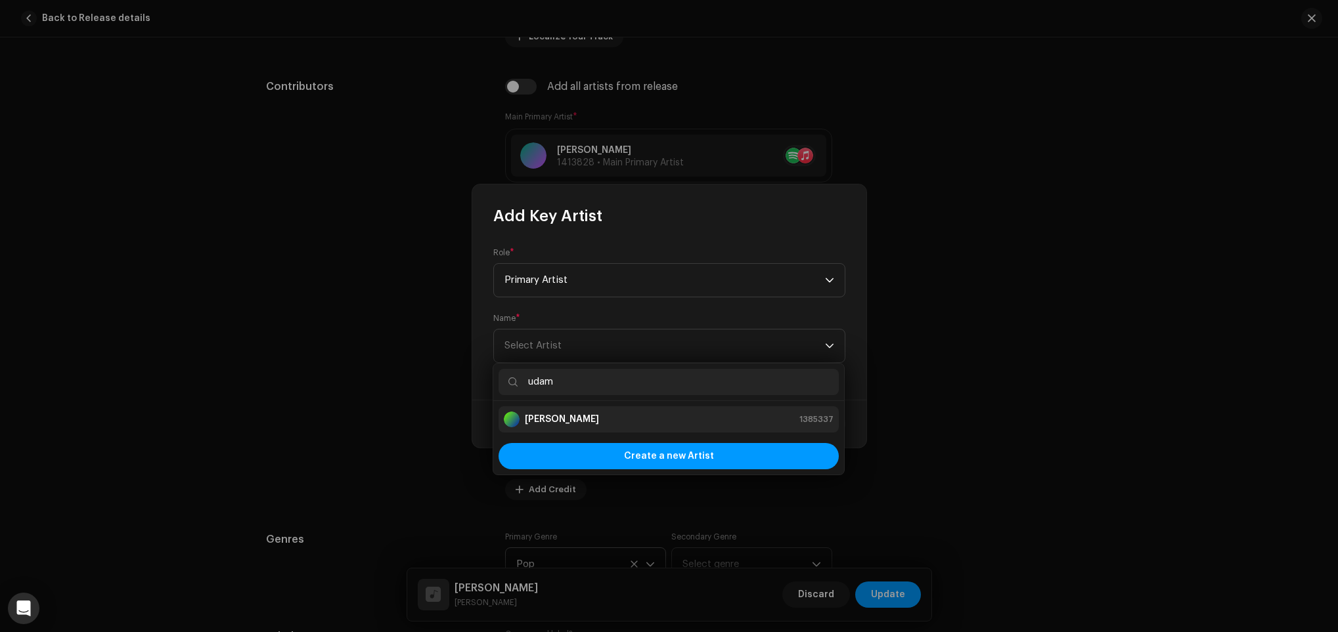
type input "udam"
click at [583, 408] on li "[PERSON_NAME] 1385337" at bounding box center [668, 419] width 340 height 26
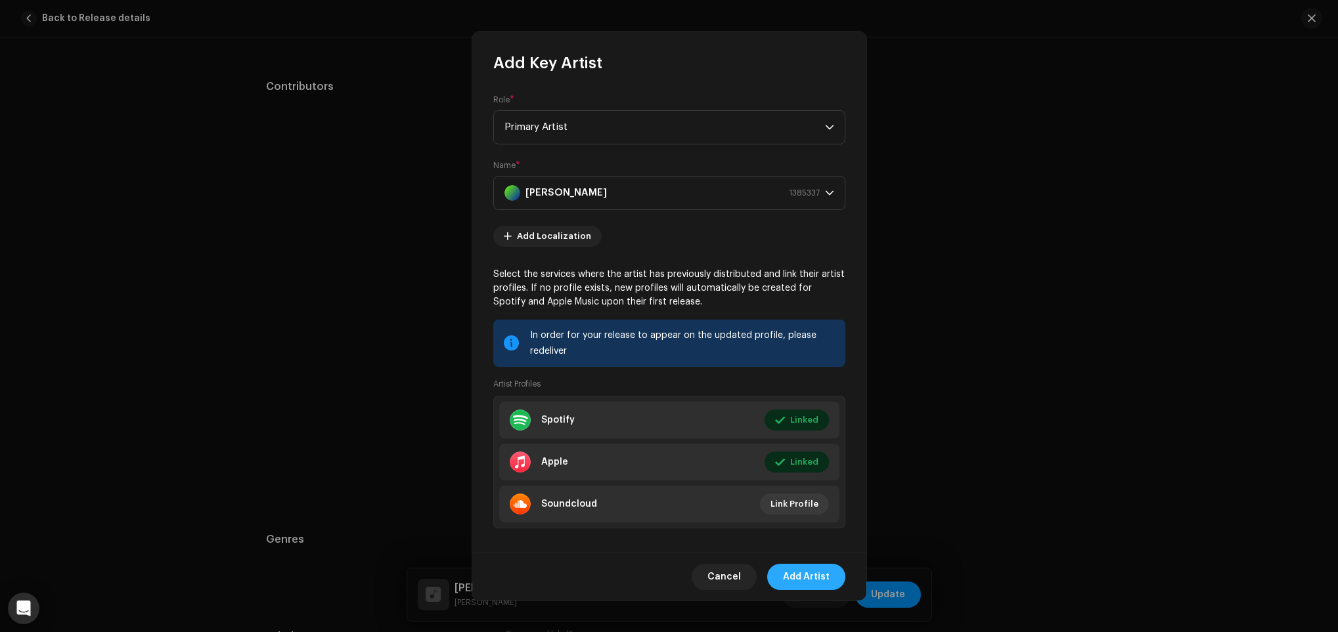
click at [780, 571] on button "Add Artist" at bounding box center [806, 577] width 78 height 26
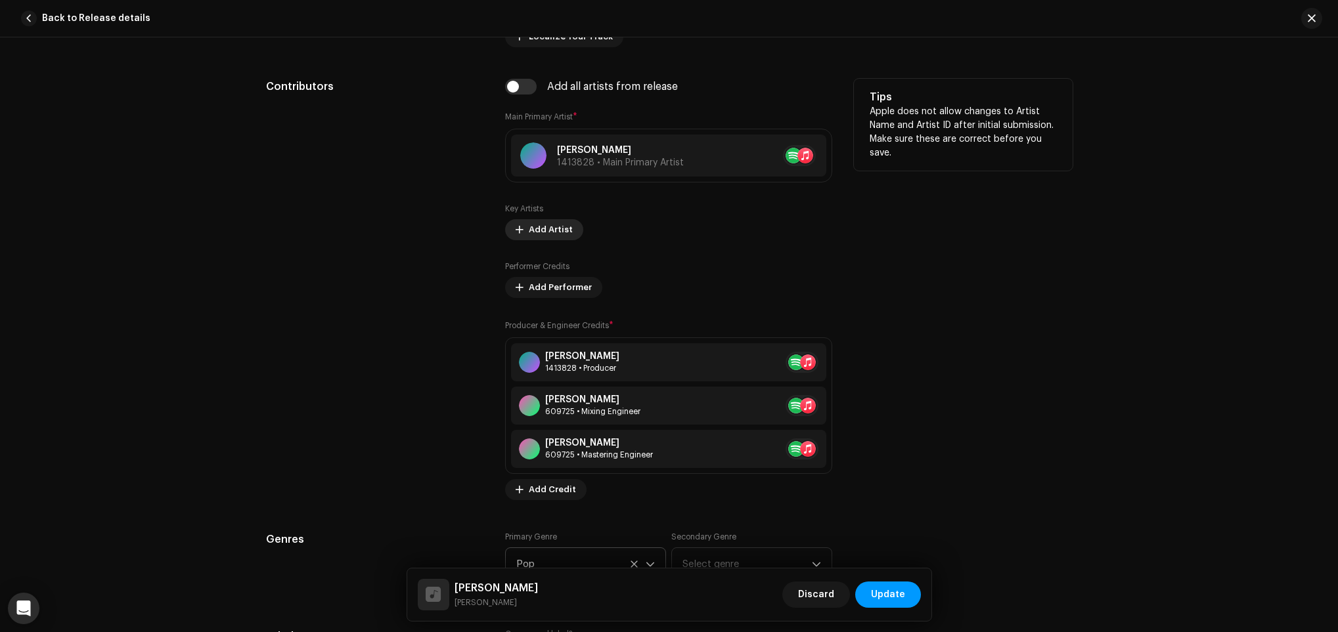
click at [540, 232] on span "Add Artist" at bounding box center [551, 230] width 44 height 26
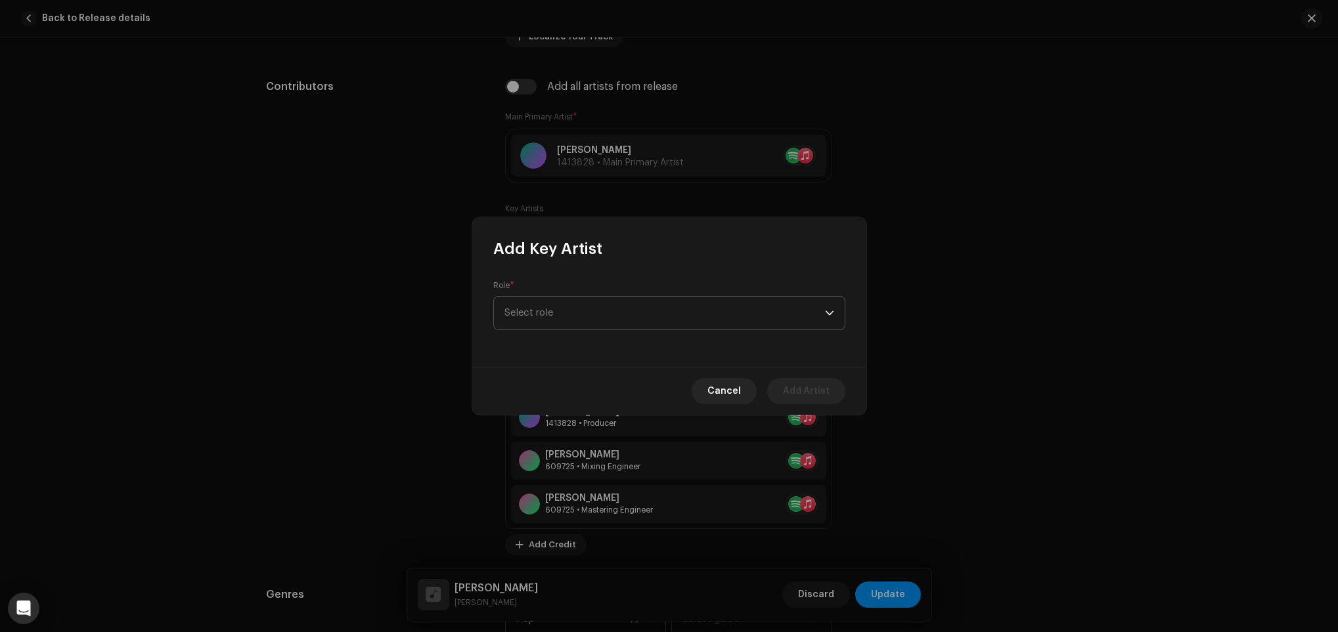
click at [598, 303] on span "Select role" at bounding box center [664, 313] width 320 height 33
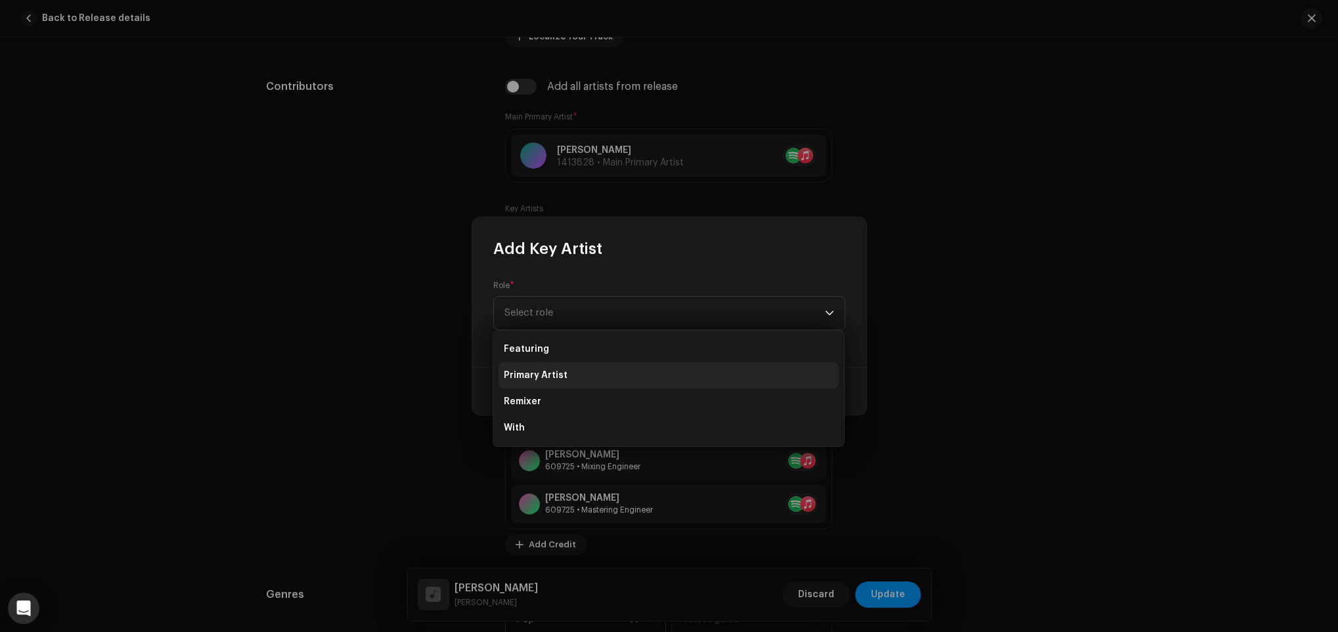
click at [653, 364] on li "Primary Artist" at bounding box center [668, 375] width 340 height 26
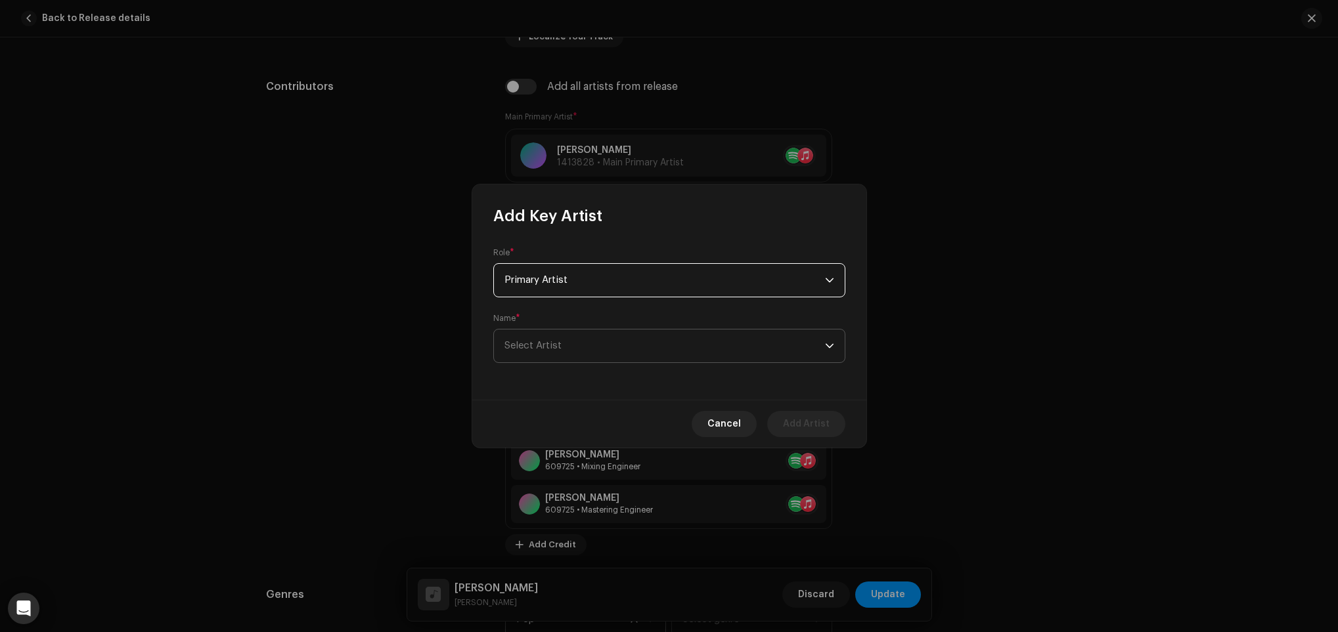
click at [643, 337] on span "Select Artist" at bounding box center [664, 346] width 320 height 33
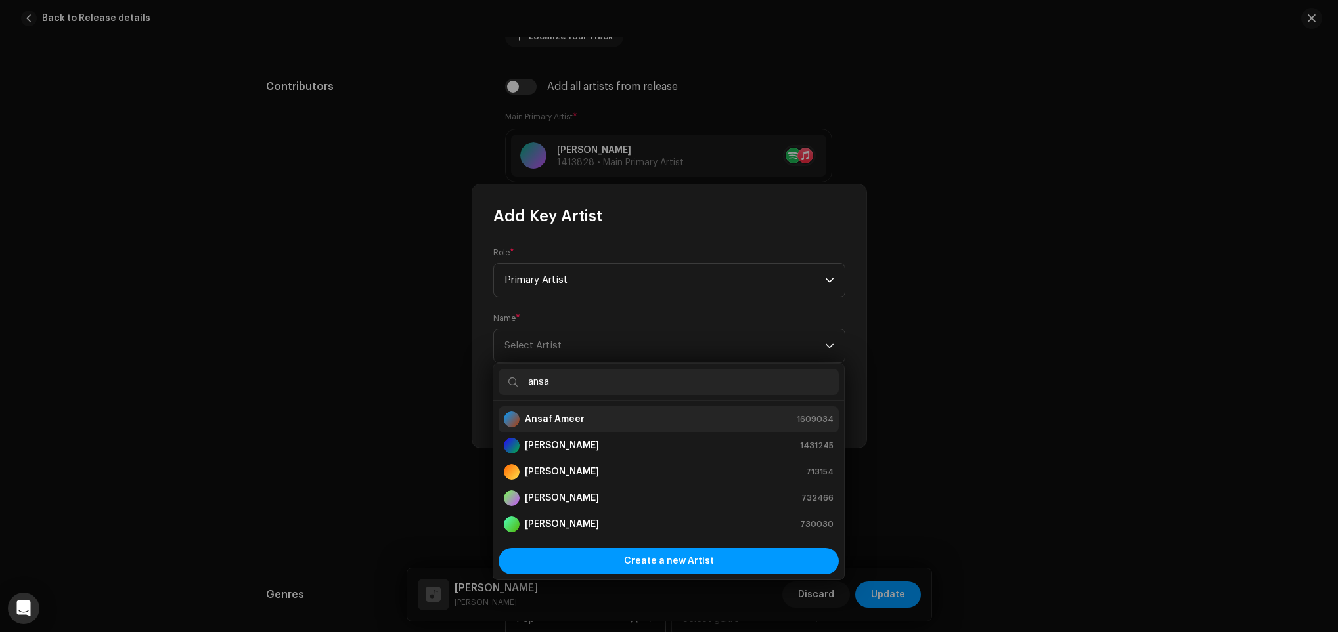
type input "ansa"
click at [607, 410] on li "Ansaf Ameer 1609034" at bounding box center [668, 419] width 340 height 26
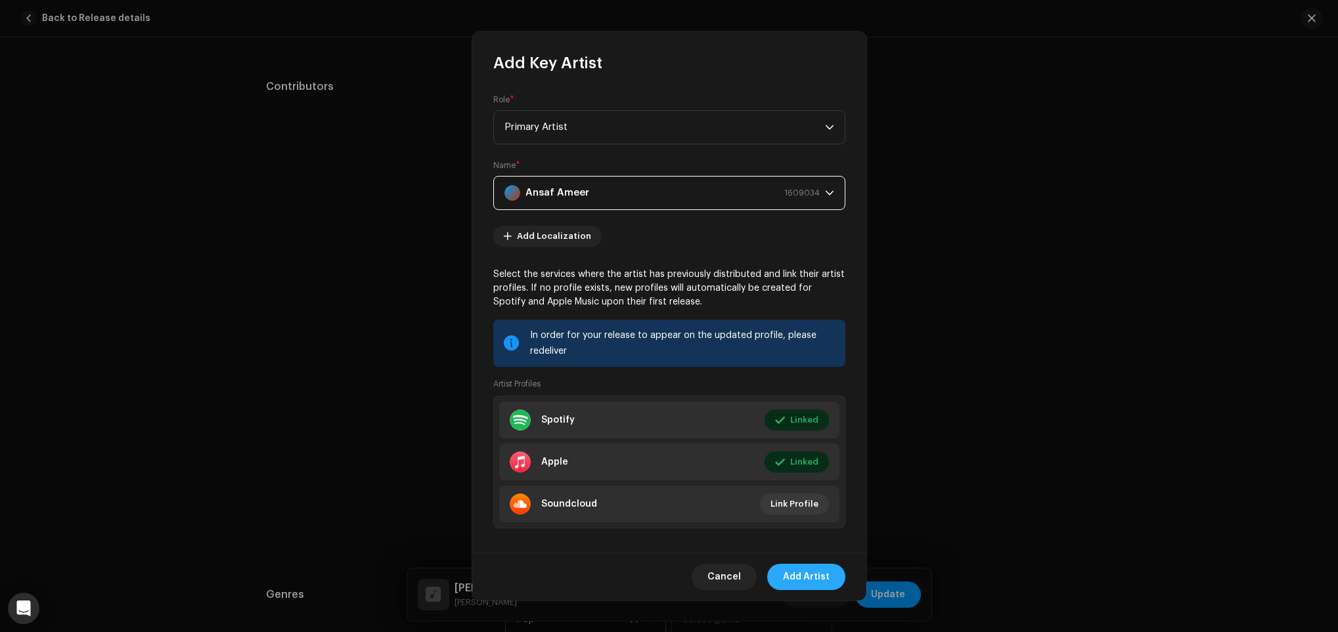
click at [818, 573] on span "Add Artist" at bounding box center [806, 577] width 47 height 26
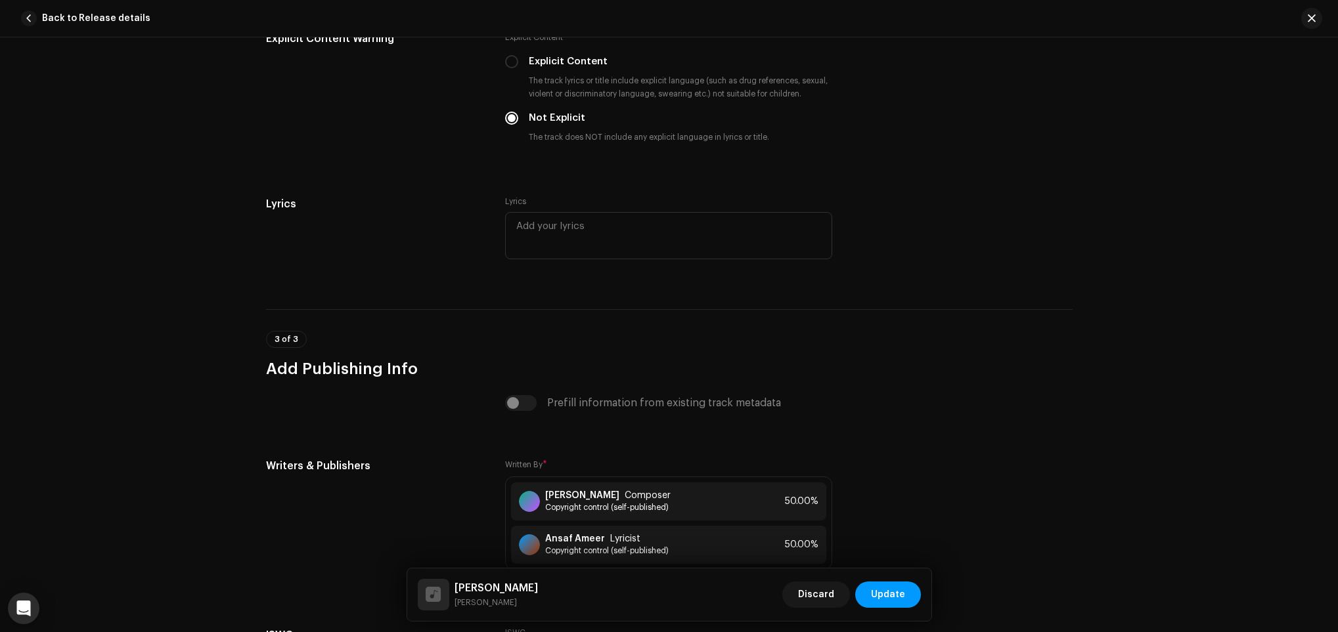
scroll to position [2699, 0]
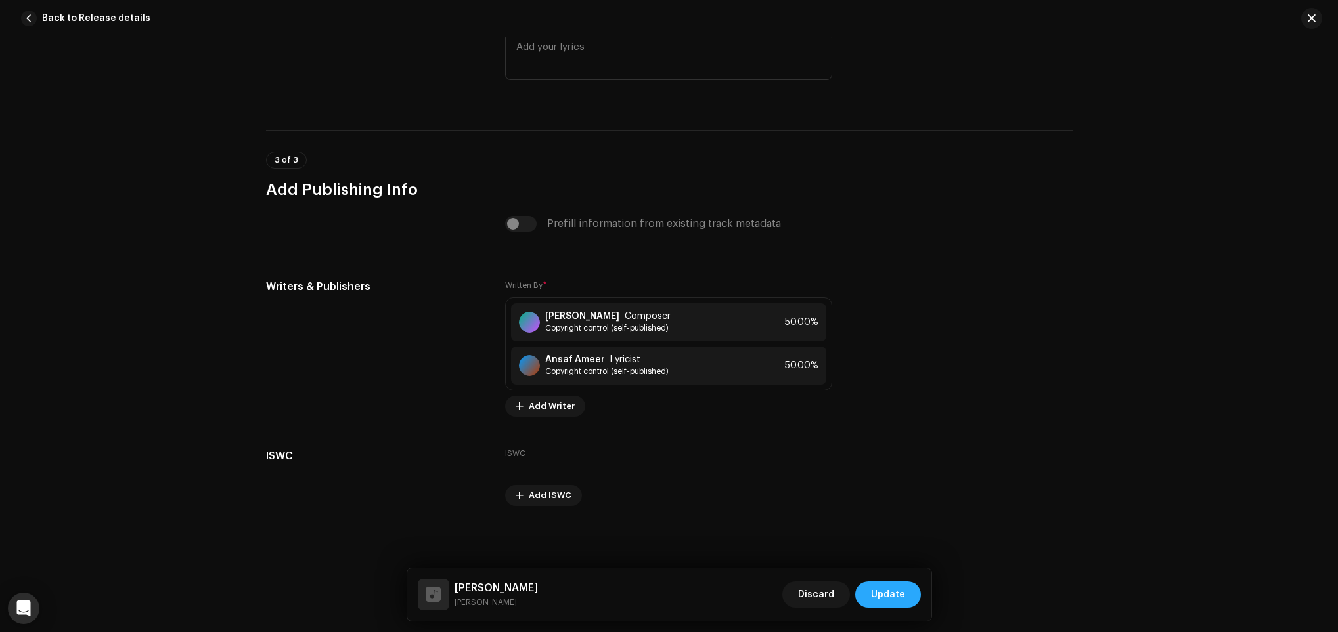
click at [896, 595] on span "Update" at bounding box center [888, 595] width 34 height 26
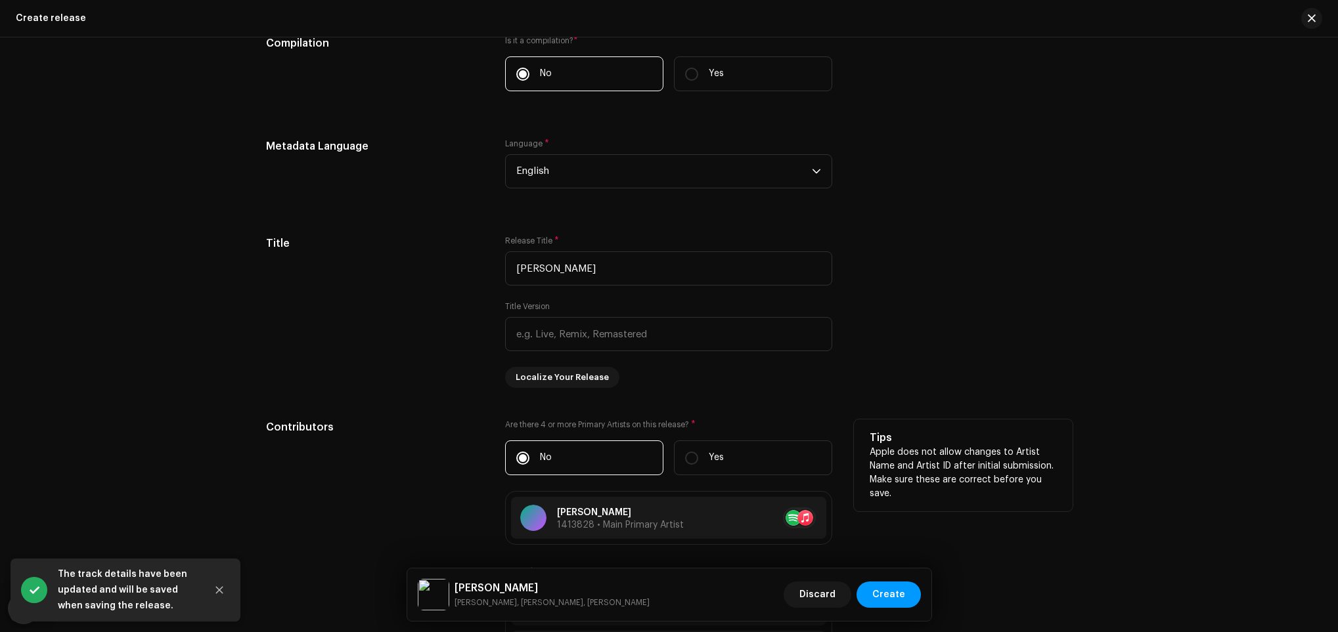
scroll to position [1280, 0]
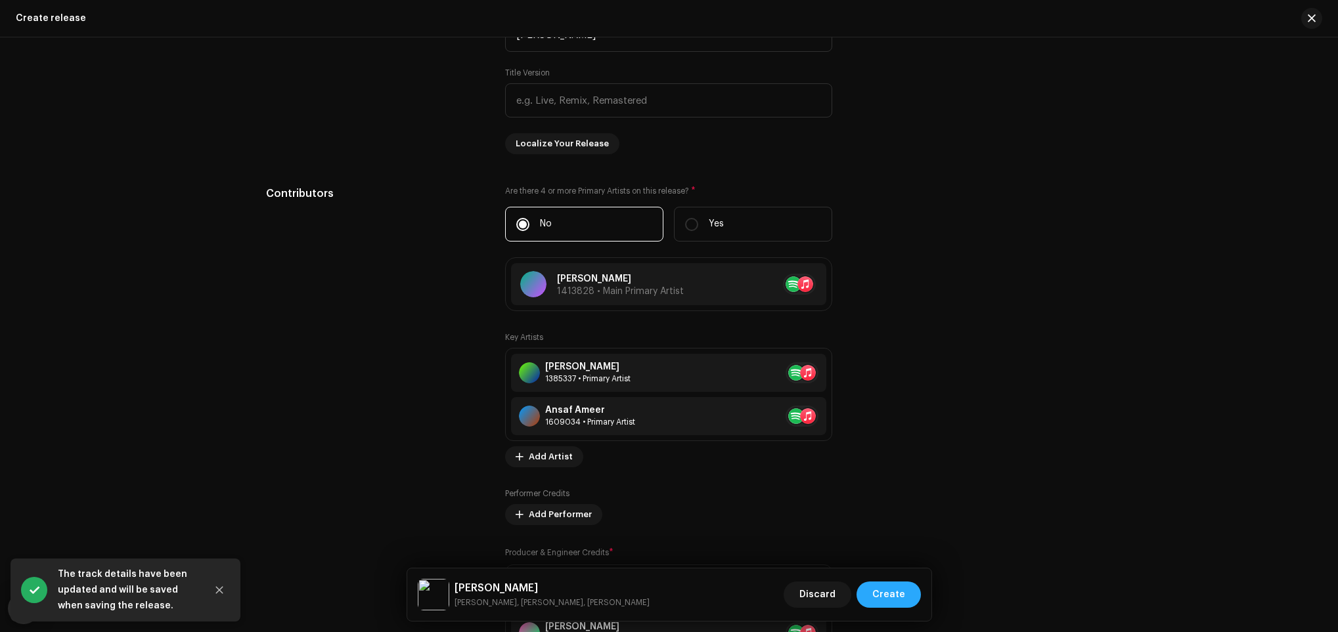
click at [881, 585] on span "Create" at bounding box center [888, 595] width 33 height 26
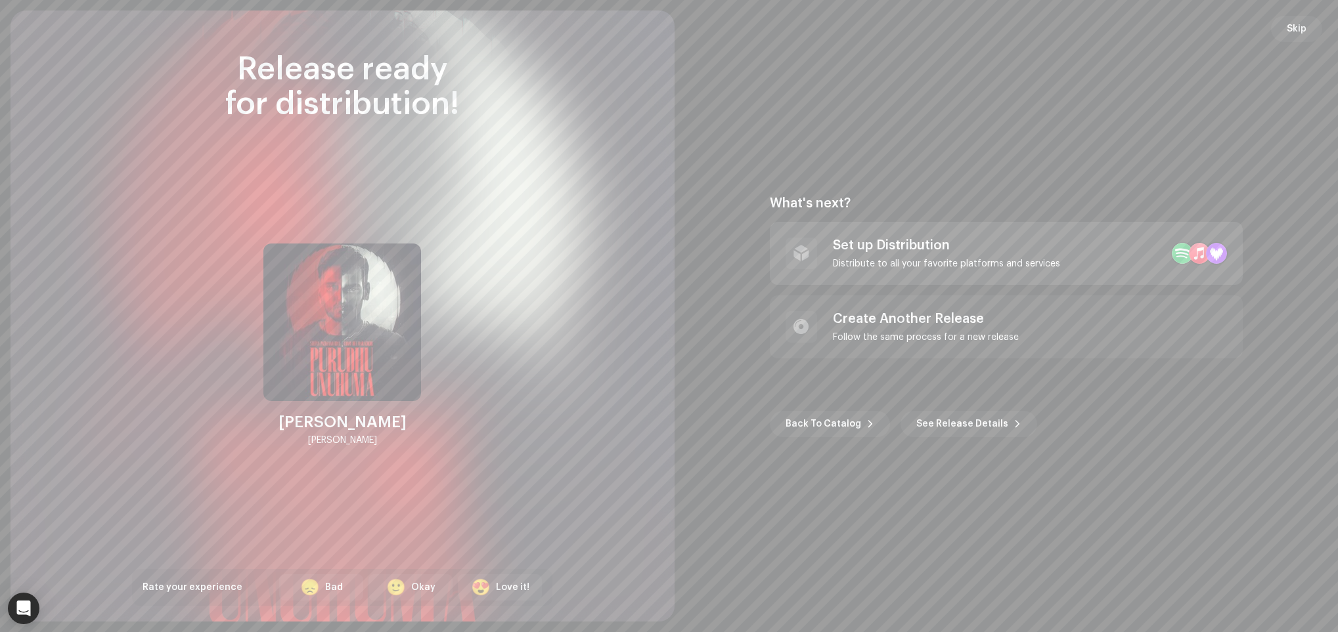
click at [913, 252] on div "Set up Distribution" at bounding box center [946, 246] width 227 height 16
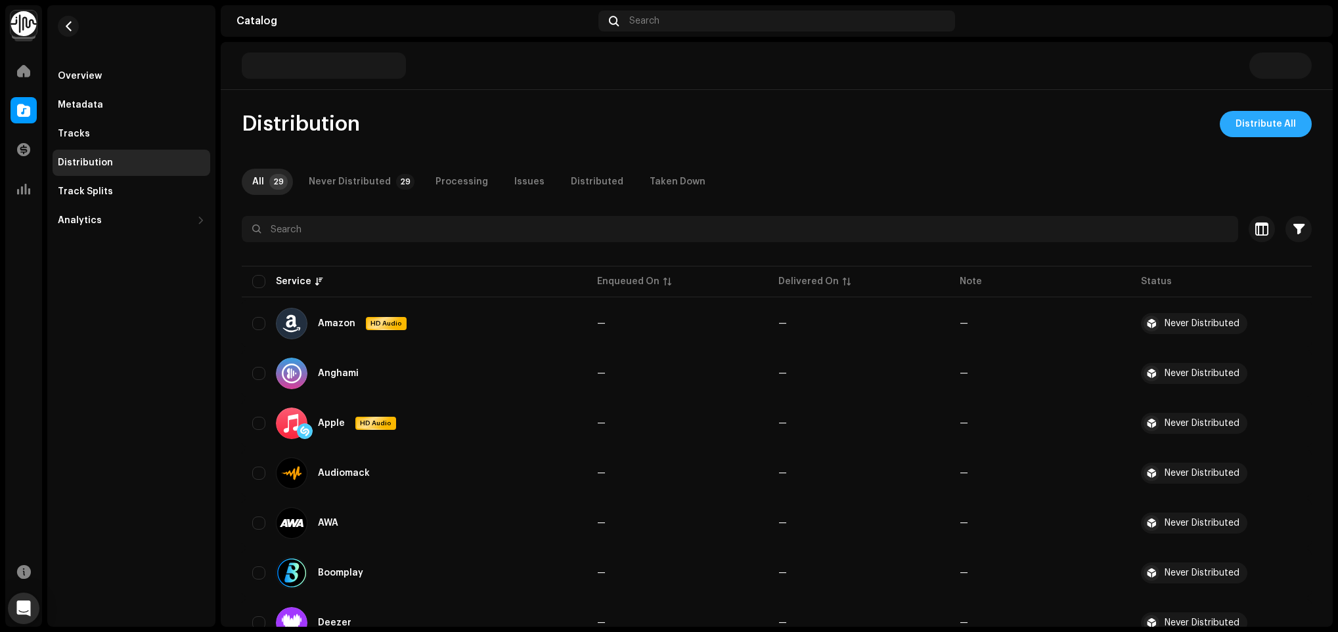
click at [1244, 122] on span "Distribute All" at bounding box center [1265, 124] width 60 height 26
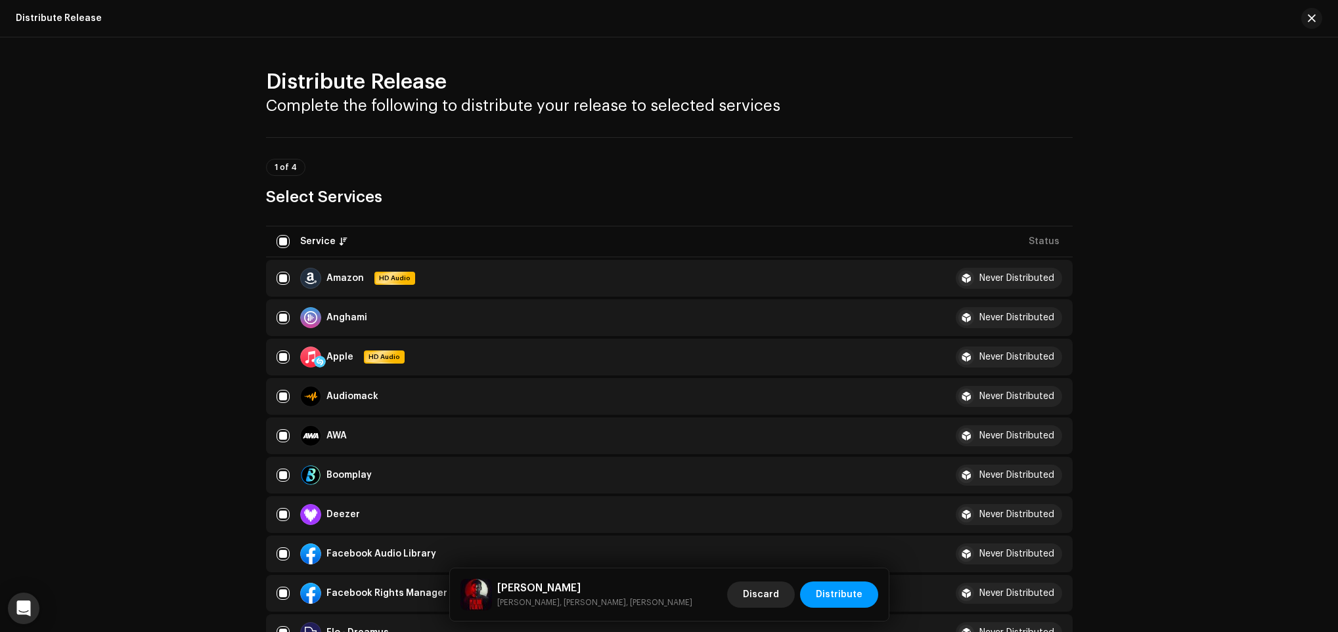
click at [778, 585] on span "Discard" at bounding box center [761, 595] width 36 height 26
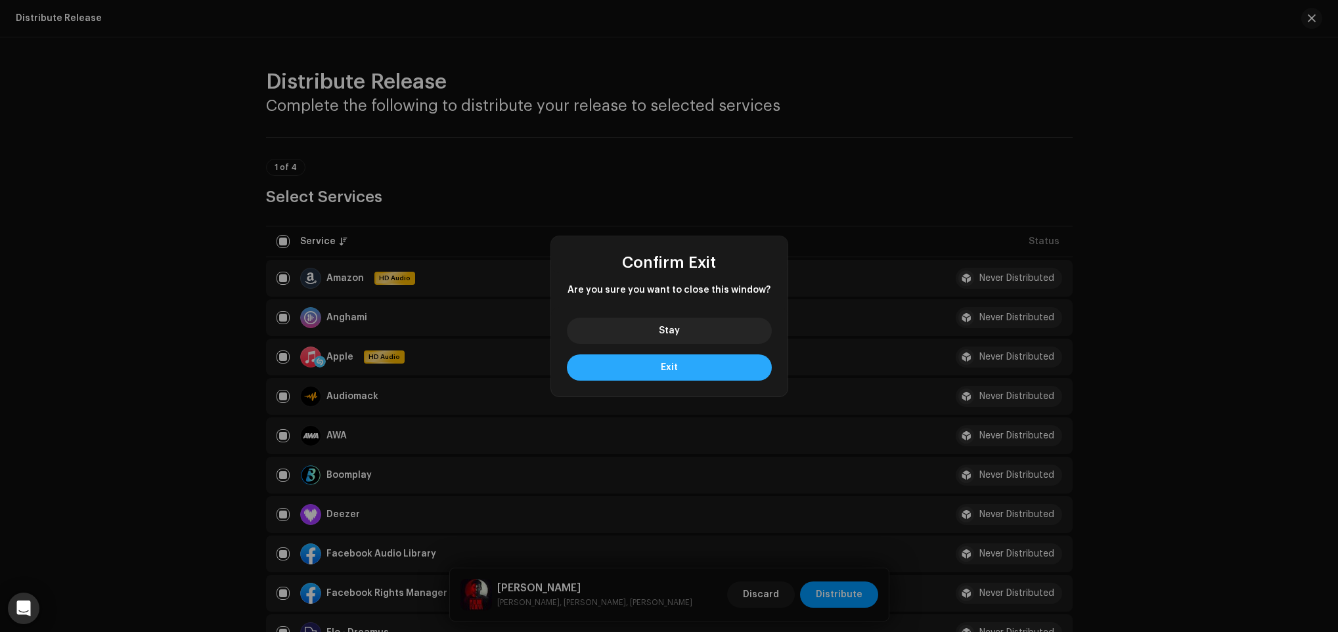
click at [682, 357] on button "Exit" at bounding box center [669, 368] width 205 height 26
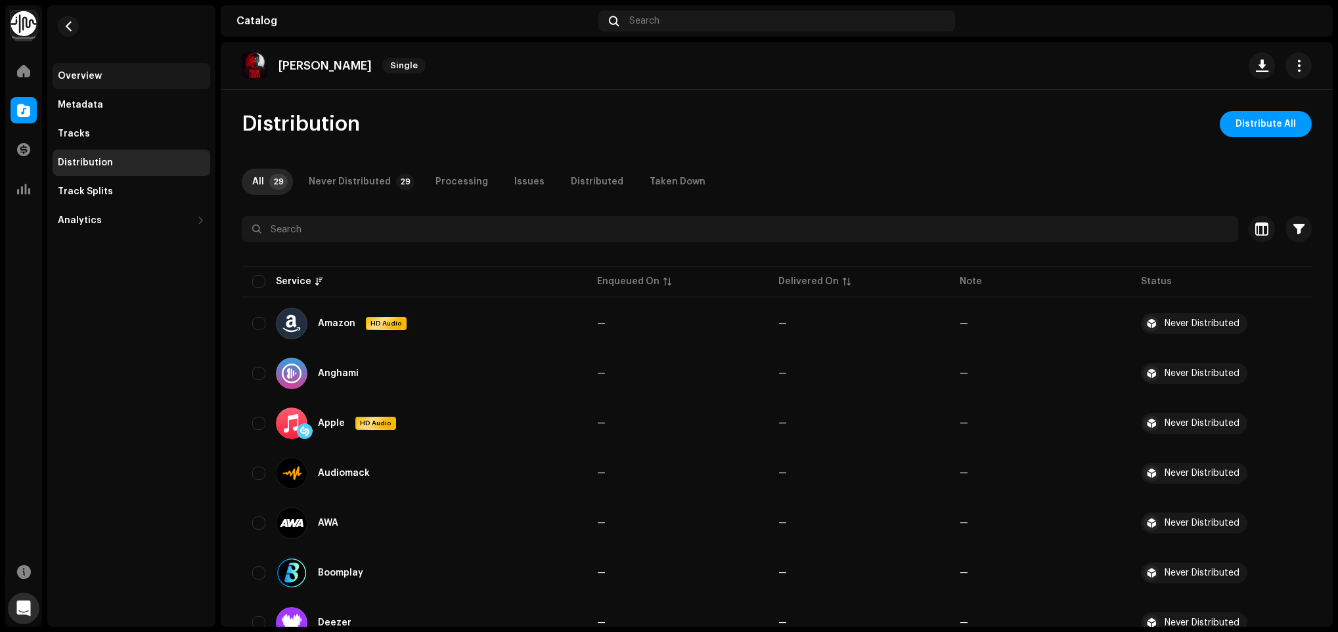
click at [100, 76] on div "Overview" at bounding box center [131, 76] width 147 height 11
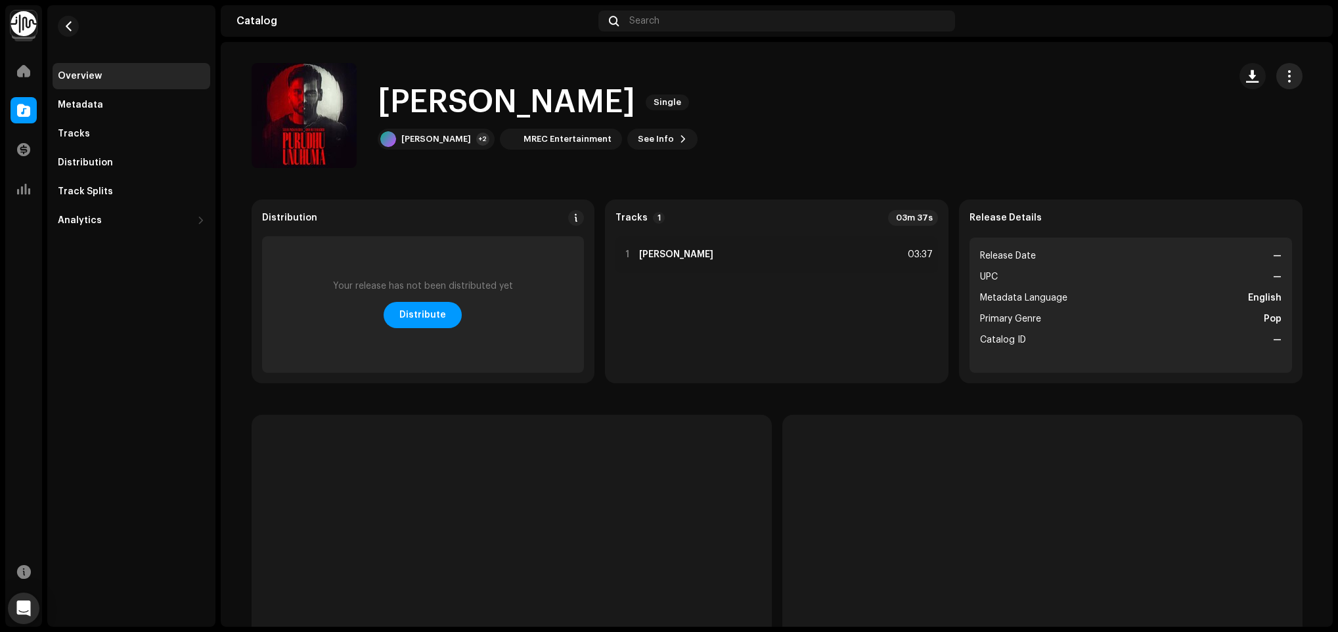
click at [1282, 76] on span "button" at bounding box center [1288, 76] width 12 height 11
click at [1227, 124] on div "Edit" at bounding box center [1226, 134] width 133 height 26
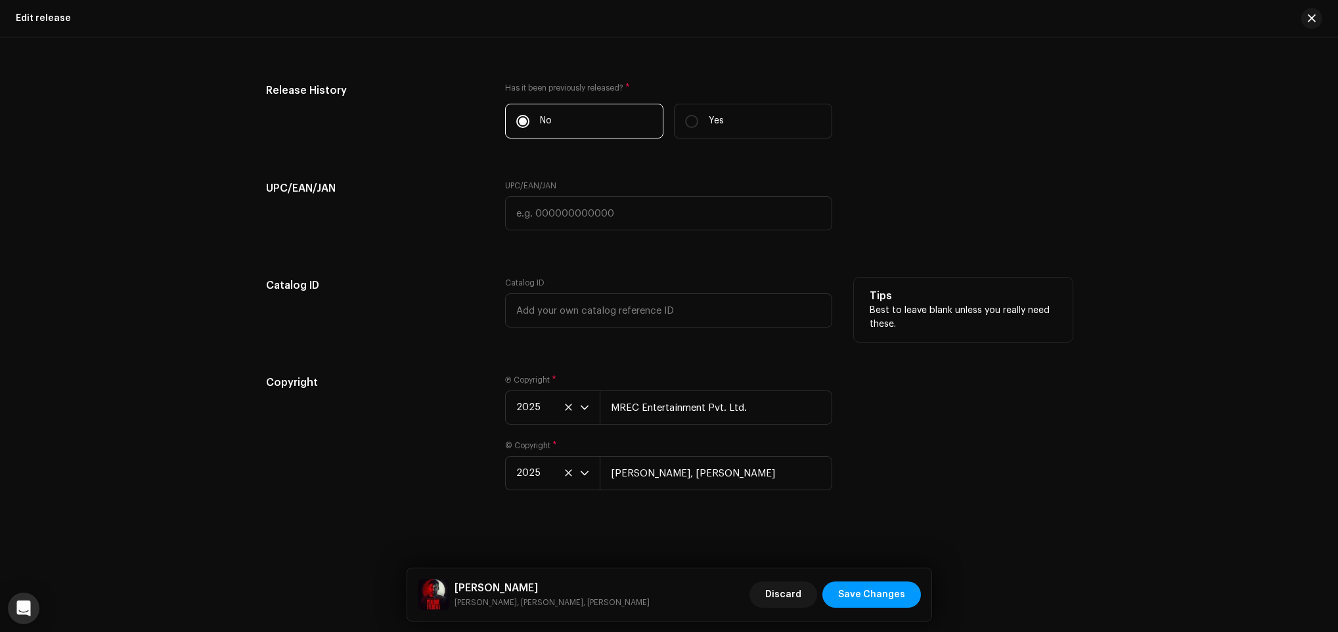
scroll to position [2229, 0]
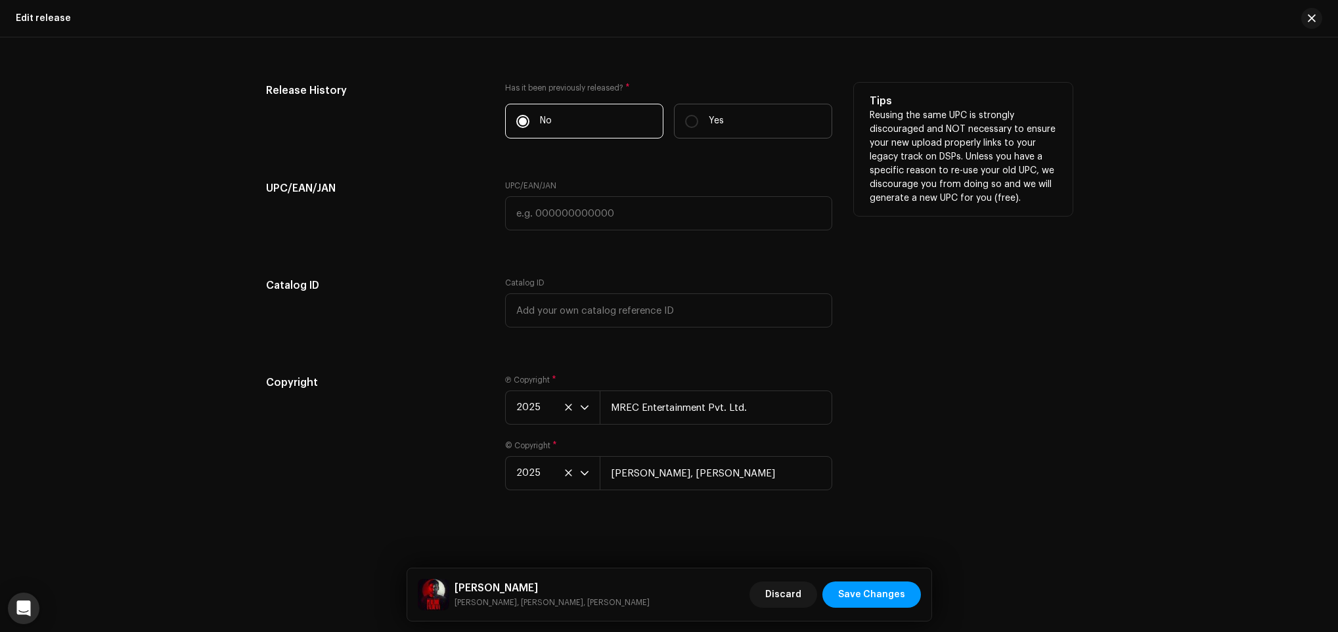
click at [732, 117] on label "Yes" at bounding box center [753, 121] width 158 height 35
click at [698, 117] on input "Yes" at bounding box center [691, 121] width 13 height 13
radio input "true"
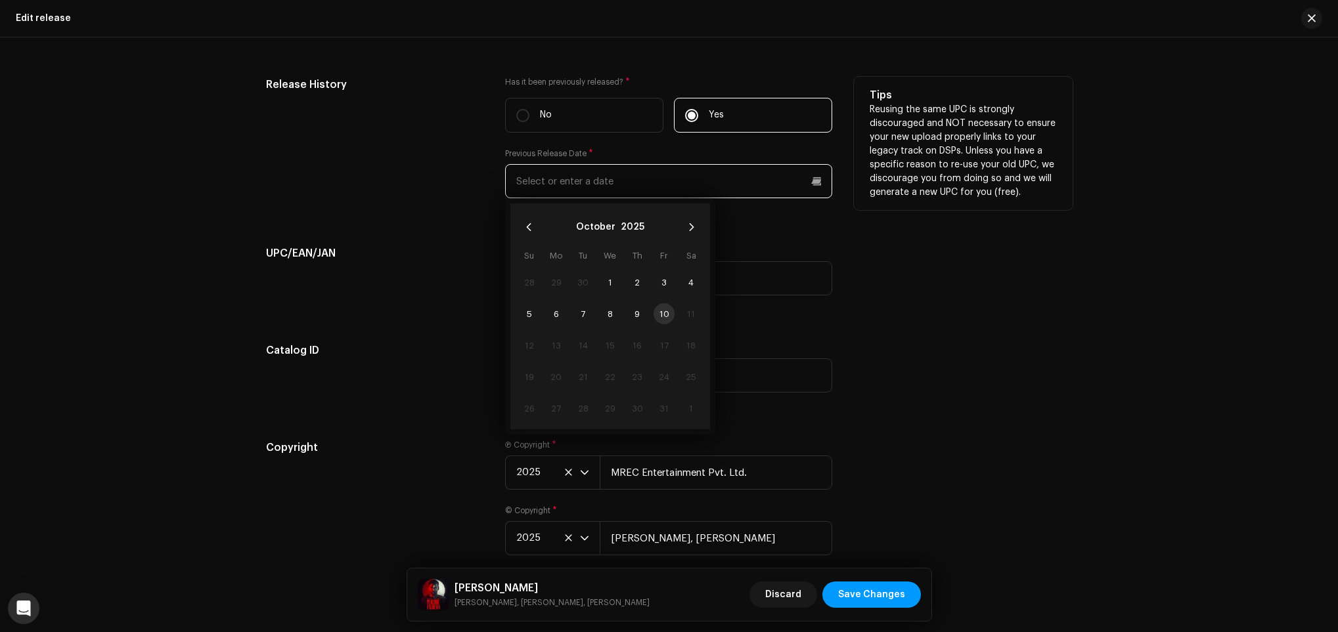
click at [649, 179] on input "text" at bounding box center [668, 181] width 327 height 34
click at [583, 225] on button "October" at bounding box center [595, 227] width 39 height 21
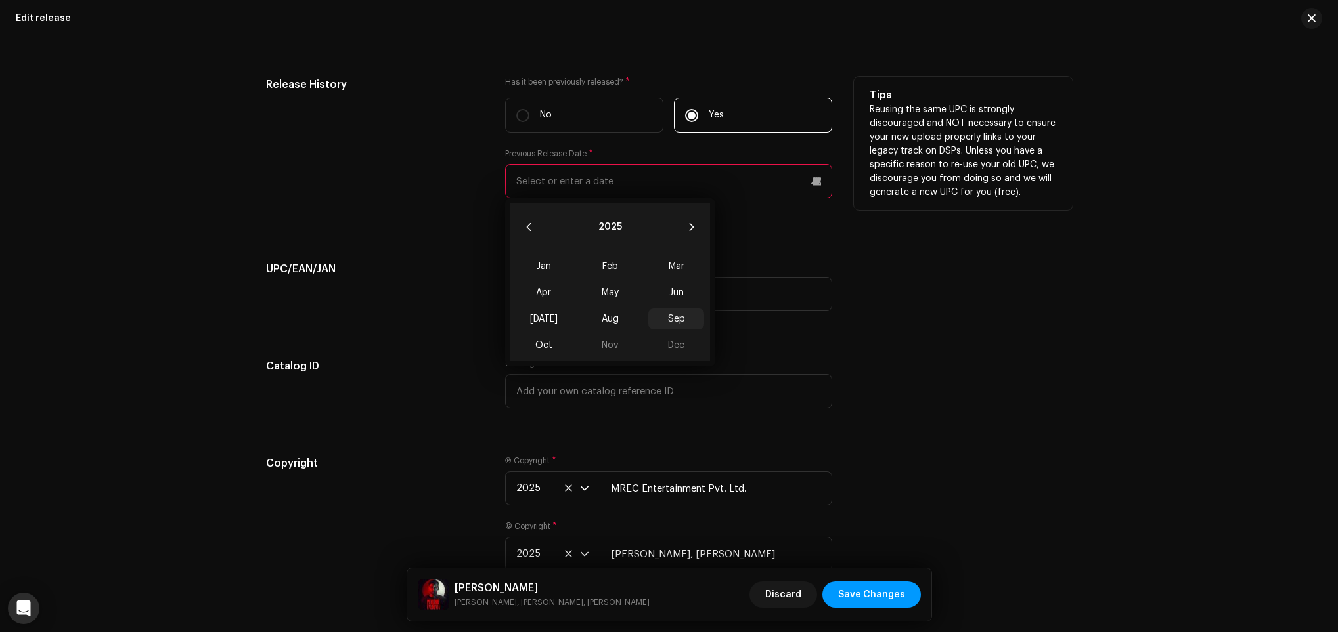
click at [667, 324] on span "Sep" at bounding box center [676, 319] width 56 height 21
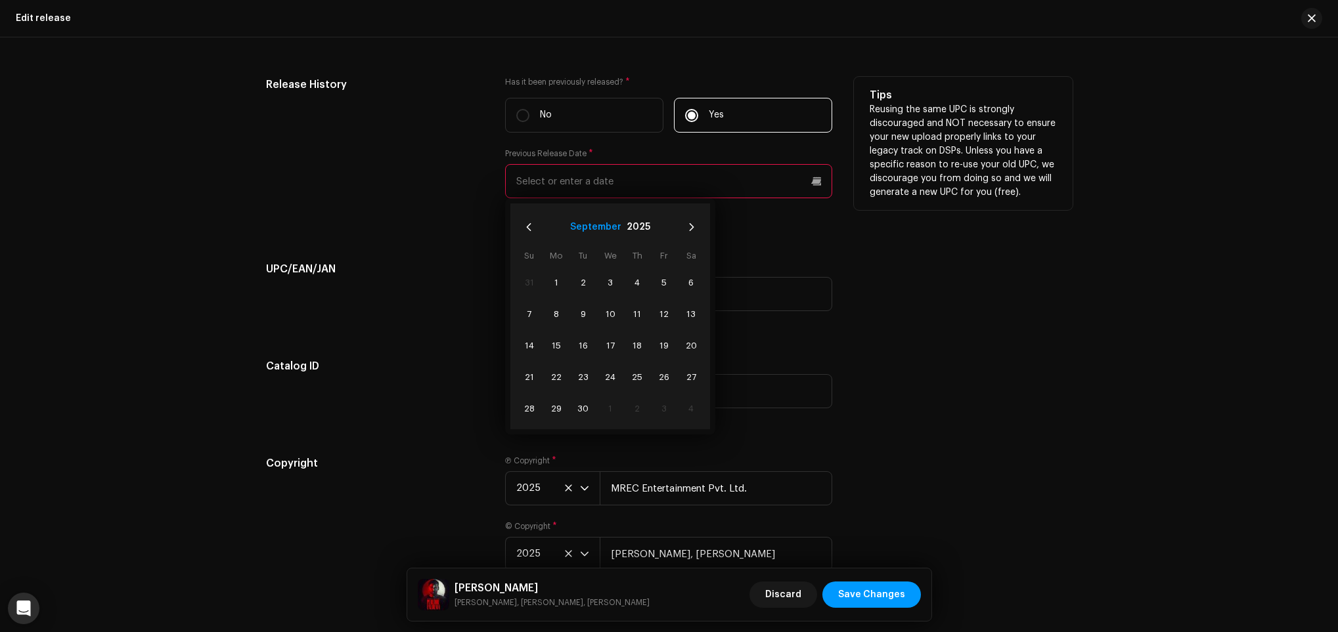
click at [576, 230] on button "September" at bounding box center [595, 227] width 51 height 21
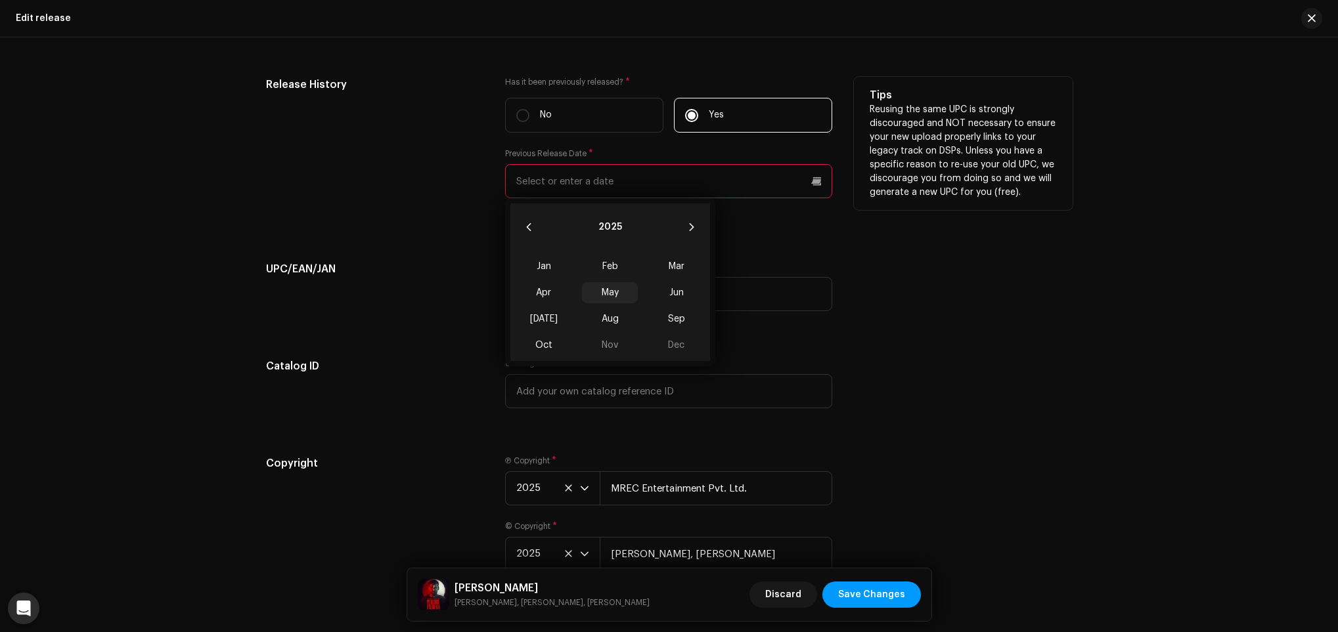
click at [607, 299] on span "May" at bounding box center [610, 292] width 56 height 21
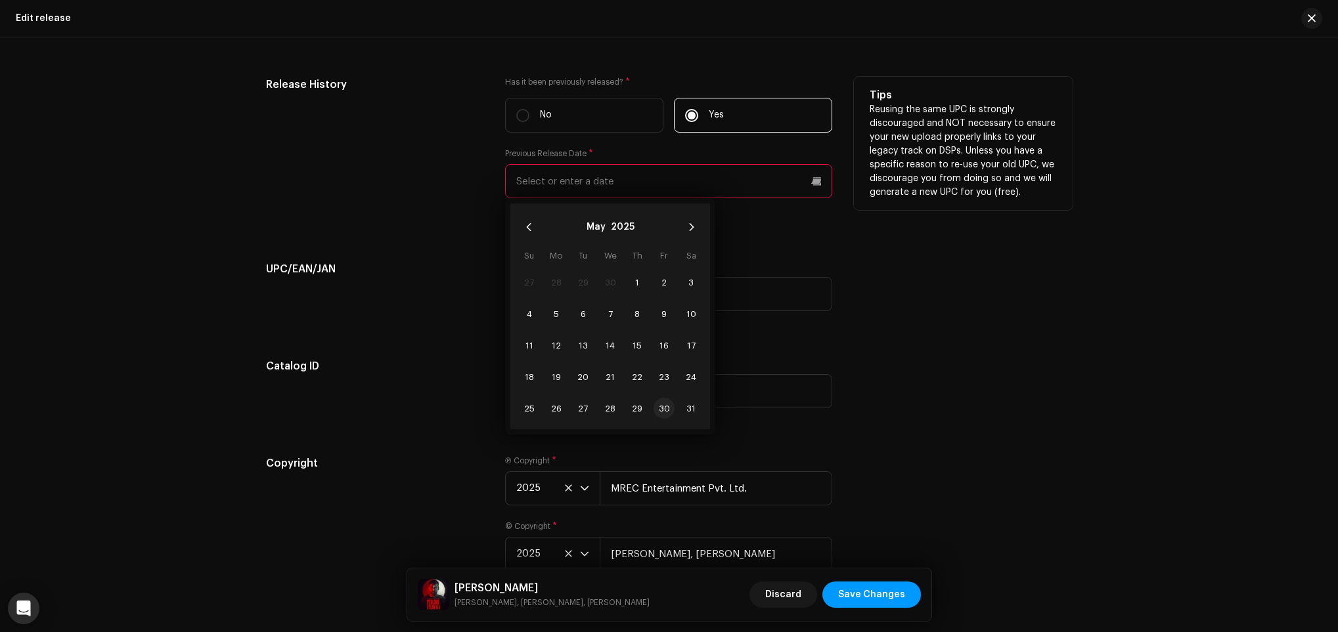
click at [657, 419] on span "30" at bounding box center [663, 408] width 21 height 21
type input "[DATE]"
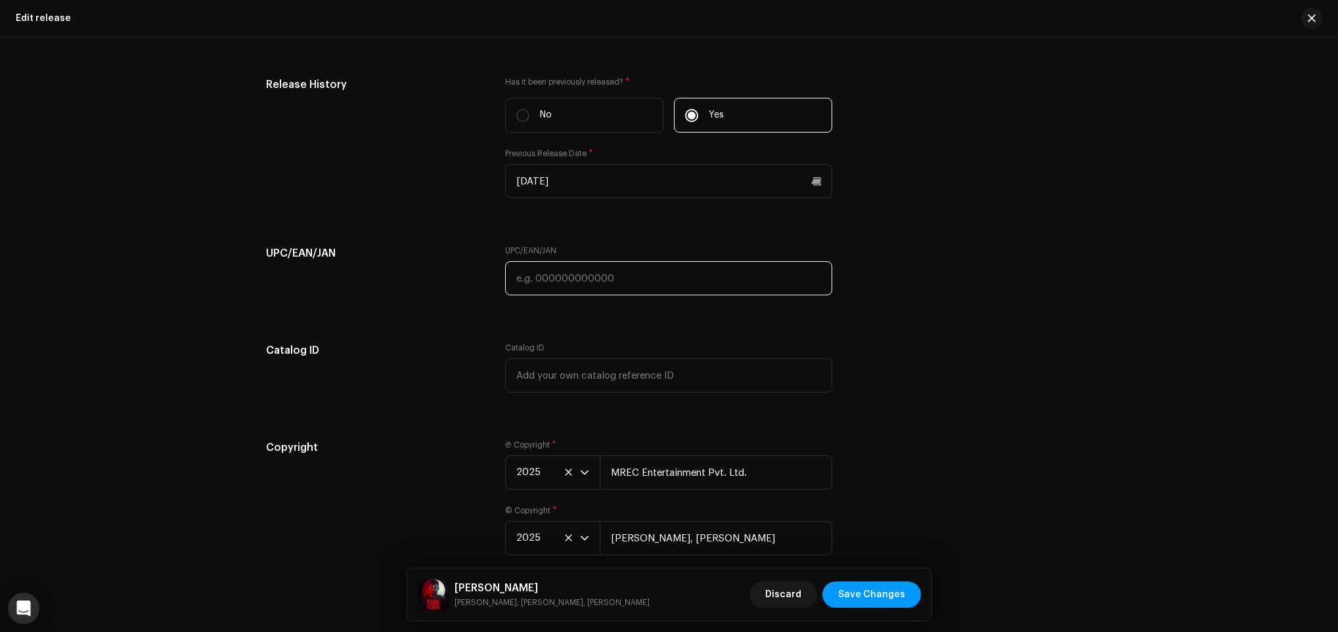
click at [820, 288] on input "text" at bounding box center [668, 278] width 327 height 34
paste input "199350839962"
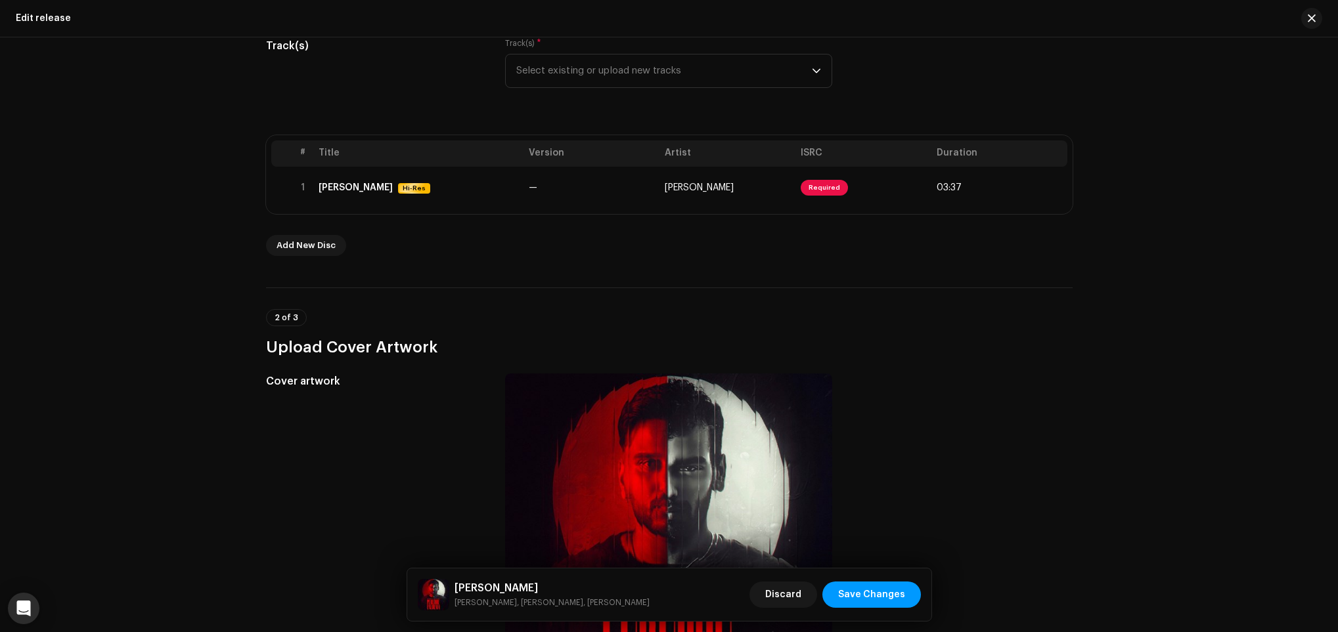
scroll to position [62, 0]
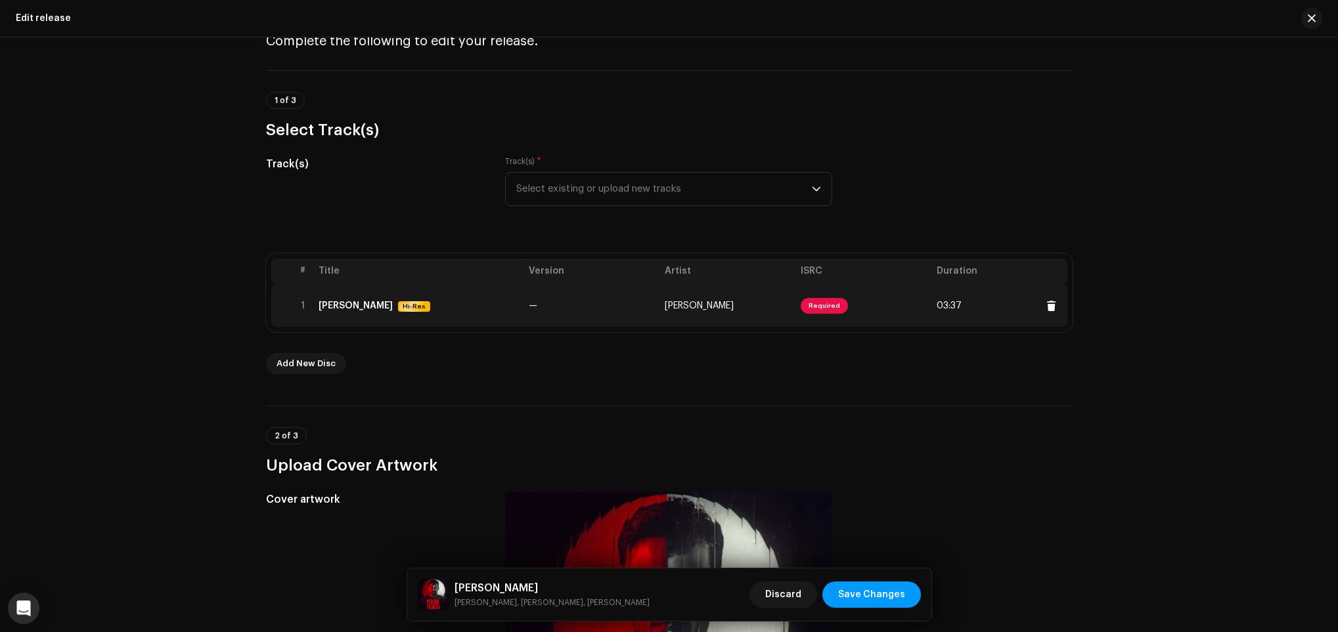
type input "199350839962"
click at [642, 307] on td "—" at bounding box center [591, 306] width 136 height 42
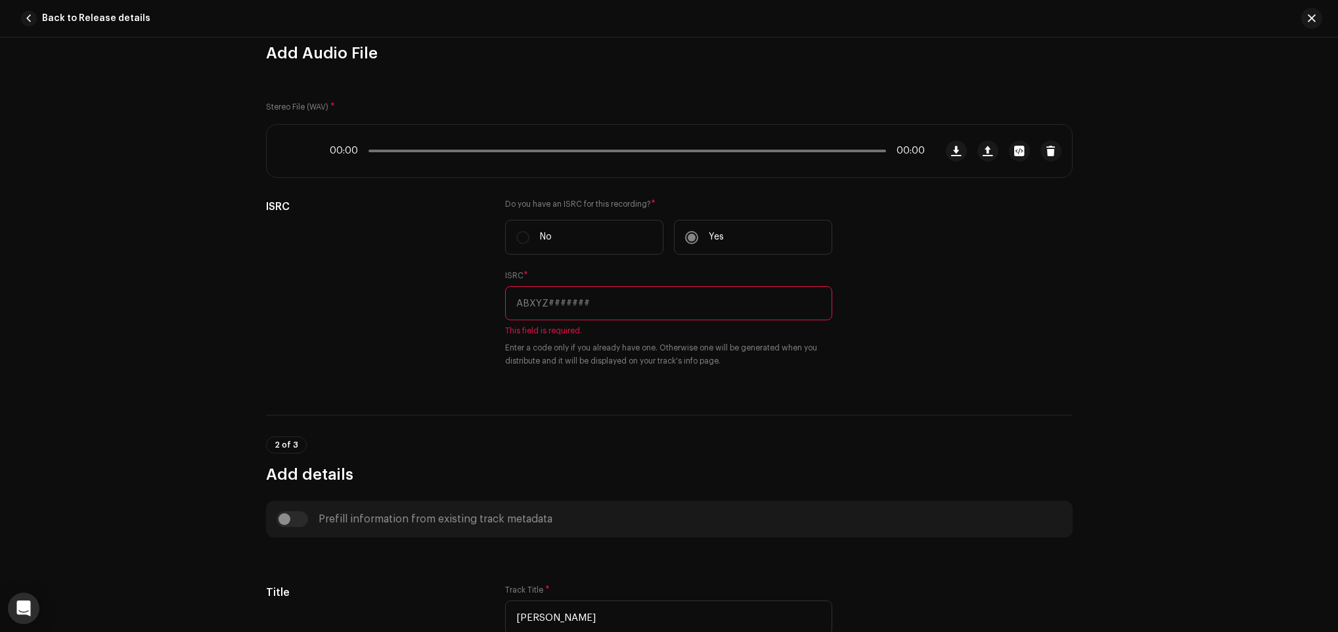
scroll to position [197, 0]
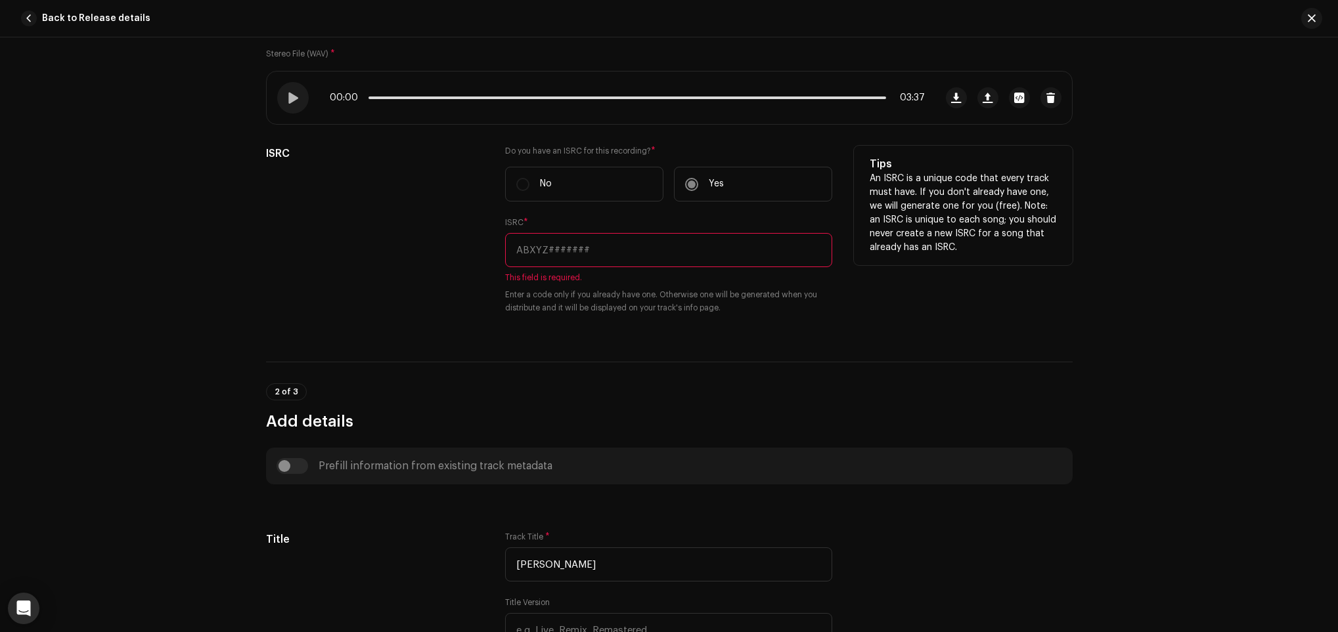
paste input "QM7282592029"
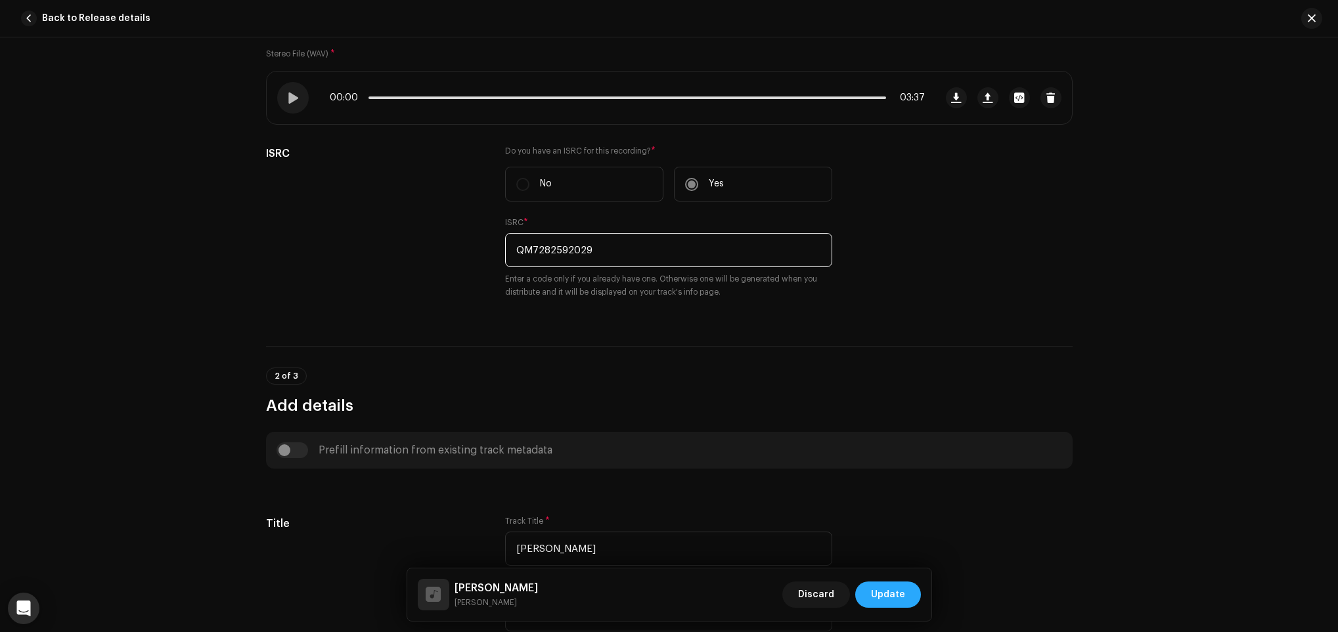
type input "QM7282592029"
click at [885, 589] on span "Update" at bounding box center [888, 595] width 34 height 26
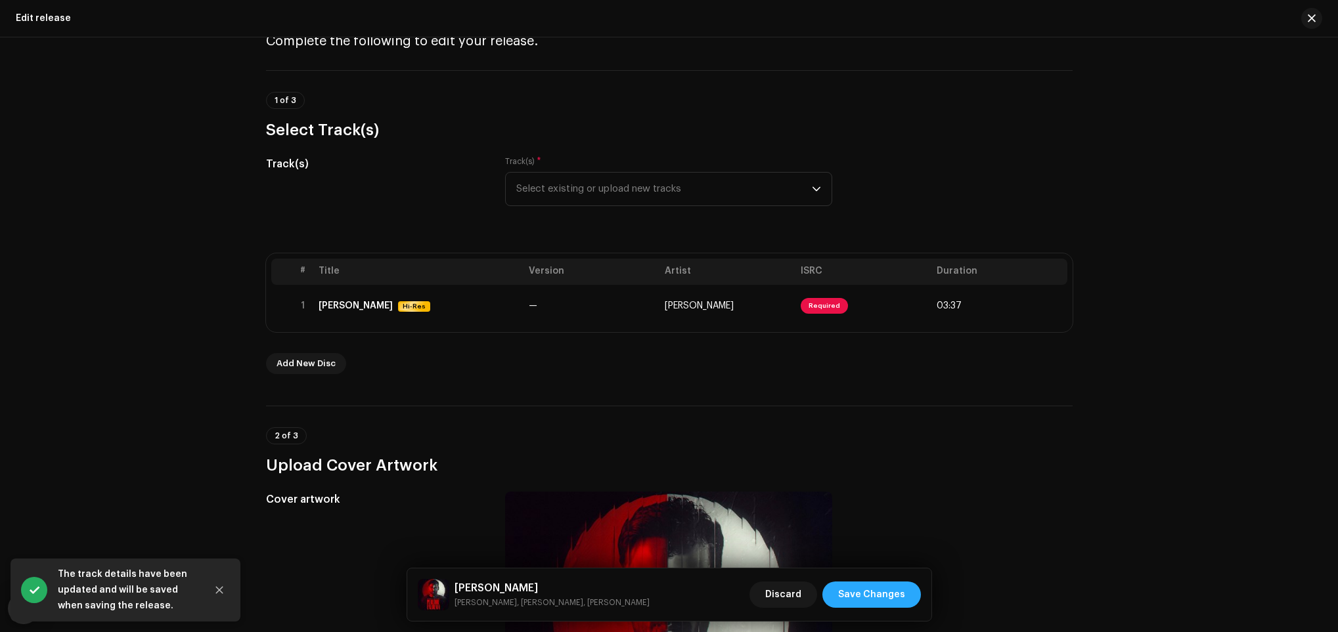
click at [895, 596] on span "Save Changes" at bounding box center [871, 595] width 67 height 26
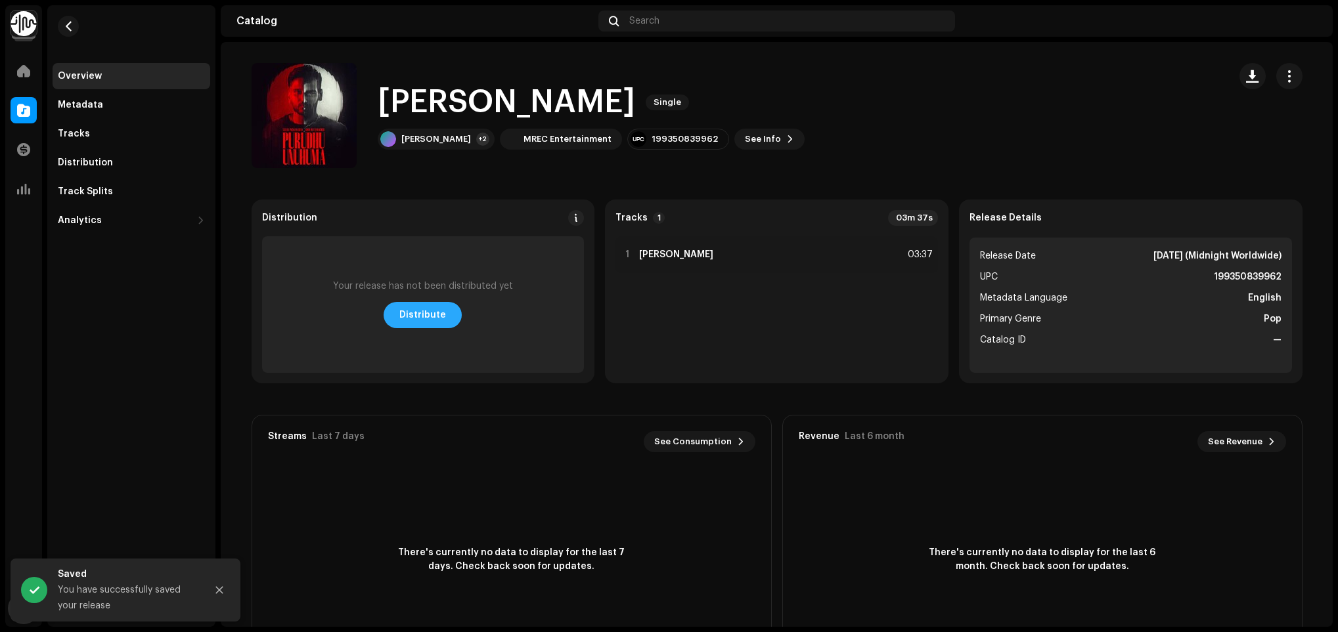
click at [432, 308] on span "Distribute" at bounding box center [422, 315] width 47 height 26
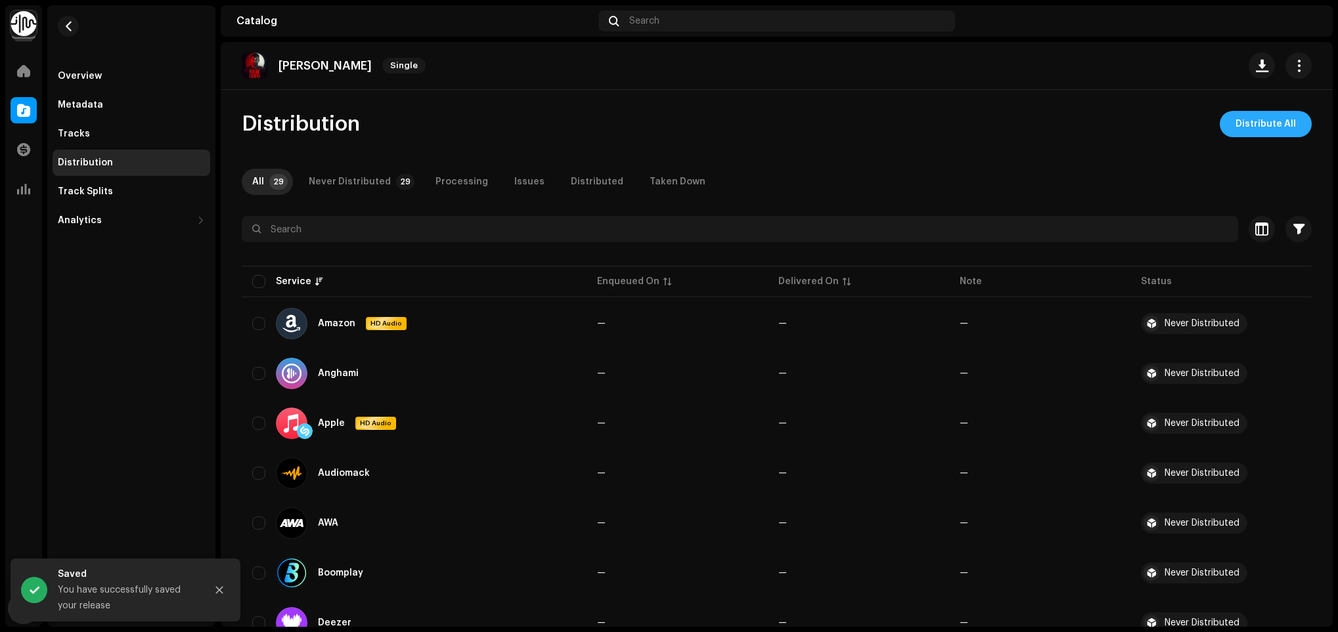
click at [1259, 119] on span "Distribute All" at bounding box center [1265, 124] width 60 height 26
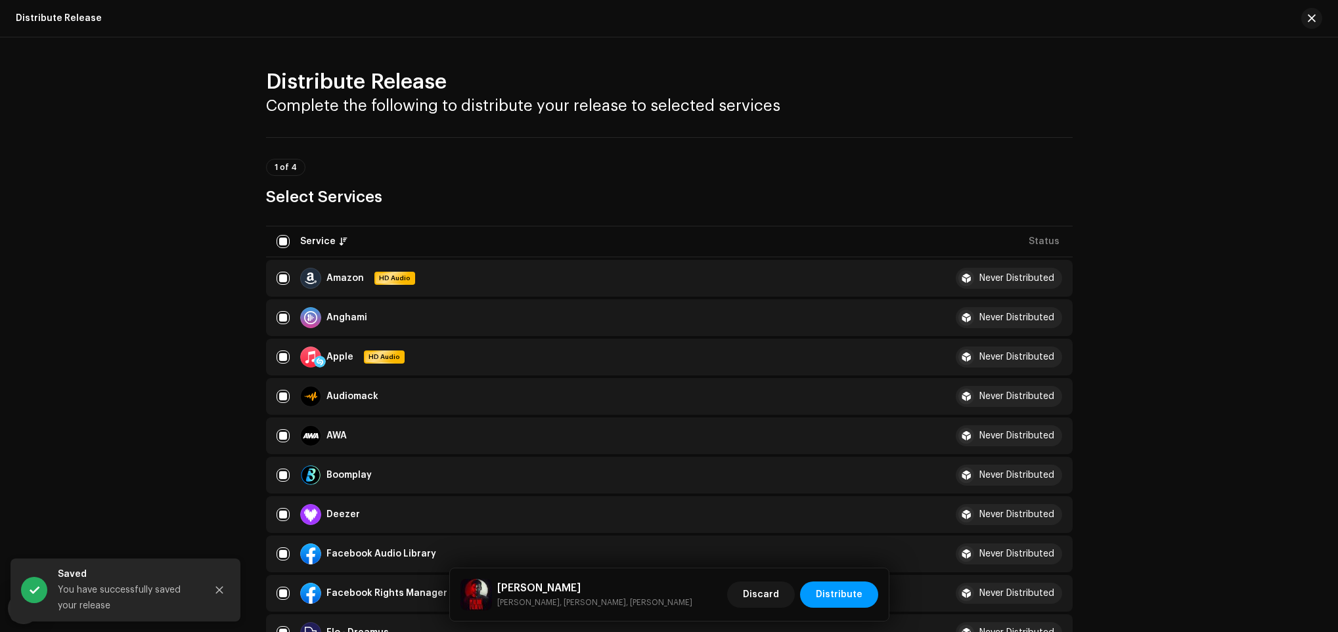
click at [1259, 119] on div "Distribute Release Complete the following to distribute your release to selecte…" at bounding box center [669, 334] width 1338 height 595
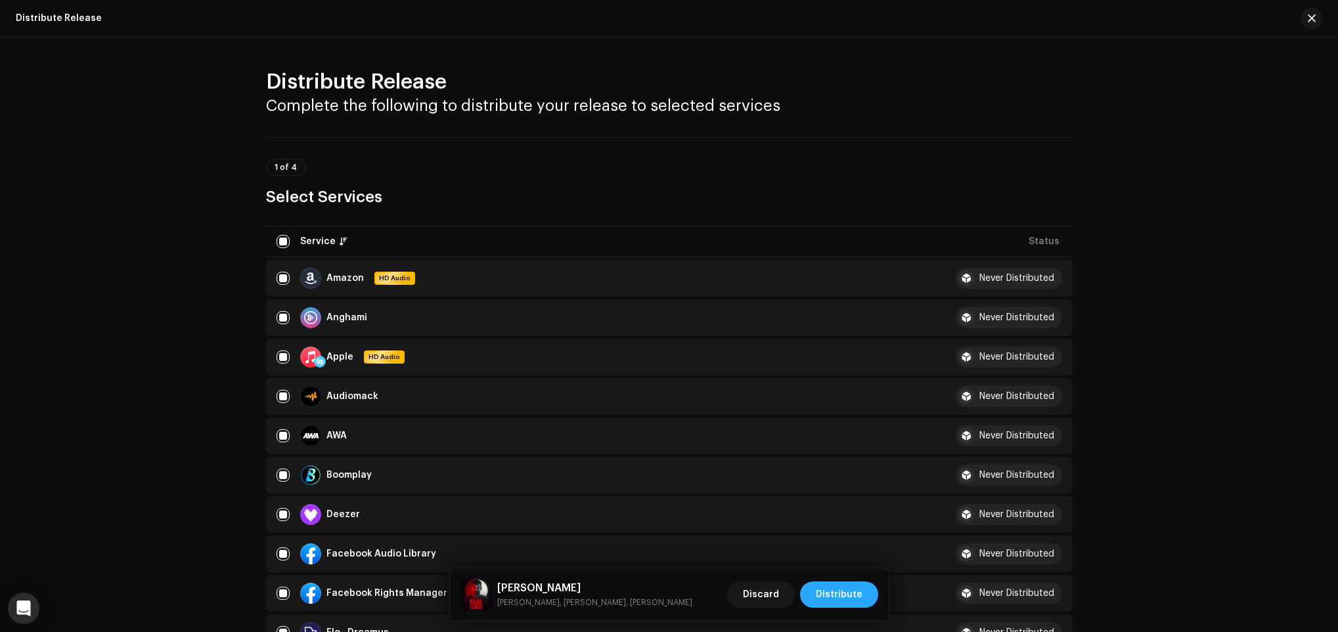
click at [844, 594] on span "Distribute" at bounding box center [839, 595] width 47 height 26
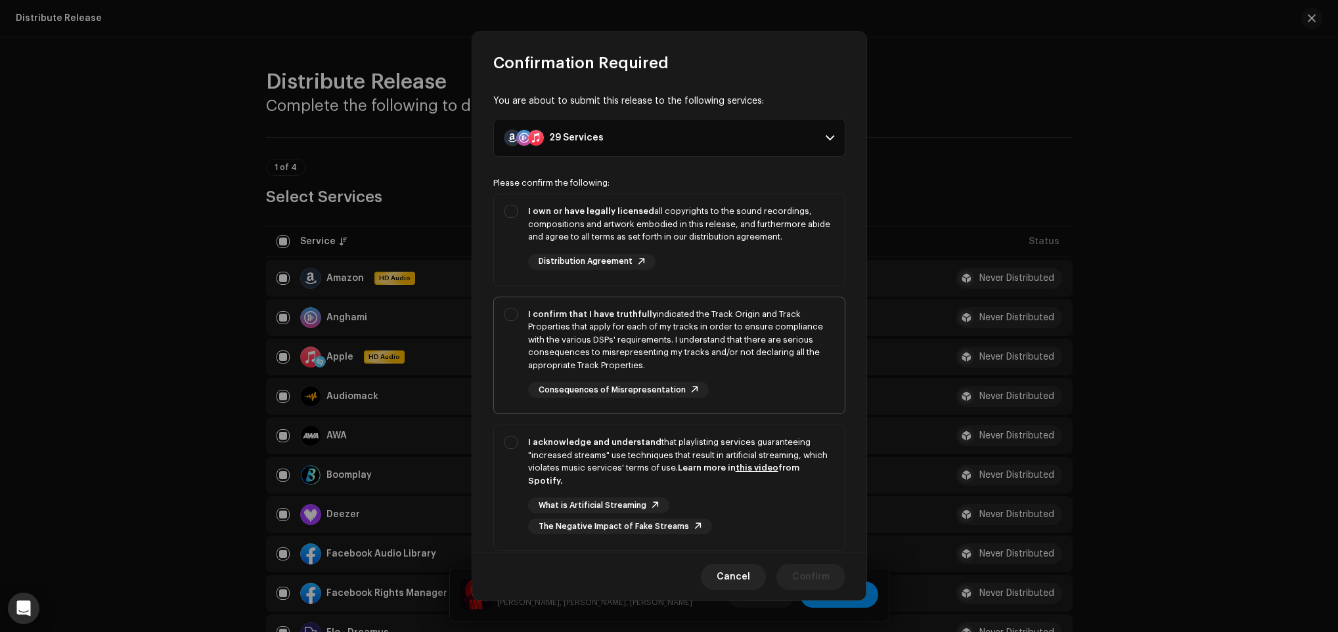
click at [776, 382] on div "I confirm that I have truthfully indicated the Track Origin and Track Propertie…" at bounding box center [681, 353] width 306 height 91
checkbox input "true"
click at [778, 266] on div "I own or have legally licensed all copyrights to the sound recordings, composit…" at bounding box center [681, 237] width 306 height 65
checkbox input "true"
click at [777, 504] on div "What is Artificial Streaming The Negative Impact of Fake Streams" at bounding box center [681, 516] width 306 height 37
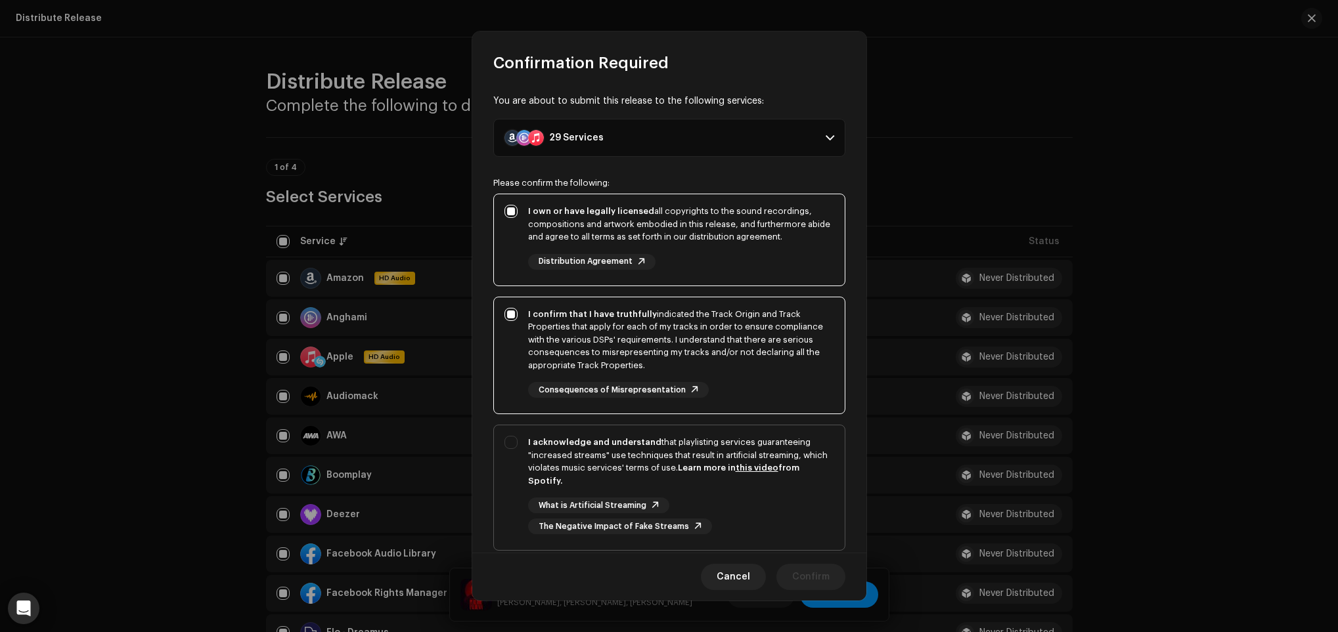
checkbox input "true"
click at [821, 570] on span "Confirm" at bounding box center [810, 577] width 37 height 26
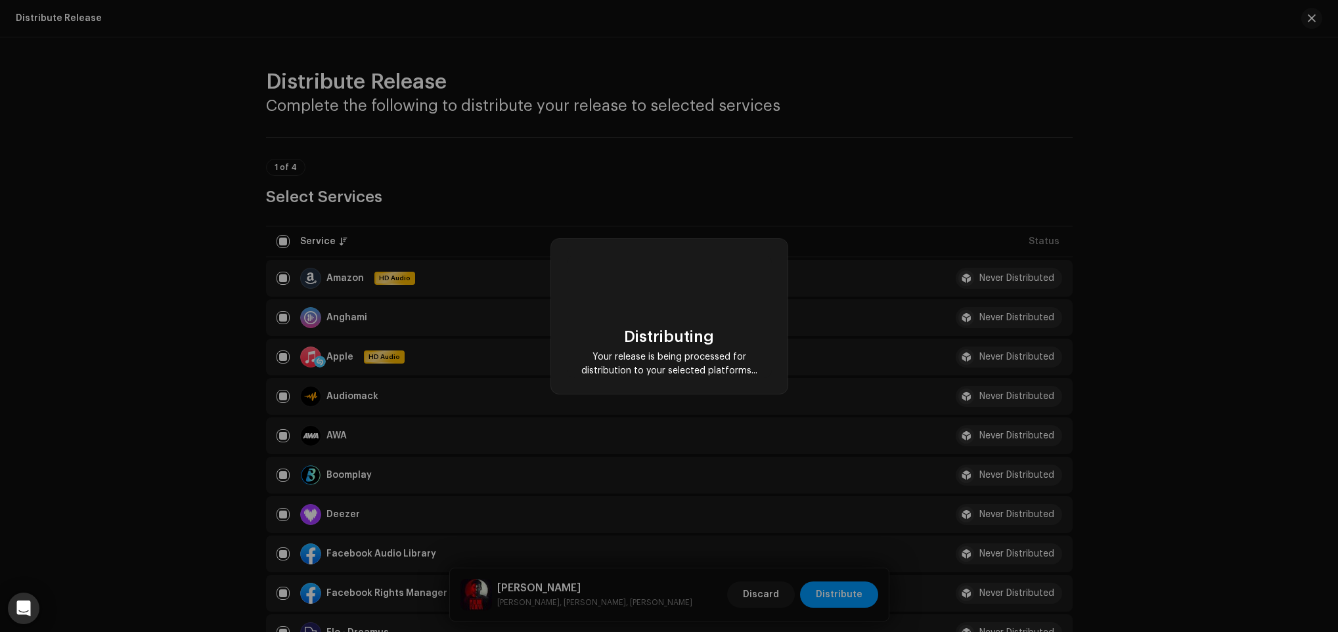
drag, startPoint x: 767, startPoint y: 325, endPoint x: 749, endPoint y: 313, distance: 21.3
click at [766, 325] on div "Distributing Your release is being processed for distribution to your selected …" at bounding box center [669, 316] width 205 height 123
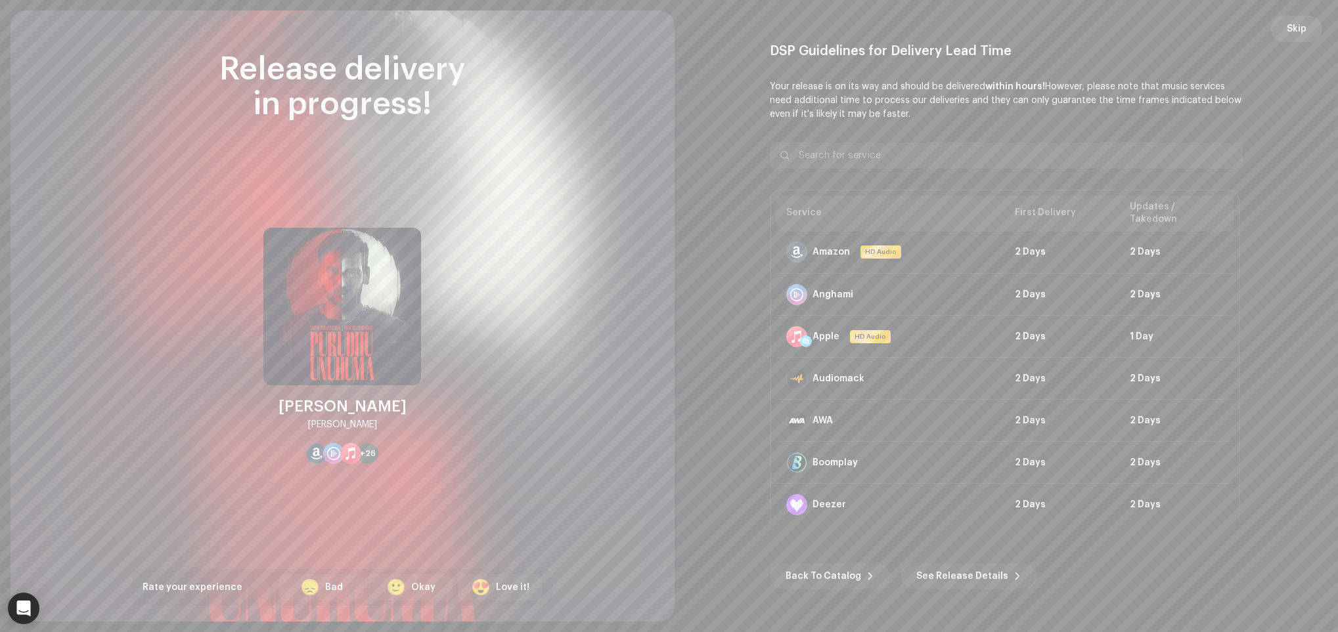
click at [1298, 26] on span "Skip" at bounding box center [1296, 29] width 20 height 26
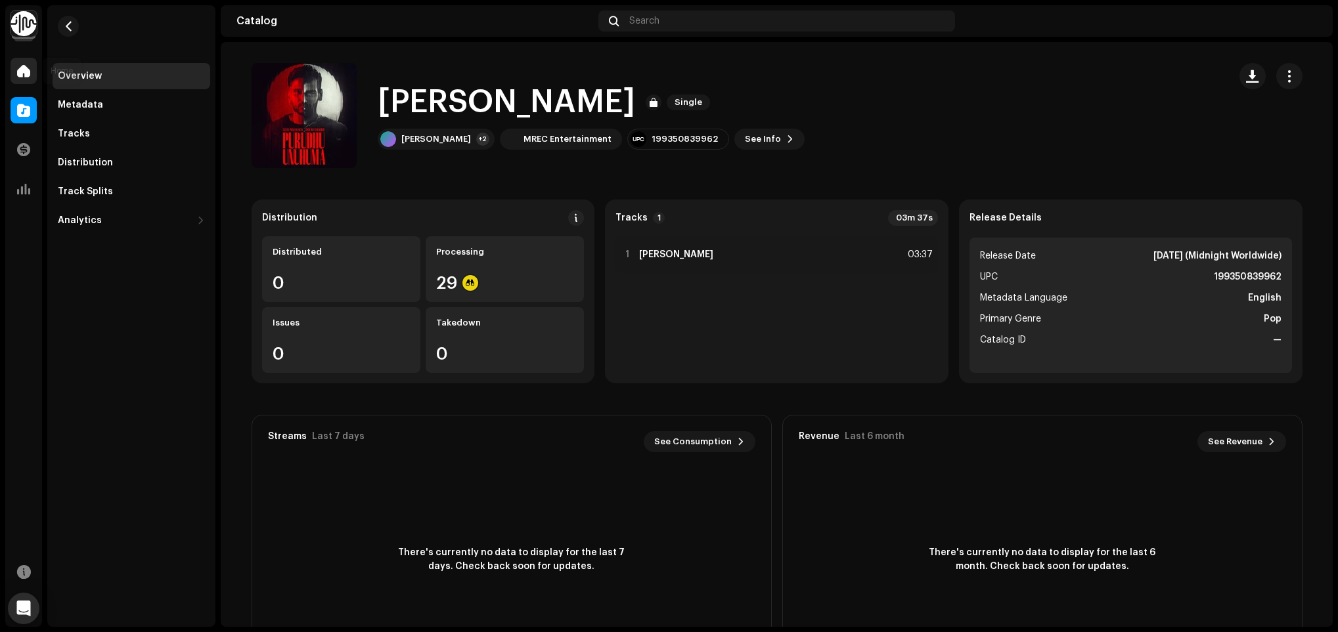
click at [36, 71] on div at bounding box center [24, 71] width 26 height 26
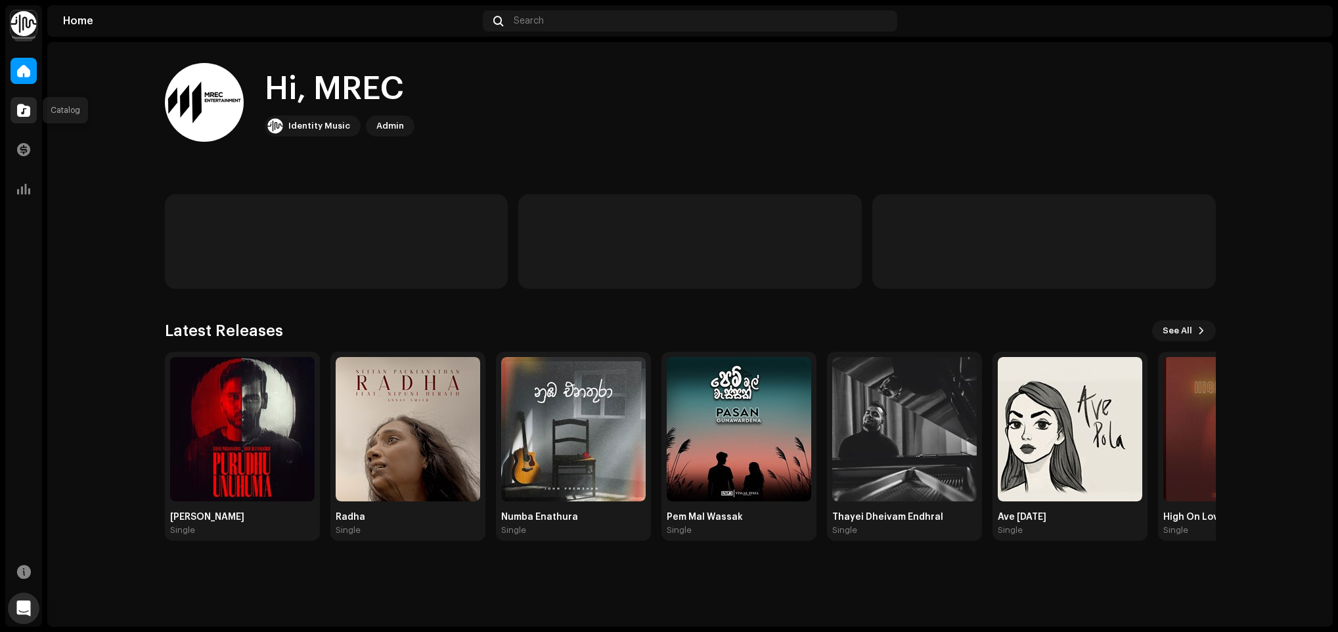
click at [20, 110] on span at bounding box center [23, 110] width 13 height 11
